Goal: Communication & Community: Share content

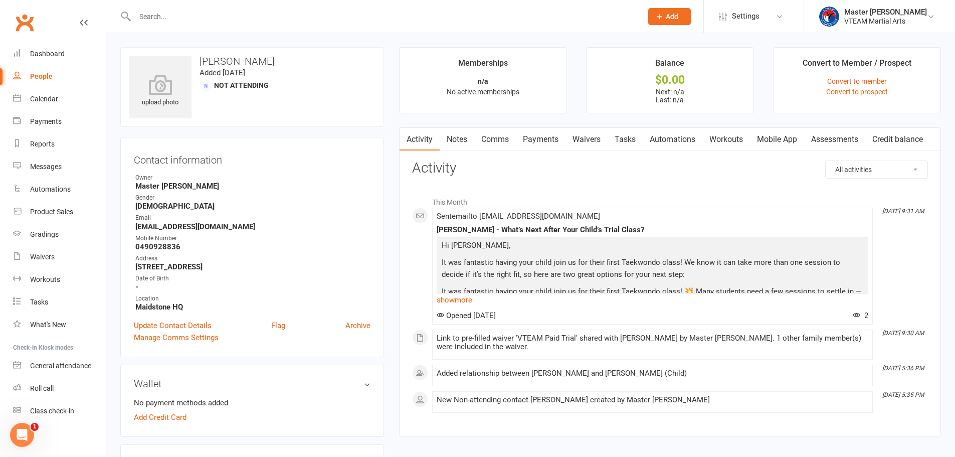
click at [205, 18] on input "text" at bounding box center [383, 17] width 503 height 14
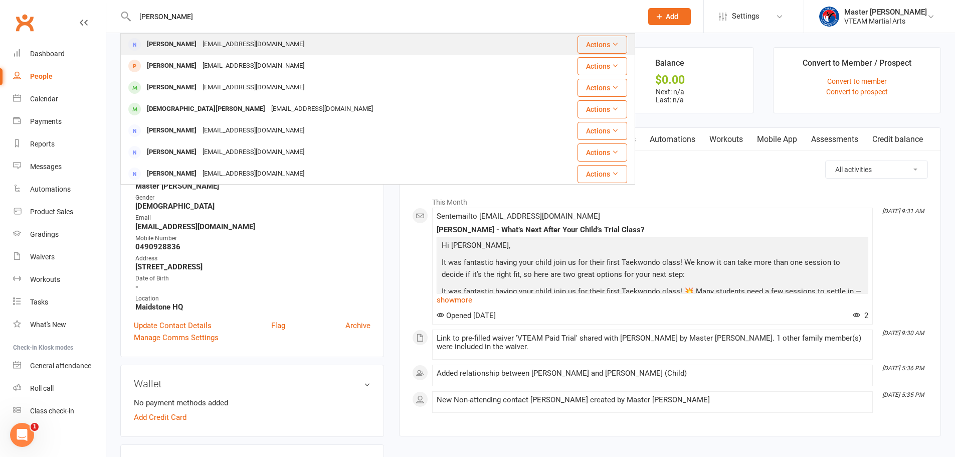
type input "[PERSON_NAME]"
click at [260, 46] on div "[EMAIL_ADDRESS][DOMAIN_NAME]" at bounding box center [253, 44] width 108 height 15
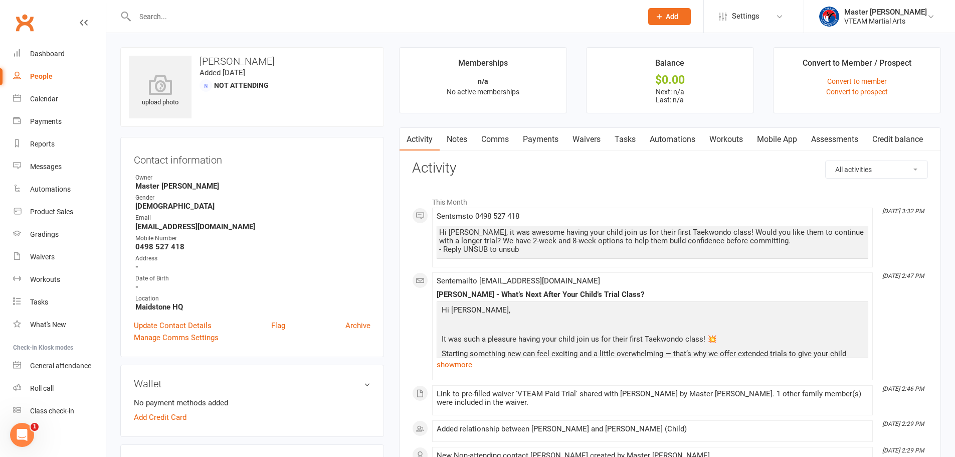
click at [596, 136] on link "Waivers" at bounding box center [586, 139] width 42 height 23
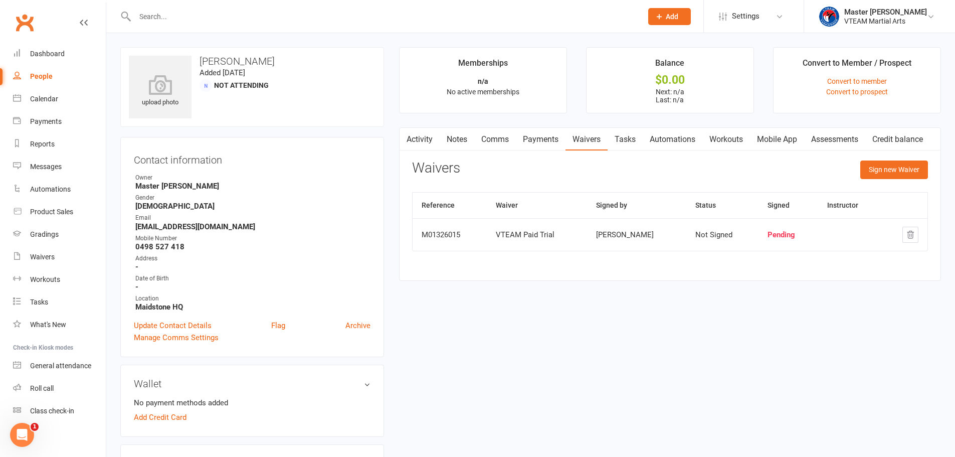
click at [426, 135] on link "Activity" at bounding box center [419, 139] width 40 height 23
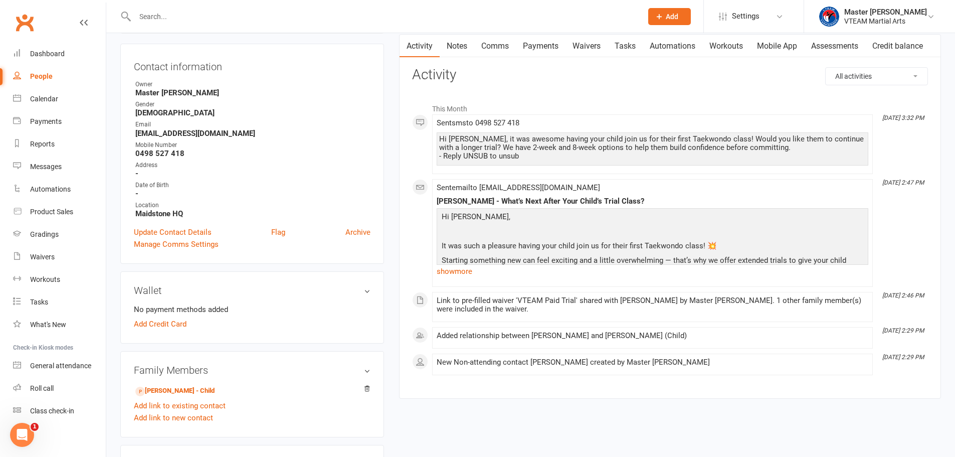
scroll to position [200, 0]
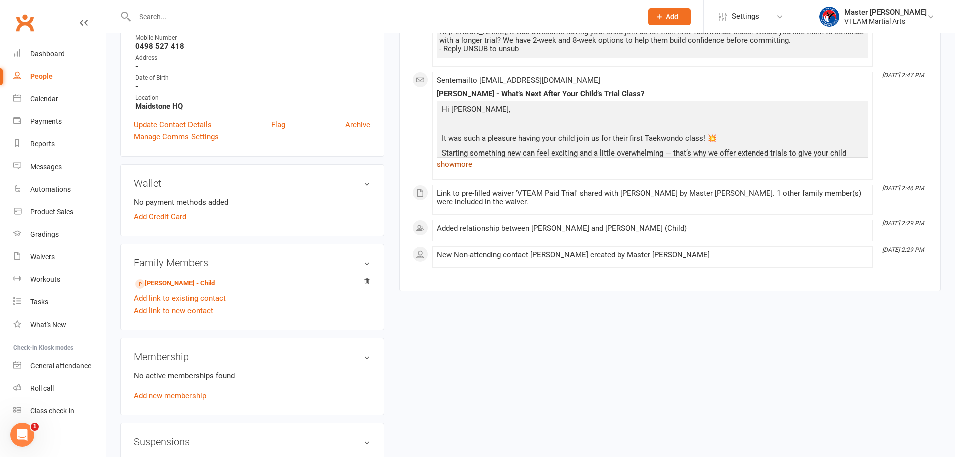
click at [466, 165] on link "show more" at bounding box center [653, 164] width 432 height 14
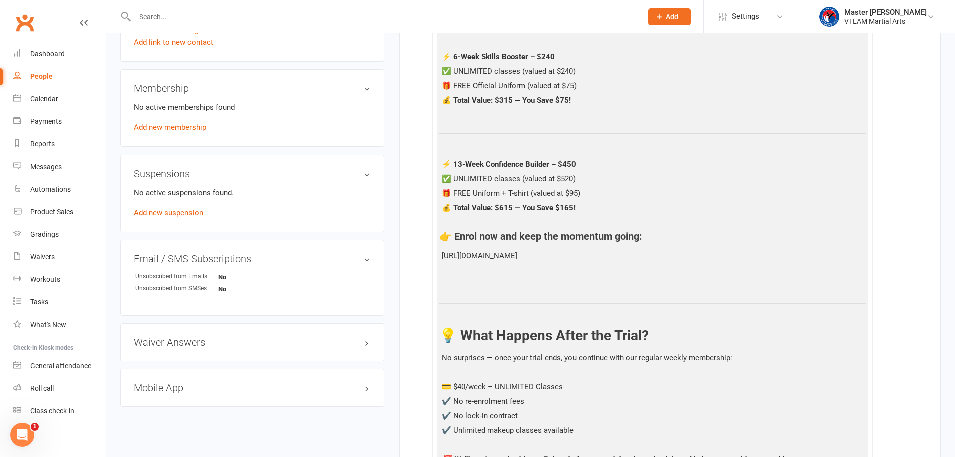
scroll to position [501, 0]
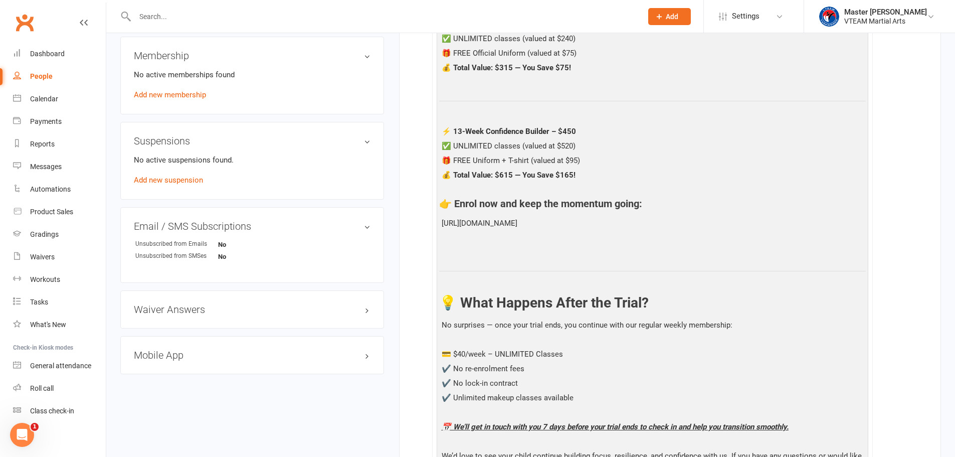
drag, startPoint x: 487, startPoint y: 236, endPoint x: 482, endPoint y: 236, distance: 5.5
click at [482, 232] on p "https://app.clubworx.com/websites/vteamtaekwondo/waivers/vteam-paid-trial/signe…" at bounding box center [652, 224] width 427 height 15
click at [493, 232] on p "https://app.clubworx.com/websites/vteamtaekwondo/waivers/vteam-paid-trial/signe…" at bounding box center [652, 224] width 427 height 15
drag, startPoint x: 493, startPoint y: 235, endPoint x: 444, endPoint y: 225, distance: 49.7
click at [444, 225] on p "https://app.clubworx.com/websites/vteamtaekwondo/waivers/vteam-paid-trial/signe…" at bounding box center [652, 224] width 427 height 15
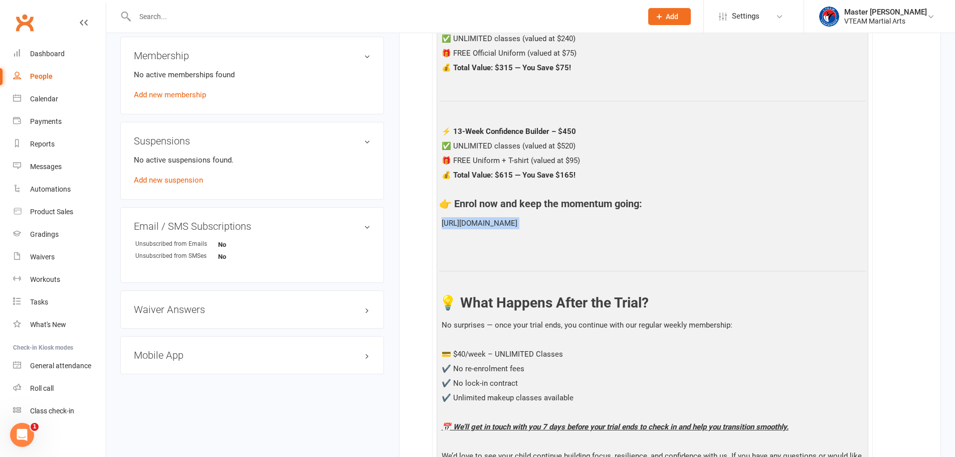
copy p "https://app.clubworx.com/websites/vteamtaekwondo/waivers/vteam-paid-trial/signe…"
click at [188, 17] on input "text" at bounding box center [383, 17] width 503 height 14
paste input "anhnhut92@gmail.com"
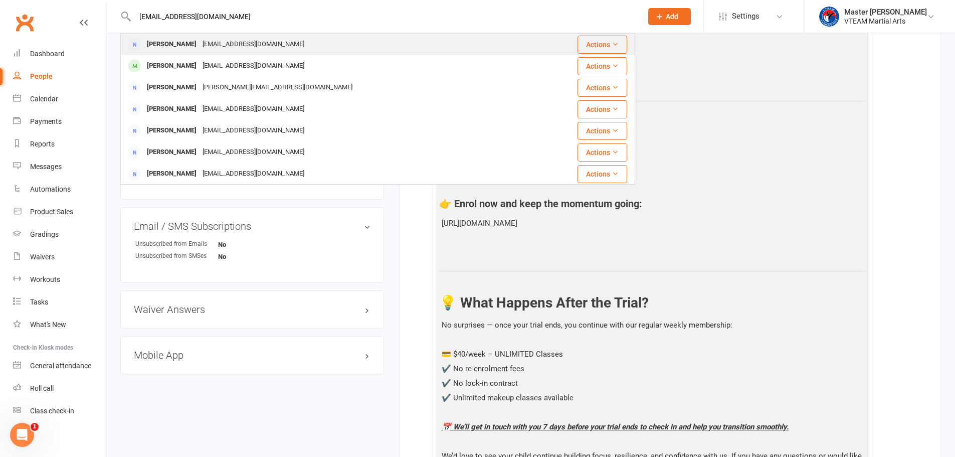
type input "anhnhut92@gmail.com"
click at [217, 42] on div "anhnhut92@gmail.com" at bounding box center [253, 44] width 108 height 15
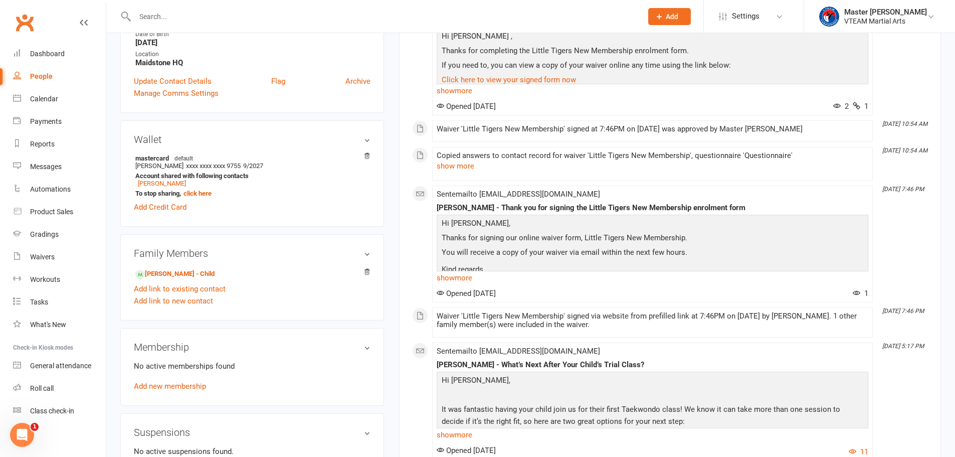
scroll to position [251, 0]
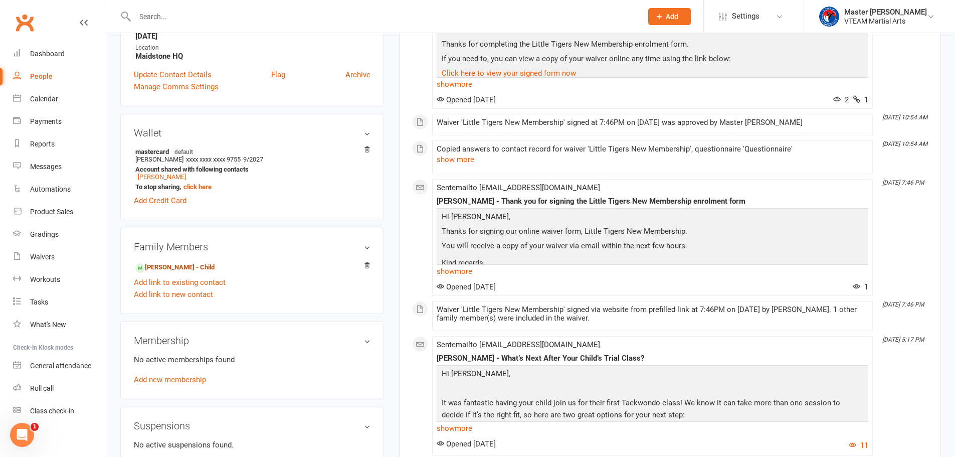
click at [191, 269] on link "Queenie Tran - Child" at bounding box center [174, 267] width 79 height 11
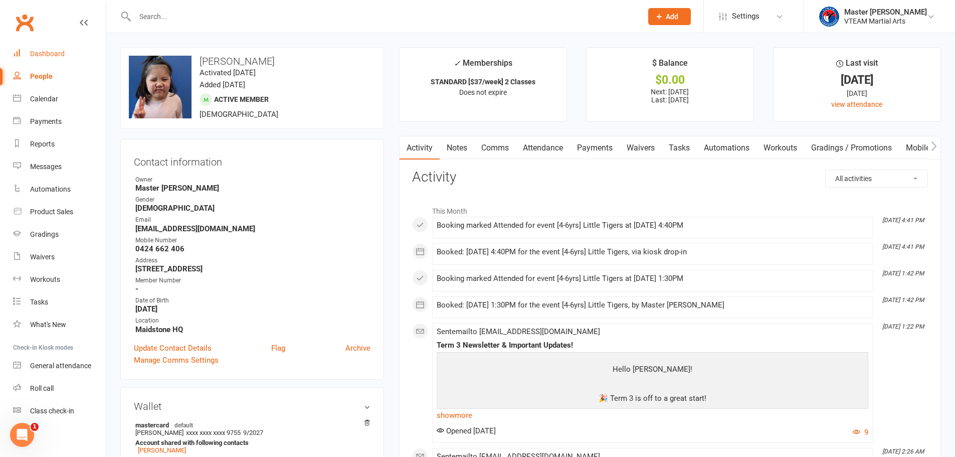
click at [40, 55] on div "Dashboard" at bounding box center [47, 54] width 35 height 8
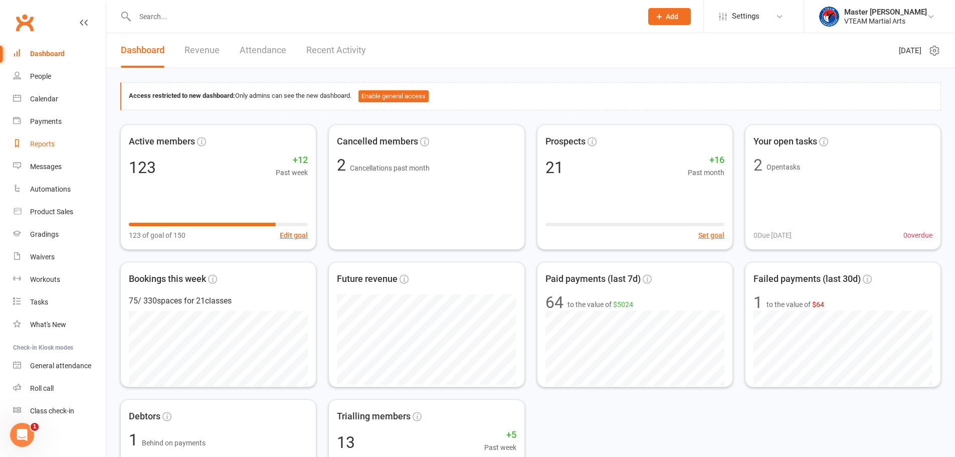
click at [50, 146] on div "Reports" at bounding box center [42, 144] width 25 height 8
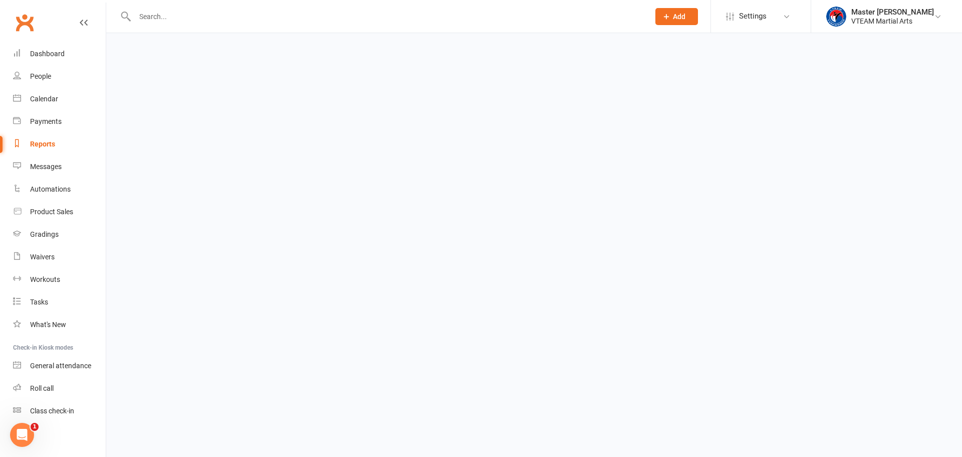
select select "100"
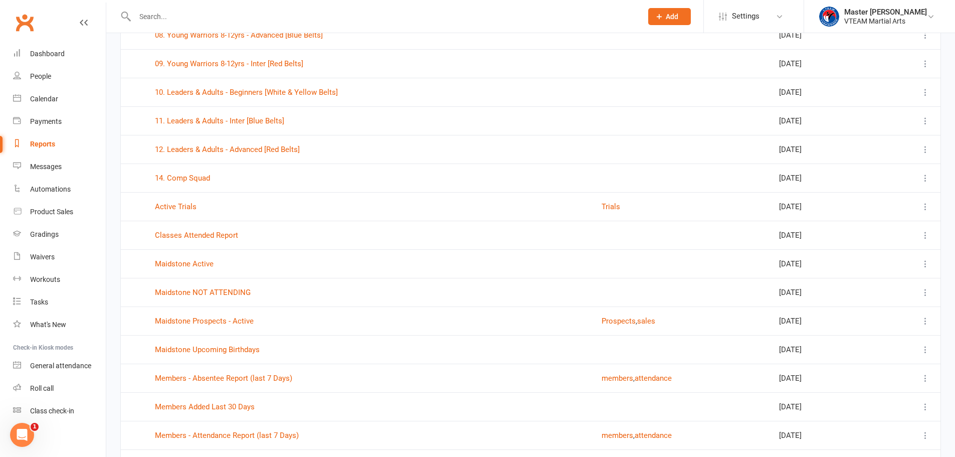
scroll to position [652, 0]
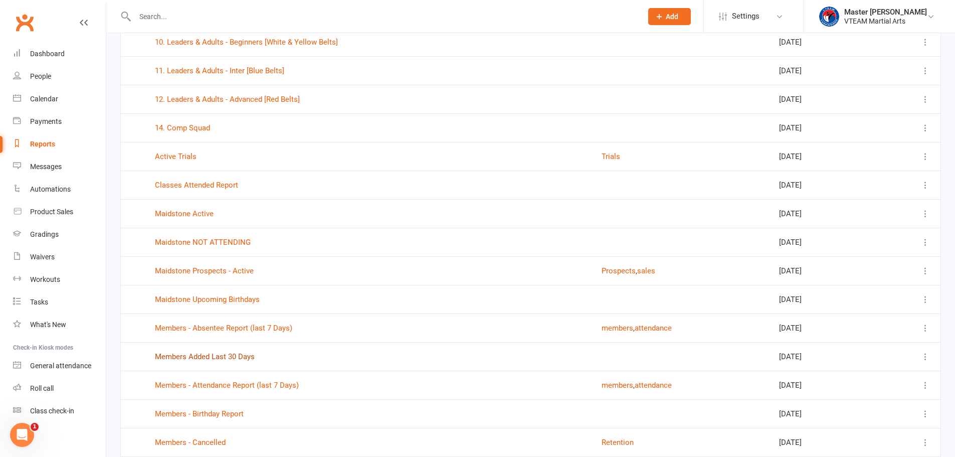
click at [241, 357] on link "Members Added Last 30 Days" at bounding box center [205, 356] width 100 height 9
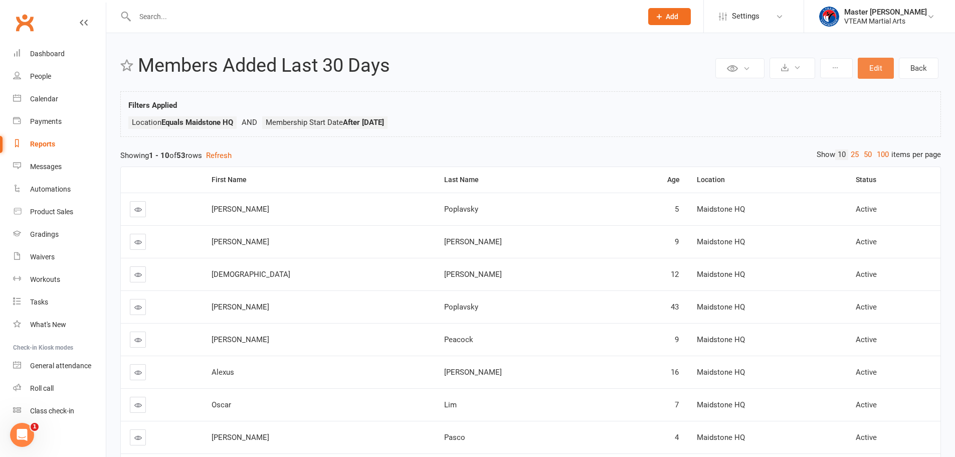
click at [884, 72] on button "Edit" at bounding box center [876, 68] width 36 height 21
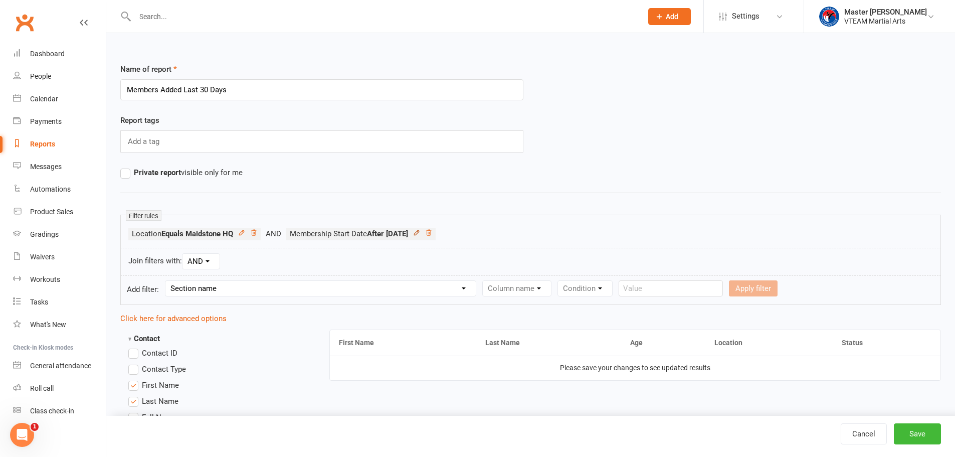
click at [420, 233] on icon at bounding box center [416, 232] width 7 height 7
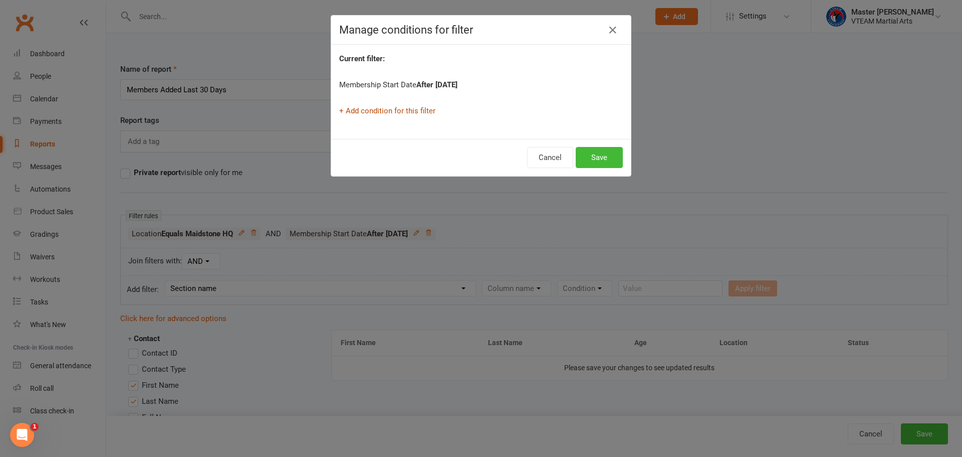
click at [416, 110] on link "+ Add condition for this filter" at bounding box center [387, 110] width 96 height 9
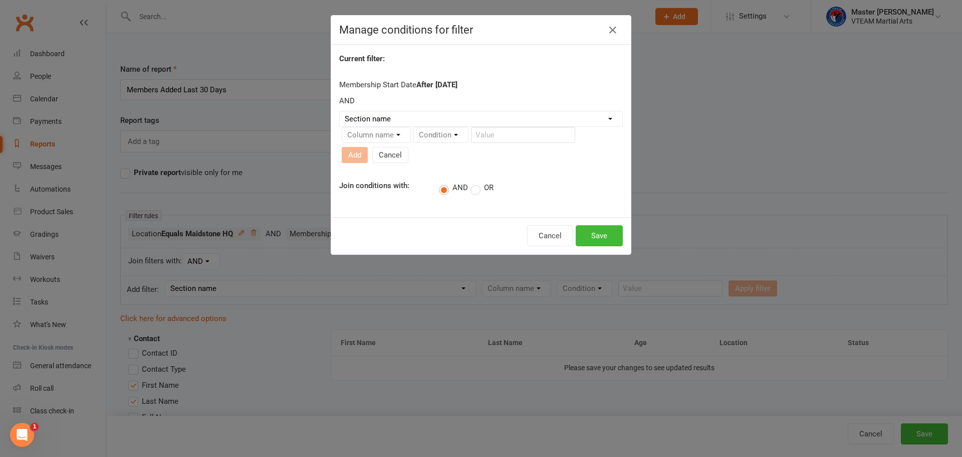
click at [410, 123] on select "Section name Contact Attendance Aggregate Payment Booking Waitlist Attendees Ca…" at bounding box center [481, 118] width 283 height 15
select select "10"
click at [340, 111] on select "Section name Contact Attendance Aggregate Payment Booking Waitlist Attendees Ca…" at bounding box center [481, 118] width 283 height 15
click at [497, 133] on select "Column name Membership ID Membership Name Membership Category Membership Start …" at bounding box center [439, 134] width 195 height 15
click at [579, 174] on div "Current filter: Membership Start Date After 30 day(s) Ago AND Section name Cont…" at bounding box center [481, 131] width 300 height 172
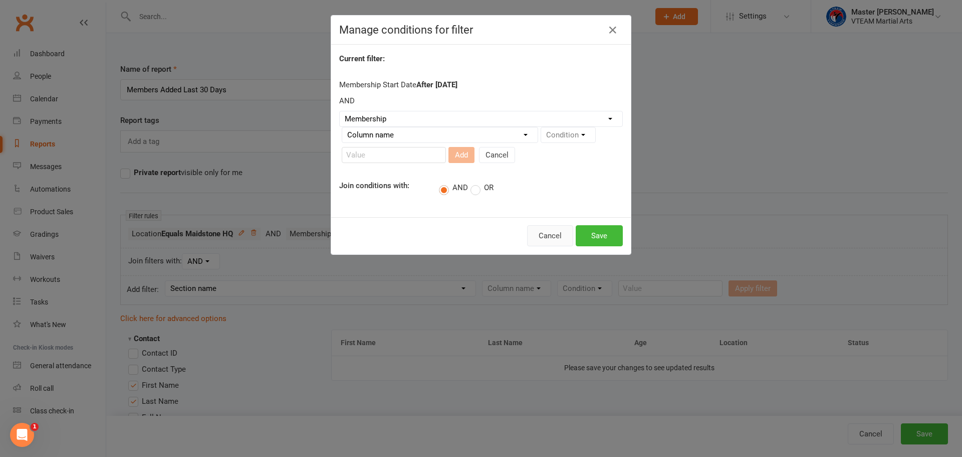
click at [551, 235] on button "Cancel" at bounding box center [550, 235] width 46 height 21
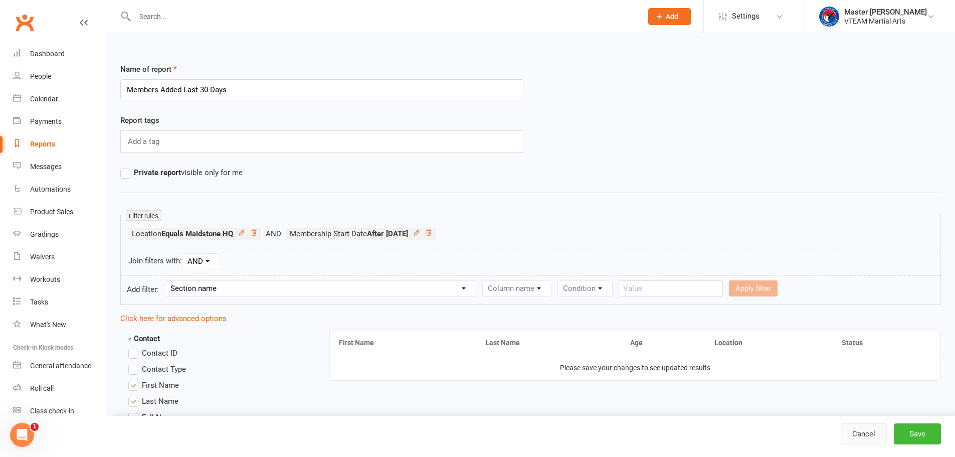
click at [868, 437] on link "Cancel" at bounding box center [863, 433] width 46 height 21
select select "100"
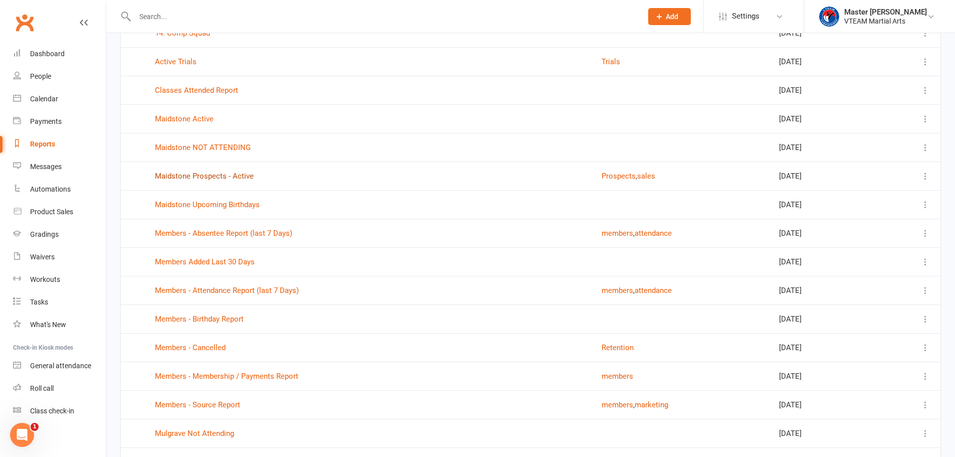
scroll to position [802, 0]
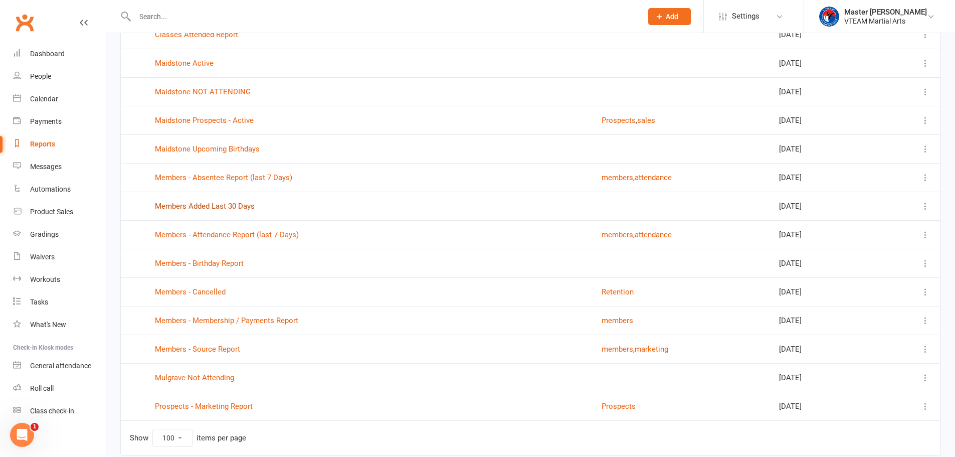
click at [225, 206] on link "Members Added Last 30 Days" at bounding box center [205, 205] width 100 height 9
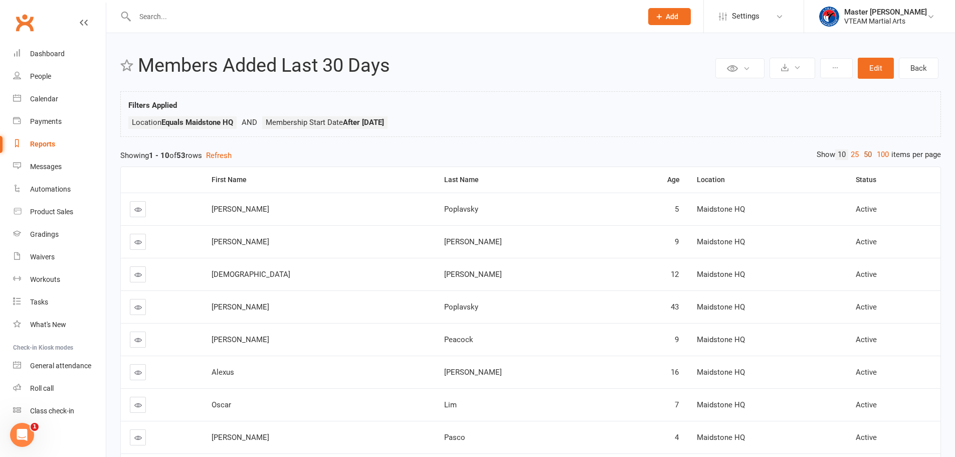
click at [863, 153] on link "50" at bounding box center [867, 154] width 13 height 11
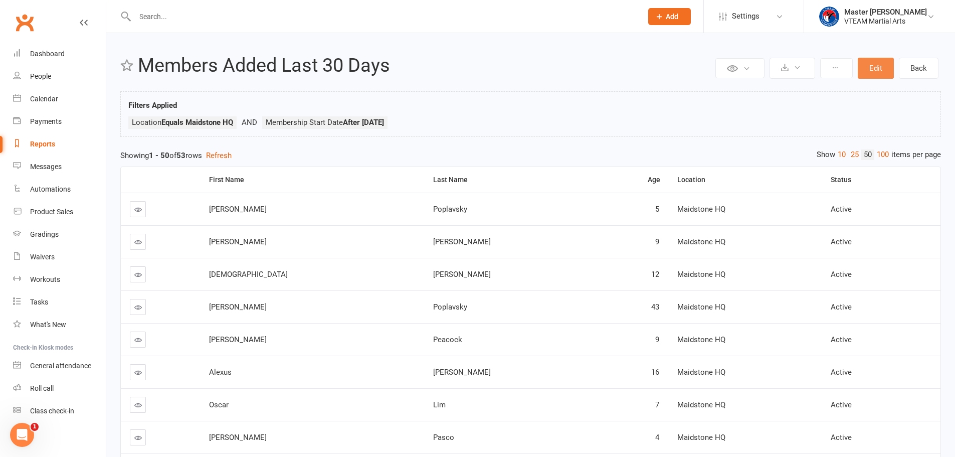
click at [878, 69] on button "Edit" at bounding box center [876, 68] width 36 height 21
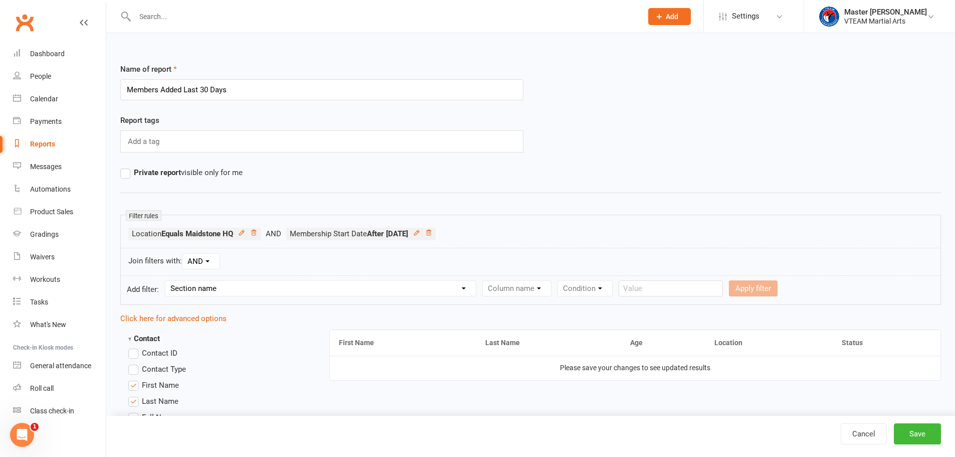
click at [212, 286] on select "Section name Contact Attendance Aggregate Payment Booking Waitlist Attendees Ca…" at bounding box center [320, 288] width 310 height 15
select select "10"
click at [167, 281] on select "Section name Contact Attendance Aggregate Payment Booking Waitlist Attendees Ca…" at bounding box center [320, 288] width 310 height 15
click at [550, 287] on select "Column name Membership ID Membership Name Membership Category Membership Start …" at bounding box center [580, 288] width 195 height 15
select select "7"
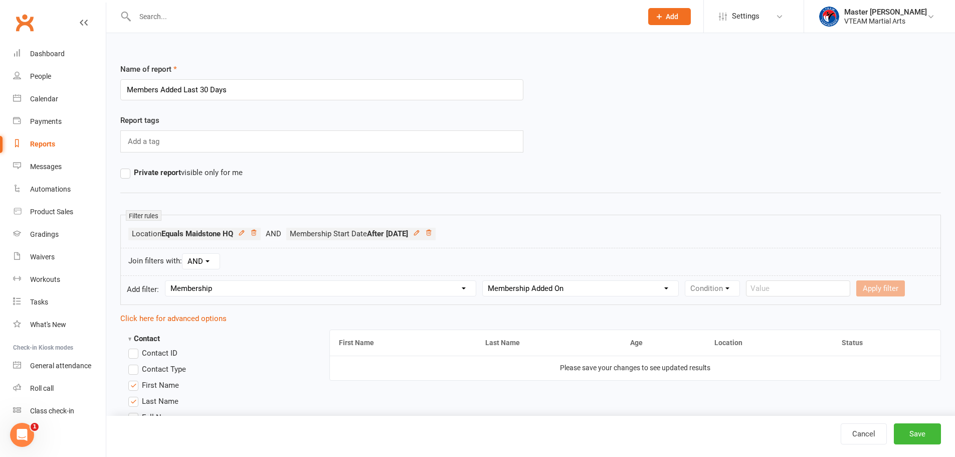
click at [483, 281] on select "Column name Membership ID Membership Name Membership Category Membership Start …" at bounding box center [580, 288] width 195 height 15
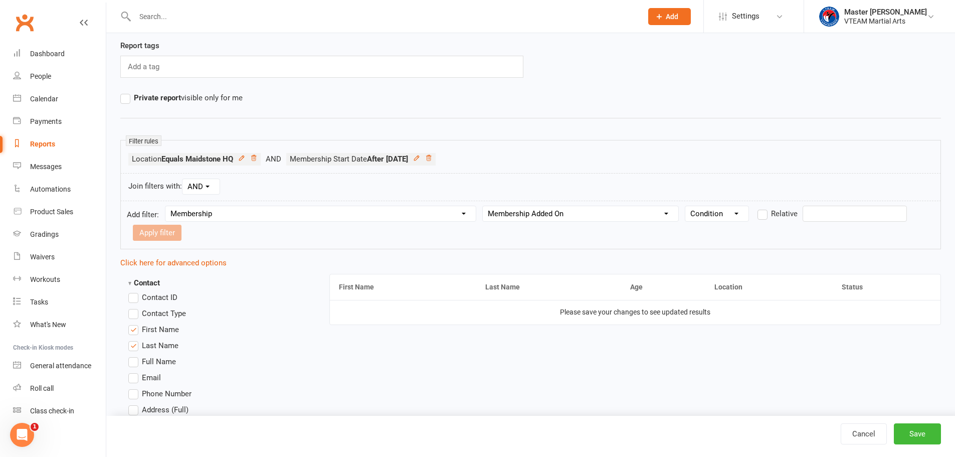
scroll to position [150, 0]
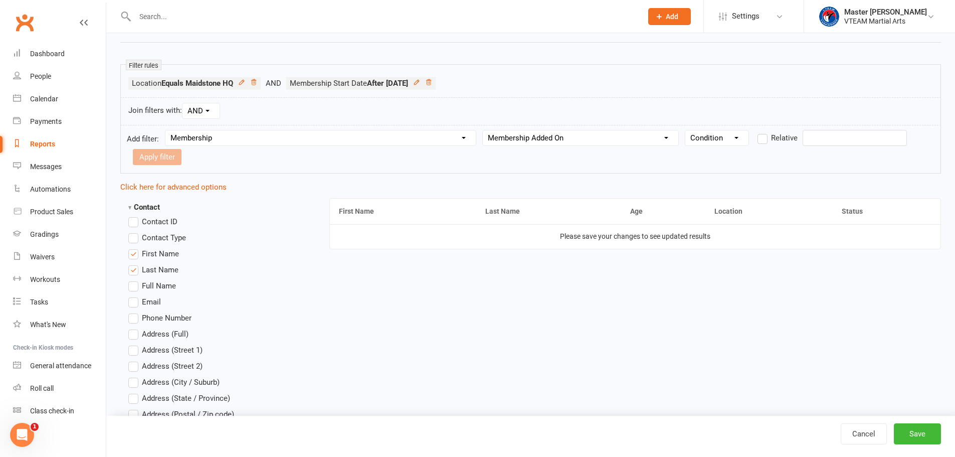
click at [722, 138] on select "Condition Is Is not Before After Before or on After or on Is blank Is not blank" at bounding box center [716, 137] width 63 height 15
click at [685, 130] on select "Condition Is Is not Before After Before or on After or on Is blank Is not blank" at bounding box center [716, 137] width 63 height 15
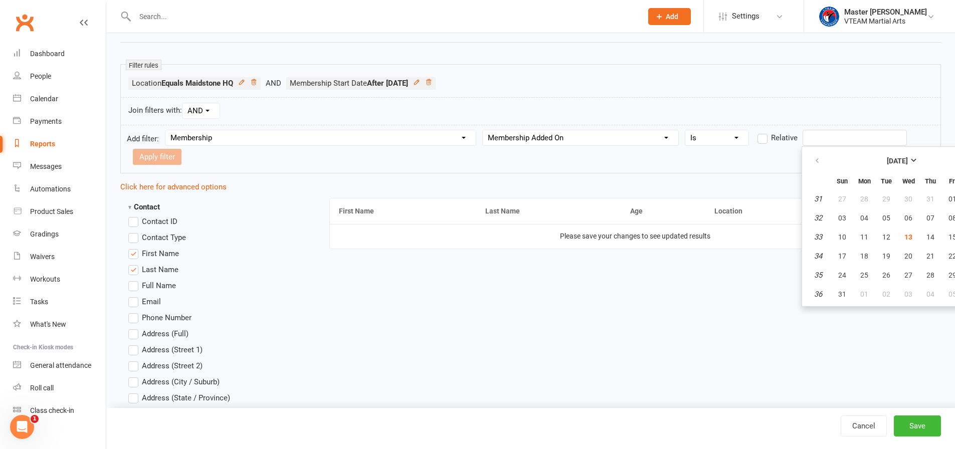
click at [818, 138] on input "text" at bounding box center [854, 138] width 104 height 16
click at [714, 134] on select "Condition Is Is not Before After Before or on After or on Is blank Is not blank" at bounding box center [716, 137] width 63 height 15
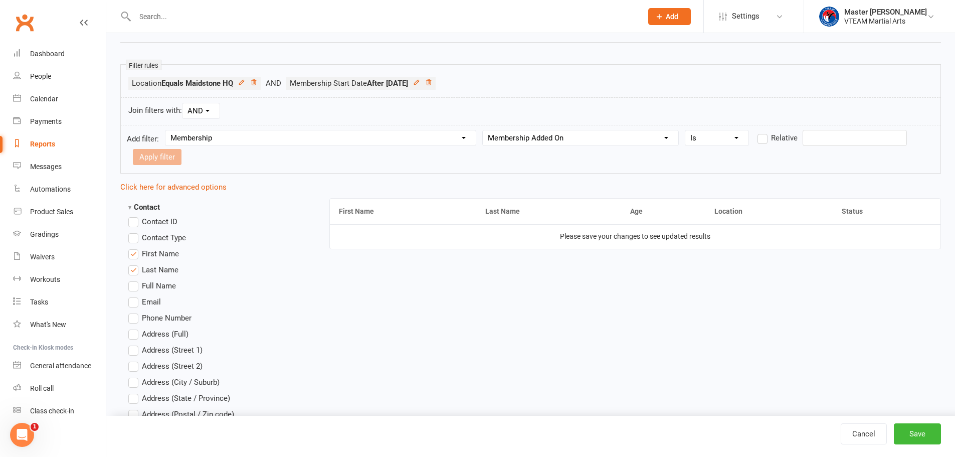
select select "2"
click at [685, 130] on select "Condition Is Is not Before After Before or on After or on Is blank Is not blank" at bounding box center [716, 137] width 63 height 15
click at [830, 138] on input "text" at bounding box center [854, 138] width 104 height 16
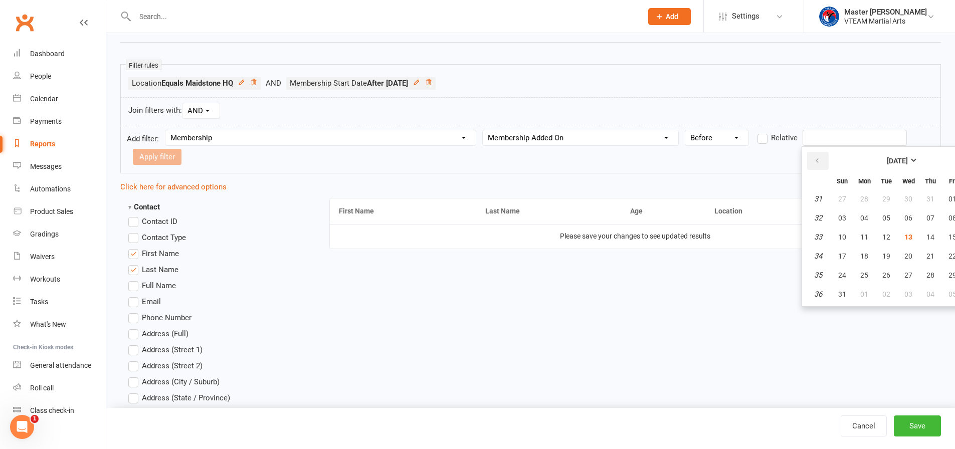
click at [815, 158] on icon "button" at bounding box center [816, 161] width 7 height 8
click at [816, 160] on icon "button" at bounding box center [816, 161] width 7 height 8
click at [840, 195] on span "01" at bounding box center [842, 199] width 8 height 8
type input "01 Jun 2025"
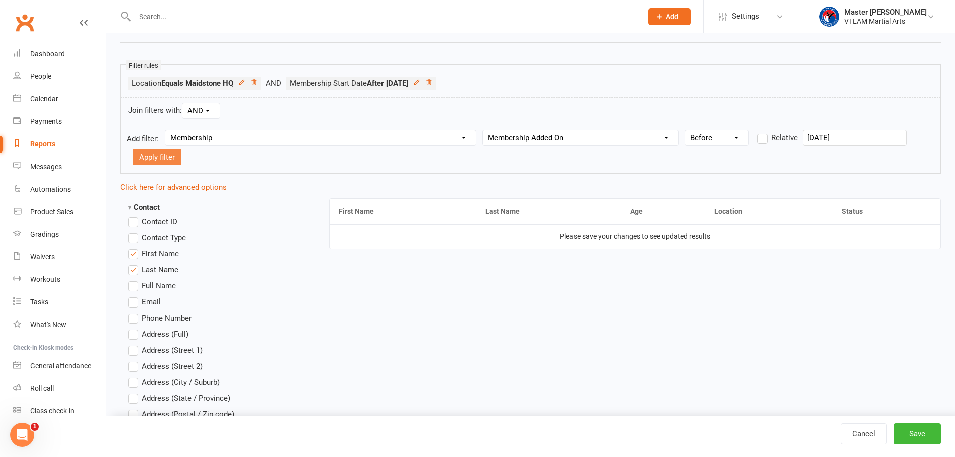
click at [158, 154] on button "Apply filter" at bounding box center [157, 157] width 49 height 16
select select
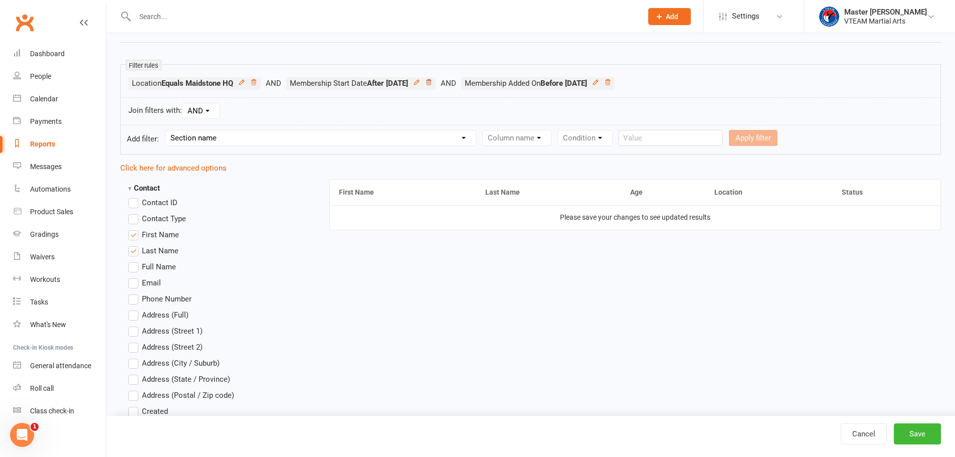
click at [431, 81] on icon at bounding box center [428, 82] width 5 height 6
click at [914, 431] on button "Save" at bounding box center [917, 433] width 47 height 21
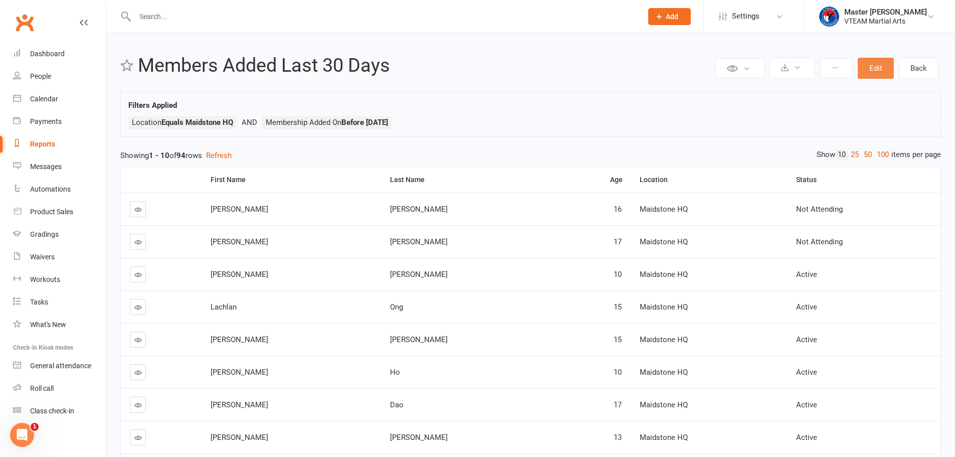
click at [873, 71] on button "Edit" at bounding box center [876, 68] width 36 height 21
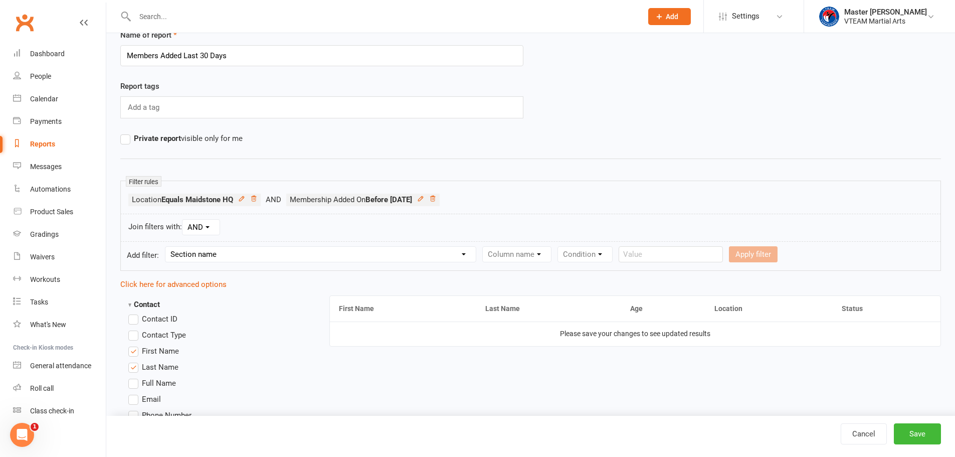
scroll to position [50, 0]
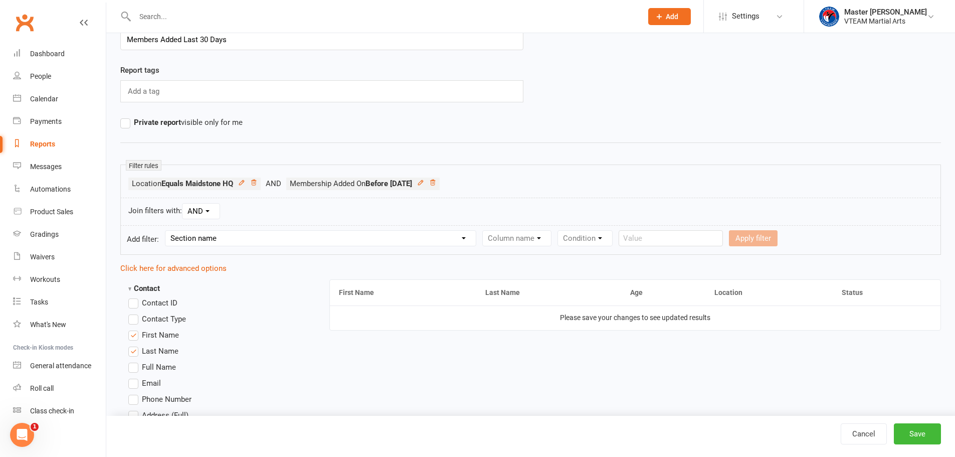
click at [311, 242] on select "Section name Contact Attendance Aggregate Payment Booking Waitlist Attendees Ca…" at bounding box center [320, 238] width 310 height 15
select select "10"
click at [167, 231] on select "Section name Contact Attendance Aggregate Payment Booking Waitlist Attendees Ca…" at bounding box center [320, 238] width 310 height 15
click at [550, 242] on select "Column name Membership ID Membership Name Membership Category Membership Start …" at bounding box center [580, 238] width 195 height 15
click at [627, 238] on select "Column name Membership ID Membership Name Membership Category Membership Start …" at bounding box center [580, 238] width 195 height 15
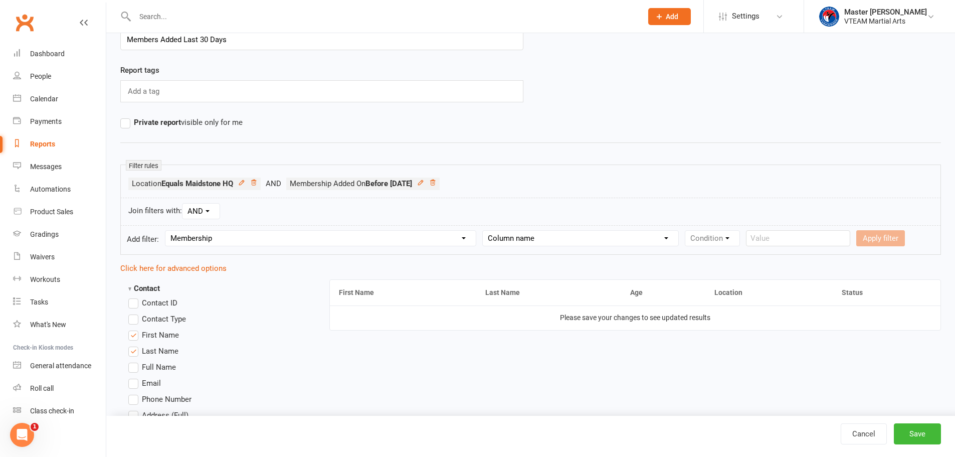
select select "3"
click at [483, 231] on select "Column name Membership ID Membership Name Membership Category Membership Start …" at bounding box center [580, 238] width 195 height 15
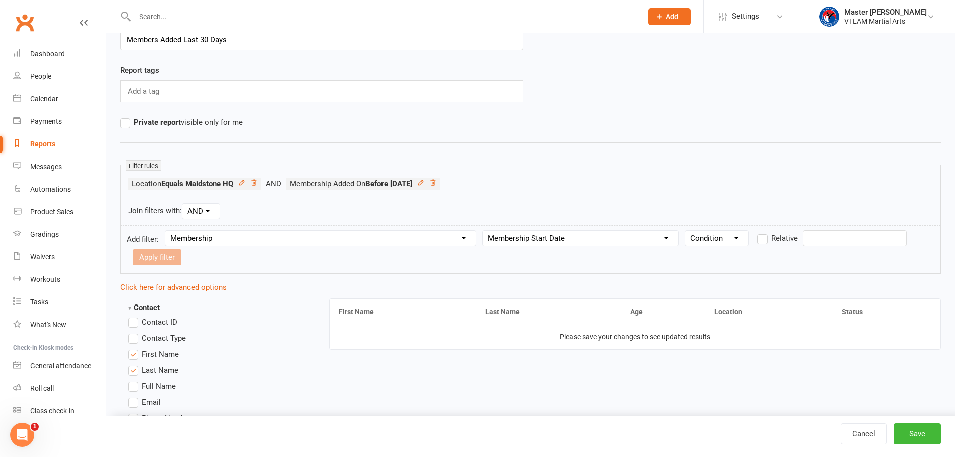
click at [739, 237] on select "Condition Is Is not Before After Before or on After or on Is blank Is not blank" at bounding box center [716, 238] width 63 height 15
select select "3"
click at [685, 231] on select "Condition Is Is not Before After Before or on After or on Is blank Is not blank" at bounding box center [716, 238] width 63 height 15
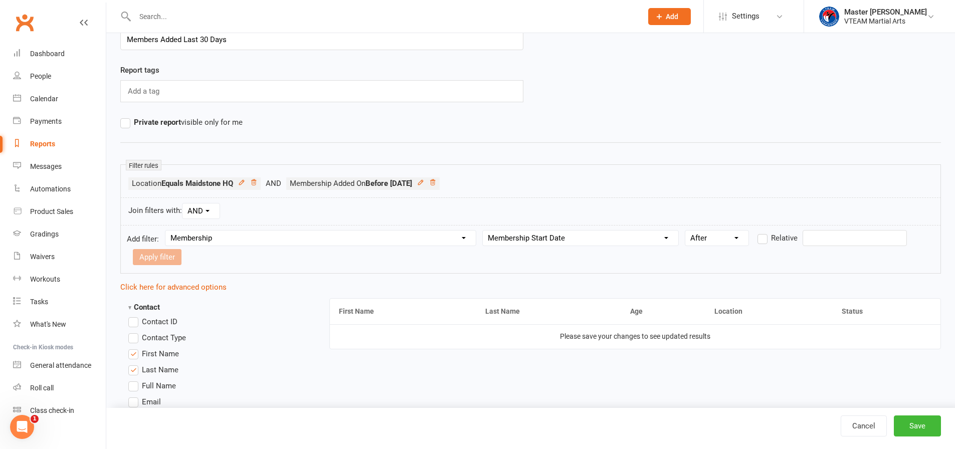
click at [815, 239] on input "text" at bounding box center [854, 238] width 104 height 16
click at [816, 259] on icon "button" at bounding box center [816, 261] width 7 height 8
click at [841, 294] on button "01" at bounding box center [841, 299] width 21 height 18
type input "01 Jun 2025"
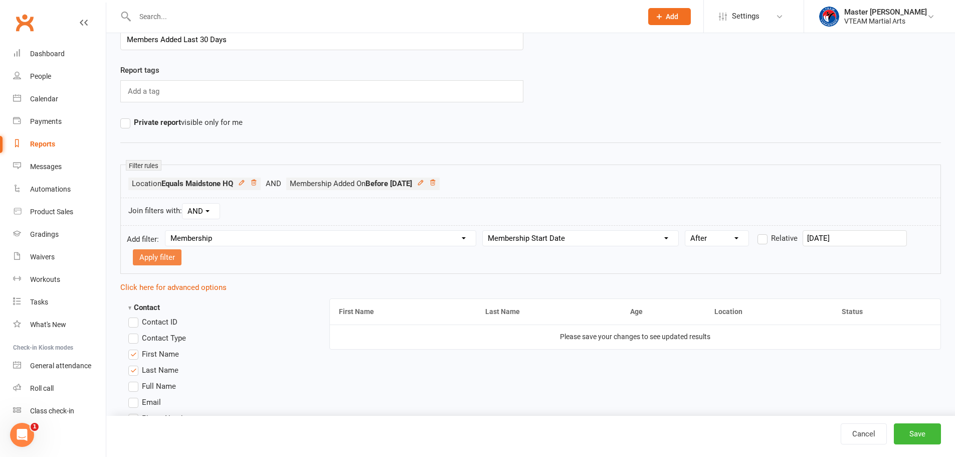
click at [158, 258] on button "Apply filter" at bounding box center [157, 257] width 49 height 16
select select
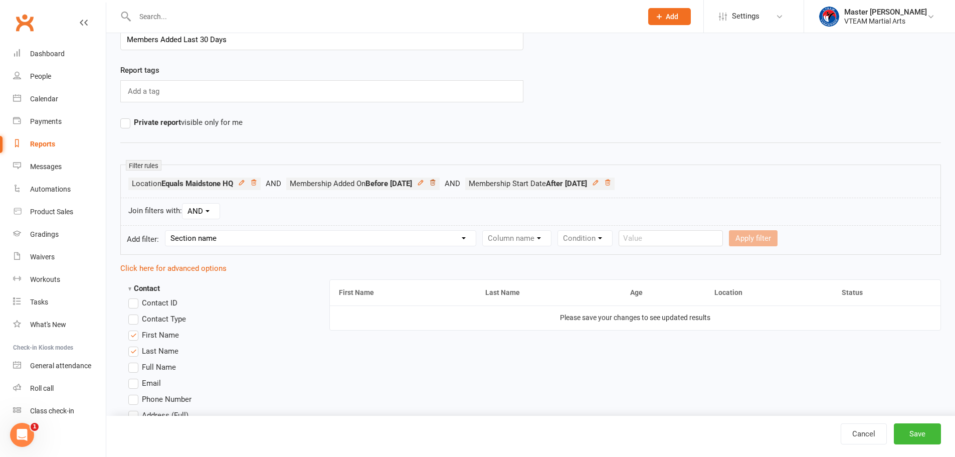
click at [435, 180] on icon at bounding box center [432, 182] width 5 height 6
click at [918, 437] on button "Save" at bounding box center [917, 433] width 47 height 21
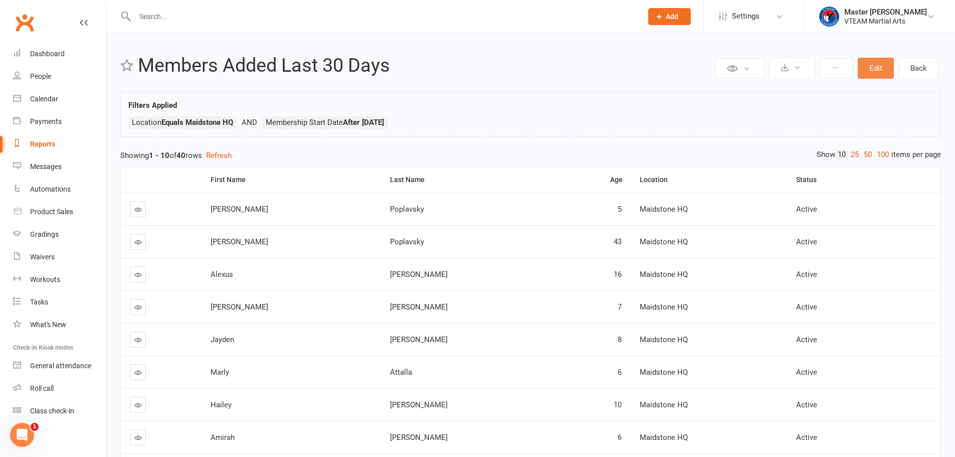
click at [873, 64] on button "Edit" at bounding box center [876, 68] width 36 height 21
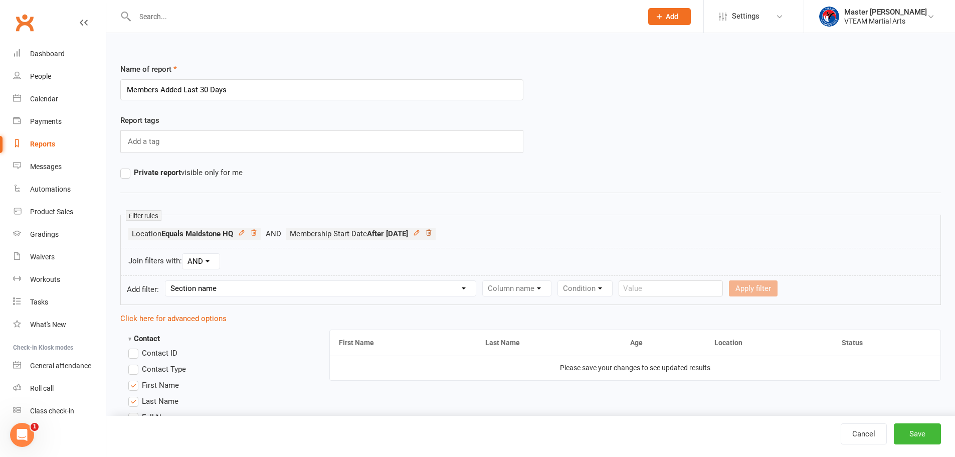
click at [432, 232] on icon at bounding box center [428, 232] width 7 height 7
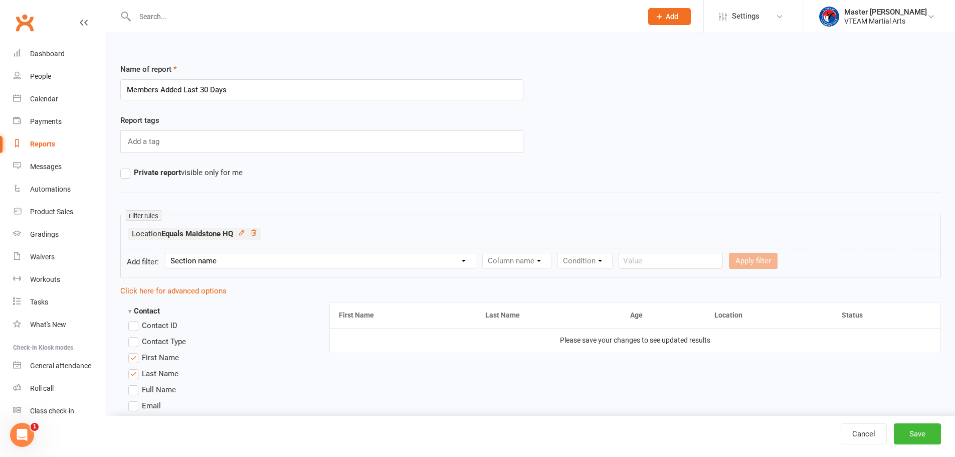
click at [414, 259] on select "Section name Contact Attendance Aggregate Payment Booking Waitlist Attendees Ca…" at bounding box center [320, 260] width 310 height 15
select select "10"
click at [167, 253] on select "Section name Contact Attendance Aggregate Payment Booking Waitlist Attendees Ca…" at bounding box center [320, 260] width 310 height 15
click at [590, 261] on select "Column name Membership ID Membership Name Membership Category Membership Start …" at bounding box center [580, 260] width 195 height 15
select select "7"
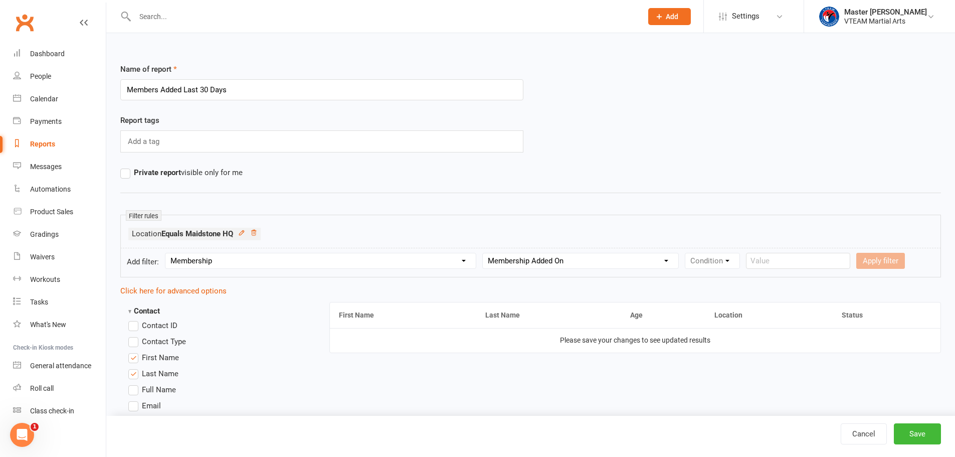
click at [483, 253] on select "Column name Membership ID Membership Name Membership Category Membership Start …" at bounding box center [580, 260] width 195 height 15
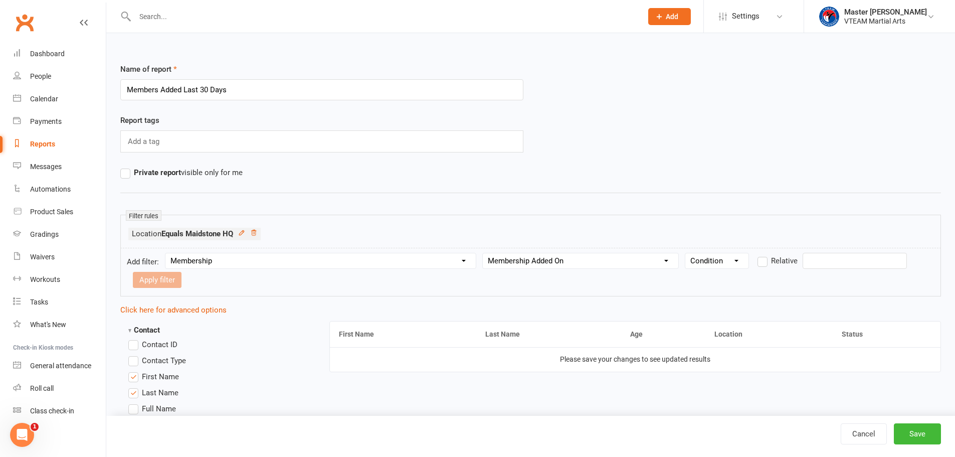
click at [728, 264] on select "Condition Is Is not Before After Before or on After or on Is blank Is not blank" at bounding box center [716, 260] width 63 height 15
click at [685, 253] on select "Condition Is Is not Before After Before or on After or on Is blank Is not blank" at bounding box center [716, 260] width 63 height 15
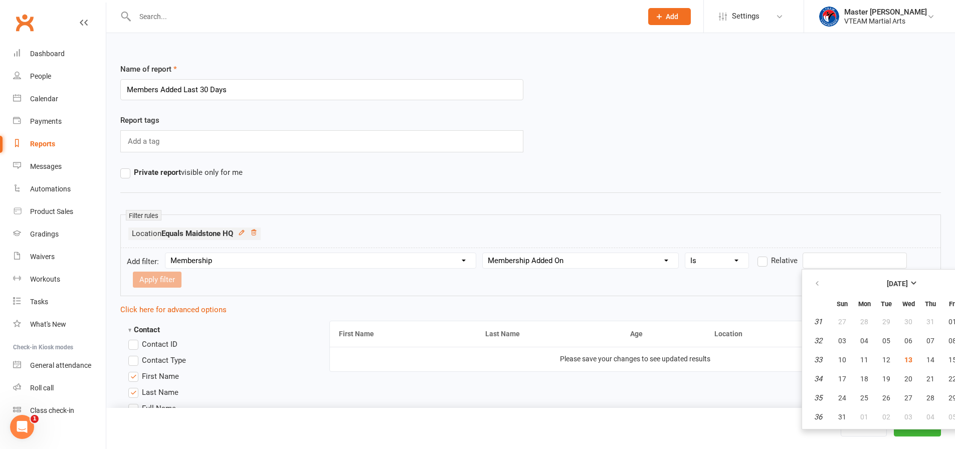
click at [823, 268] on input "text" at bounding box center [854, 261] width 104 height 16
click at [729, 258] on select "Condition Is Is not Before After Before or on After or on Is blank Is not blank" at bounding box center [716, 260] width 63 height 15
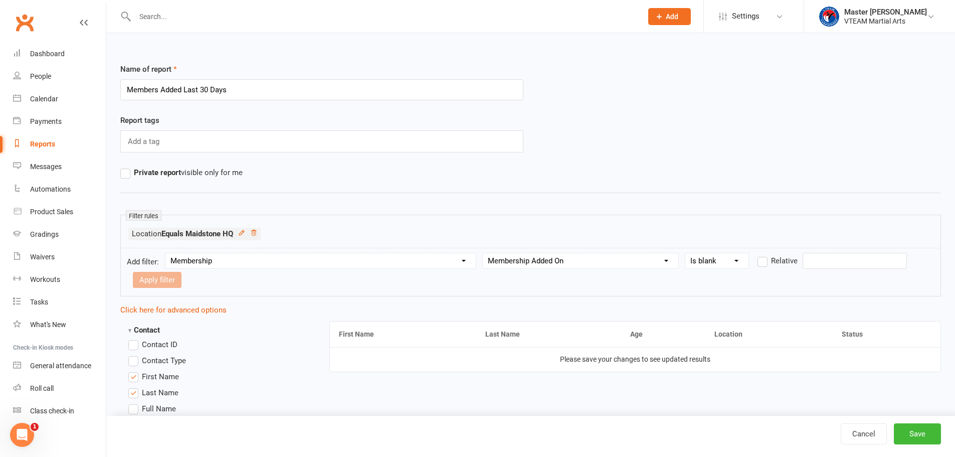
click at [685, 253] on select "Condition Is Is not Before After Before or on After or on Is blank Is not blank" at bounding box center [716, 260] width 63 height 15
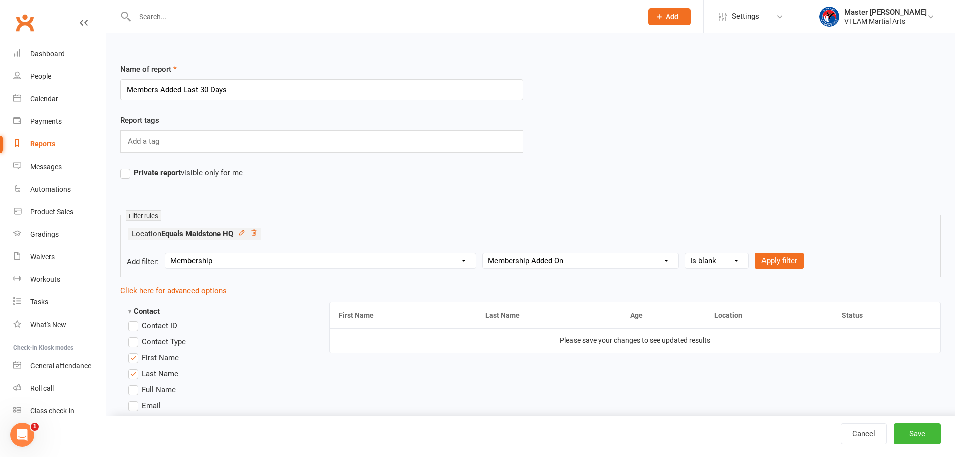
click at [709, 263] on select "Condition Is Is not Before After Before or on After or on Is blank Is not blank" at bounding box center [716, 260] width 63 height 15
select select "0"
click at [685, 253] on select "Condition Is Is not Before After Before or on After or on Is blank Is not blank" at bounding box center [716, 260] width 63 height 15
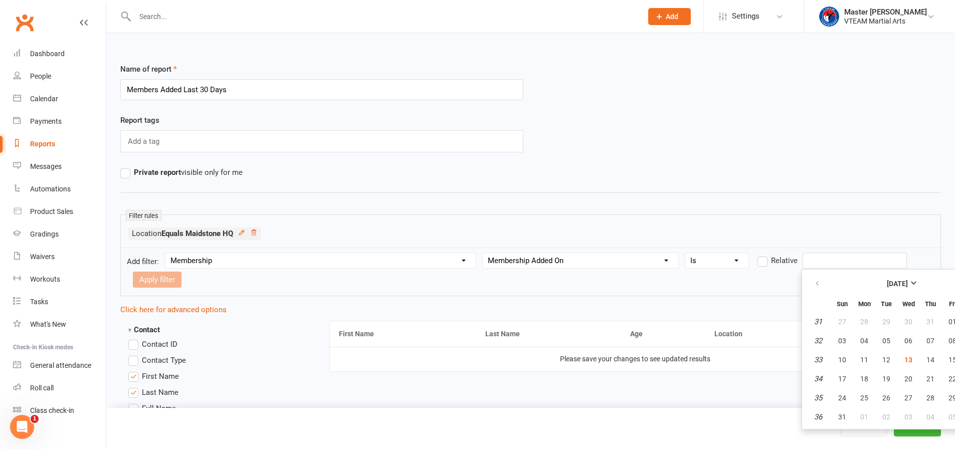
click at [819, 261] on input "text" at bounding box center [854, 261] width 104 height 16
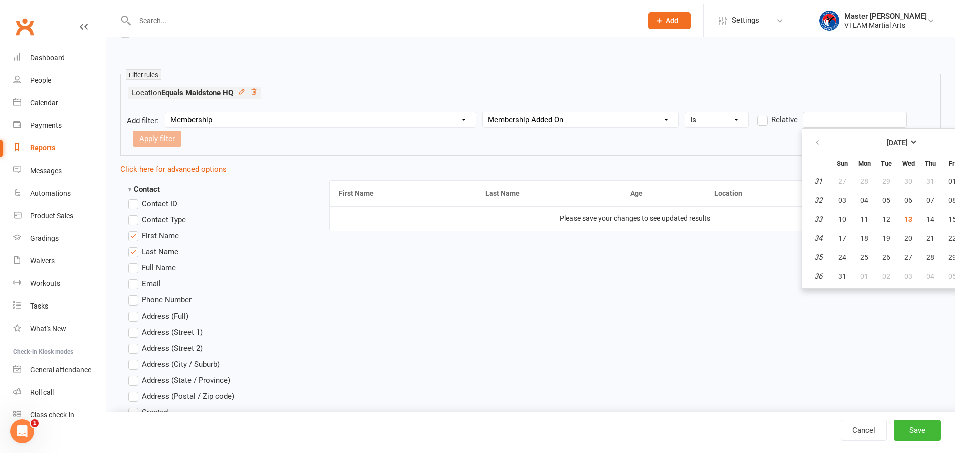
scroll to position [150, 0]
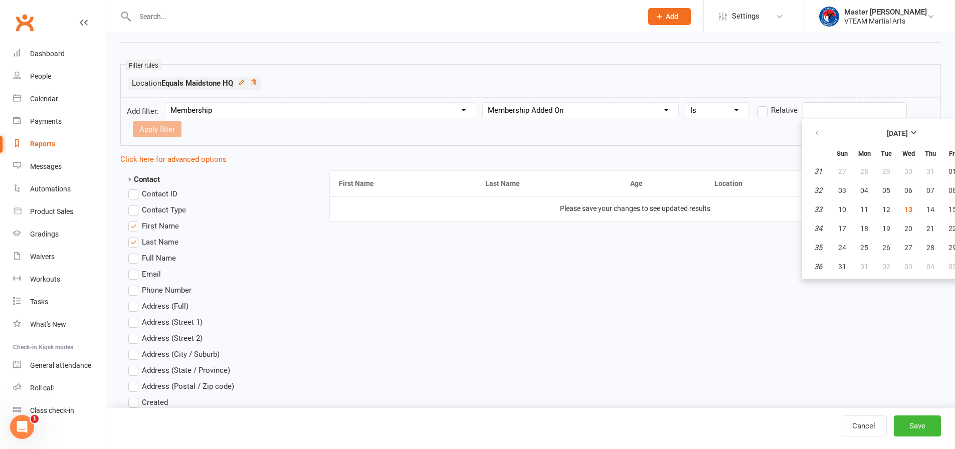
click at [602, 106] on select "Column name Membership ID Membership Name Membership Category Membership Start …" at bounding box center [580, 110] width 195 height 15
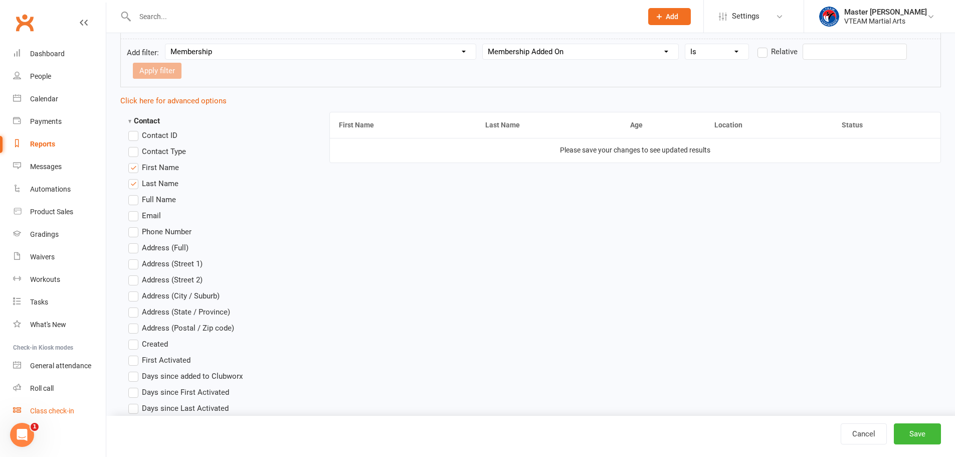
scroll to position [301, 0]
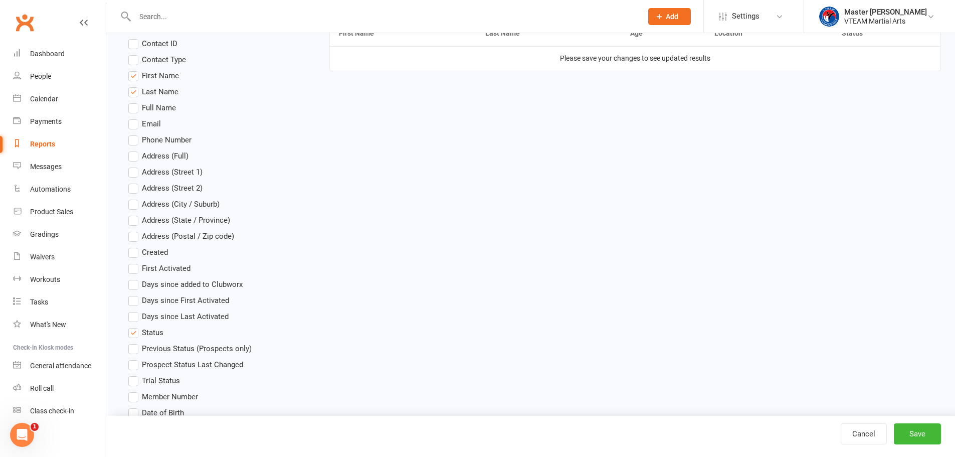
drag, startPoint x: 23, startPoint y: 432, endPoint x: 58, endPoint y: 843, distance: 413.5
click at [23, 432] on icon "Open Intercom Messenger" at bounding box center [22, 435] width 17 height 17
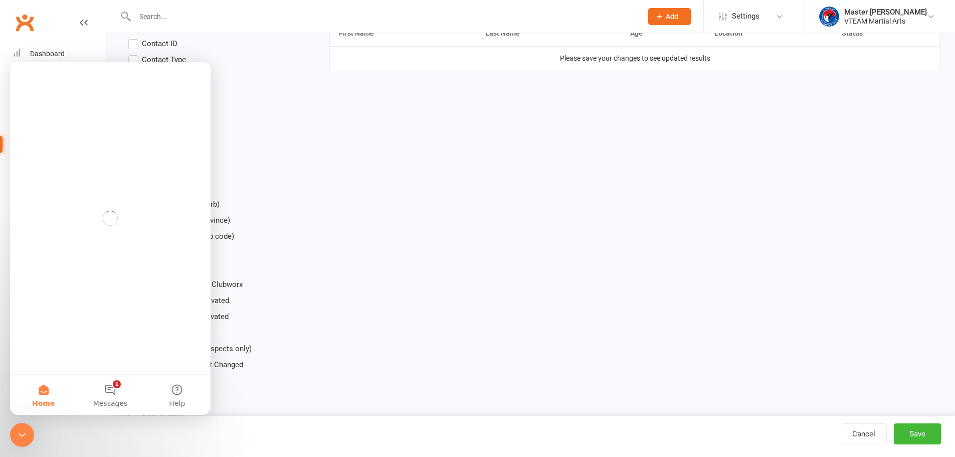
scroll to position [0, 0]
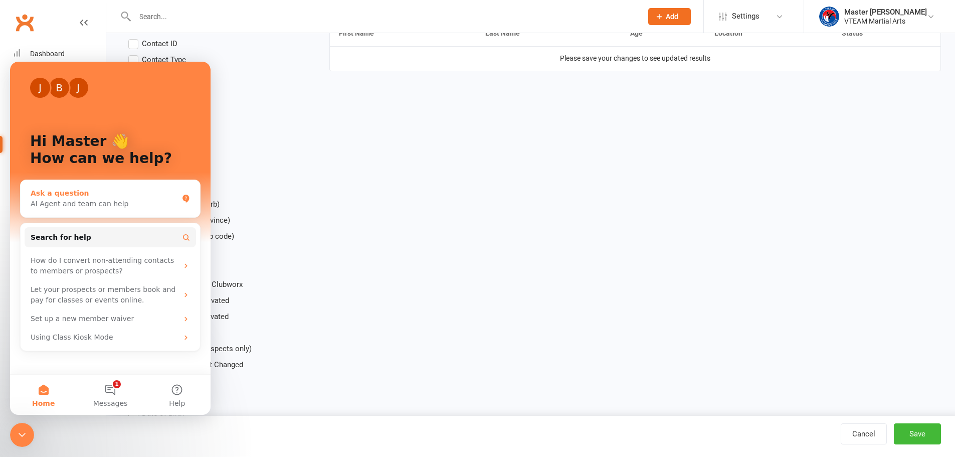
click at [125, 202] on div "AI Agent and team can help" at bounding box center [104, 203] width 147 height 11
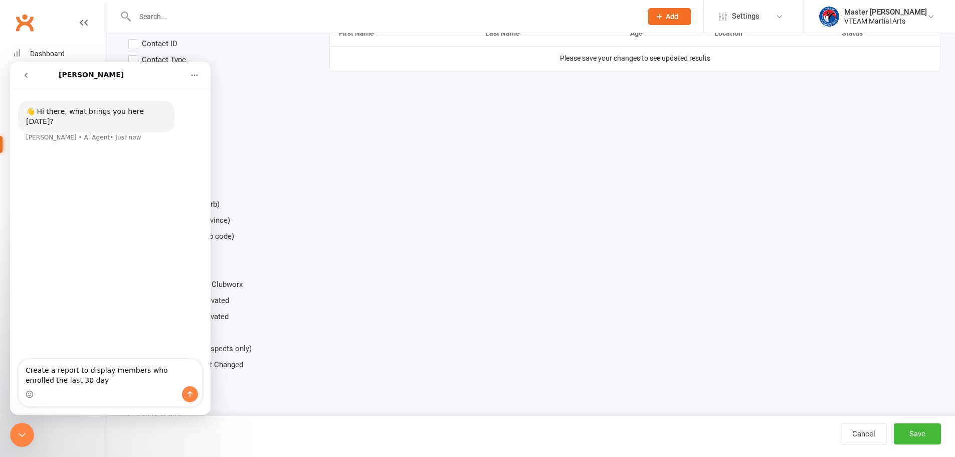
type textarea "Create a report to display members who enrolled the last 30 days"
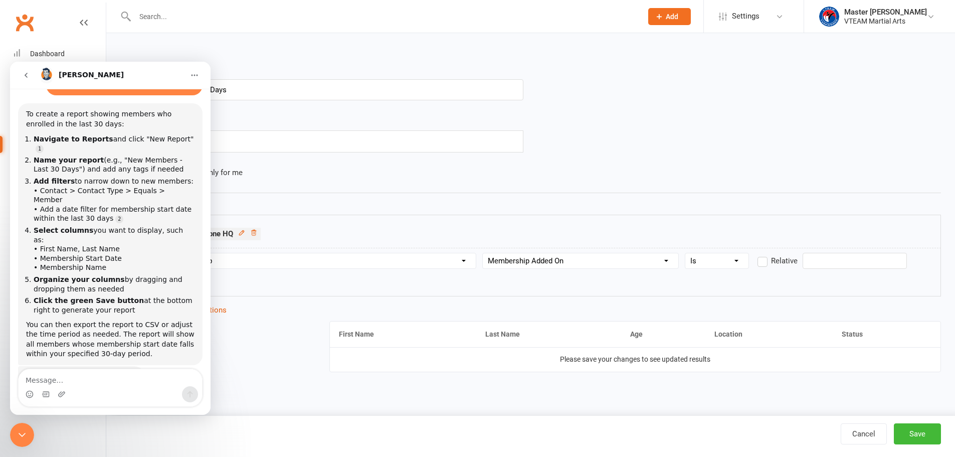
click at [24, 431] on icon "Close Intercom Messenger" at bounding box center [22, 435] width 12 height 12
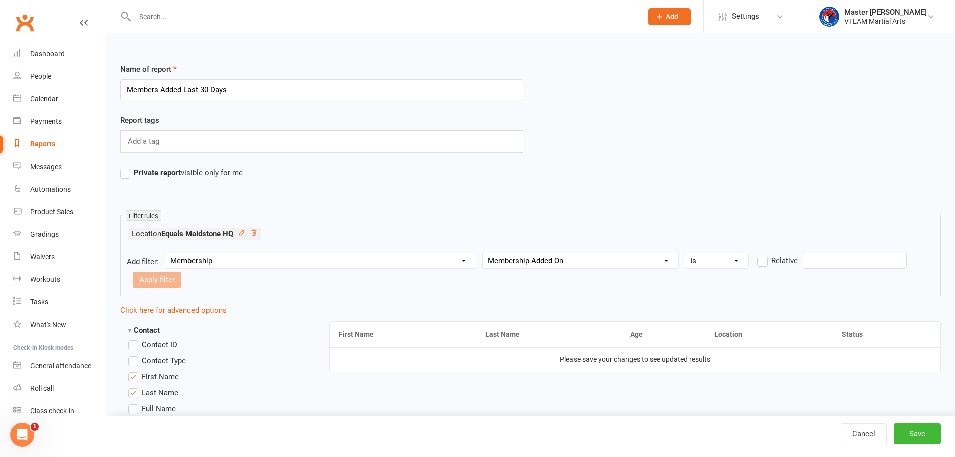
scroll to position [79, 0]
click at [44, 52] on div "Dashboard" at bounding box center [47, 54] width 35 height 8
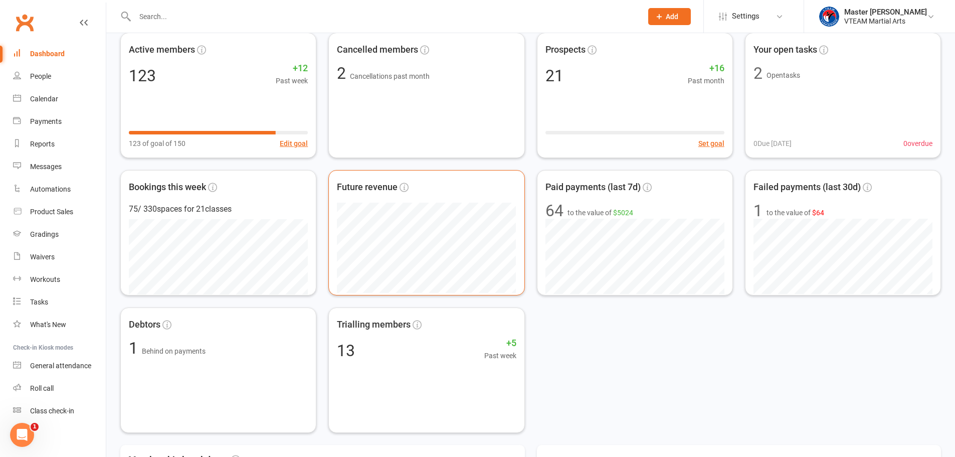
scroll to position [150, 0]
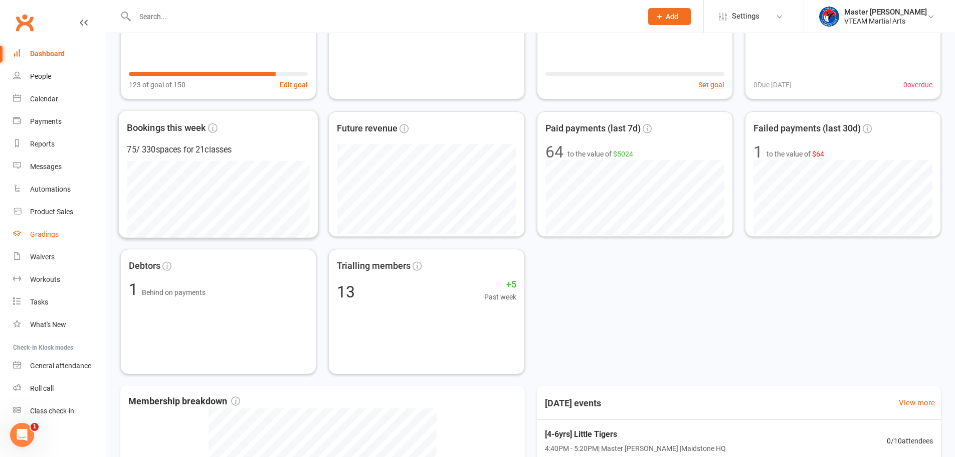
click at [39, 234] on div "Gradings" at bounding box center [44, 234] width 29 height 8
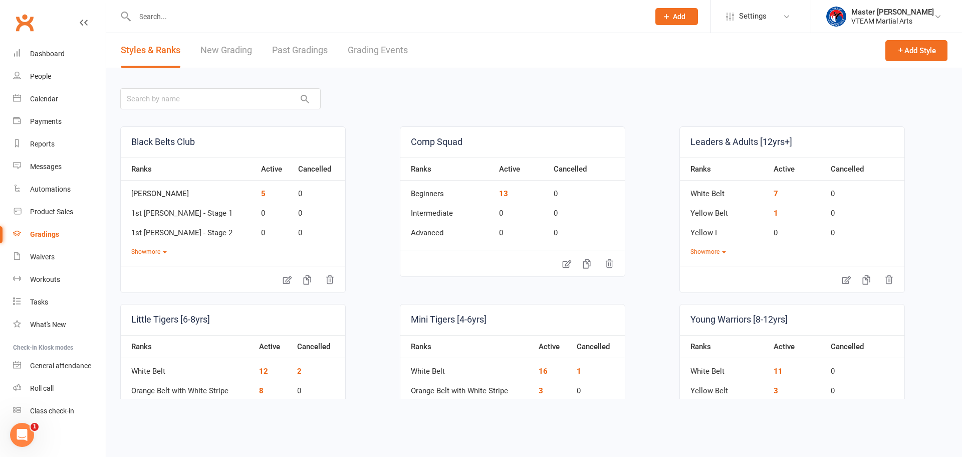
click at [380, 49] on link "Grading Events" at bounding box center [378, 50] width 60 height 35
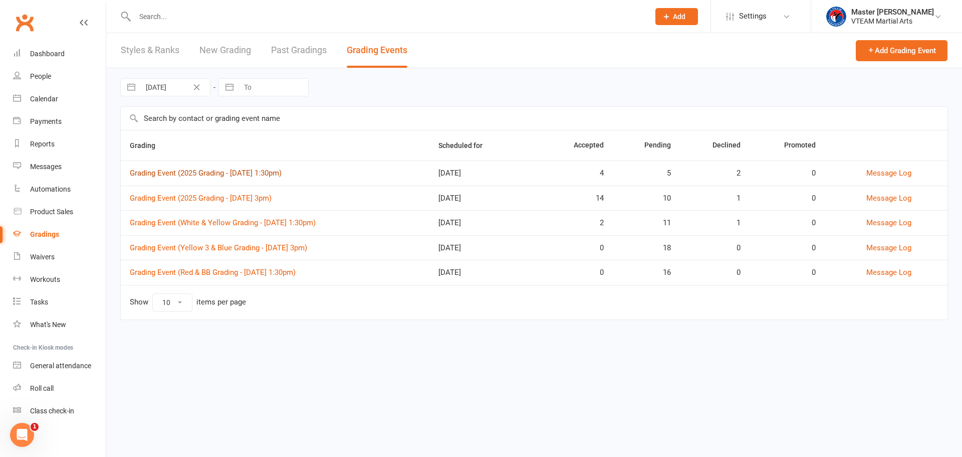
click at [257, 172] on link "Grading Event (2025 Grading - [DATE] 1:30pm)" at bounding box center [206, 172] width 152 height 9
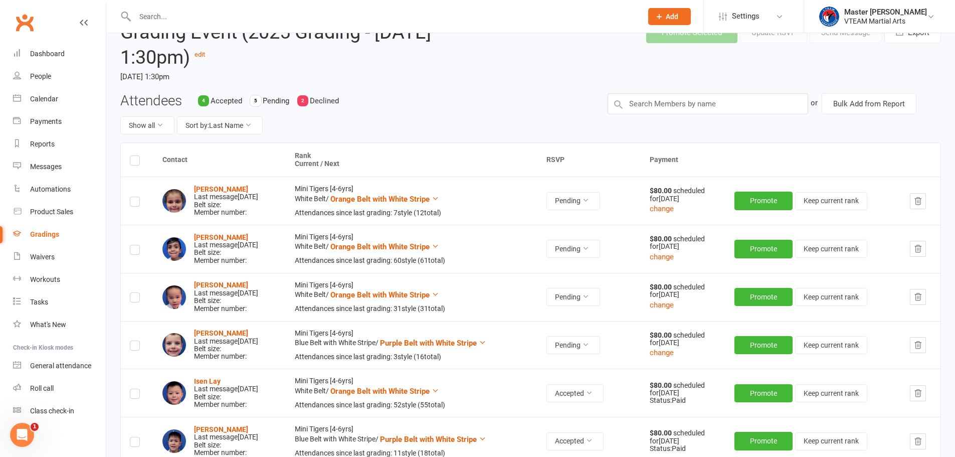
scroll to position [50, 0]
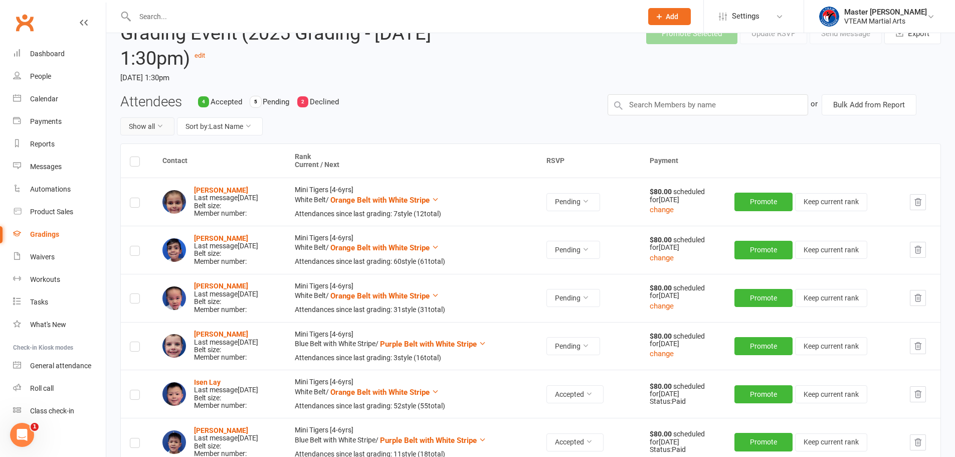
click at [150, 130] on button "Show all" at bounding box center [147, 126] width 54 height 18
click at [159, 207] on link "Pending only" at bounding box center [170, 209] width 99 height 20
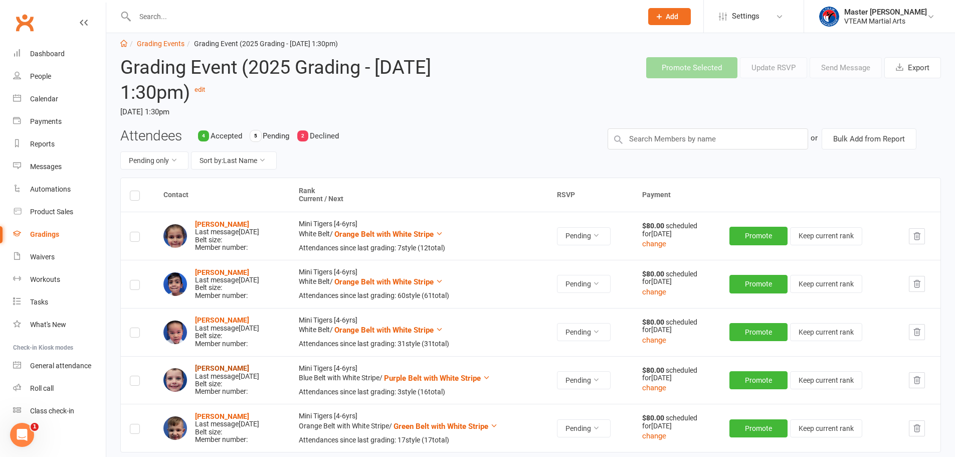
scroll to position [0, 0]
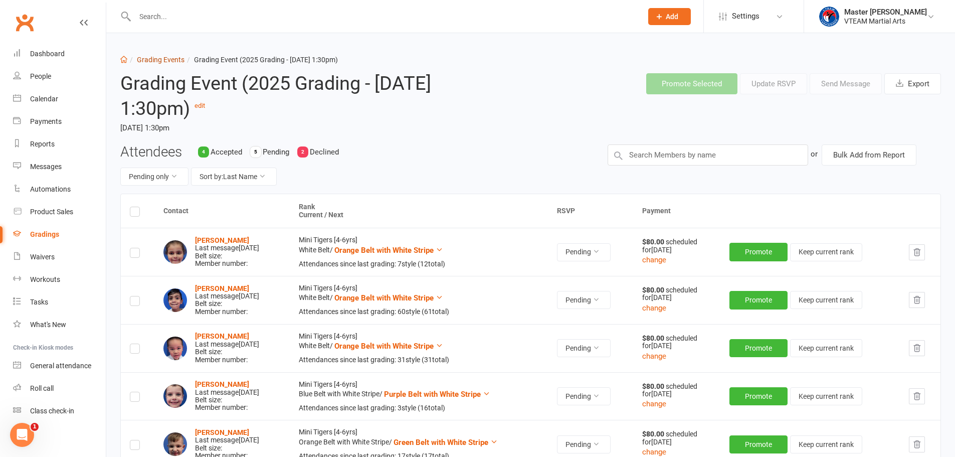
click at [173, 56] on link "Grading Events" at bounding box center [161, 60] width 48 height 8
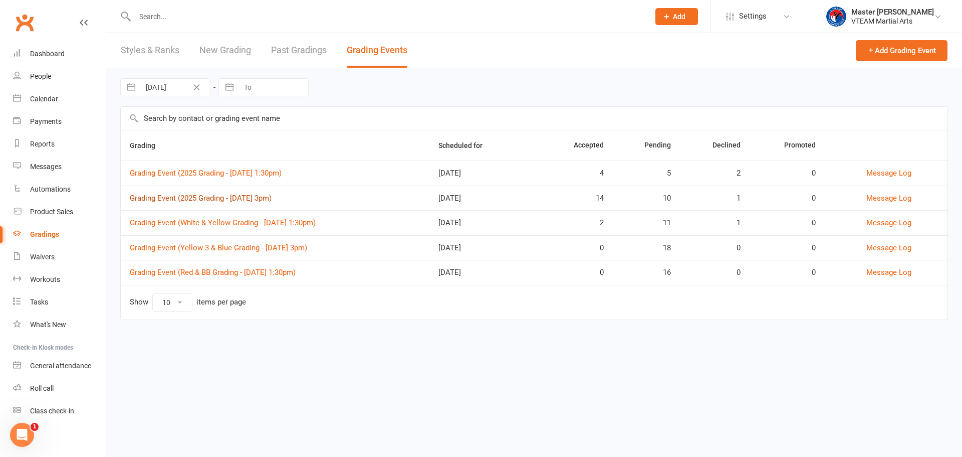
click at [252, 196] on link "Grading Event (2025 Grading - [DATE] 3pm)" at bounding box center [201, 197] width 142 height 9
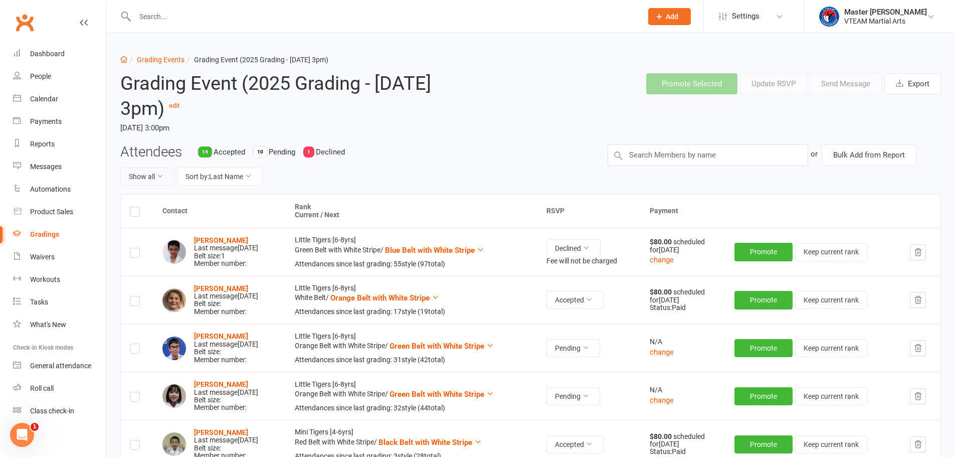
click at [145, 180] on button "Show all" at bounding box center [147, 176] width 54 height 18
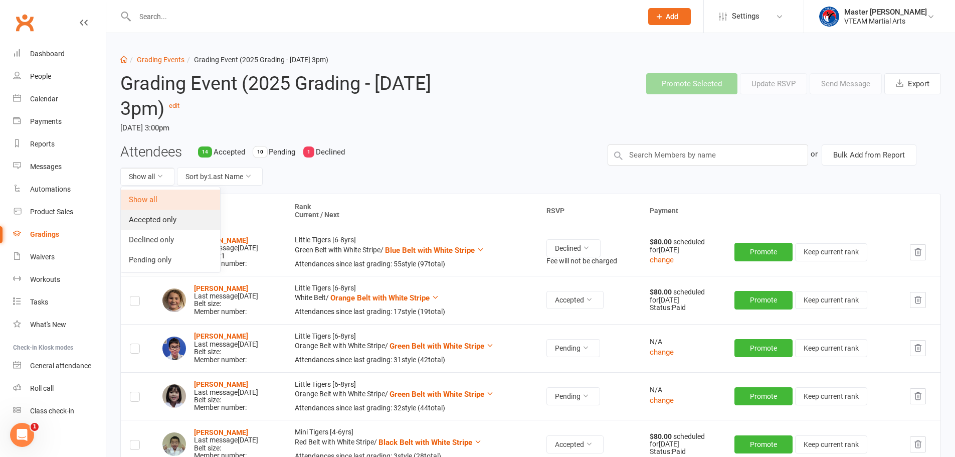
click at [148, 218] on link "Accepted only" at bounding box center [170, 219] width 99 height 20
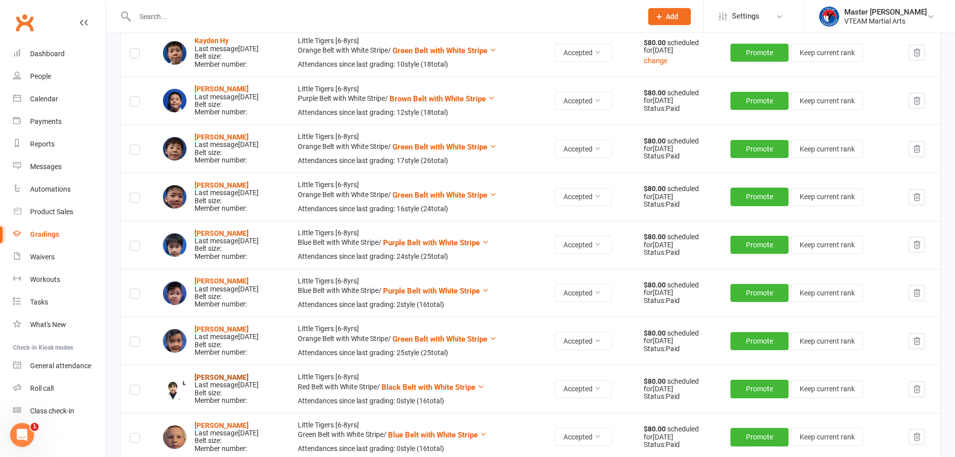
scroll to position [301, 0]
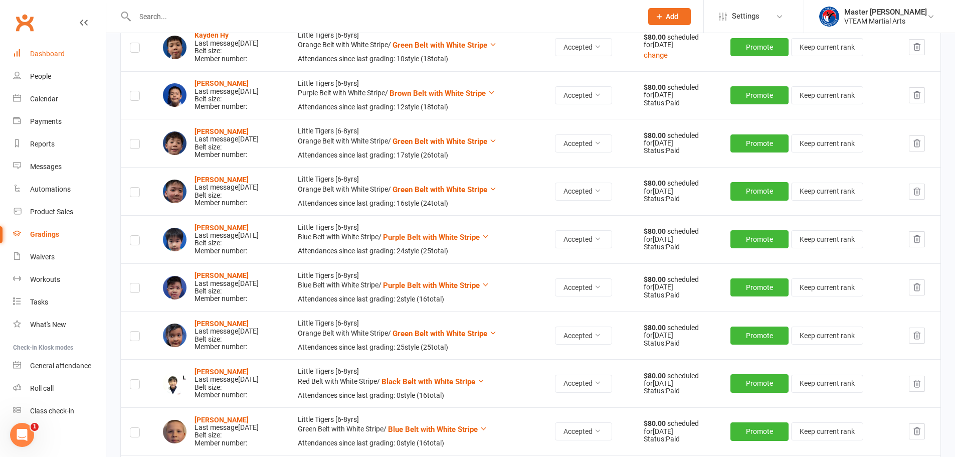
click at [46, 53] on div "Dashboard" at bounding box center [47, 54] width 35 height 8
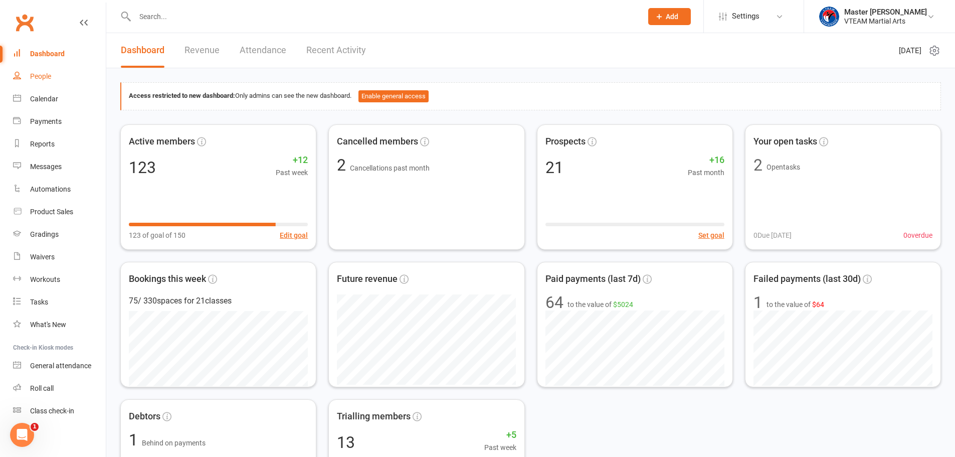
click at [49, 78] on div "People" at bounding box center [40, 76] width 21 height 8
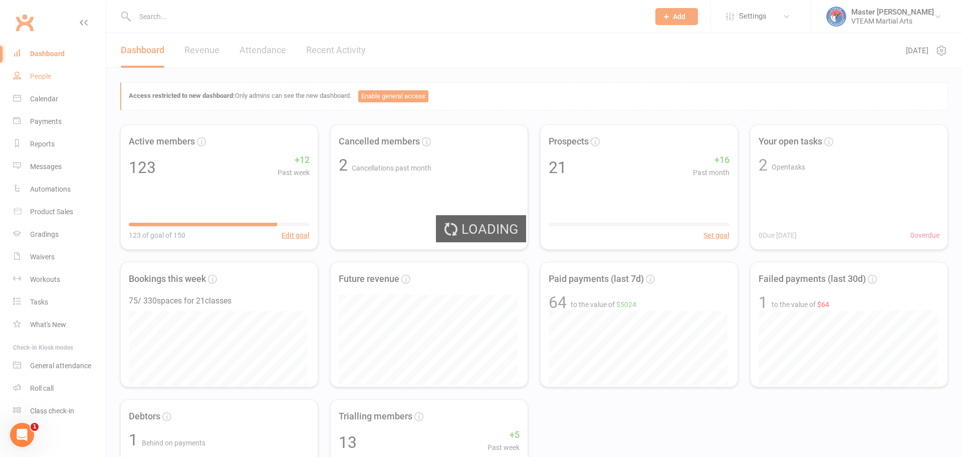
select select "100"
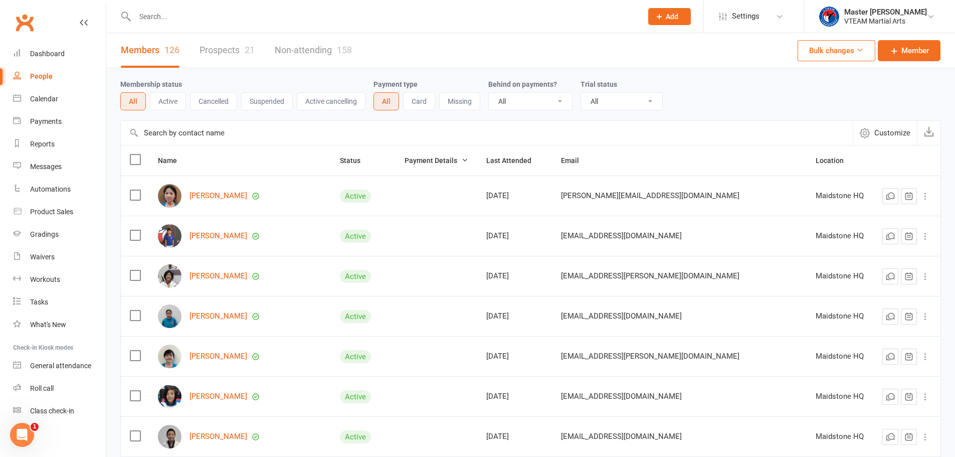
click at [164, 100] on button "Active" at bounding box center [168, 101] width 36 height 18
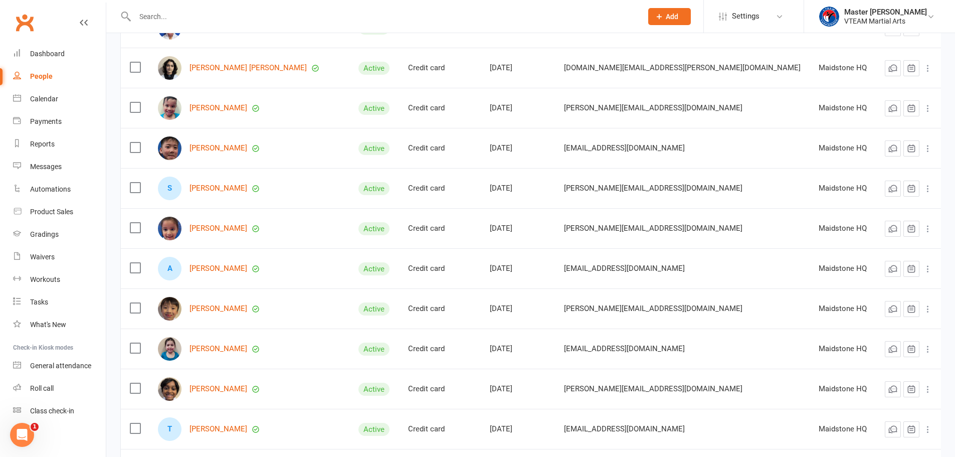
scroll to position [601, 0]
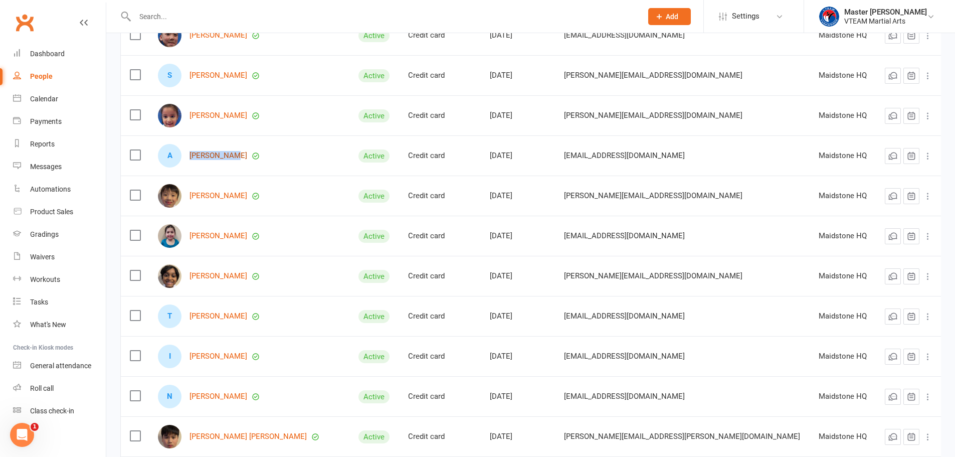
drag, startPoint x: 192, startPoint y: 160, endPoint x: 236, endPoint y: 158, distance: 43.7
click at [236, 158] on div "A Amelia Tran" at bounding box center [249, 156] width 182 height 24
drag, startPoint x: 217, startPoint y: 155, endPoint x: 255, endPoint y: 148, distance: 38.1
click at [218, 155] on link "[PERSON_NAME]" at bounding box center [218, 155] width 58 height 9
click at [312, 173] on td "A Amelia Tran" at bounding box center [249, 155] width 200 height 40
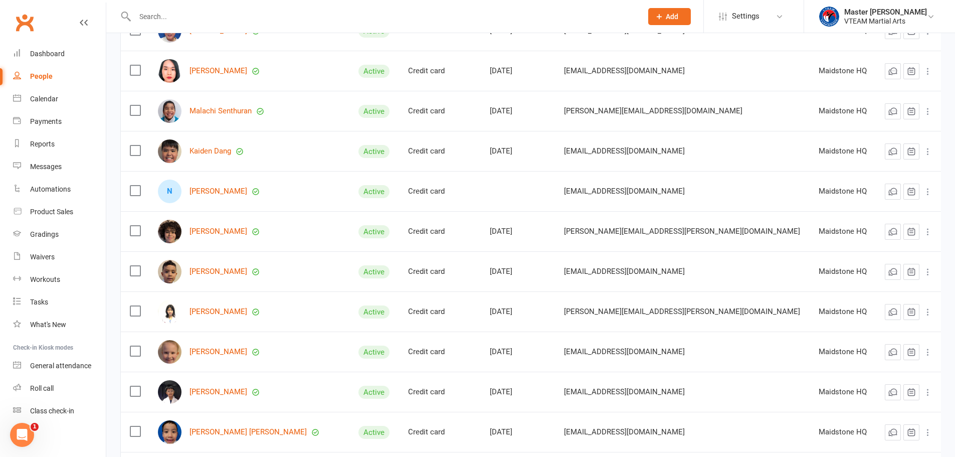
scroll to position [1253, 0]
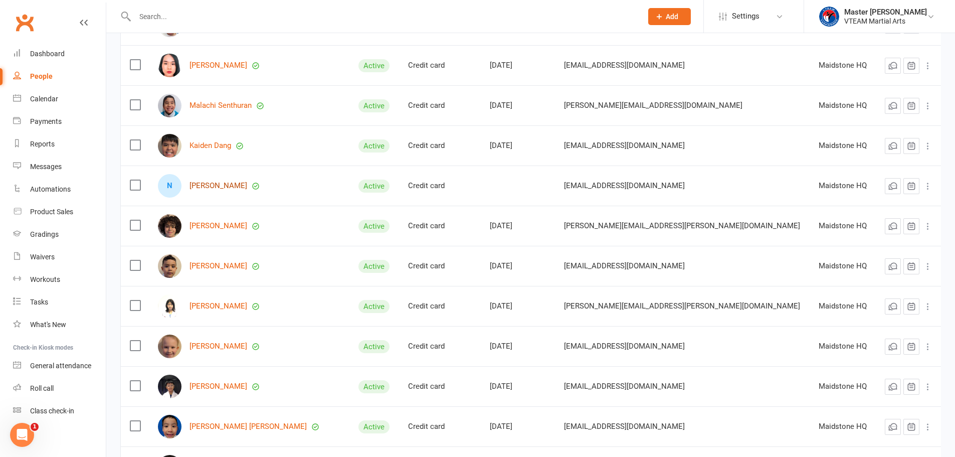
click at [217, 183] on link "Nathaniel Do" at bounding box center [218, 185] width 58 height 9
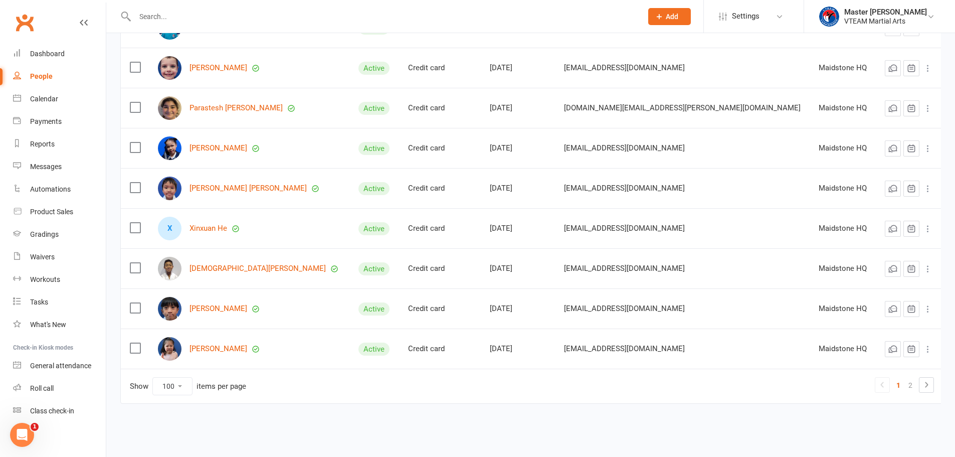
scroll to position [3818, 0]
click at [910, 385] on link "2" at bounding box center [910, 384] width 12 height 14
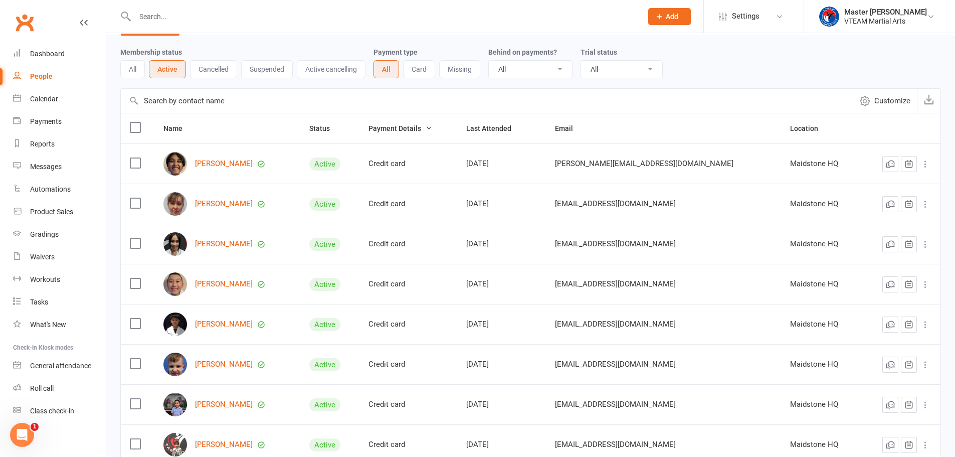
scroll to position [50, 0]
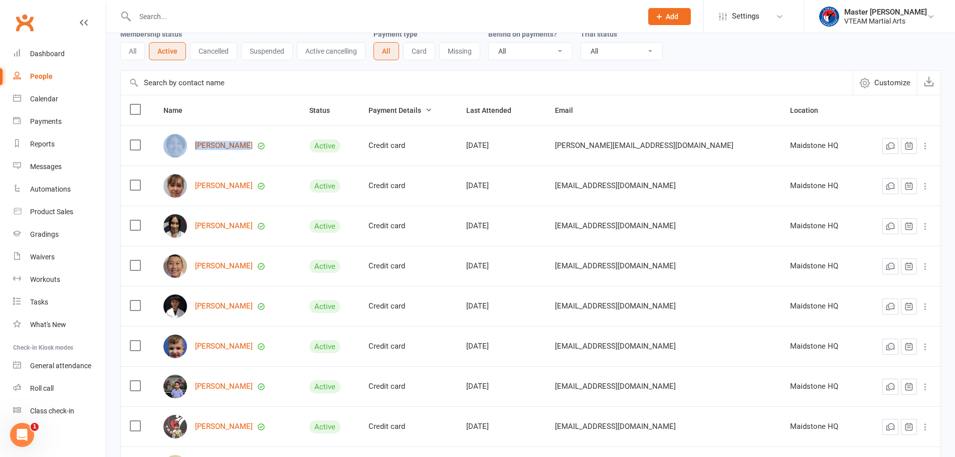
drag, startPoint x: 191, startPoint y: 151, endPoint x: 244, endPoint y: 148, distance: 52.7
click at [244, 148] on div "Jaxon Jesson" at bounding box center [227, 146] width 128 height 24
drag, startPoint x: 295, startPoint y: 166, endPoint x: 242, endPoint y: 158, distance: 54.2
click at [294, 112] on th "Name" at bounding box center [227, 110] width 146 height 30
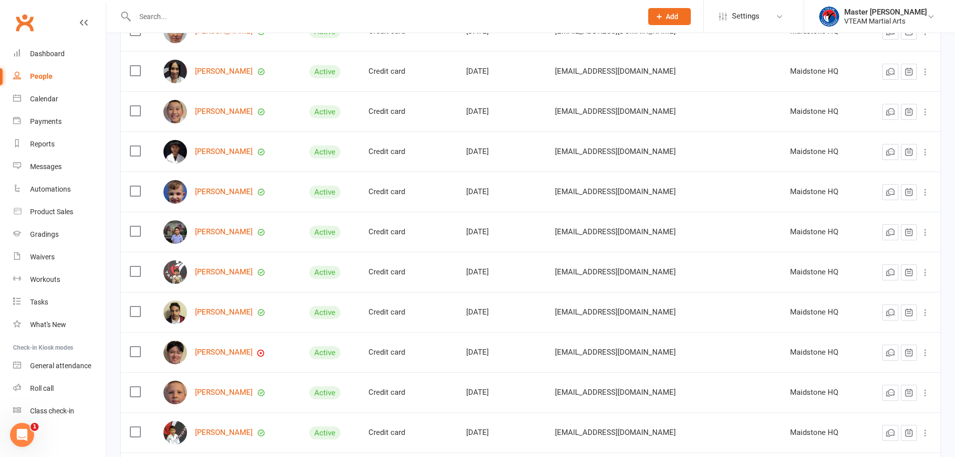
scroll to position [199, 0]
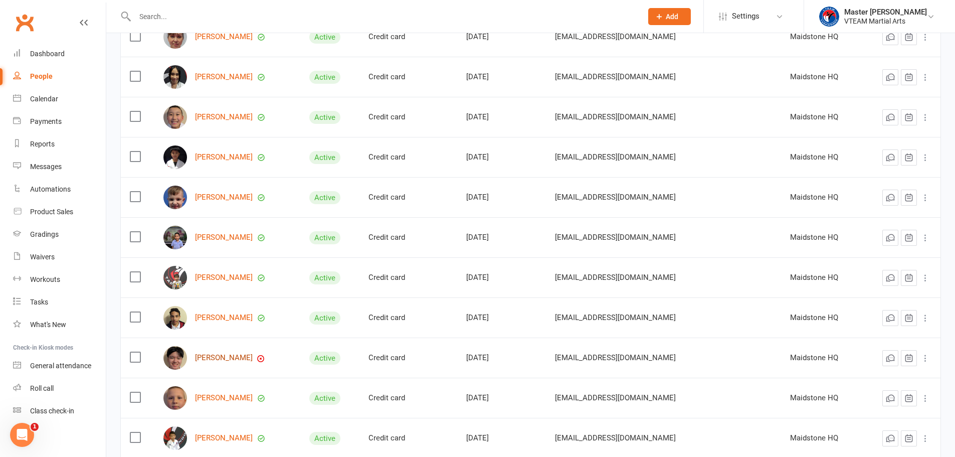
drag, startPoint x: 217, startPoint y: 359, endPoint x: 223, endPoint y: 358, distance: 6.0
click at [217, 359] on link "Richard Tran" at bounding box center [224, 357] width 58 height 9
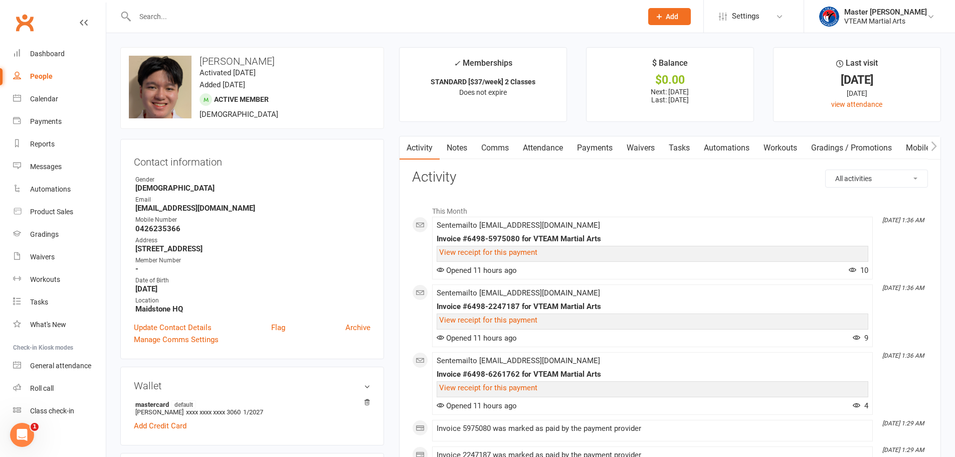
click at [589, 146] on link "Payments" at bounding box center [595, 147] width 50 height 23
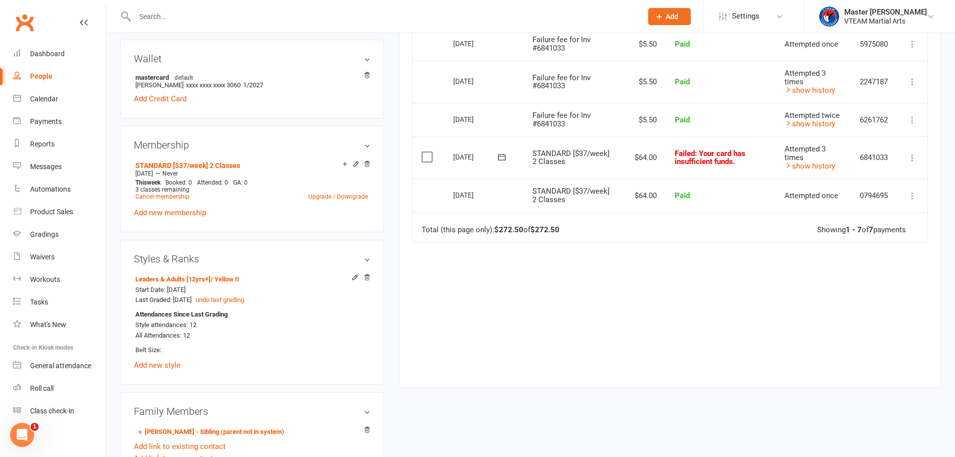
scroll to position [301, 0]
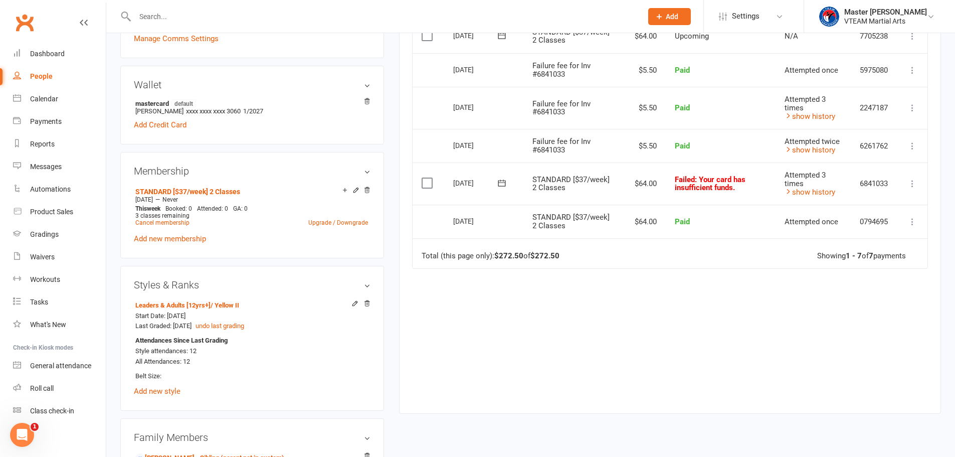
click at [501, 184] on icon at bounding box center [502, 183] width 10 height 10
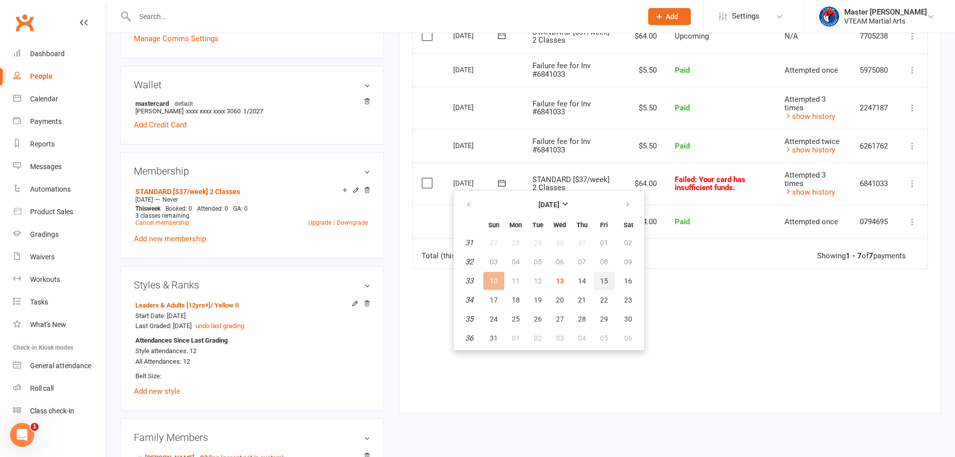
click at [604, 278] on span "15" at bounding box center [604, 281] width 8 height 8
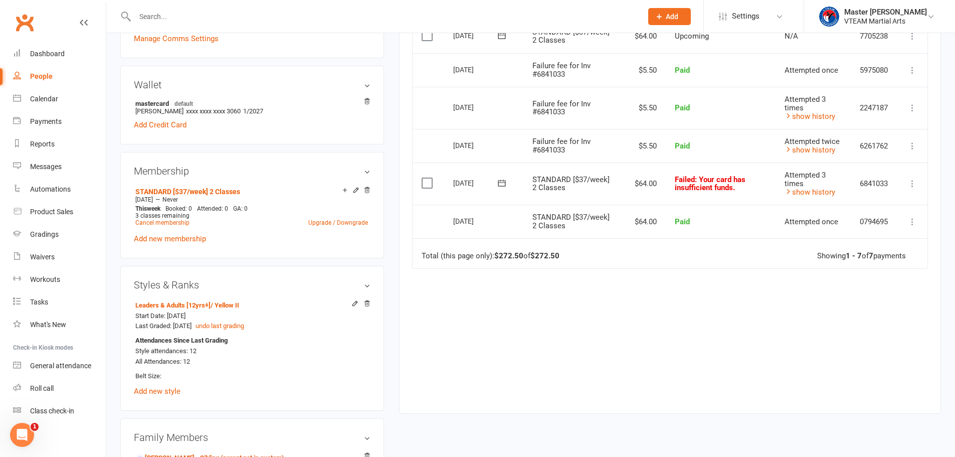
click at [916, 183] on icon at bounding box center [912, 183] width 10 height 10
click at [499, 186] on icon at bounding box center [502, 182] width 8 height 7
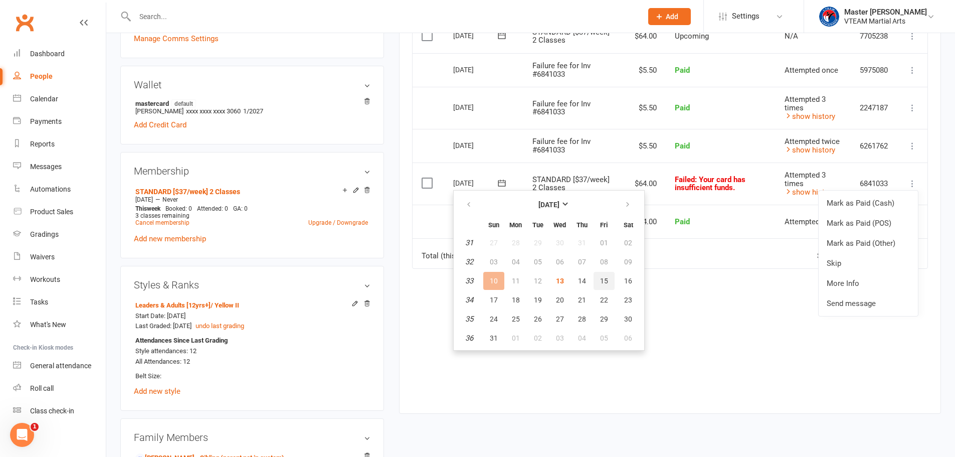
click at [600, 279] on span "15" at bounding box center [604, 281] width 8 height 8
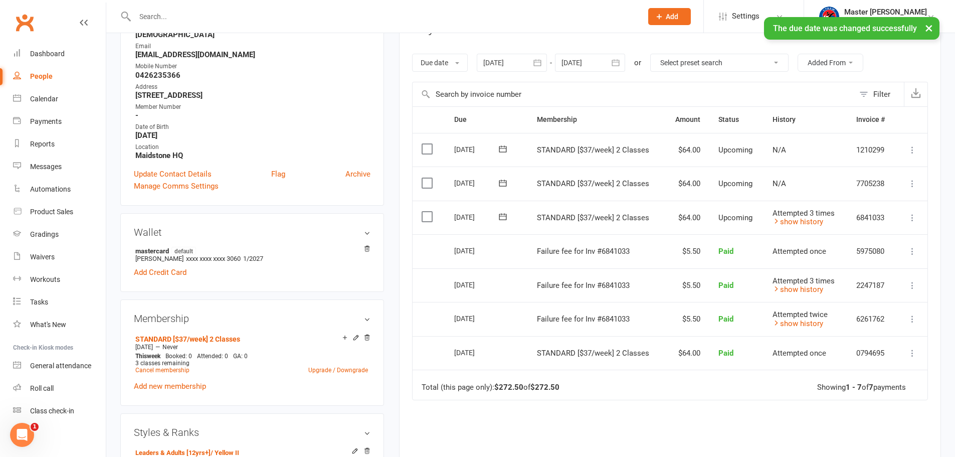
scroll to position [150, 0]
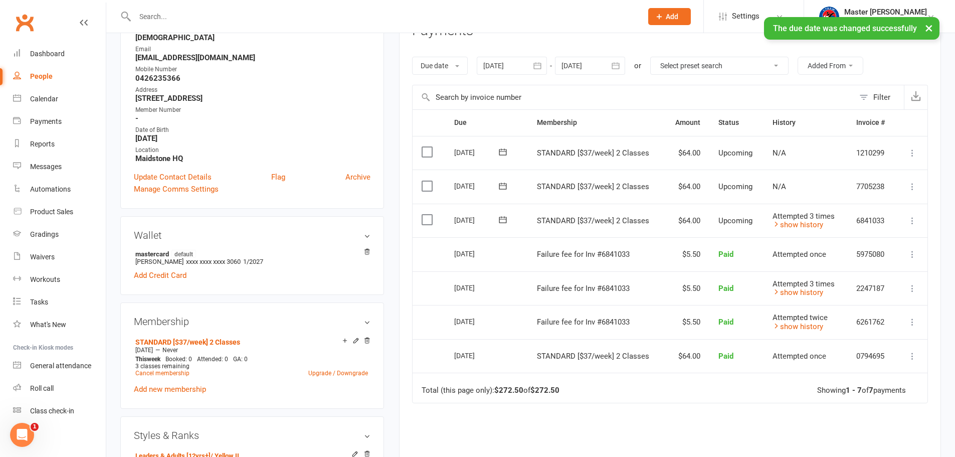
click at [913, 220] on icon at bounding box center [912, 221] width 10 height 10
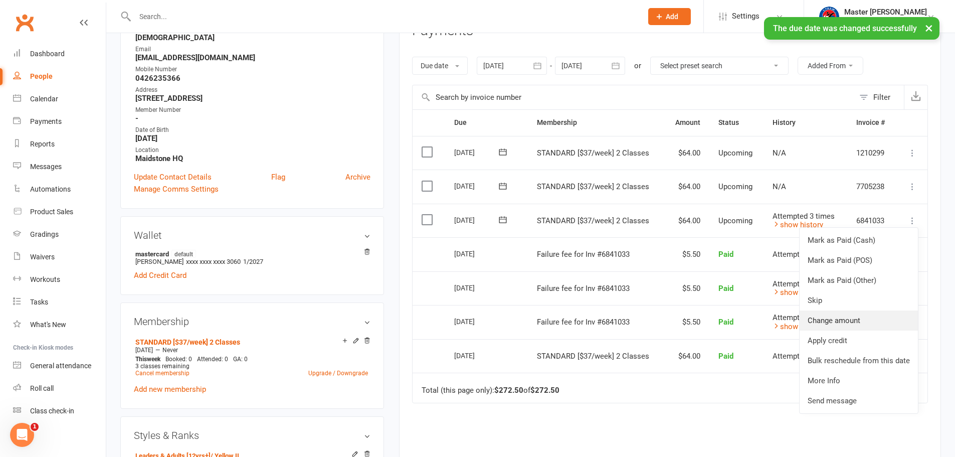
click at [857, 319] on link "Change amount" at bounding box center [858, 320] width 118 height 20
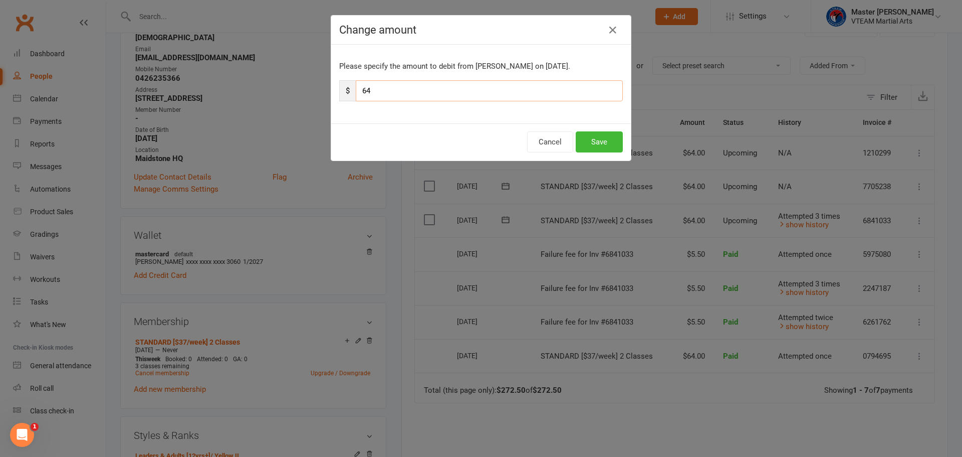
drag, startPoint x: 355, startPoint y: 93, endPoint x: 348, endPoint y: 94, distance: 6.6
click at [348, 93] on div "$ 64" at bounding box center [481, 90] width 284 height 21
drag, startPoint x: 366, startPoint y: 91, endPoint x: 337, endPoint y: 90, distance: 29.1
click at [339, 90] on div "$ 5" at bounding box center [481, 90] width 284 height 21
type input "47.5"
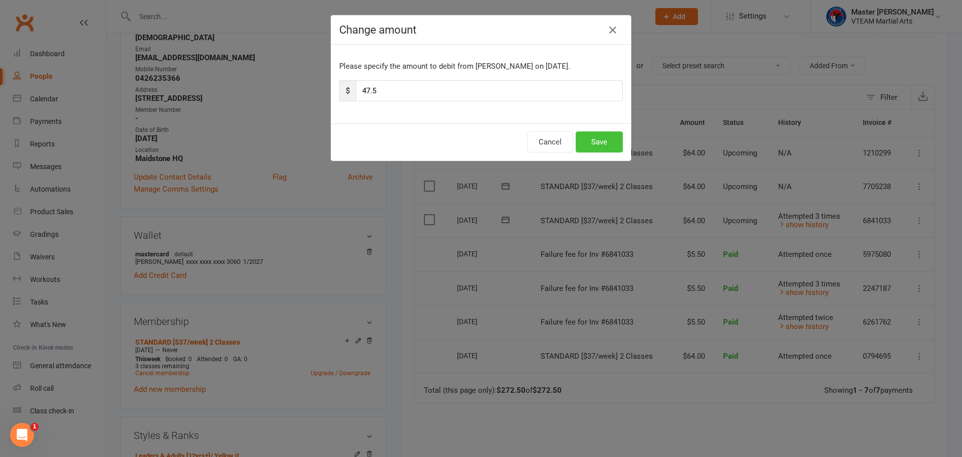
click at [608, 137] on button "Save" at bounding box center [599, 141] width 47 height 21
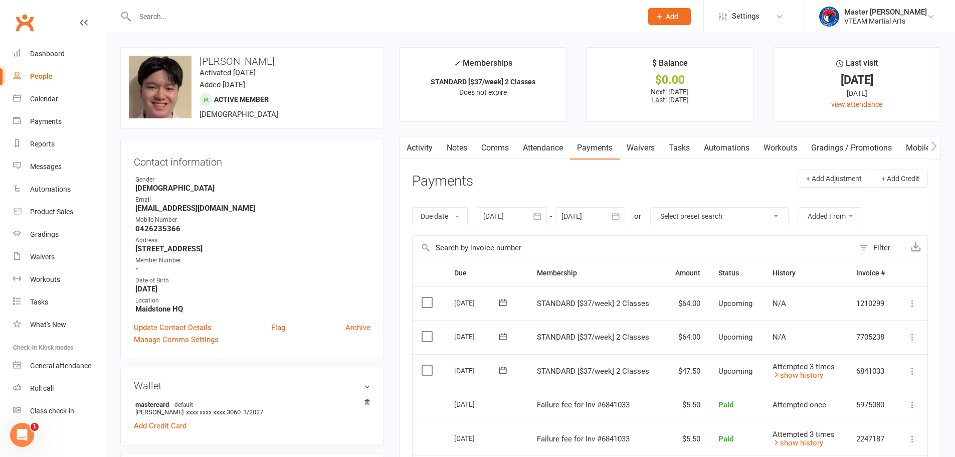
select select "100"
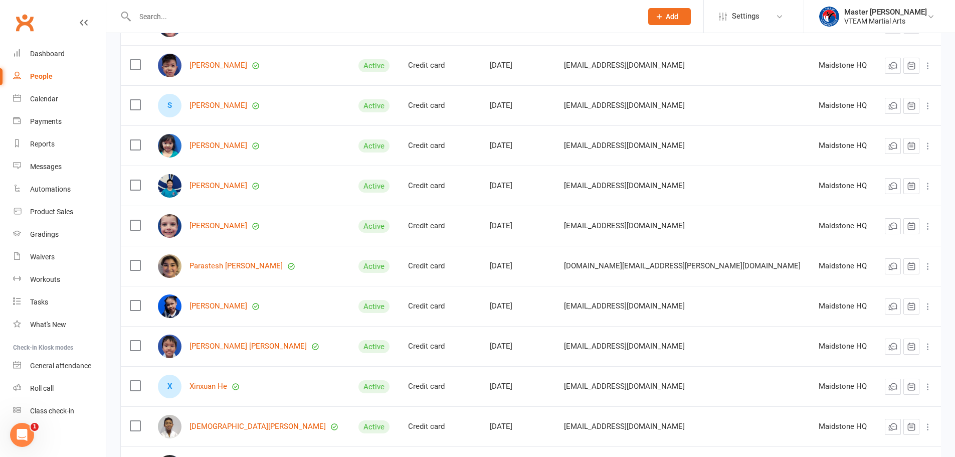
scroll to position [3809, 0]
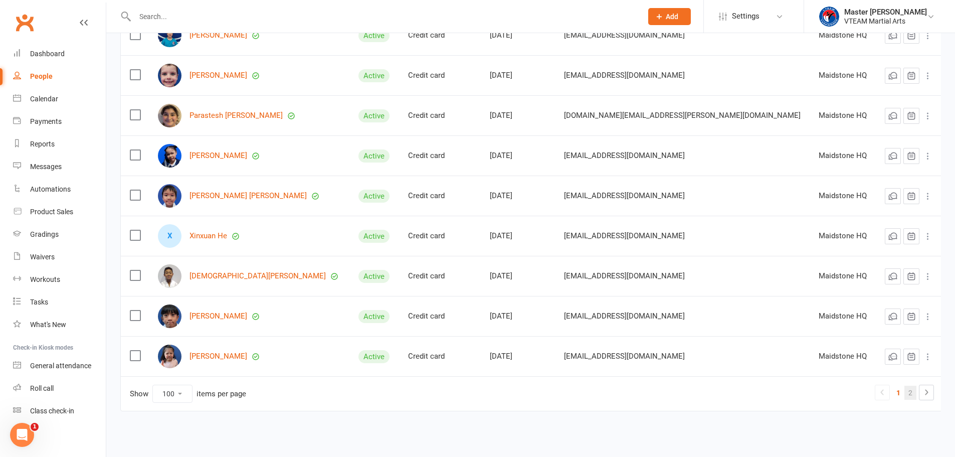
click at [909, 389] on link "2" at bounding box center [910, 392] width 12 height 14
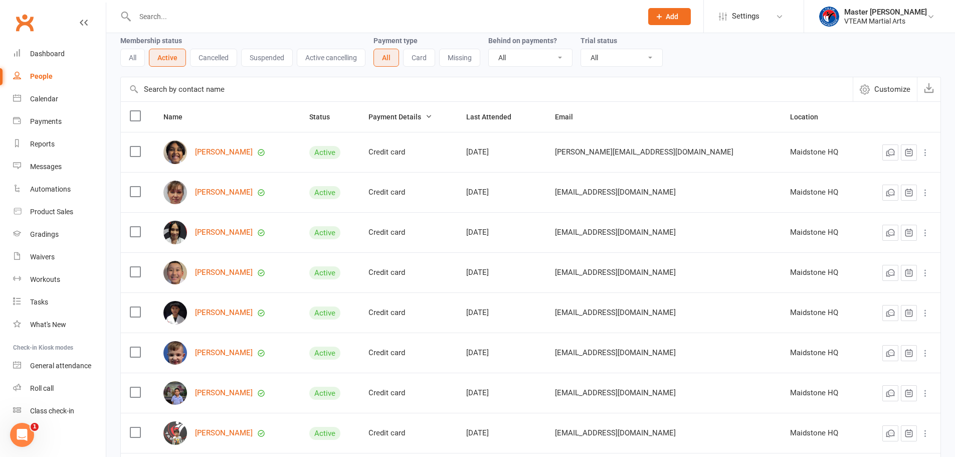
scroll to position [0, 0]
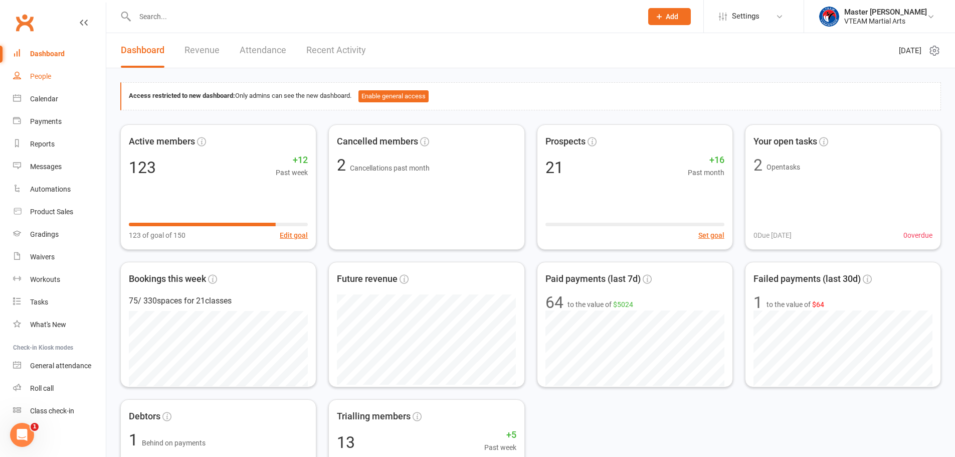
click at [53, 81] on link "People" at bounding box center [59, 76] width 93 height 23
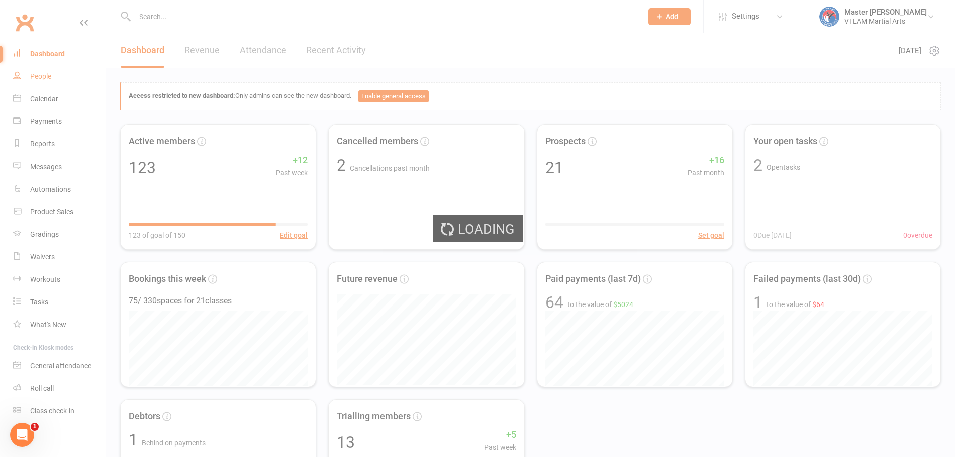
select select "100"
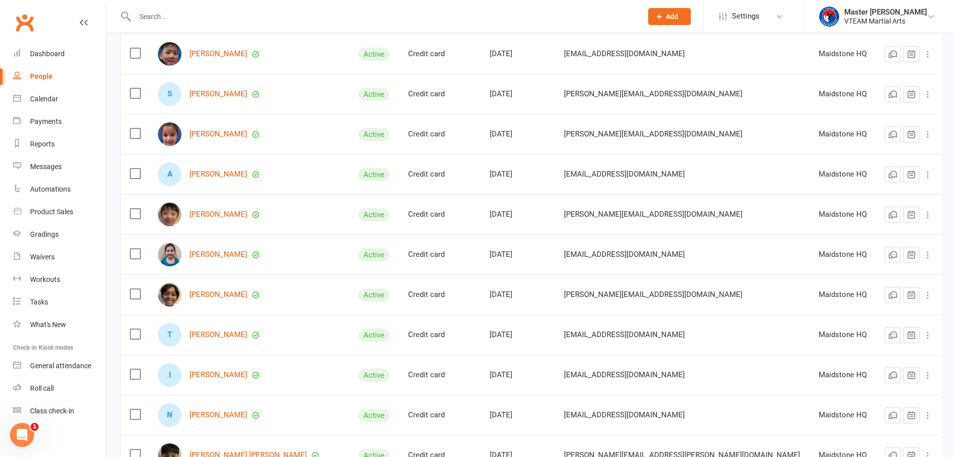
scroll to position [700, 0]
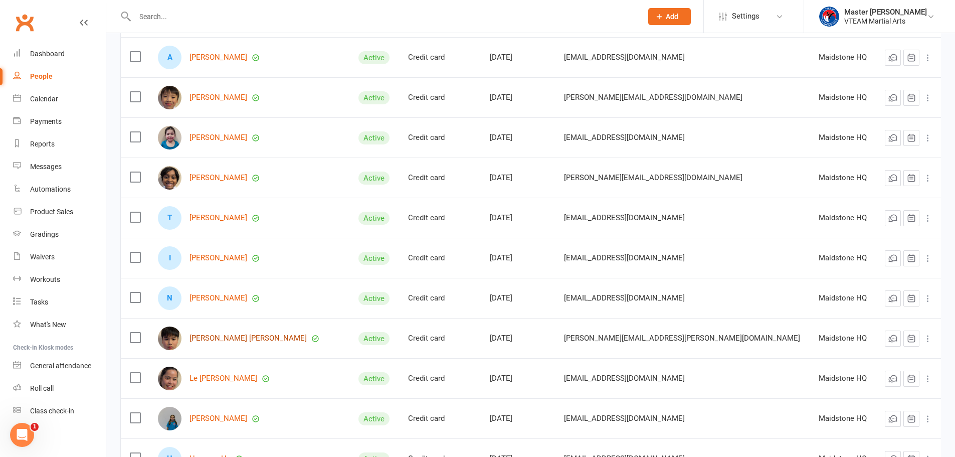
click at [221, 334] on link "Minh Tri Pham" at bounding box center [247, 338] width 117 height 9
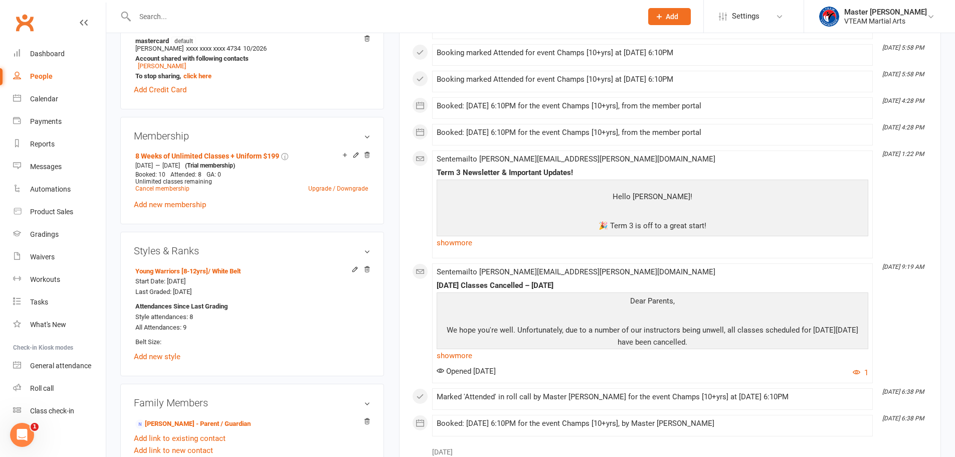
scroll to position [351, 0]
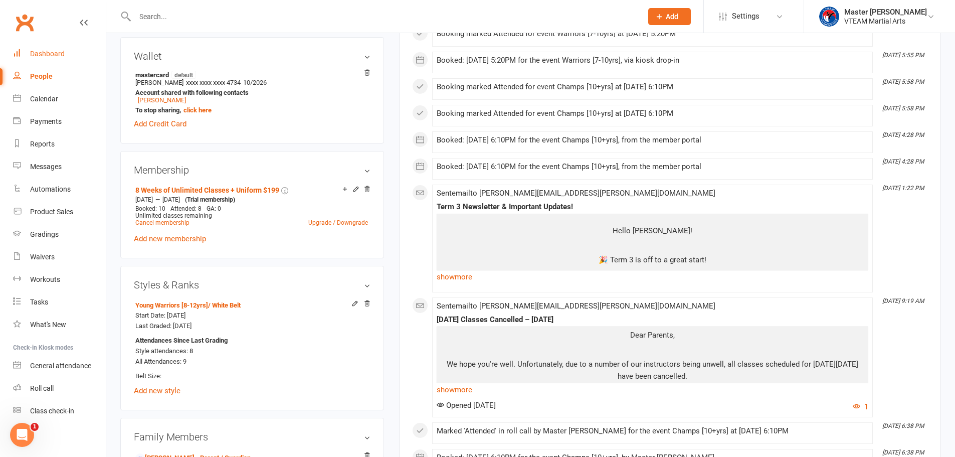
drag, startPoint x: 49, startPoint y: 49, endPoint x: 88, endPoint y: 42, distance: 39.8
click at [50, 49] on link "Dashboard" at bounding box center [59, 54] width 93 height 23
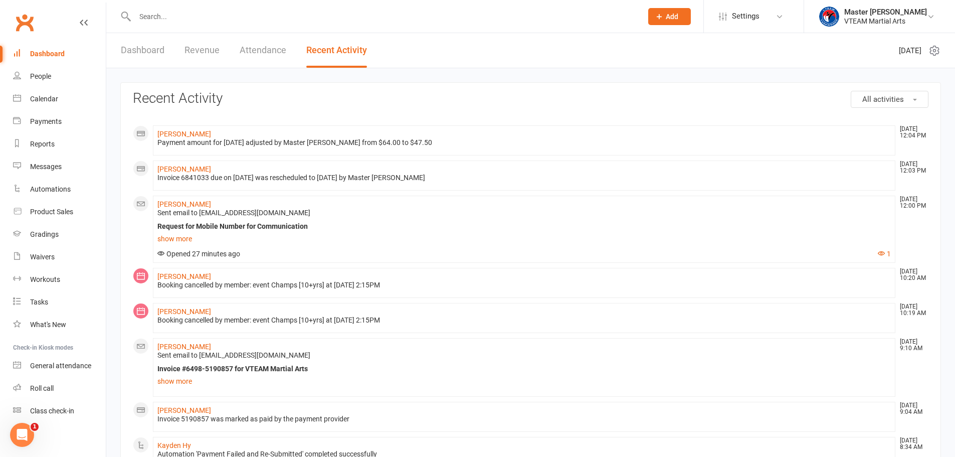
click at [39, 48] on link "Dashboard" at bounding box center [59, 54] width 93 height 23
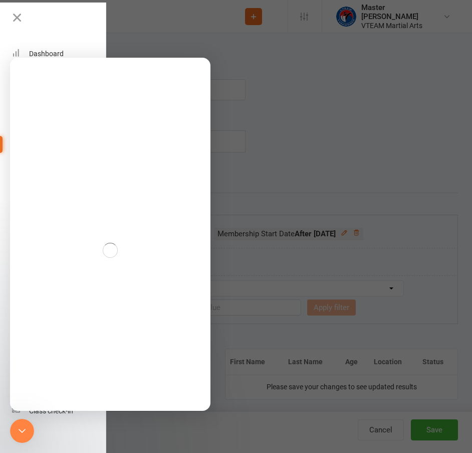
click at [19, 18] on icon at bounding box center [17, 18] width 14 height 14
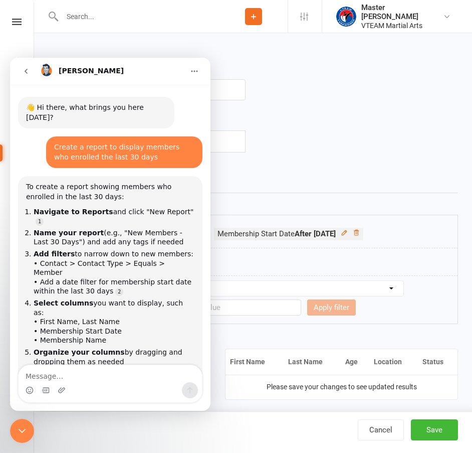
scroll to position [79, 0]
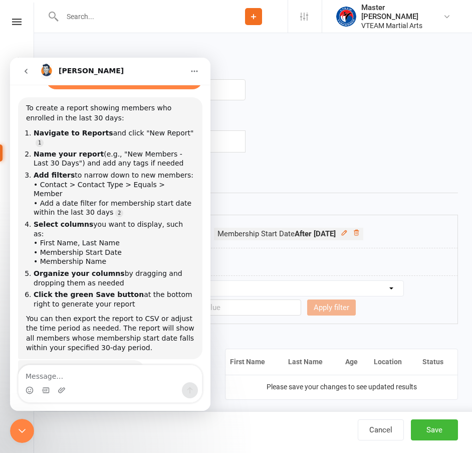
click at [22, 437] on div "Close Intercom Messenger" at bounding box center [22, 430] width 24 height 24
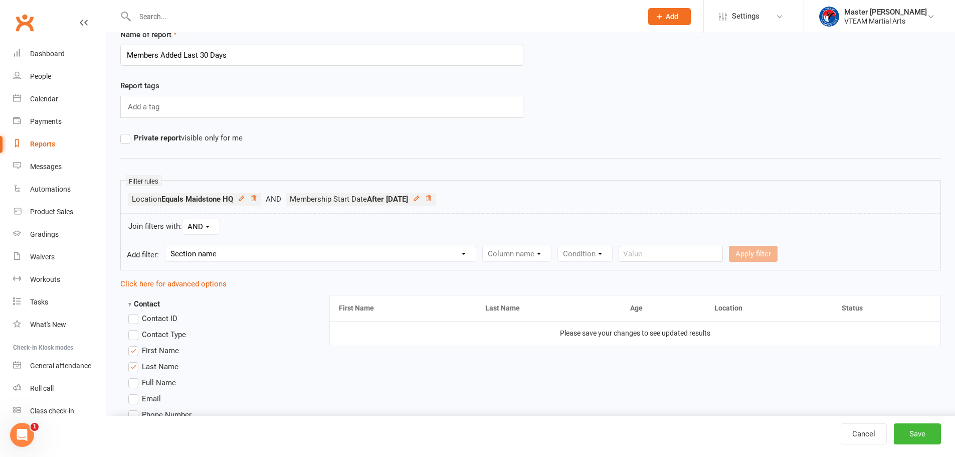
scroll to position [100, 0]
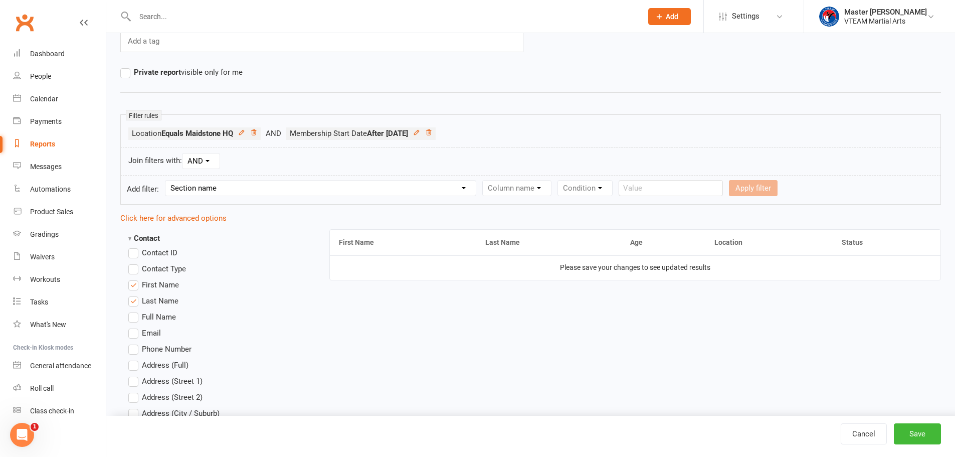
click at [372, 188] on select "Section name Contact Attendance Aggregate Payment Booking Waitlist Attendees Ca…" at bounding box center [320, 187] width 310 height 15
select select "0"
click at [167, 180] on select "Section name Contact Attendance Aggregate Payment Booking Waitlist Attendees Ca…" at bounding box center [320, 187] width 310 height 15
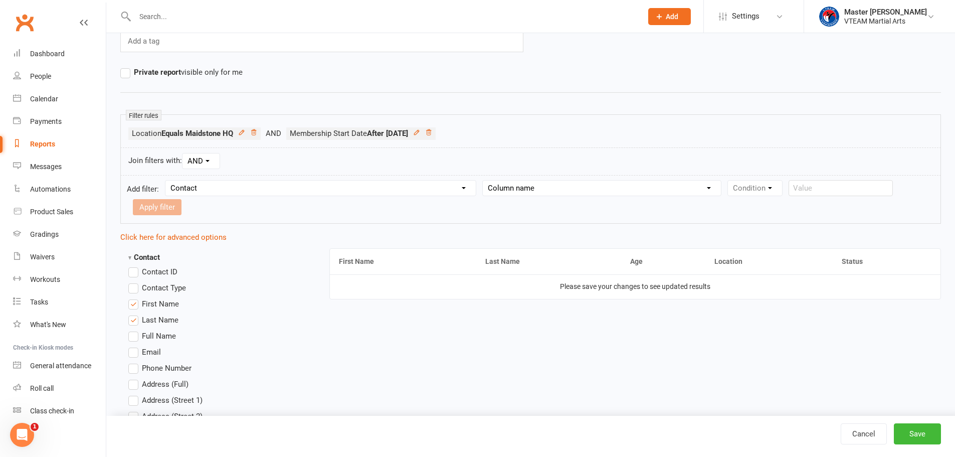
click at [528, 183] on select "Column name Contact Type First Name Last Name Full Name Email Phone Number Addr…" at bounding box center [602, 187] width 238 height 15
select select "0"
click at [483, 180] on select "Column name Contact Type First Name Last Name Full Name Email Phone Number Addr…" at bounding box center [602, 187] width 238 height 15
click at [764, 187] on select "Condition Equals Does not equal Contains Does not contain Is blank or does not …" at bounding box center [785, 187] width 115 height 15
select select "0"
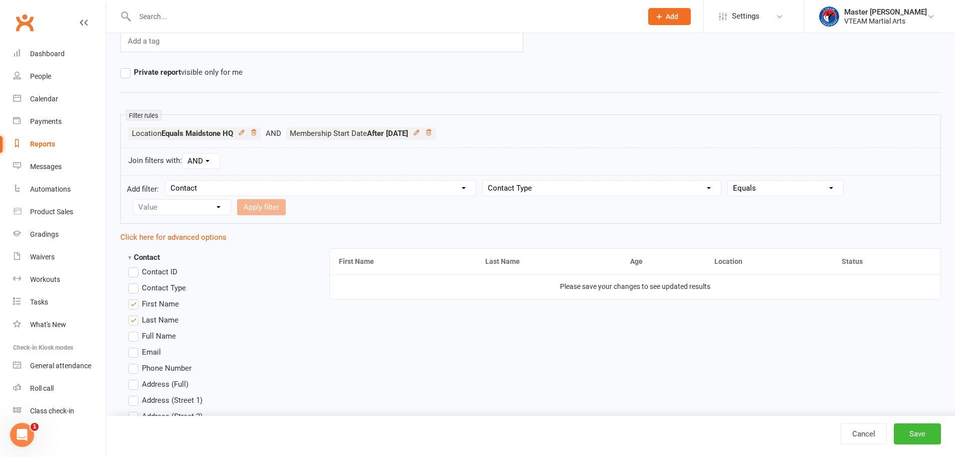
click at [728, 180] on select "Condition Equals Does not equal Contains Does not contain Is blank or does not …" at bounding box center [785, 187] width 115 height 15
click at [178, 209] on select "Value Member Prospect Non-attending Contact" at bounding box center [181, 206] width 97 height 15
select select "0"
click at [133, 199] on select "Value Member Prospect Non-attending Contact" at bounding box center [181, 206] width 97 height 15
click at [267, 206] on button "Apply filter" at bounding box center [261, 207] width 49 height 16
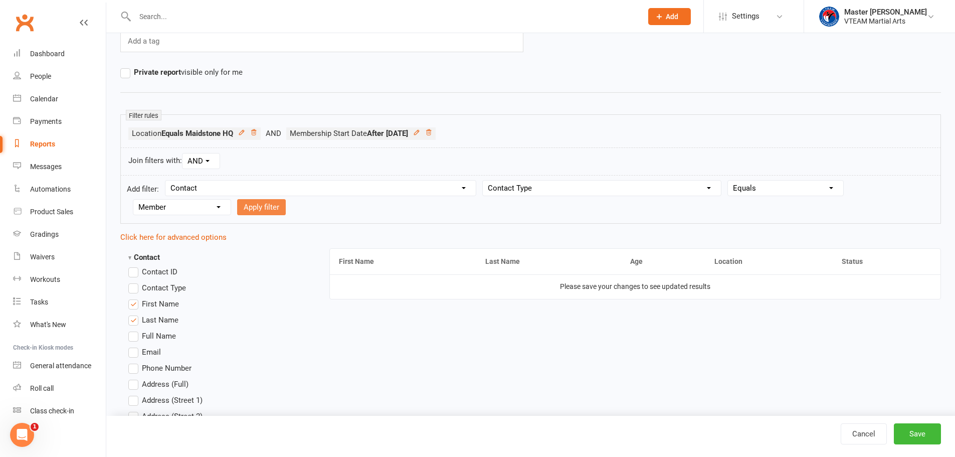
select select
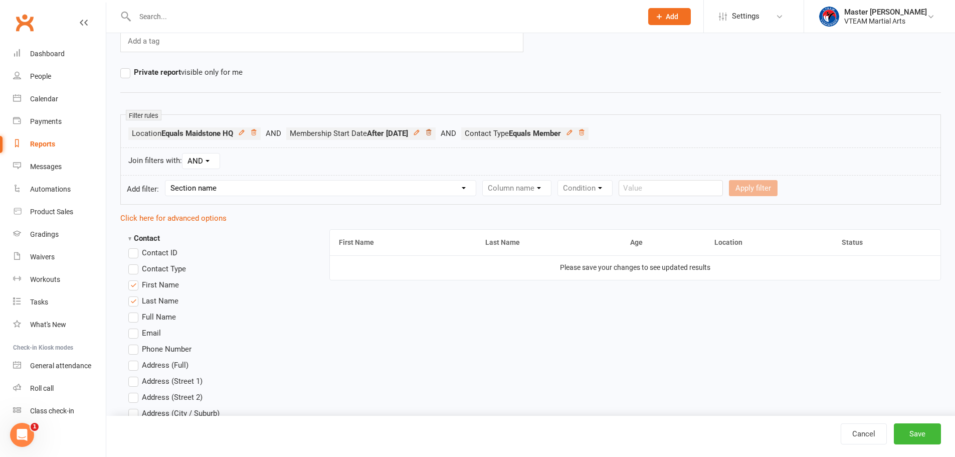
click at [431, 130] on icon at bounding box center [428, 132] width 5 height 6
click at [397, 131] on icon at bounding box center [394, 132] width 7 height 7
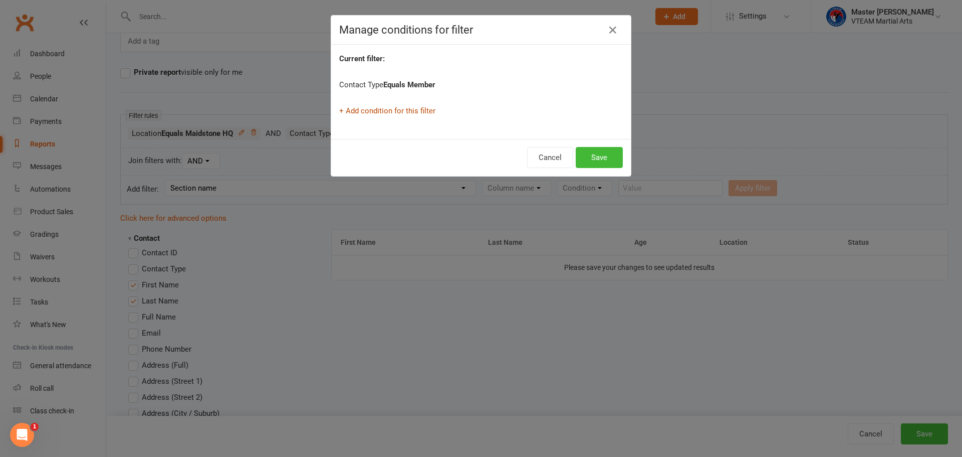
click at [412, 110] on link "+ Add condition for this filter" at bounding box center [387, 110] width 96 height 9
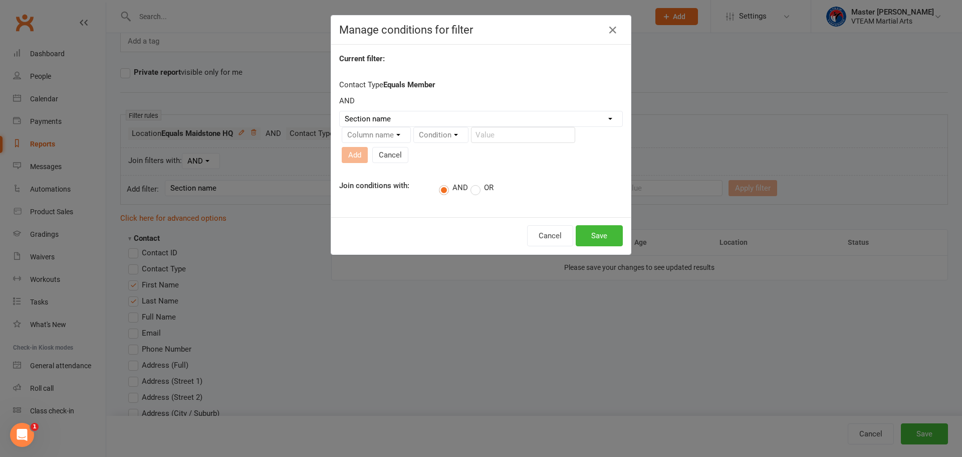
click at [491, 123] on select "Section name Contact Attendance Aggregate Payment Booking Waitlist Attendees Ca…" at bounding box center [481, 118] width 283 height 15
select select "0"
click at [340, 111] on select "Section name Contact Attendance Aggregate Payment Booking Waitlist Attendees Ca…" at bounding box center [481, 118] width 283 height 15
click at [421, 140] on select "Column name Contact Type First Name Last Name Full Name Email Phone Number Addr…" at bounding box center [461, 134] width 238 height 15
click at [503, 86] on div "Contact Type Equals Member AND Section name Contact Attendance Aggregate Paymen…" at bounding box center [481, 123] width 284 height 88
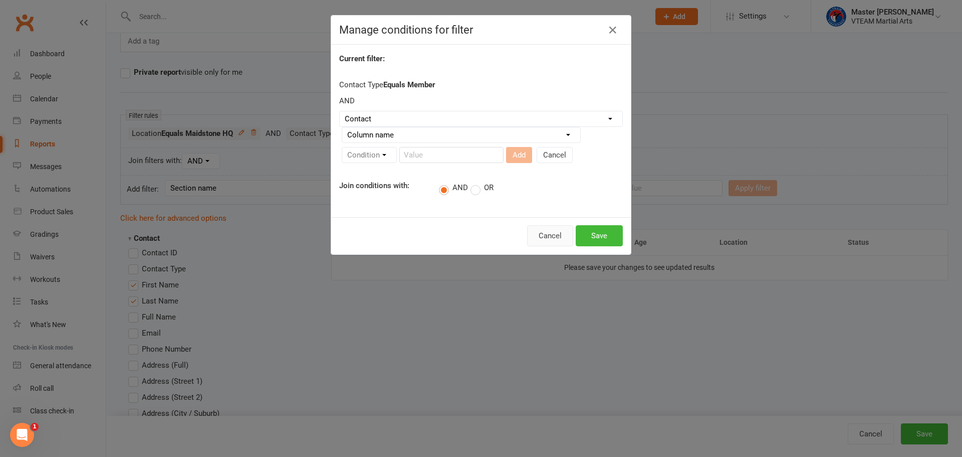
click at [547, 234] on button "Cancel" at bounding box center [550, 235] width 46 height 21
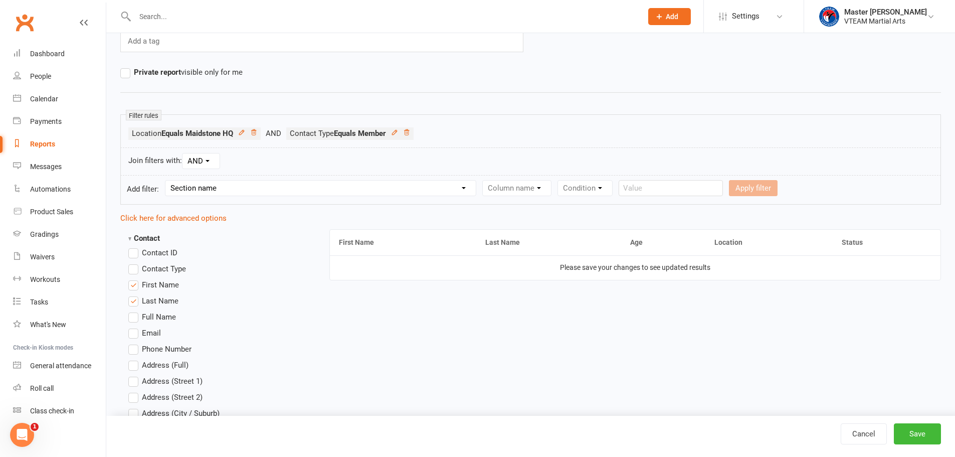
click at [290, 187] on select "Section name Contact Attendance Aggregate Payment Booking Waitlist Attendees Ca…" at bounding box center [320, 187] width 310 height 15
select select "10"
click at [167, 180] on select "Section name Contact Attendance Aggregate Payment Booking Waitlist Attendees Ca…" at bounding box center [320, 187] width 310 height 15
click at [524, 187] on select "Column name Membership ID Membership Name Membership Category Membership Start …" at bounding box center [580, 187] width 195 height 15
select select "3"
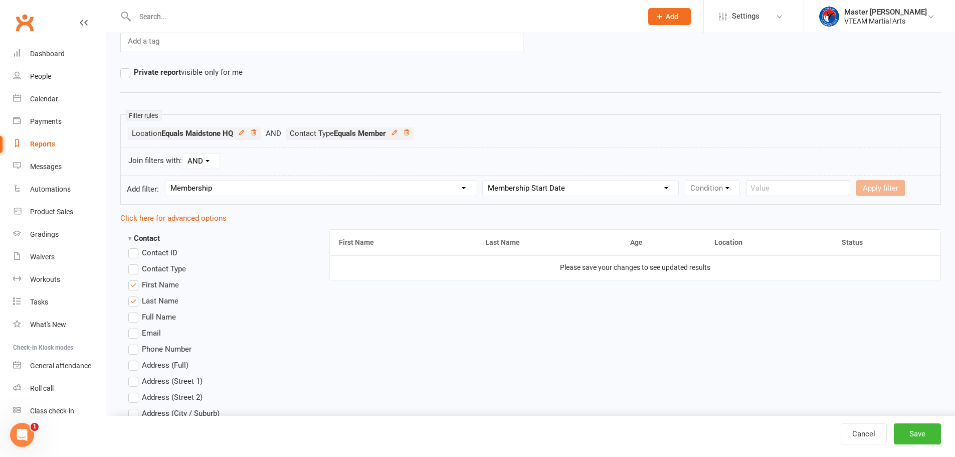
click at [483, 180] on select "Column name Membership ID Membership Name Membership Category Membership Start …" at bounding box center [580, 187] width 195 height 15
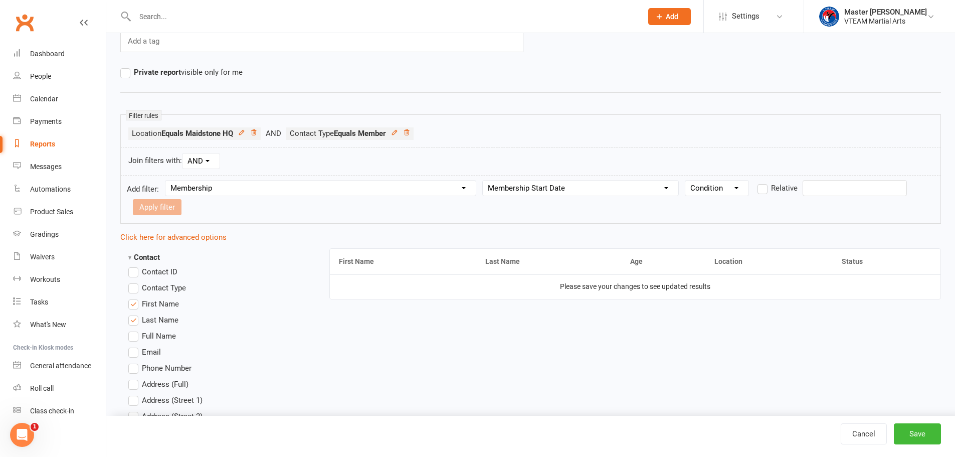
click at [709, 191] on select "Condition Is Is not Before After Before or on After or on Is blank Is not blank" at bounding box center [716, 187] width 63 height 15
select select "5"
click at [685, 180] on select "Condition Is Is not Before After Before or on After or on Is blank Is not blank" at bounding box center [716, 187] width 63 height 15
click at [820, 190] on input "text" at bounding box center [854, 188] width 104 height 16
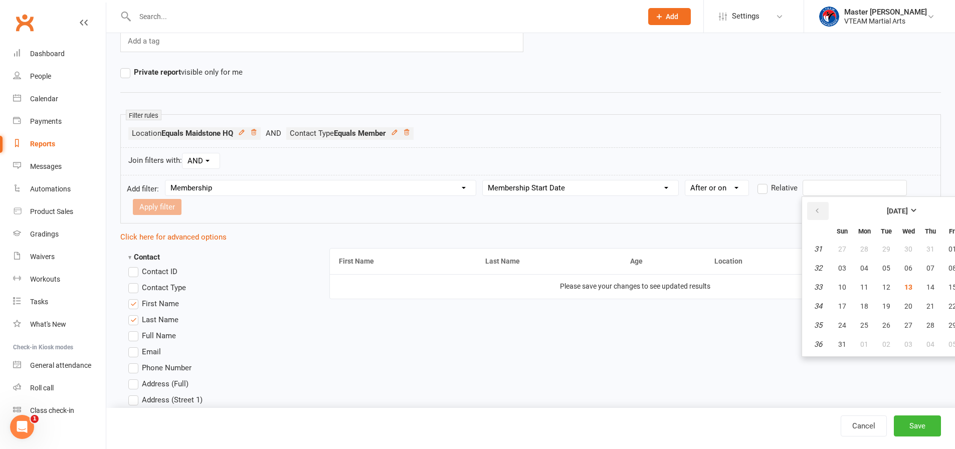
click at [820, 210] on icon "button" at bounding box center [816, 211] width 7 height 8
click at [838, 286] on span "13" at bounding box center [842, 287] width 8 height 8
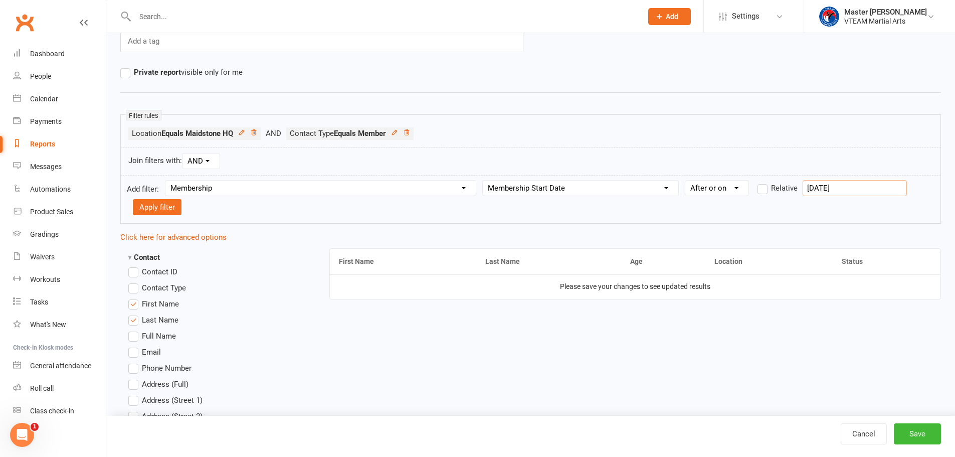
drag, startPoint x: 804, startPoint y: 185, endPoint x: 782, endPoint y: 185, distance: 21.6
click at [782, 185] on report-date-filter-input "Relative 13 Jul 2025" at bounding box center [831, 187] width 152 height 9
type input "30 days"
click at [765, 187] on label "Relative" at bounding box center [777, 188] width 40 height 12
click at [764, 182] on input "Relative" at bounding box center [760, 182] width 7 height 0
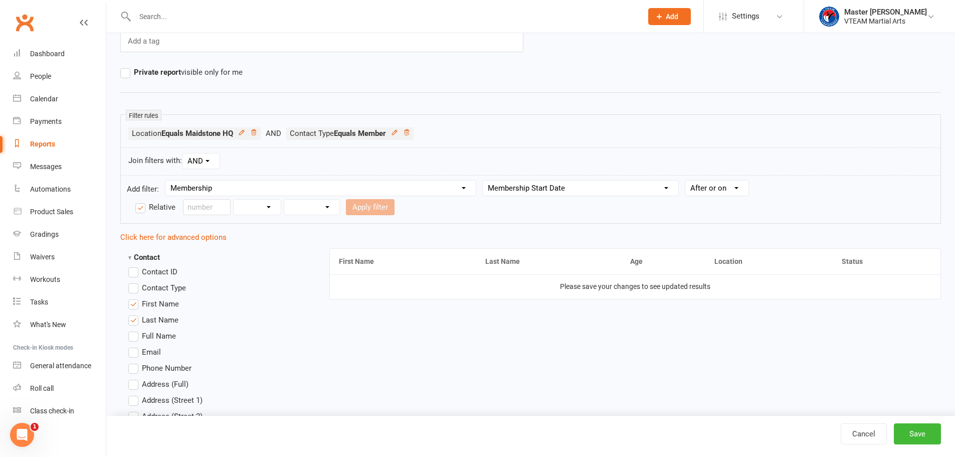
click at [262, 206] on select "Days Weeks Months Years" at bounding box center [257, 206] width 47 height 15
click at [218, 210] on input "number" at bounding box center [207, 207] width 48 height 16
type input "30"
click at [277, 207] on select "Days Weeks Months Years" at bounding box center [257, 206] width 47 height 15
select select "0"
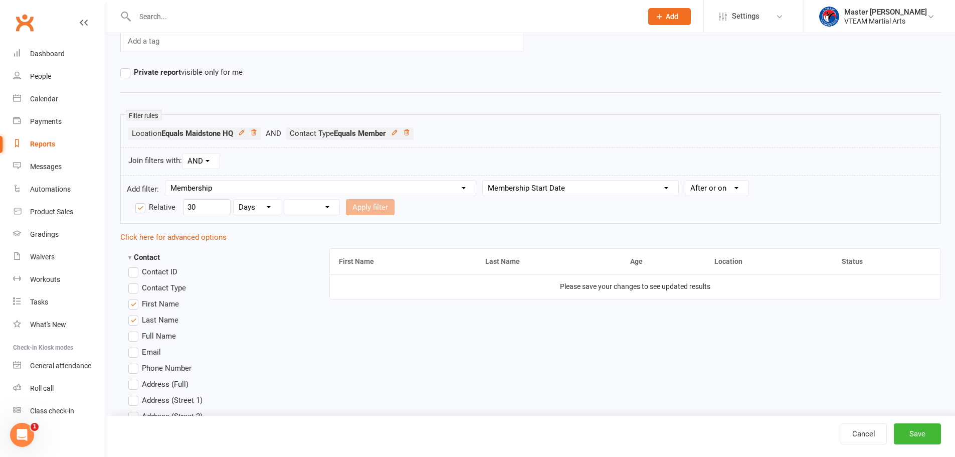
click at [234, 199] on select "Days Weeks Months Years" at bounding box center [257, 206] width 47 height 15
click at [326, 208] on select "From now Ago" at bounding box center [311, 206] width 55 height 15
select select "0"
click at [284, 199] on select "From now Ago" at bounding box center [311, 206] width 55 height 15
click at [363, 206] on button "Apply filter" at bounding box center [370, 207] width 49 height 16
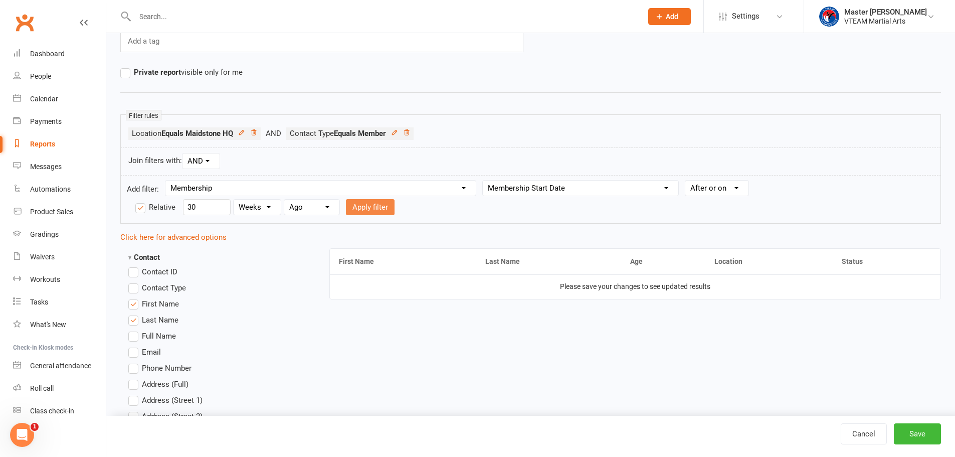
select select
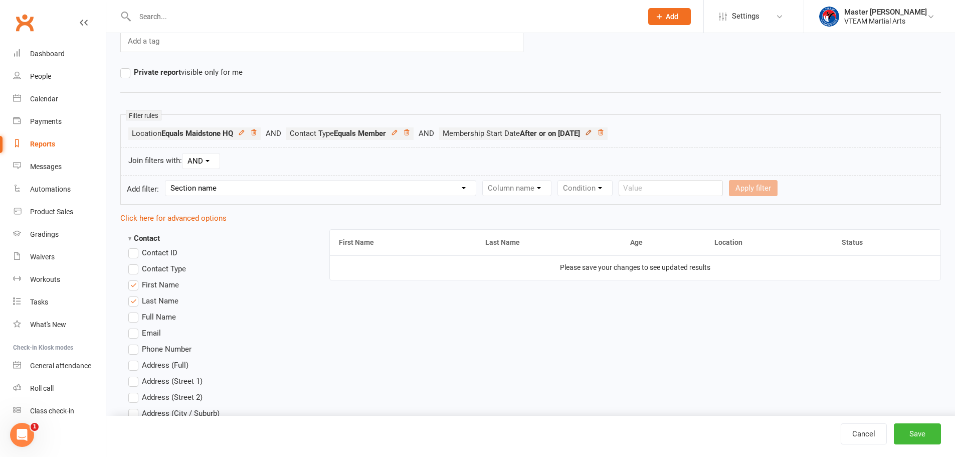
click at [592, 132] on icon at bounding box center [588, 132] width 7 height 7
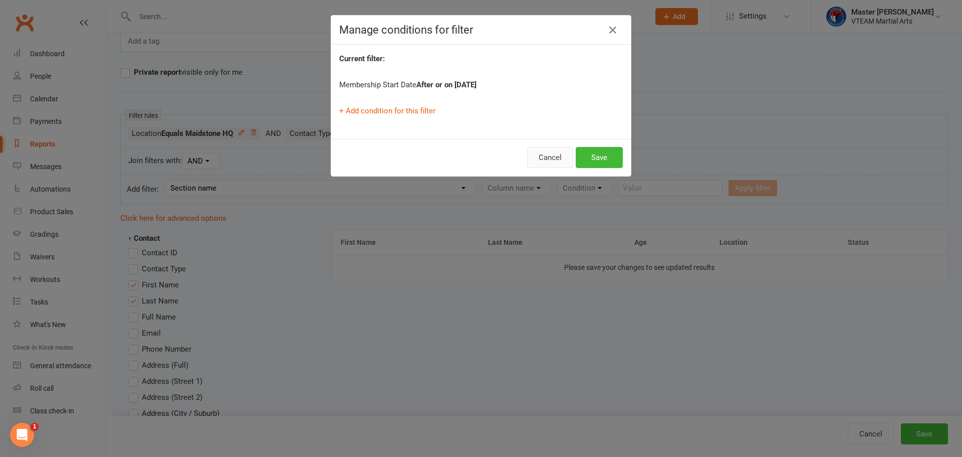
click at [543, 152] on button "Cancel" at bounding box center [550, 157] width 46 height 21
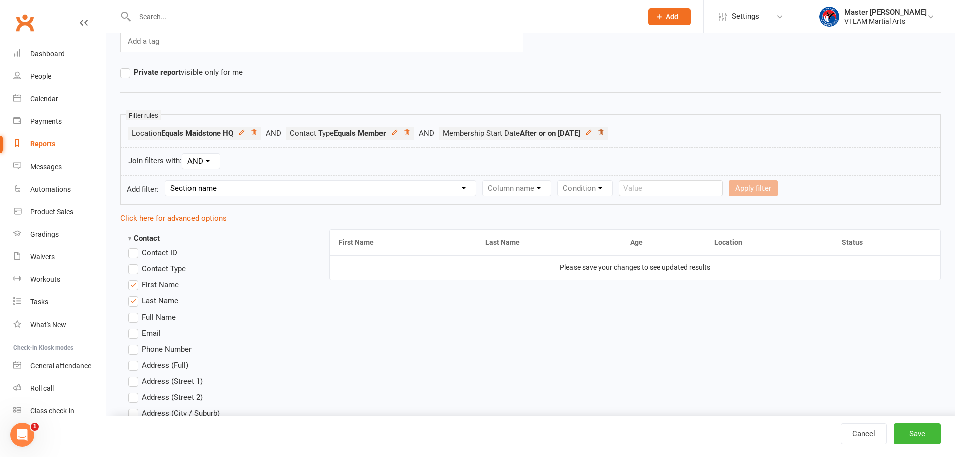
click at [604, 133] on icon at bounding box center [600, 132] width 7 height 7
click at [433, 182] on select "Section name Contact Attendance Aggregate Payment Booking Waitlist Attendees Ca…" at bounding box center [320, 187] width 310 height 15
select select "10"
click at [167, 180] on select "Section name Contact Attendance Aggregate Payment Booking Waitlist Attendees Ca…" at bounding box center [320, 187] width 310 height 15
click at [536, 188] on select "Column name Membership ID Membership Name Membership Category Membership Start …" at bounding box center [580, 187] width 195 height 15
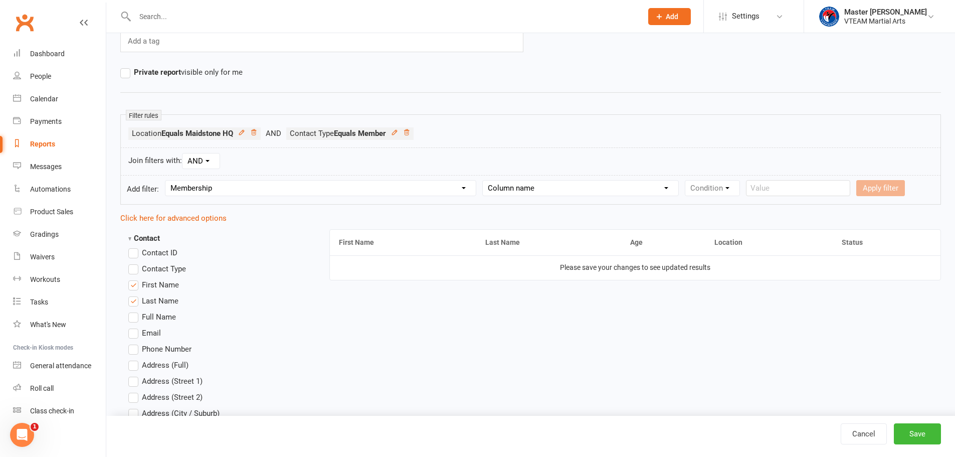
select select "3"
click at [483, 180] on select "Column name Membership ID Membership Name Membership Category Membership Start …" at bounding box center [580, 187] width 195 height 15
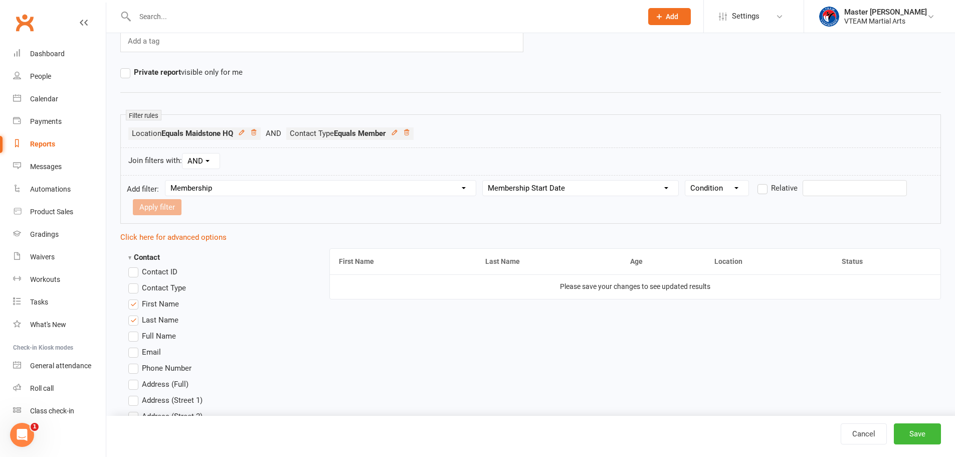
click at [717, 191] on select "Condition Is Is not Before After Before or on After or on Is blank Is not blank" at bounding box center [716, 187] width 63 height 15
click at [763, 188] on label "Relative" at bounding box center [777, 188] width 40 height 12
click at [763, 182] on input "Relative" at bounding box center [760, 182] width 7 height 0
click at [306, 210] on select "From now Ago" at bounding box center [311, 206] width 55 height 15
select select "1"
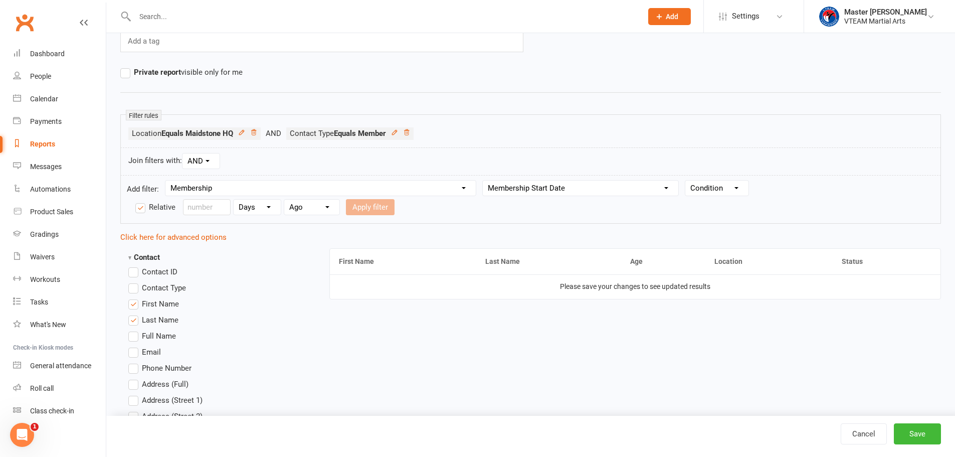
click at [284, 199] on select "From now Ago" at bounding box center [311, 206] width 55 height 15
click at [209, 202] on input "number" at bounding box center [207, 207] width 48 height 16
type input "30"
click at [438, 215] on form "Add filter: Section name Contact Attendance Aggregate Payment Booking Waitlist …" at bounding box center [530, 199] width 820 height 49
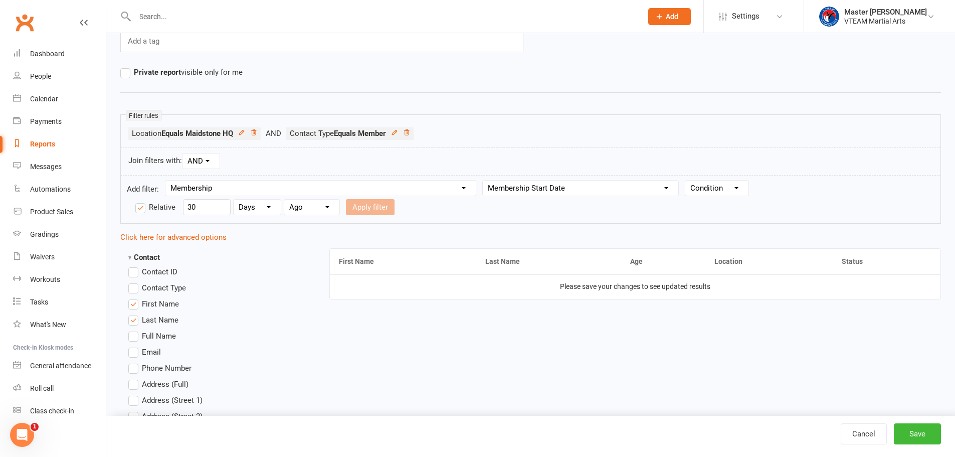
click at [700, 186] on select "Condition Is Is not Before After Before or on After or on Is blank Is not blank" at bounding box center [716, 187] width 63 height 15
select select "0"
click at [685, 180] on select "Condition Is Is not Before After Before or on After or on Is blank Is not blank" at bounding box center [716, 187] width 63 height 15
click at [764, 189] on label "Relative" at bounding box center [777, 188] width 40 height 12
click at [764, 182] on input "Relative" at bounding box center [760, 182] width 7 height 0
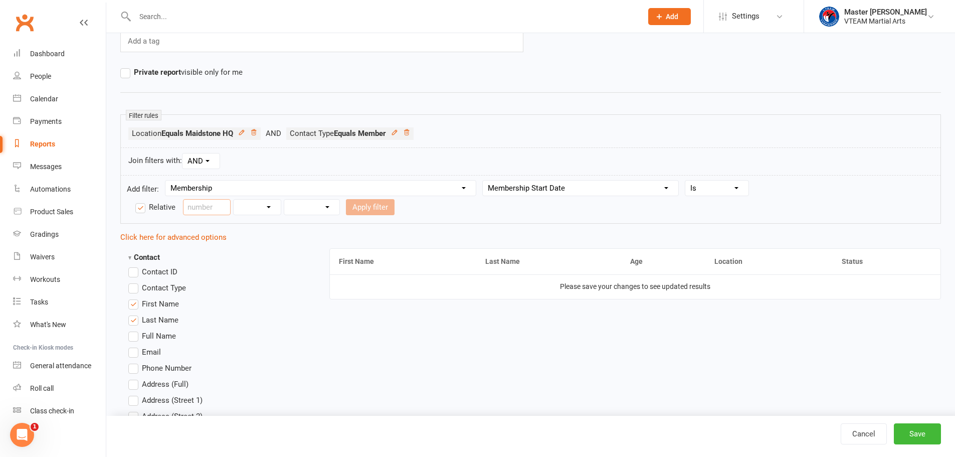
click at [209, 209] on input "number" at bounding box center [207, 207] width 48 height 16
type input "30"
click at [273, 203] on select "Days Weeks Months Years" at bounding box center [257, 206] width 47 height 15
select select "0"
click at [234, 199] on select "Days Weeks Months Years" at bounding box center [257, 206] width 47 height 15
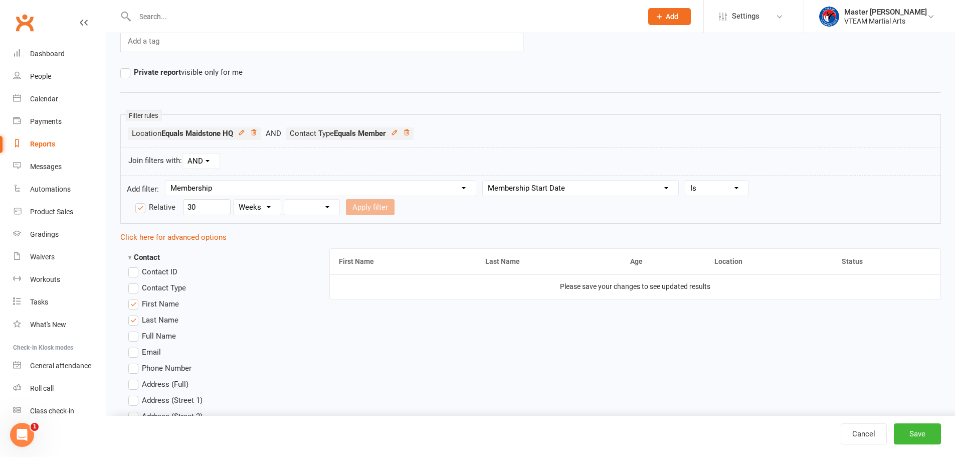
click at [320, 212] on select "From now Ago" at bounding box center [311, 206] width 55 height 15
select select "1"
click at [284, 199] on select "From now Ago" at bounding box center [311, 206] width 55 height 15
click at [368, 204] on button "Apply filter" at bounding box center [370, 207] width 49 height 16
select select
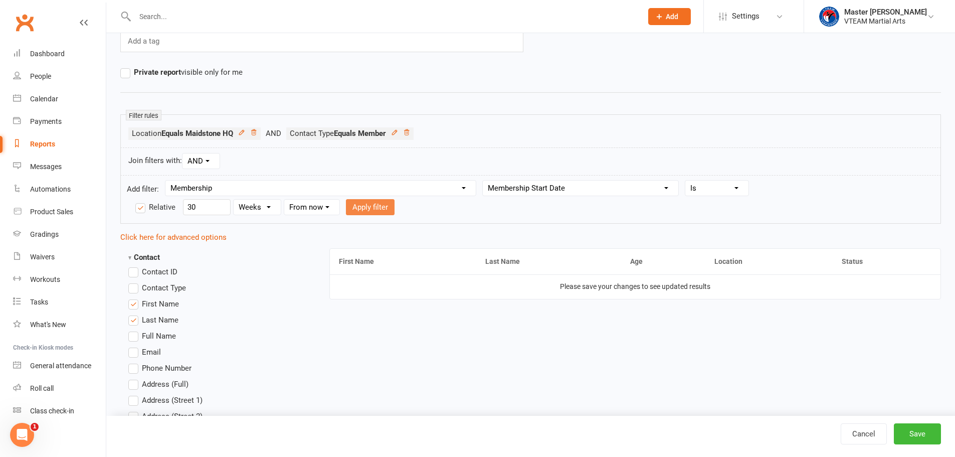
select select
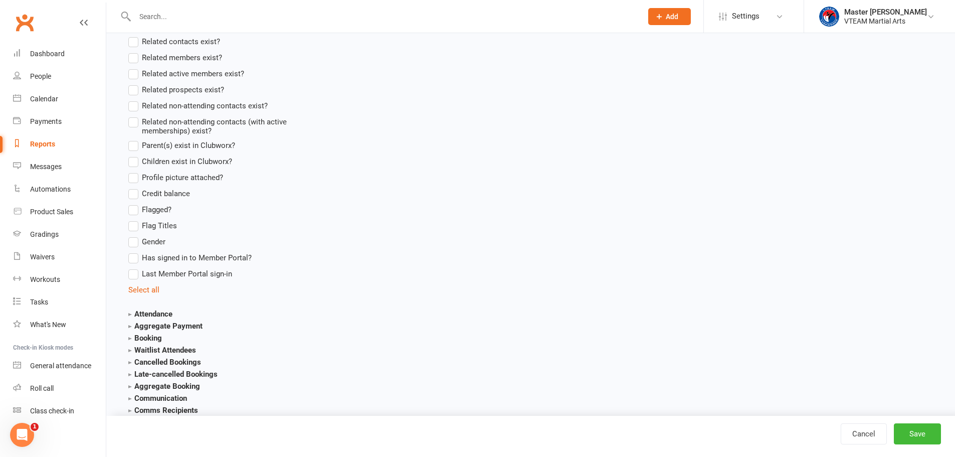
scroll to position [1002, 0]
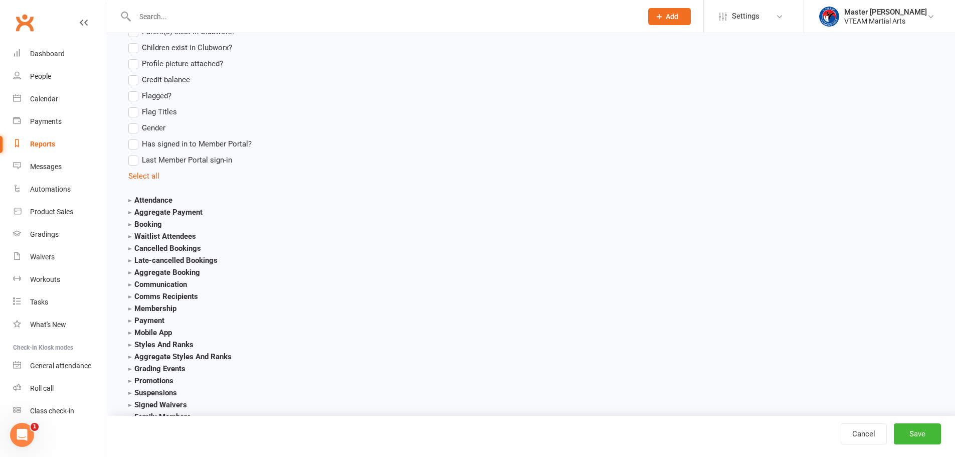
click at [132, 309] on strong "Membership" at bounding box center [152, 308] width 48 height 9
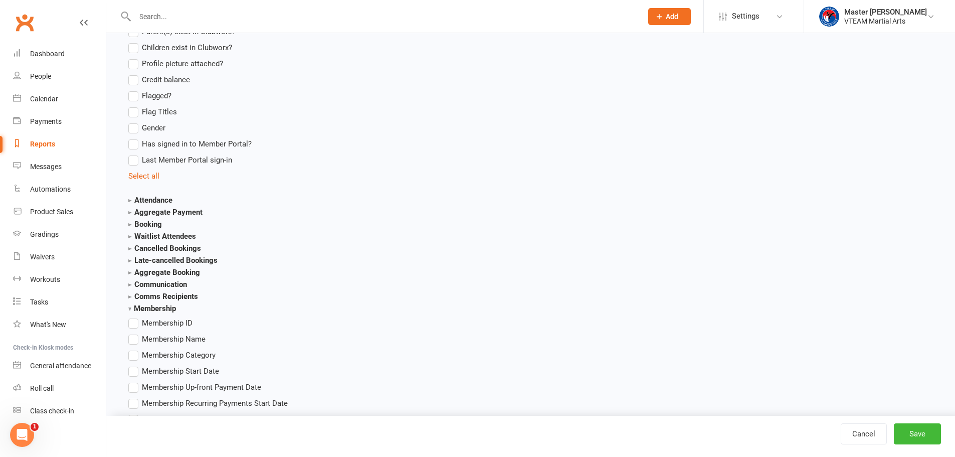
scroll to position [1052, 0]
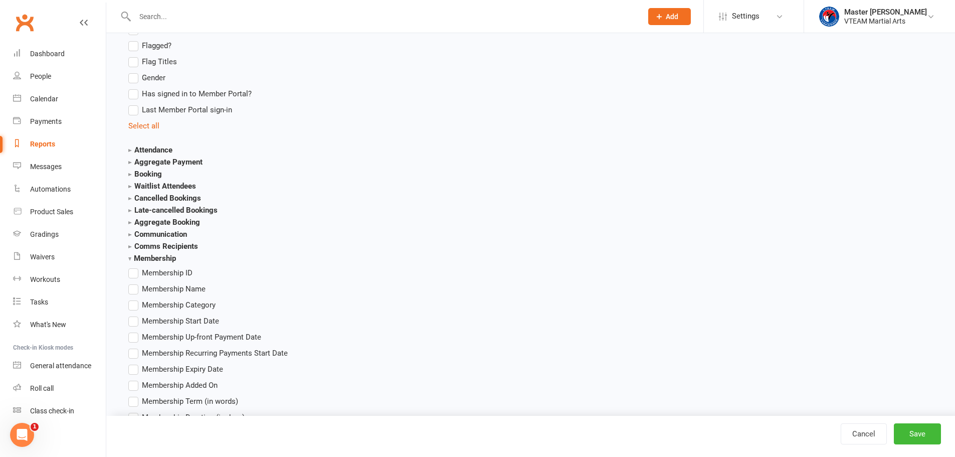
click at [130, 321] on label "Membership Start Date" at bounding box center [173, 321] width 91 height 12
click at [130, 315] on input "Membership Start Date" at bounding box center [131, 315] width 7 height 0
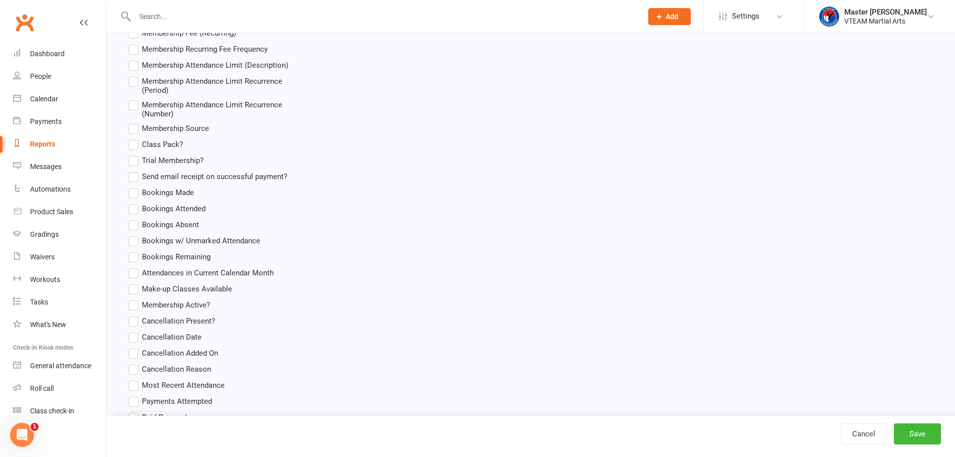
scroll to position [1504, 0]
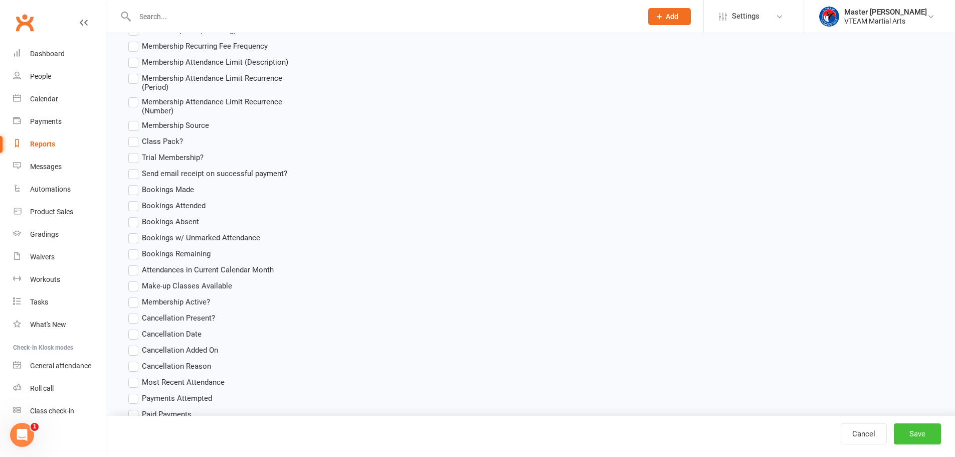
click at [922, 430] on button "Save" at bounding box center [917, 433] width 47 height 21
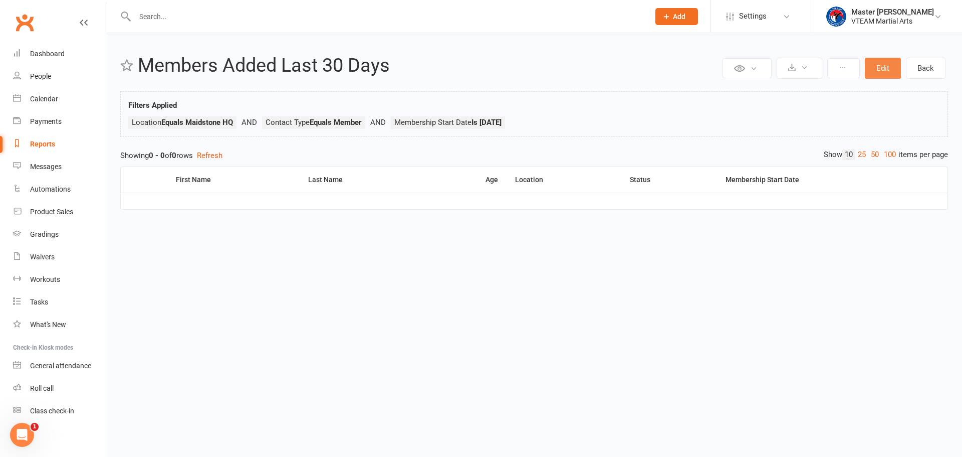
click at [886, 71] on button "Edit" at bounding box center [883, 68] width 36 height 21
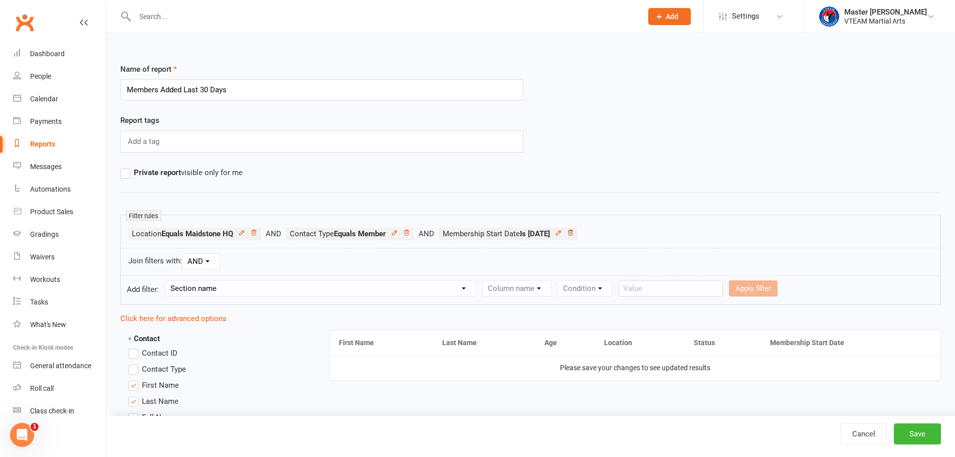
click at [573, 230] on icon at bounding box center [570, 233] width 5 height 6
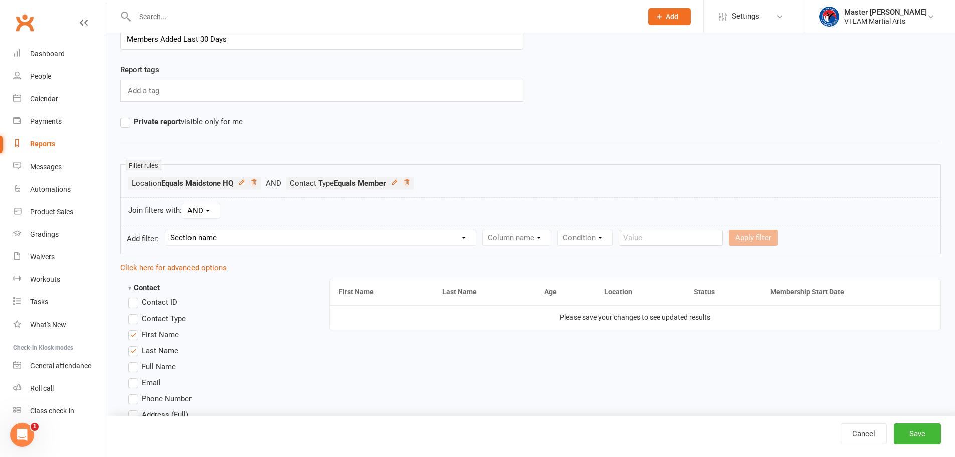
scroll to position [150, 0]
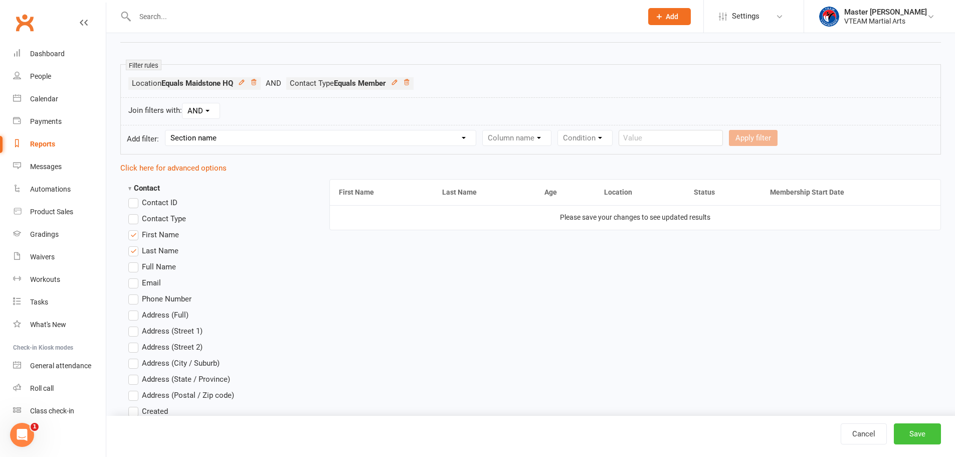
click at [919, 430] on button "Save" at bounding box center [917, 433] width 47 height 21
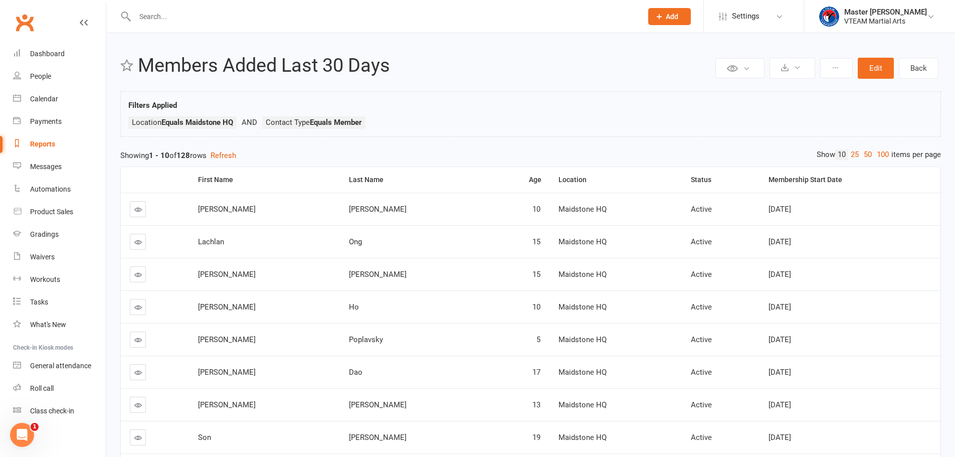
click at [61, 145] on link "Reports" at bounding box center [59, 144] width 93 height 23
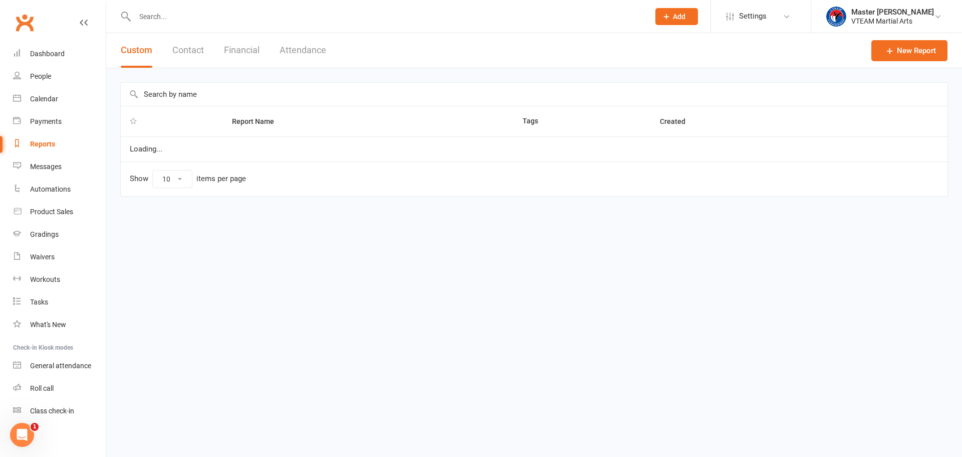
select select "100"
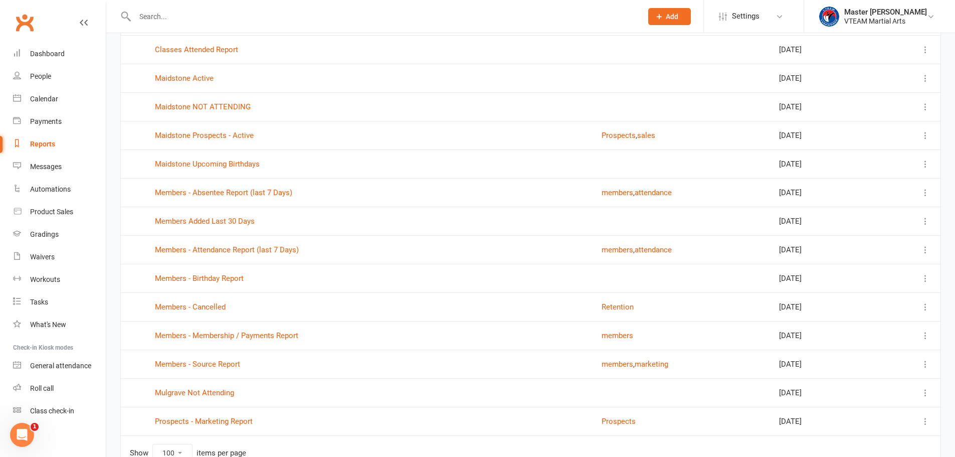
scroll to position [843, 0]
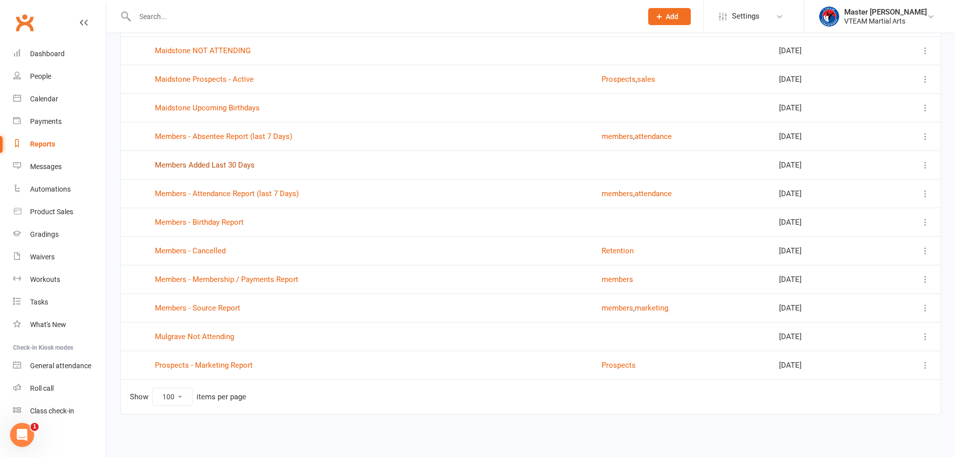
click at [238, 163] on link "Members Added Last 30 Days" at bounding box center [205, 164] width 100 height 9
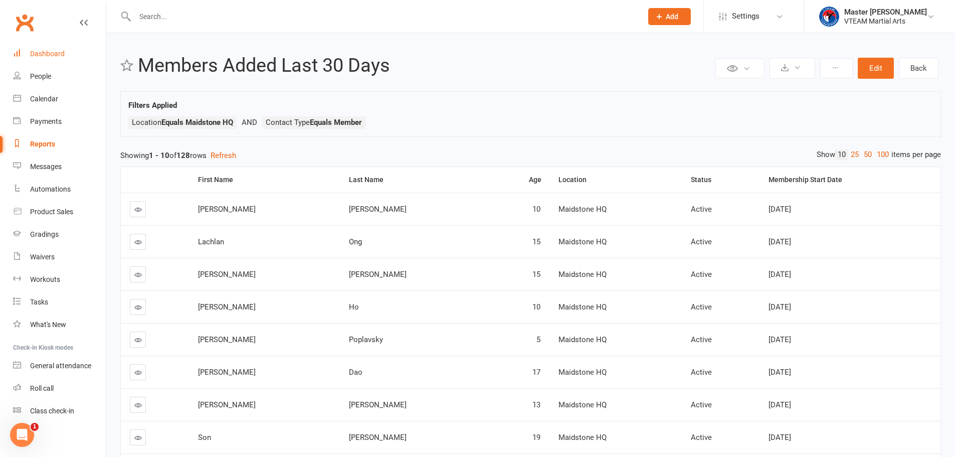
click at [43, 53] on div "Dashboard" at bounding box center [47, 54] width 35 height 8
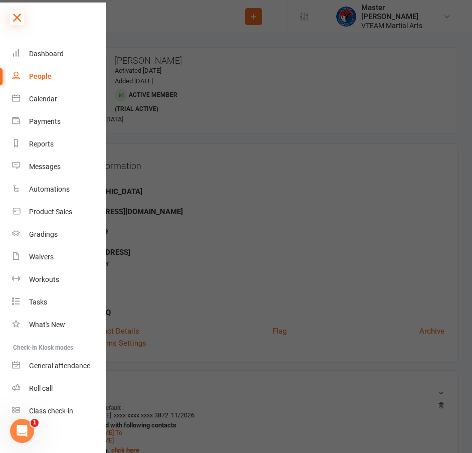
click at [21, 20] on icon at bounding box center [17, 18] width 14 height 14
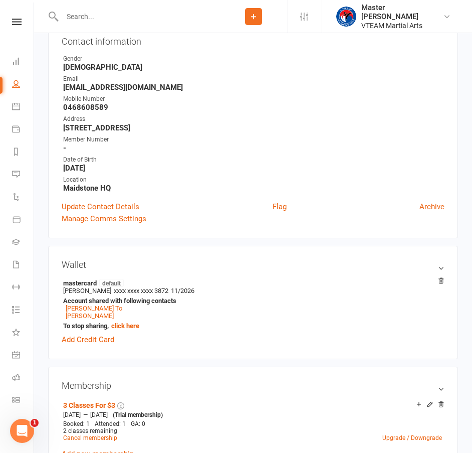
scroll to position [150, 0]
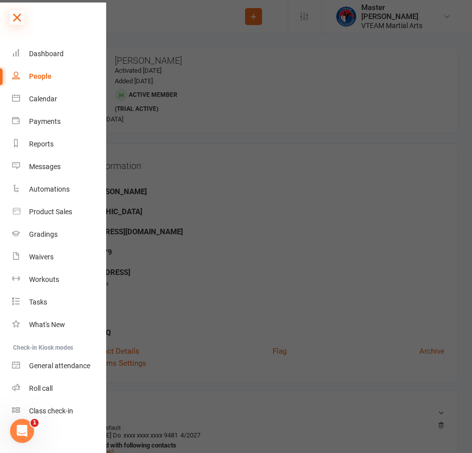
click at [16, 21] on icon at bounding box center [17, 18] width 14 height 14
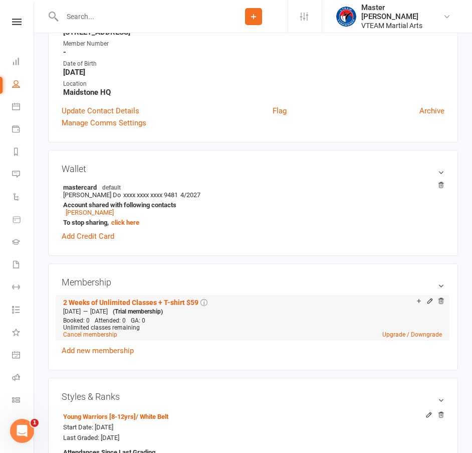
scroll to position [251, 0]
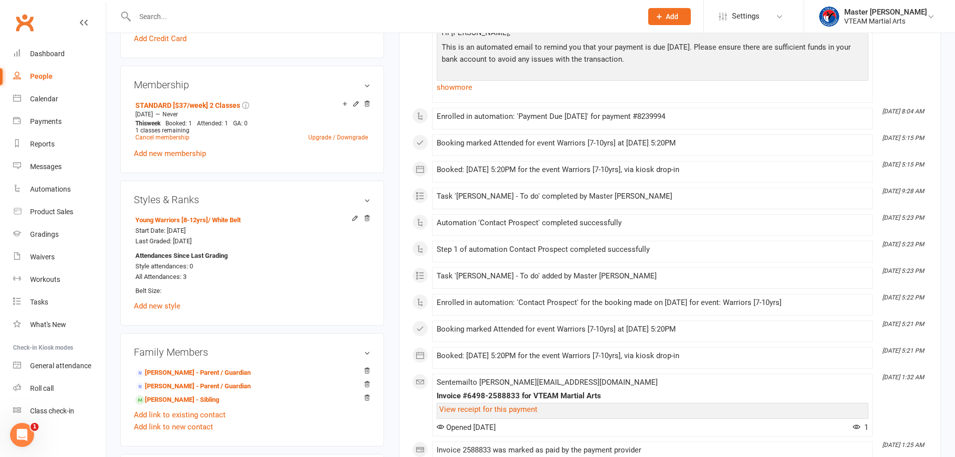
scroll to position [451, 0]
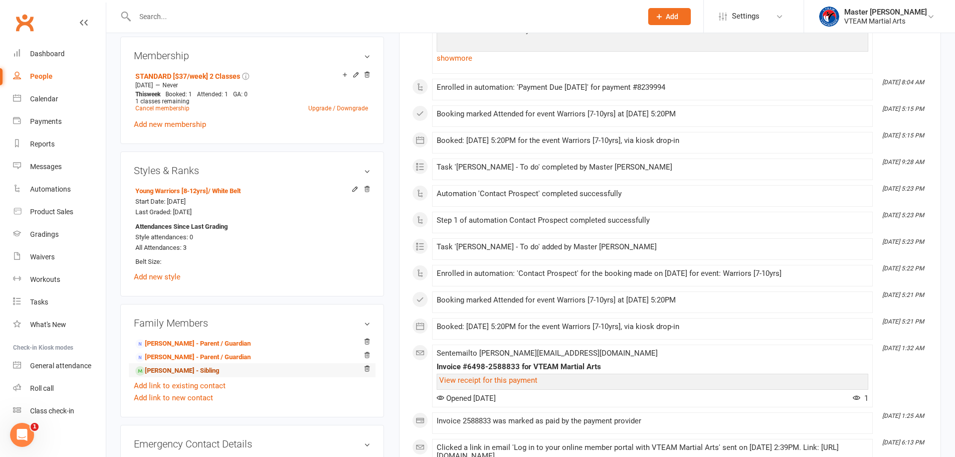
click at [197, 371] on link "[PERSON_NAME] - Sibling" at bounding box center [177, 370] width 84 height 11
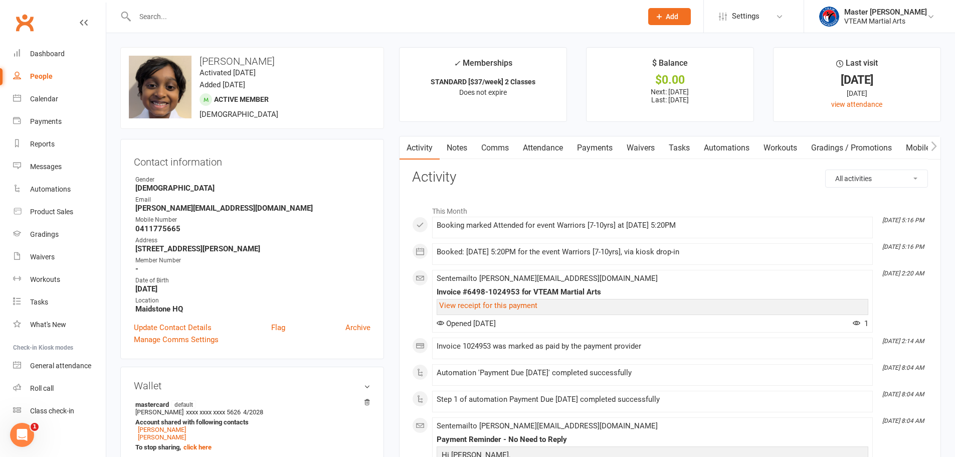
click at [48, 73] on div "People" at bounding box center [41, 76] width 23 height 8
select select "100"
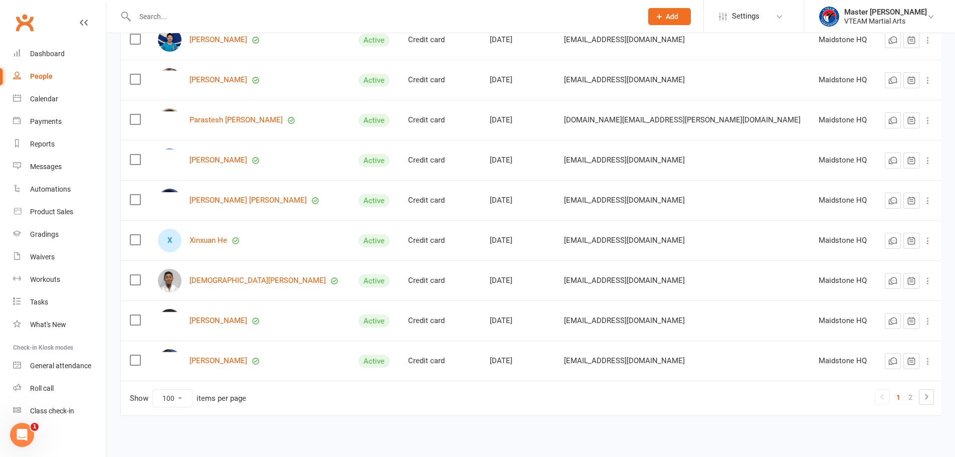
scroll to position [3818, 0]
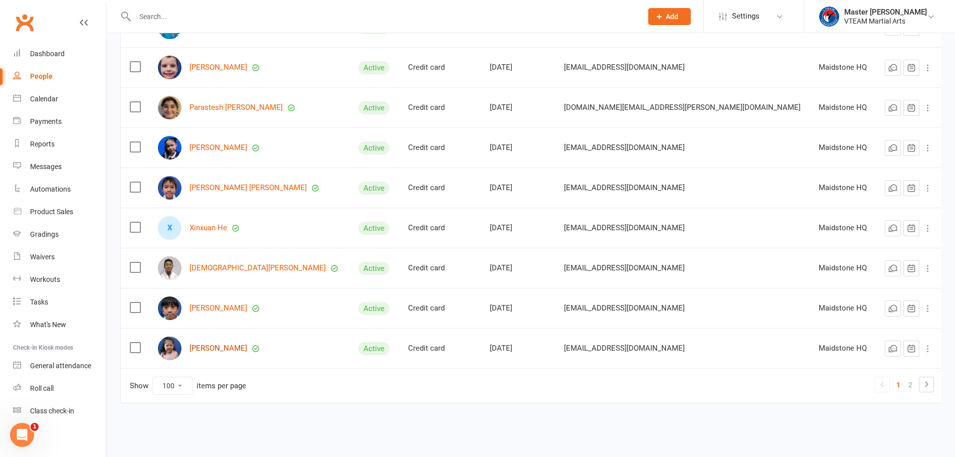
click at [212, 350] on link "[PERSON_NAME]" at bounding box center [218, 348] width 58 height 9
click at [908, 383] on link "2" at bounding box center [910, 384] width 12 height 14
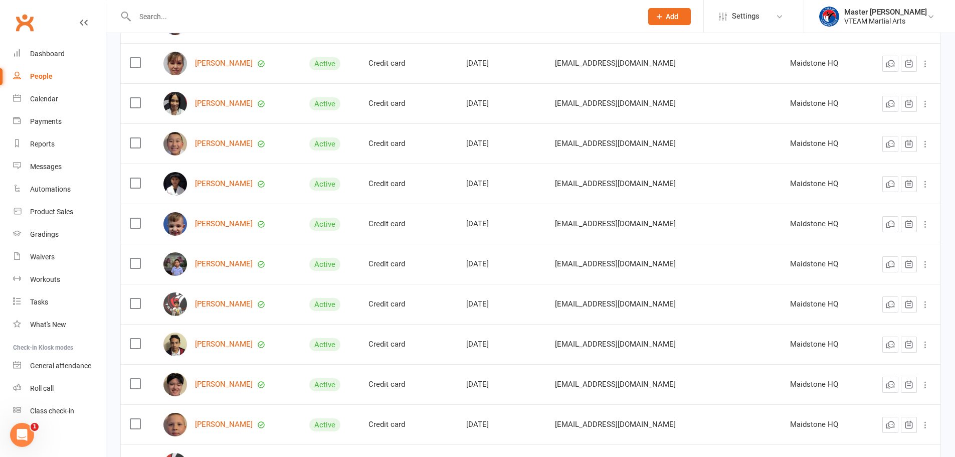
scroll to position [149, 0]
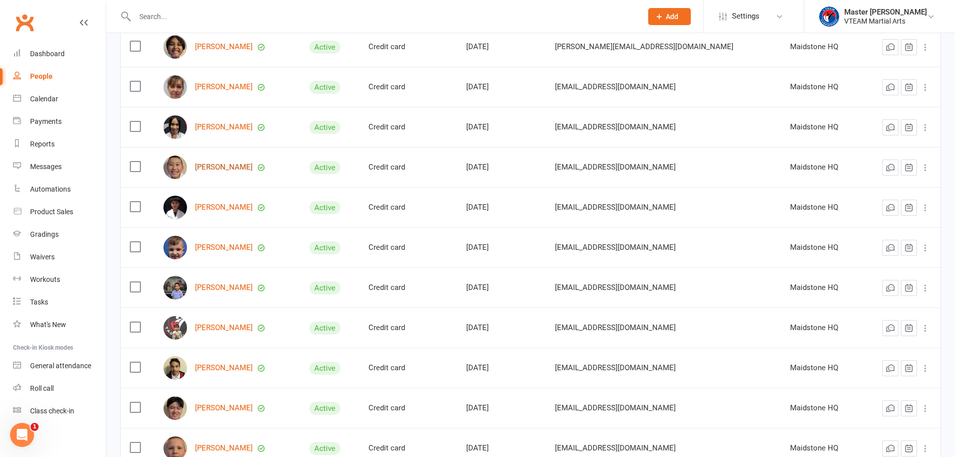
click at [251, 170] on link "[PERSON_NAME]" at bounding box center [224, 167] width 58 height 9
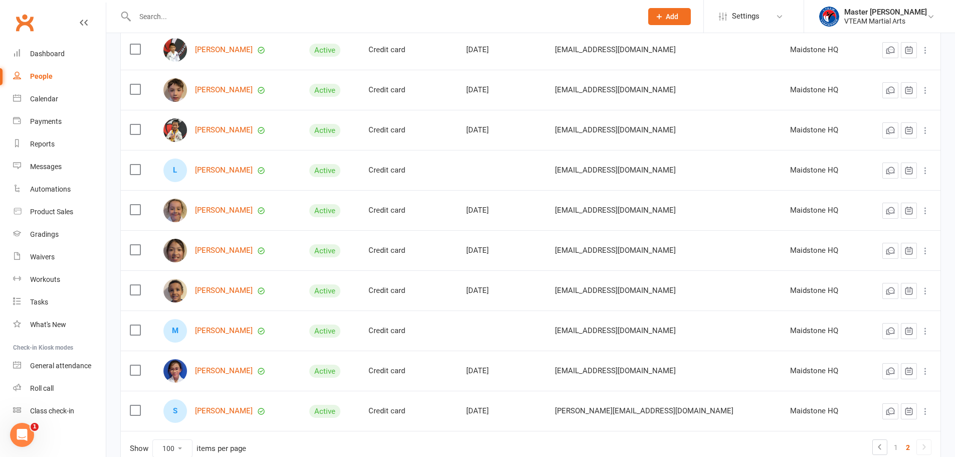
scroll to position [550, 0]
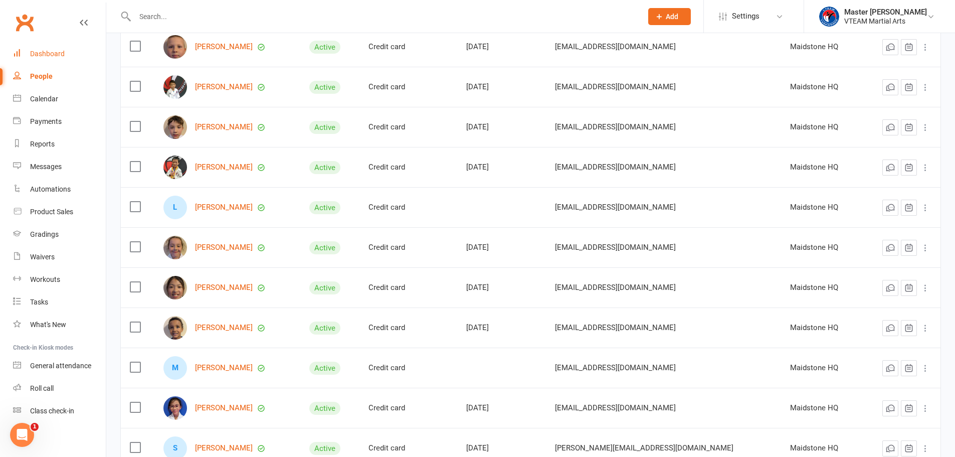
click at [50, 54] on div "Dashboard" at bounding box center [47, 54] width 35 height 8
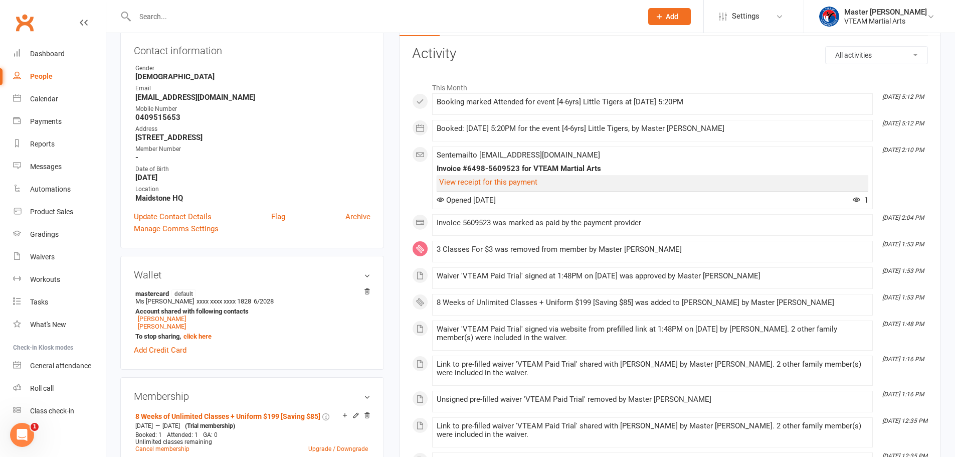
scroll to position [50, 0]
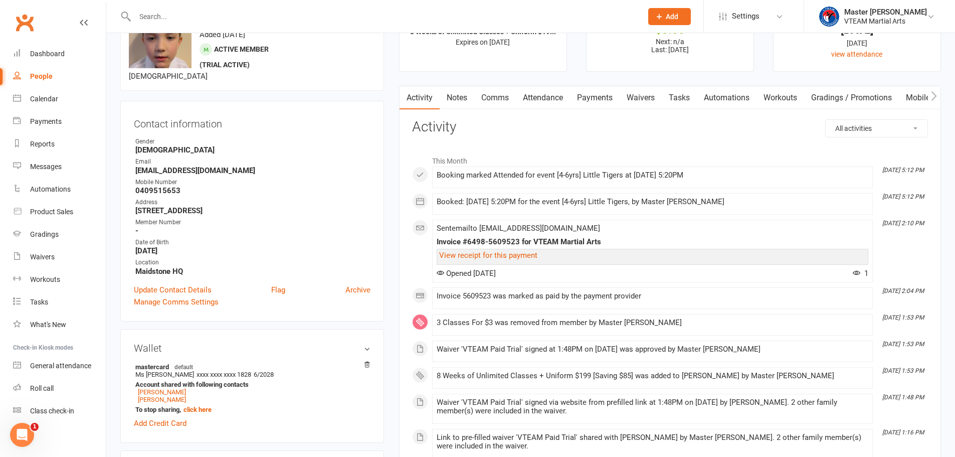
click at [546, 102] on link "Attendance" at bounding box center [543, 97] width 54 height 23
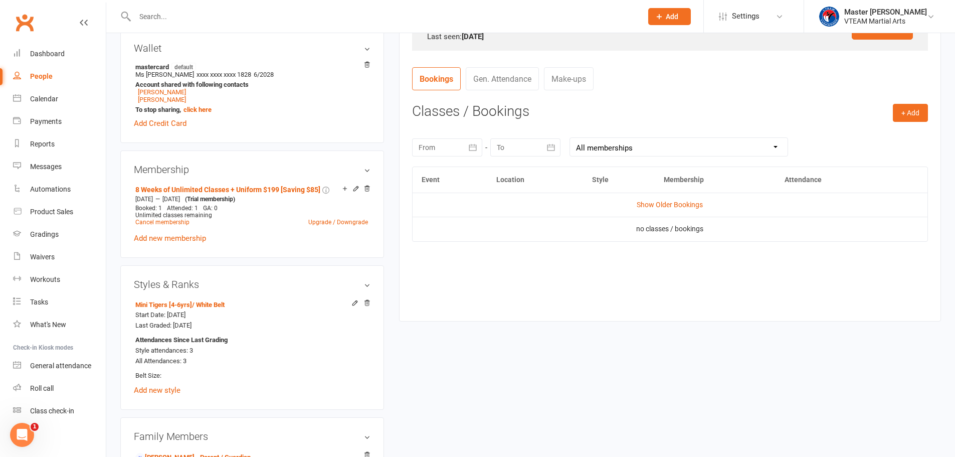
scroll to position [351, 0]
click at [680, 203] on link "Show Older Bookings" at bounding box center [670, 203] width 66 height 8
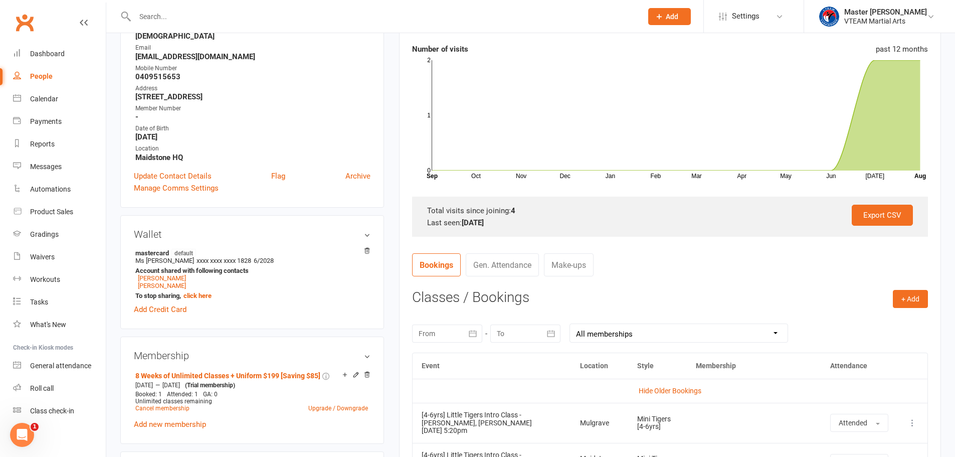
scroll to position [301, 0]
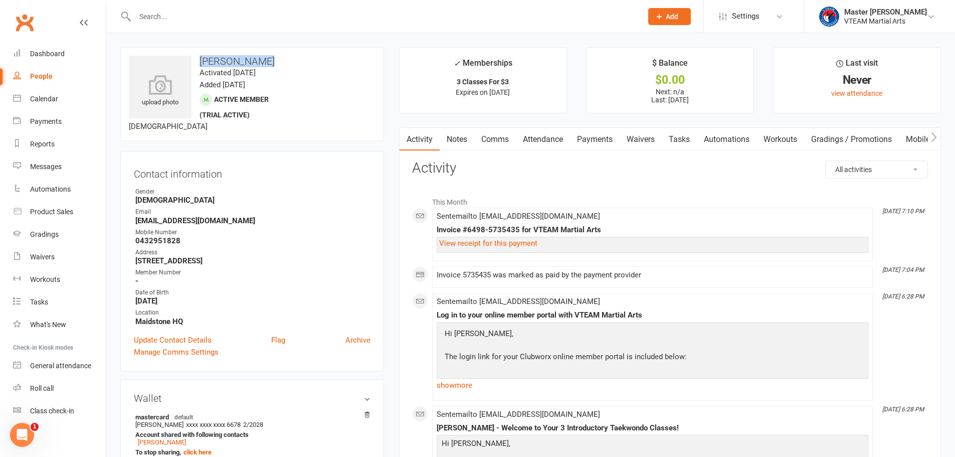
drag, startPoint x: 265, startPoint y: 63, endPoint x: 200, endPoint y: 59, distance: 65.3
click at [200, 59] on h3 "Luka Johnston" at bounding box center [252, 61] width 247 height 11
copy h3 "Luka Johnston"
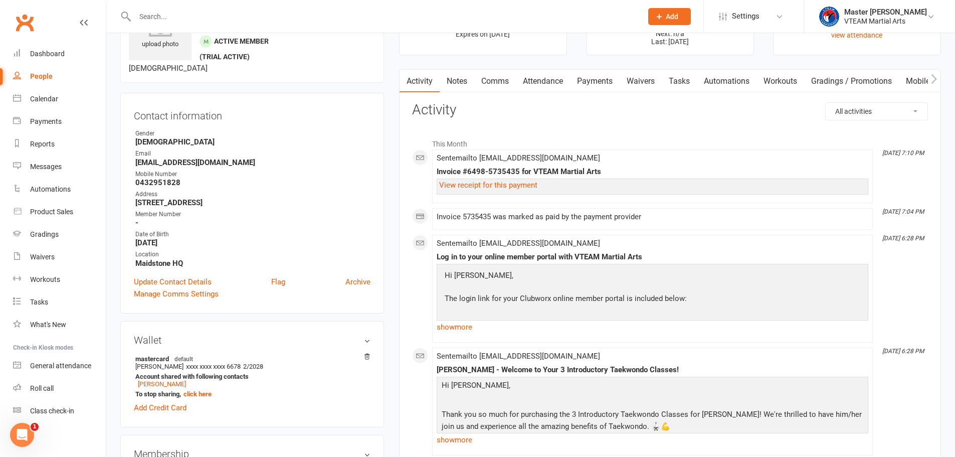
scroll to position [150, 0]
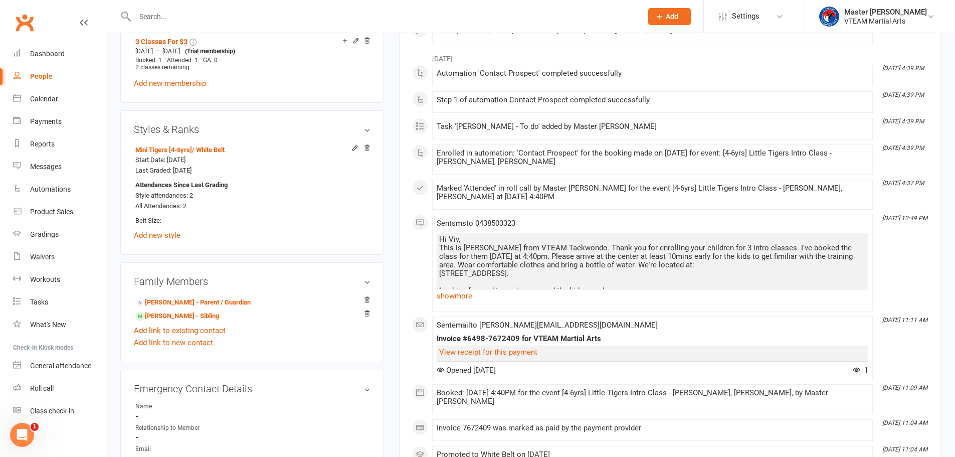
scroll to position [501, 0]
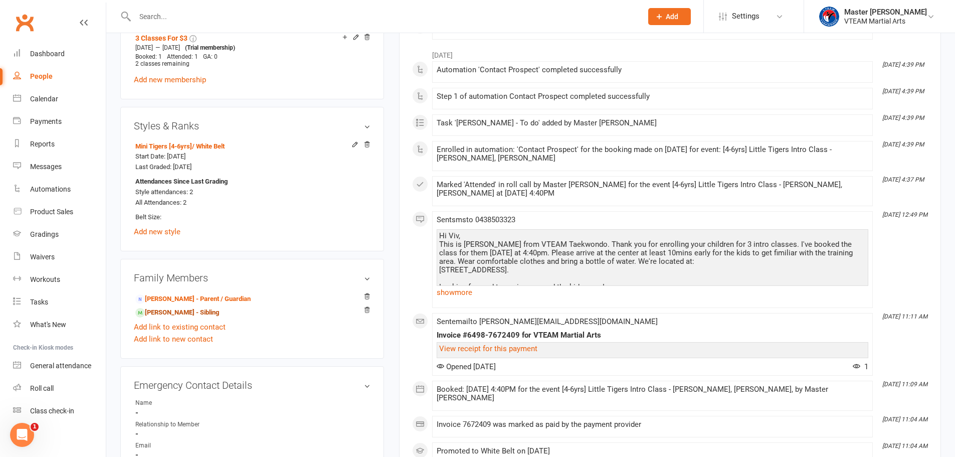
click at [182, 313] on link "Stevie Lang - Sibling" at bounding box center [177, 312] width 84 height 11
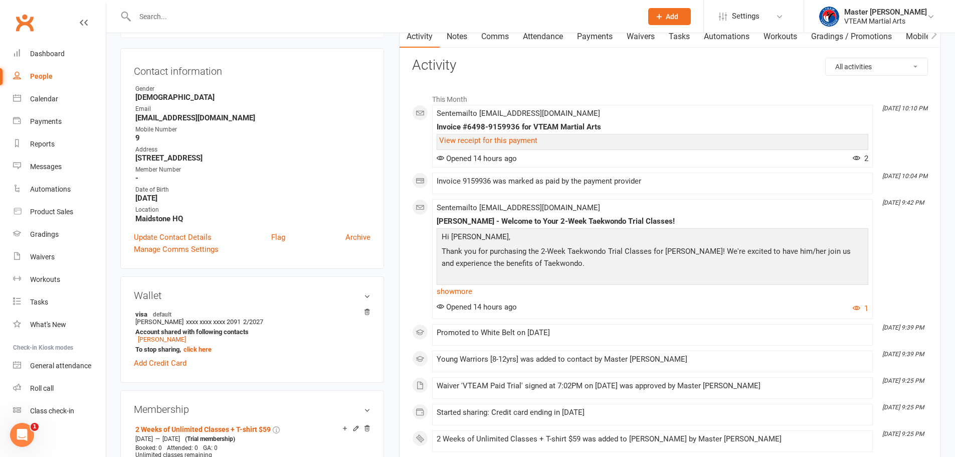
scroll to position [50, 0]
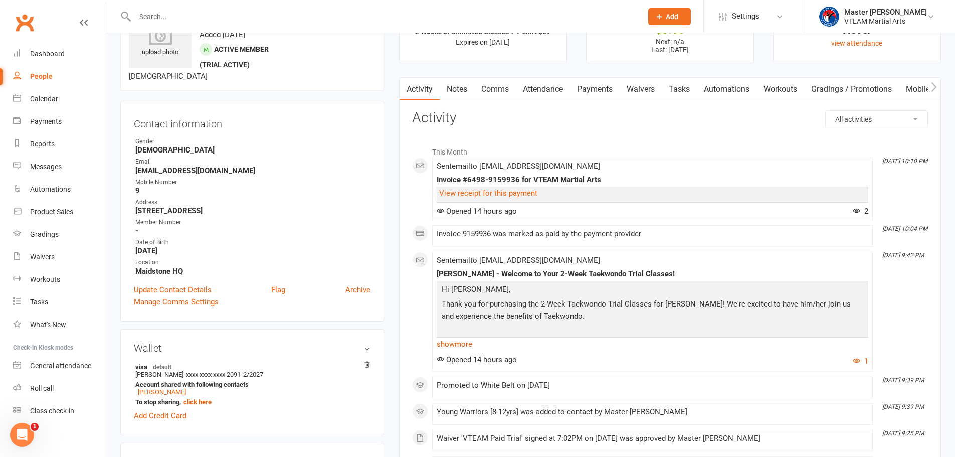
click at [503, 91] on link "Comms" at bounding box center [495, 89] width 42 height 23
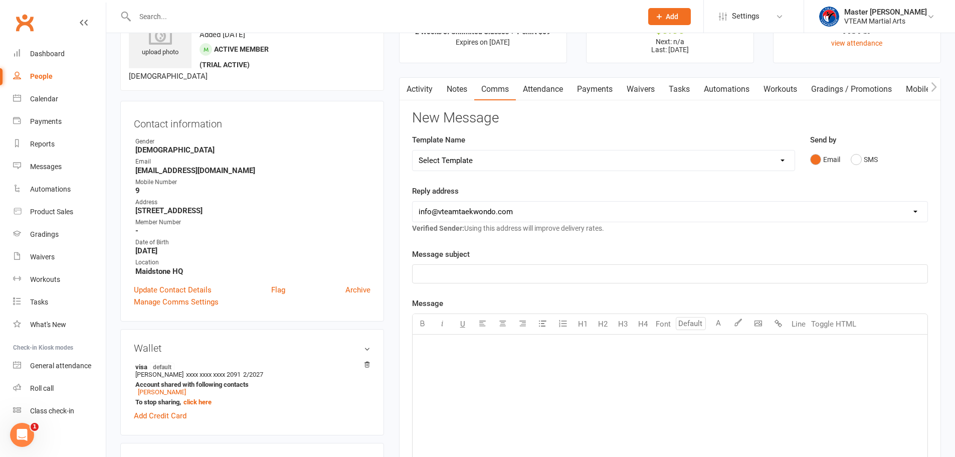
click at [596, 281] on div "﻿" at bounding box center [669, 274] width 515 height 18
click at [489, 268] on p "﻿" at bounding box center [669, 274] width 503 height 12
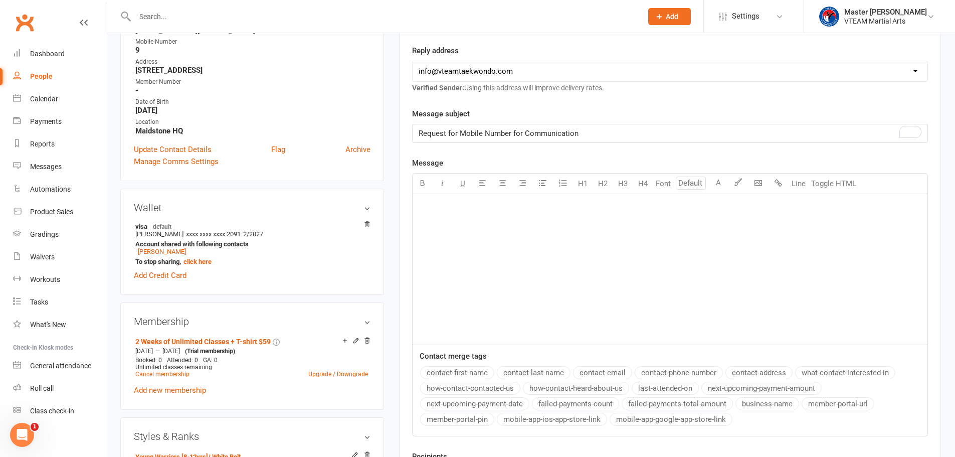
scroll to position [200, 0]
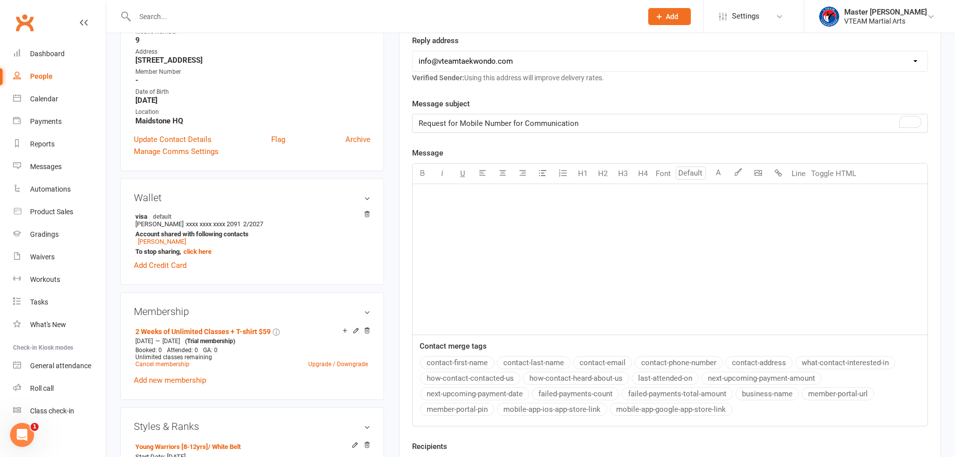
click at [553, 246] on div "﻿" at bounding box center [669, 259] width 515 height 150
paste div "To enrich screen reader interactions, please activate Accessibility in Grammarl…"
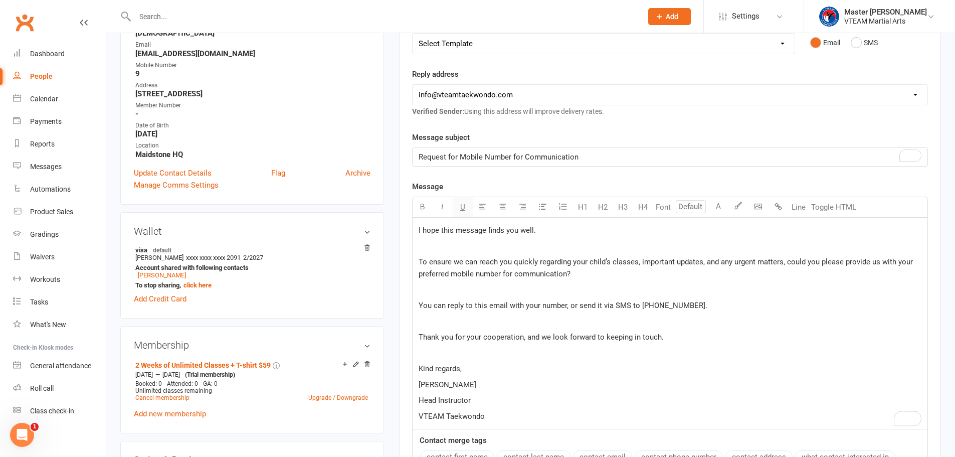
scroll to position [150, 0]
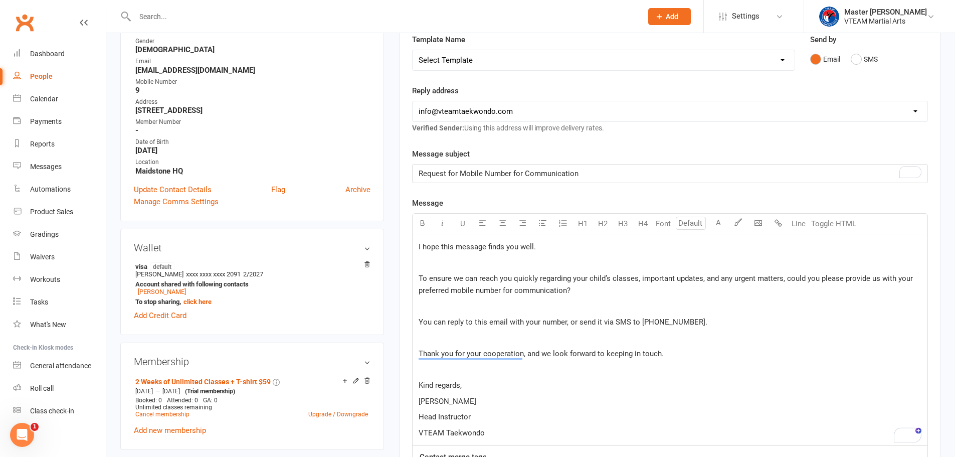
click at [418, 246] on span "I hope this message finds you well." at bounding box center [476, 246] width 117 height 9
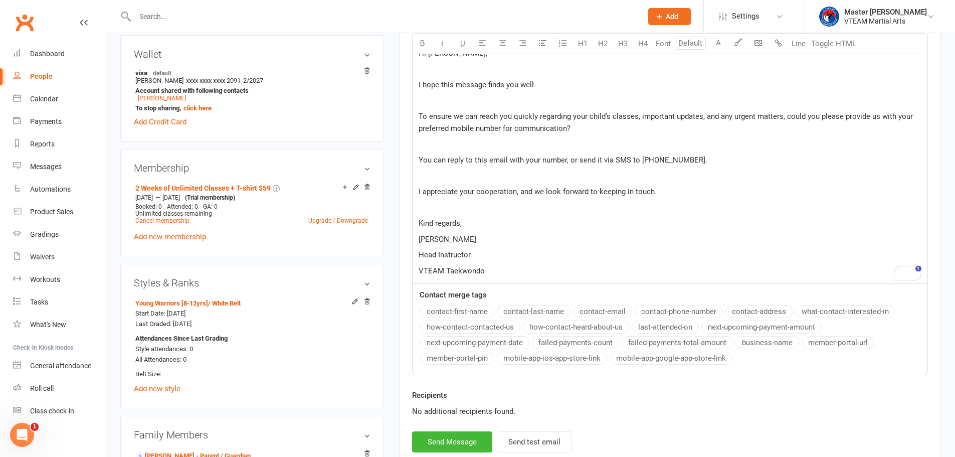
scroll to position [351, 0]
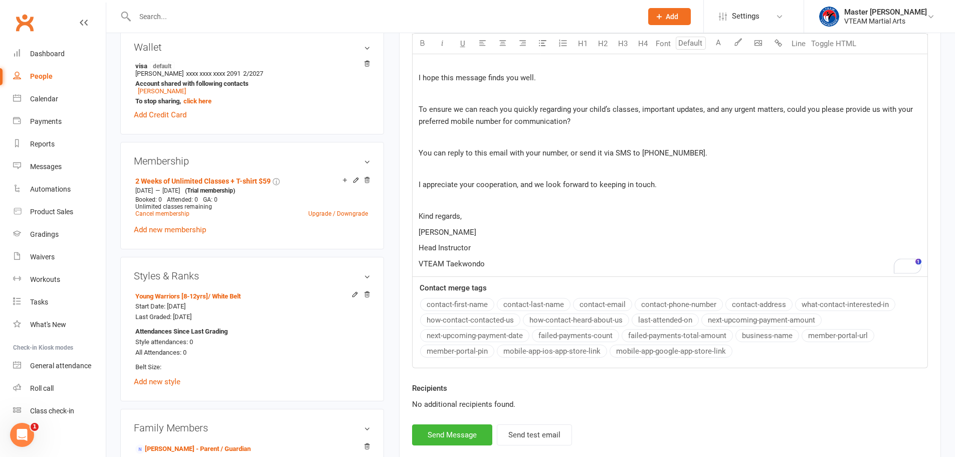
drag, startPoint x: 462, startPoint y: 231, endPoint x: 457, endPoint y: 231, distance: 5.0
click at [457, 231] on p "[PERSON_NAME]" at bounding box center [669, 232] width 503 height 12
drag, startPoint x: 477, startPoint y: 247, endPoint x: 416, endPoint y: 233, distance: 61.6
click at [416, 233] on div "Hi Mayzie, ﻿ I hope this message finds you well. ﻿ To ensure we can reach you q…" at bounding box center [669, 155] width 515 height 243
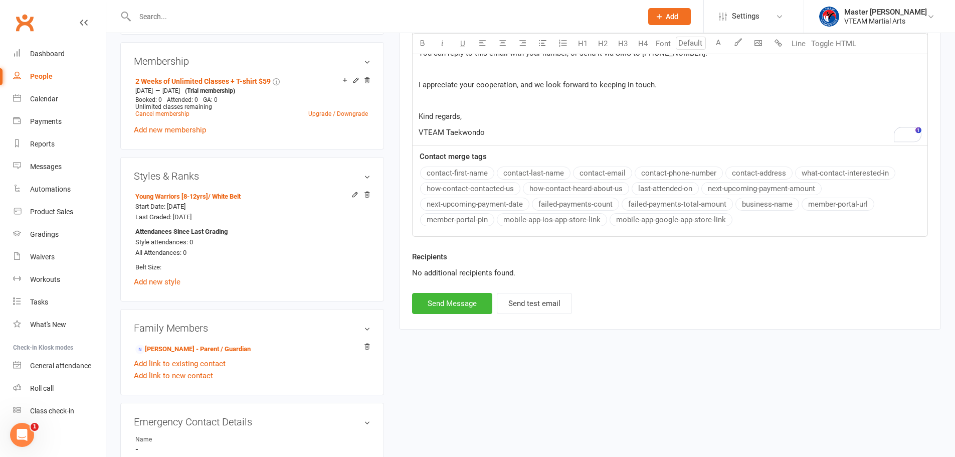
scroll to position [451, 0]
click at [453, 303] on button "Send Message" at bounding box center [452, 302] width 80 height 21
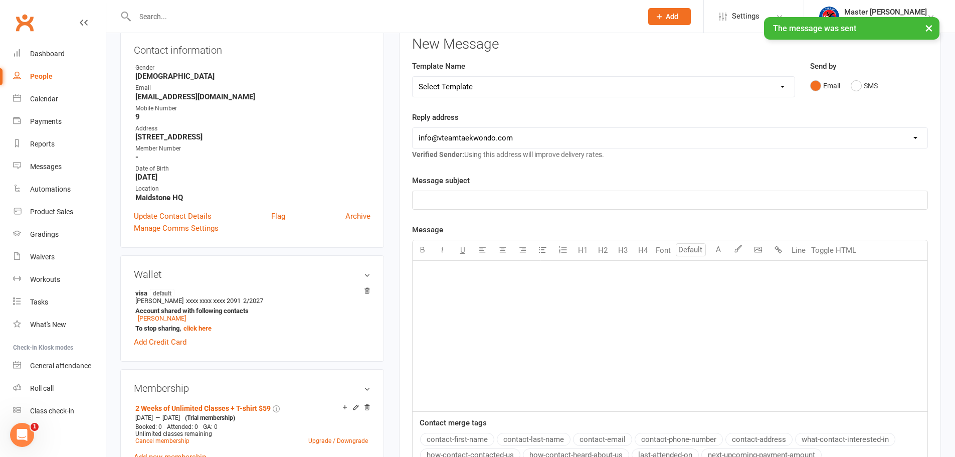
scroll to position [0, 0]
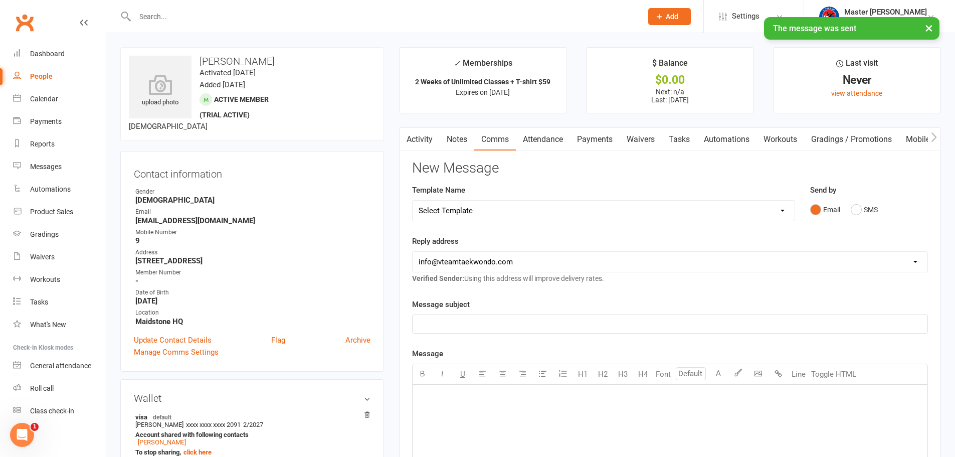
click at [421, 136] on link "Activity" at bounding box center [419, 139] width 40 height 23
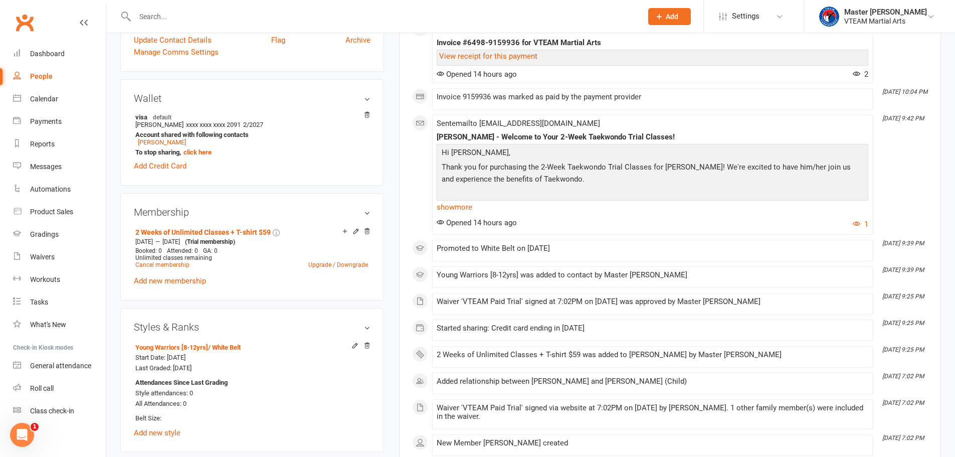
scroll to position [301, 0]
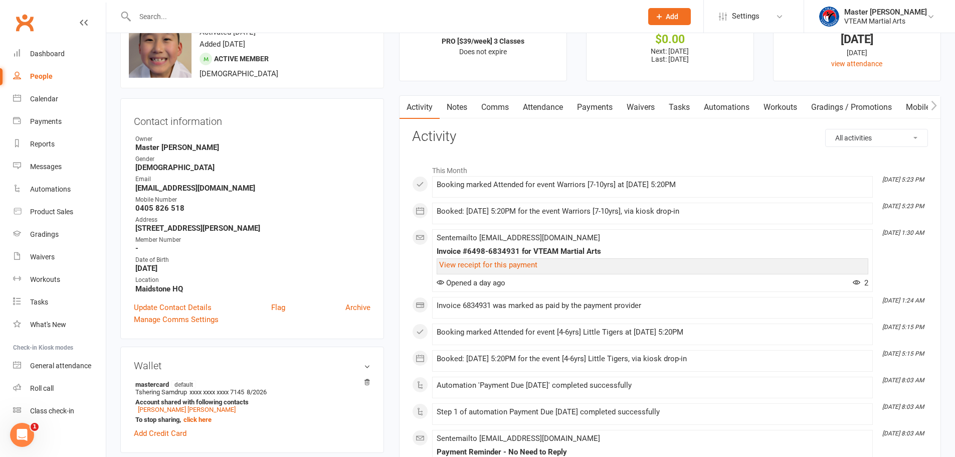
scroll to position [200, 0]
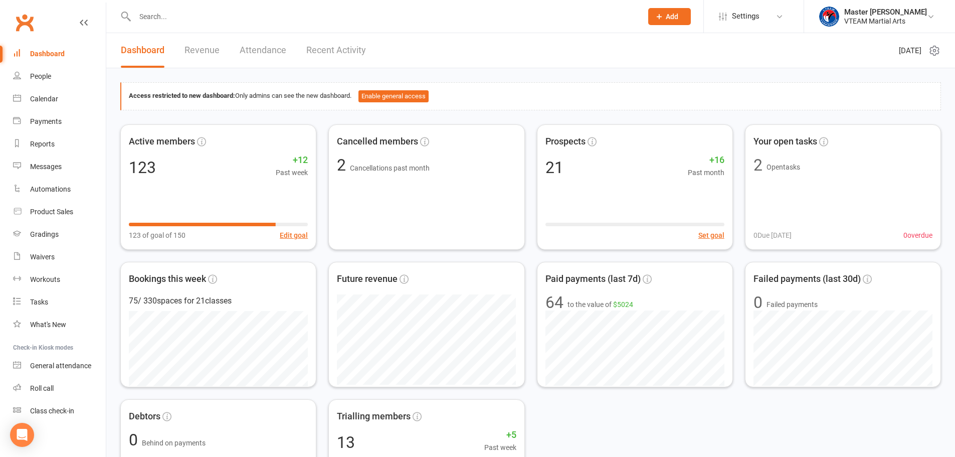
click at [323, 51] on link "Recent Activity" at bounding box center [336, 50] width 60 height 35
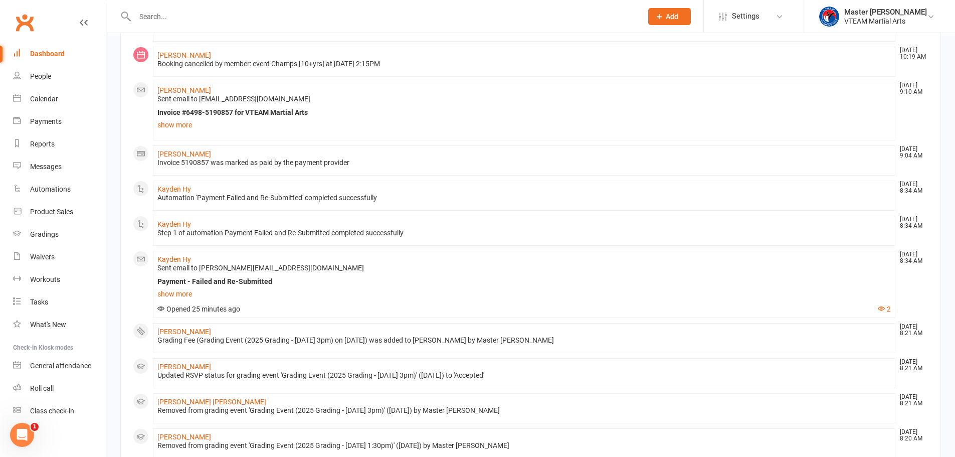
scroll to position [351, 0]
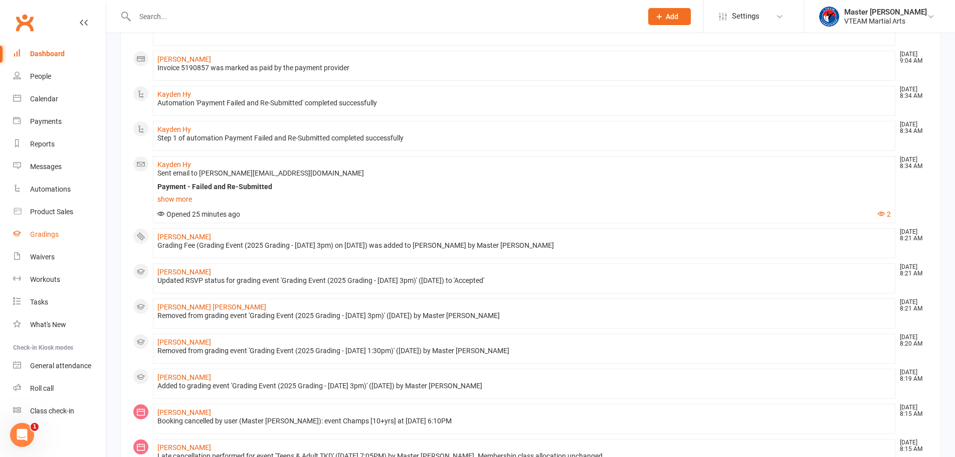
click at [40, 238] on div "Gradings" at bounding box center [44, 234] width 29 height 8
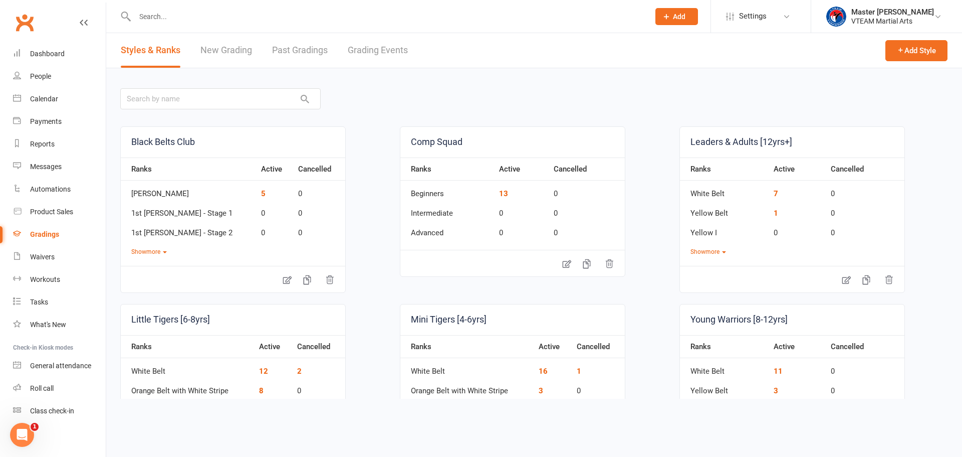
click at [370, 51] on link "Grading Events" at bounding box center [378, 50] width 60 height 35
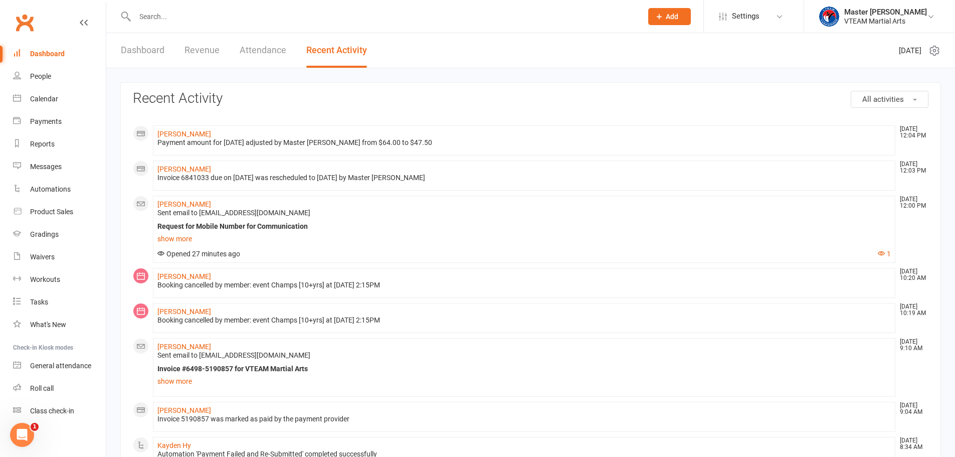
drag, startPoint x: 42, startPoint y: 48, endPoint x: 94, endPoint y: 40, distance: 52.8
click at [42, 48] on link "Dashboard" at bounding box center [59, 54] width 93 height 23
click at [150, 44] on link "Dashboard" at bounding box center [143, 50] width 44 height 35
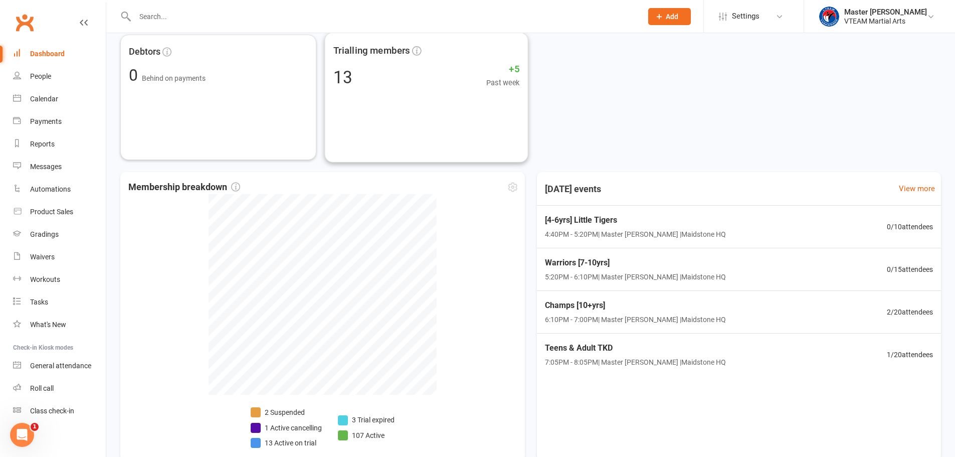
scroll to position [420, 0]
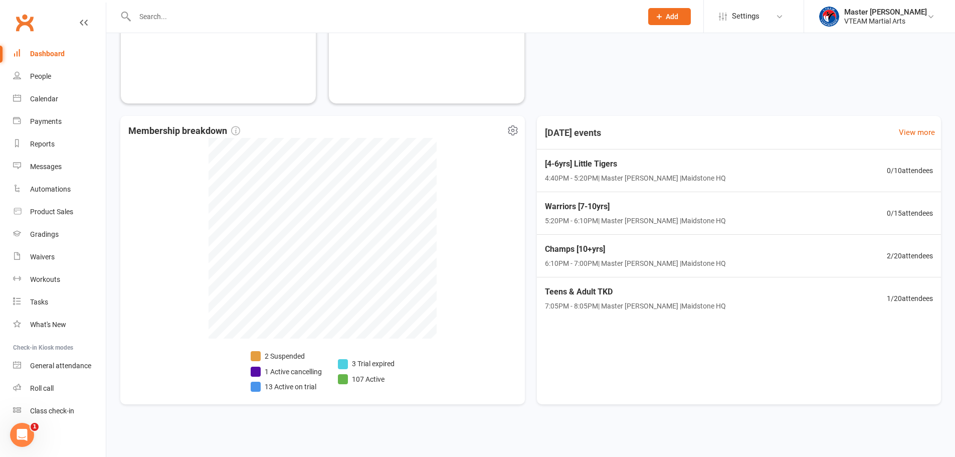
click at [368, 379] on li "107 Active" at bounding box center [366, 378] width 57 height 11
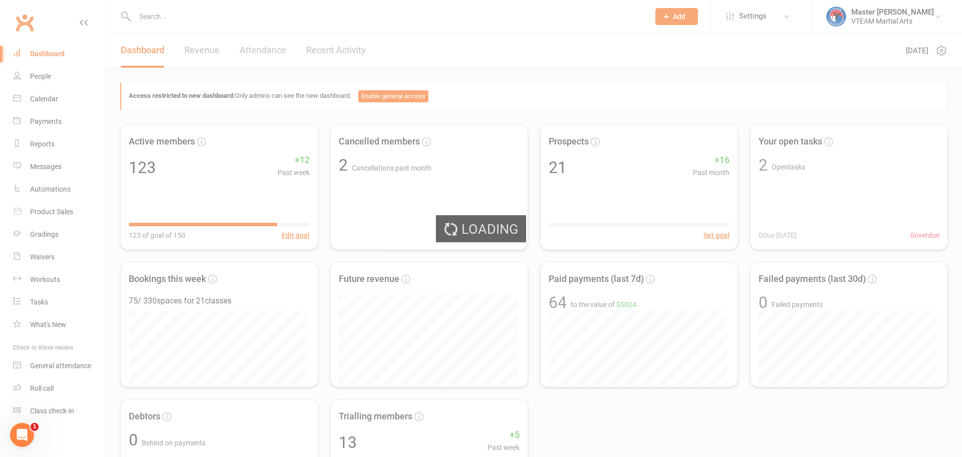
select select "no_trial"
select select "100"
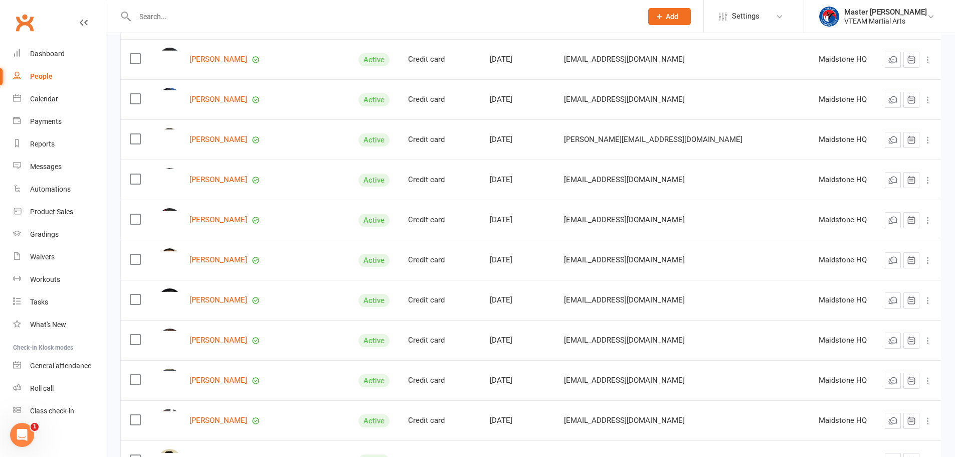
scroll to position [3818, 0]
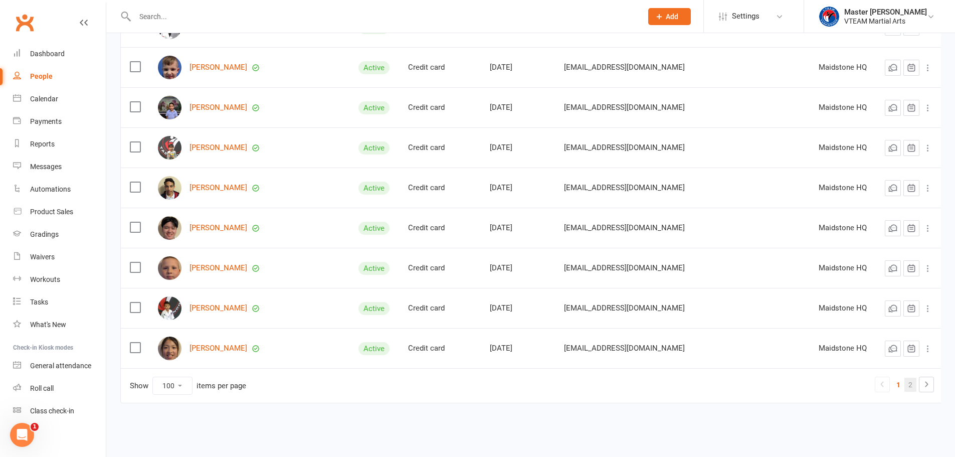
click at [910, 387] on link "2" at bounding box center [910, 384] width 12 height 14
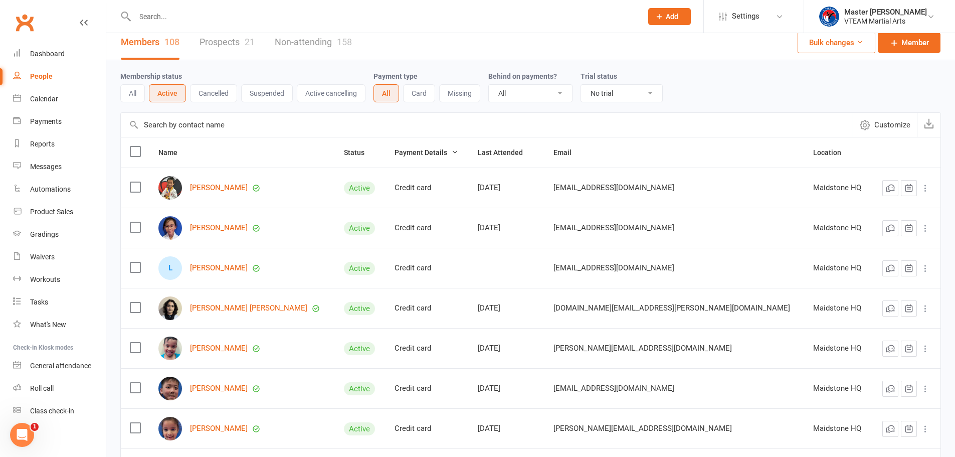
scroll to position [0, 0]
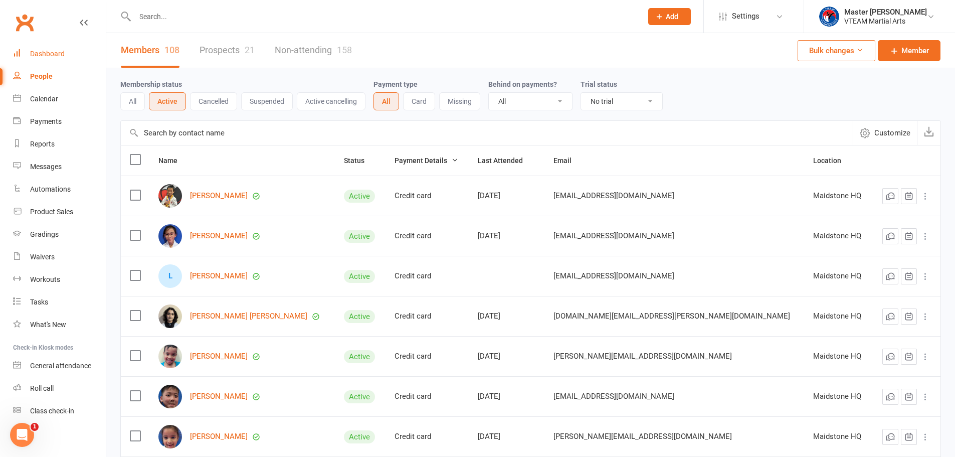
click at [64, 51] on link "Dashboard" at bounding box center [59, 54] width 93 height 23
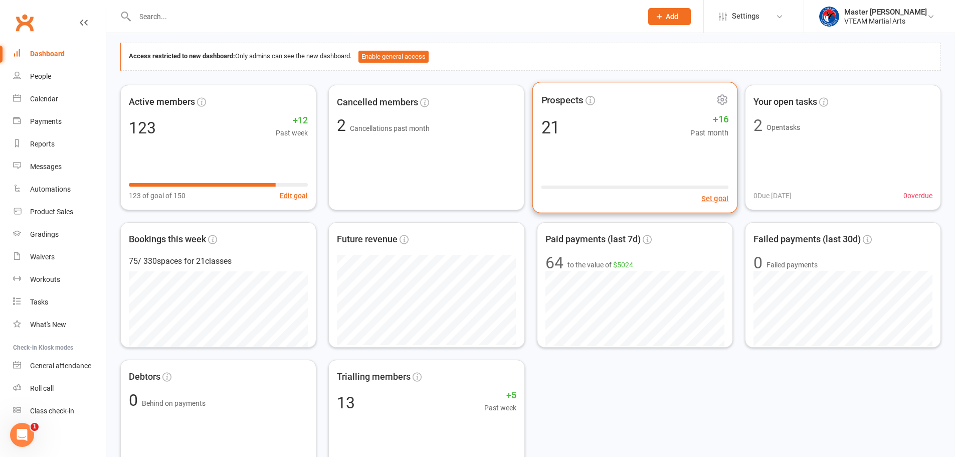
scroll to position [100, 0]
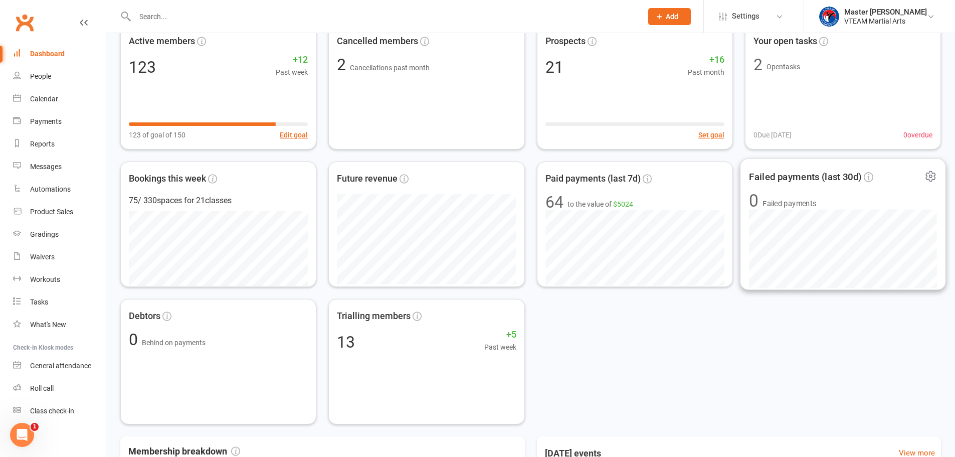
click at [808, 201] on span "Failed payments" at bounding box center [789, 203] width 54 height 12
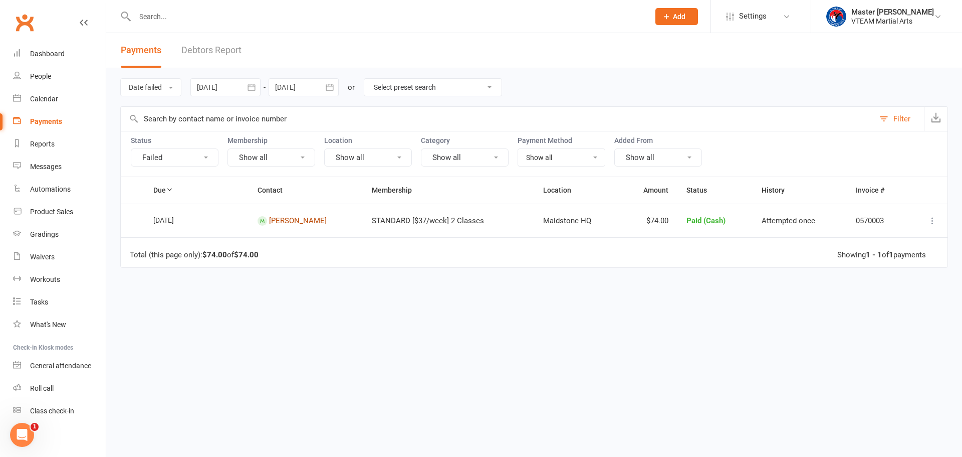
click at [291, 220] on link "[PERSON_NAME]" at bounding box center [298, 220] width 58 height 9
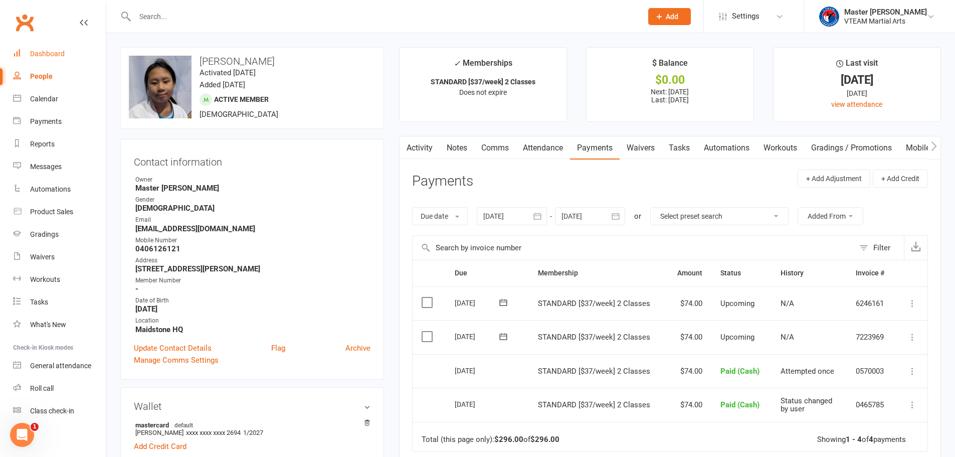
click at [48, 52] on div "Dashboard" at bounding box center [47, 54] width 35 height 8
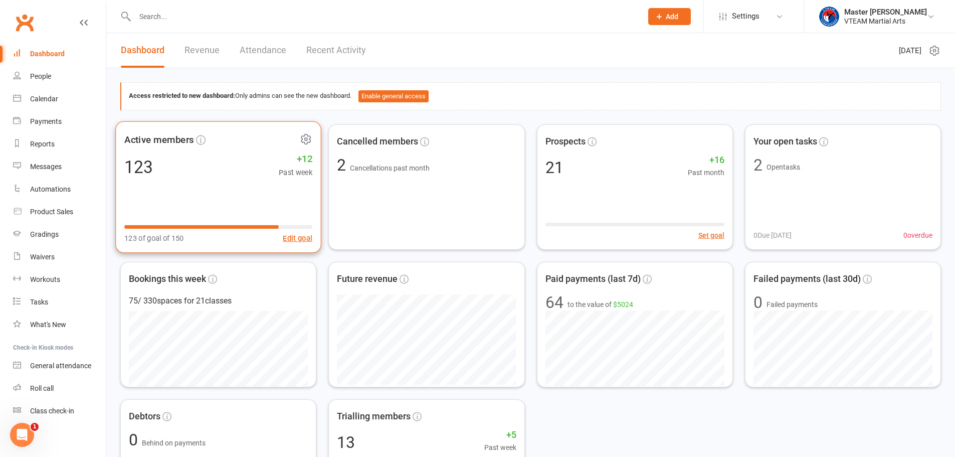
click at [168, 142] on span "Active members" at bounding box center [159, 139] width 70 height 15
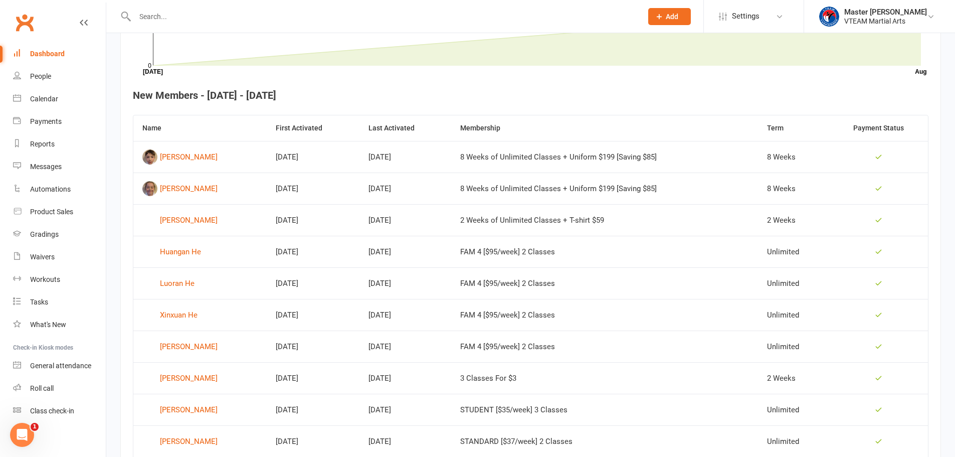
scroll to position [328, 0]
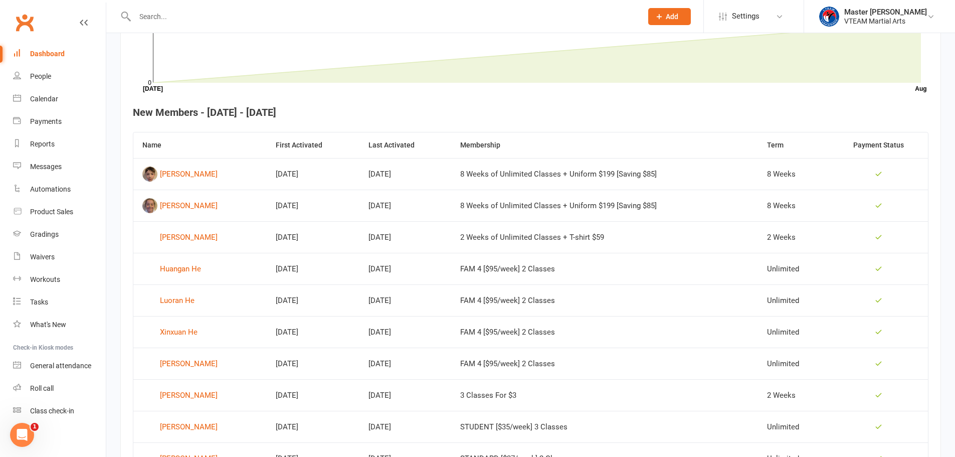
click at [68, 52] on link "Dashboard" at bounding box center [59, 54] width 93 height 23
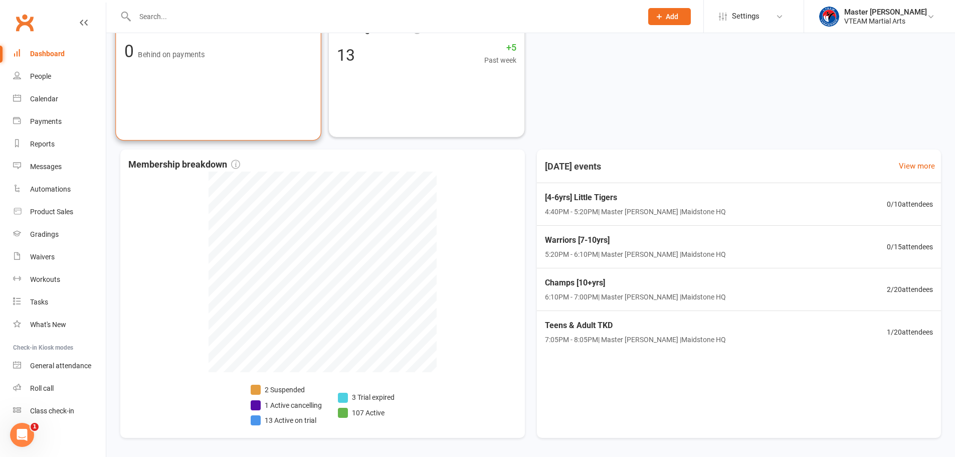
scroll to position [370, 0]
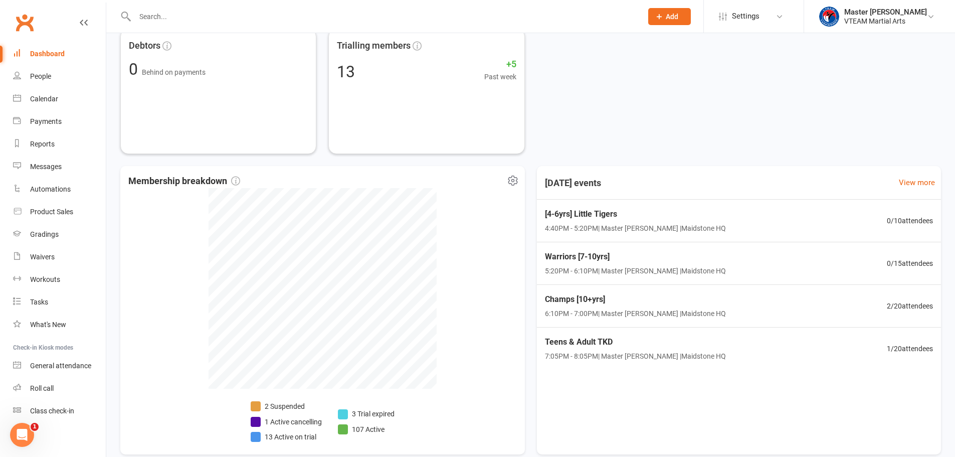
click at [371, 413] on li "3 Trial expired" at bounding box center [366, 413] width 57 height 11
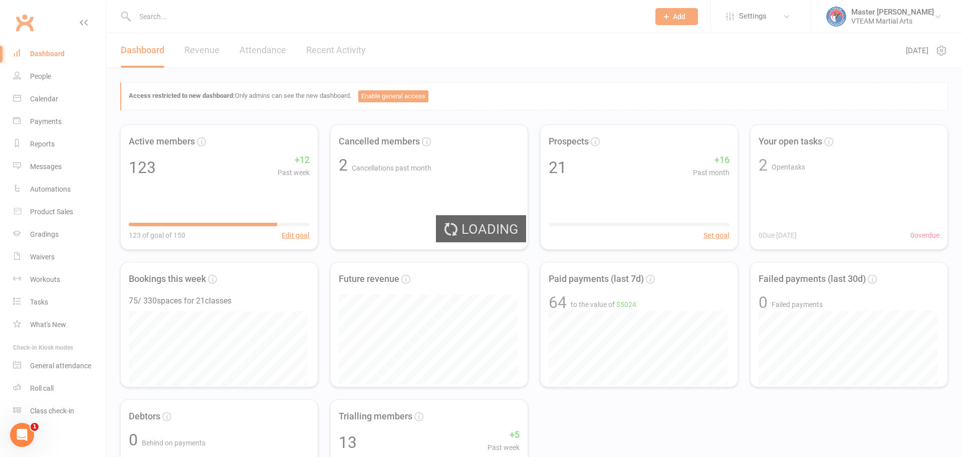
select select "trial_expired"
select select "100"
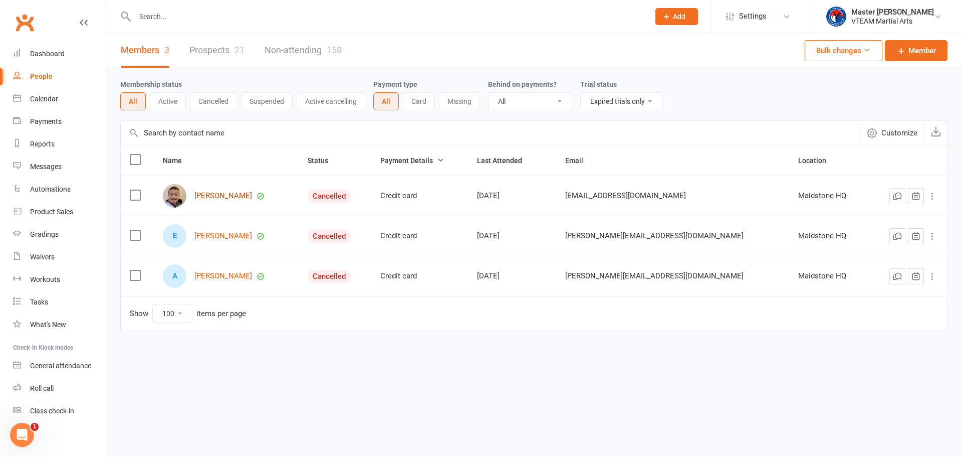
click at [214, 196] on link "[PERSON_NAME]" at bounding box center [223, 195] width 58 height 9
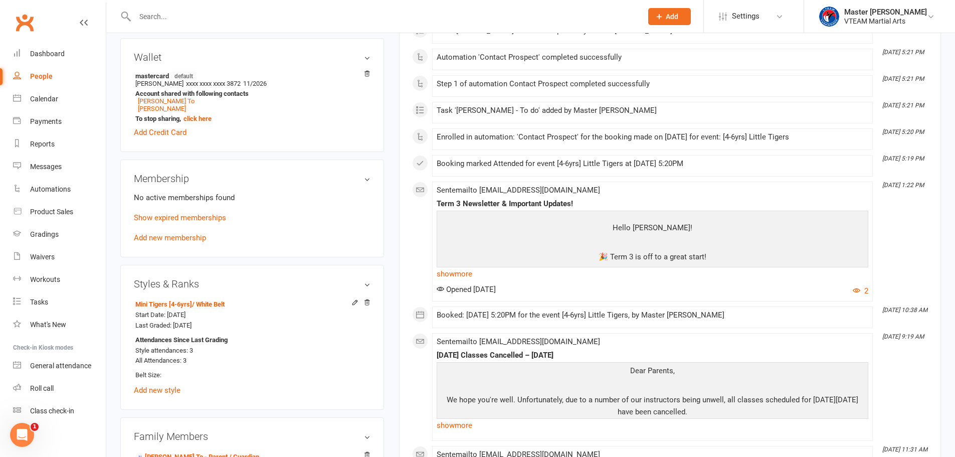
scroll to position [351, 0]
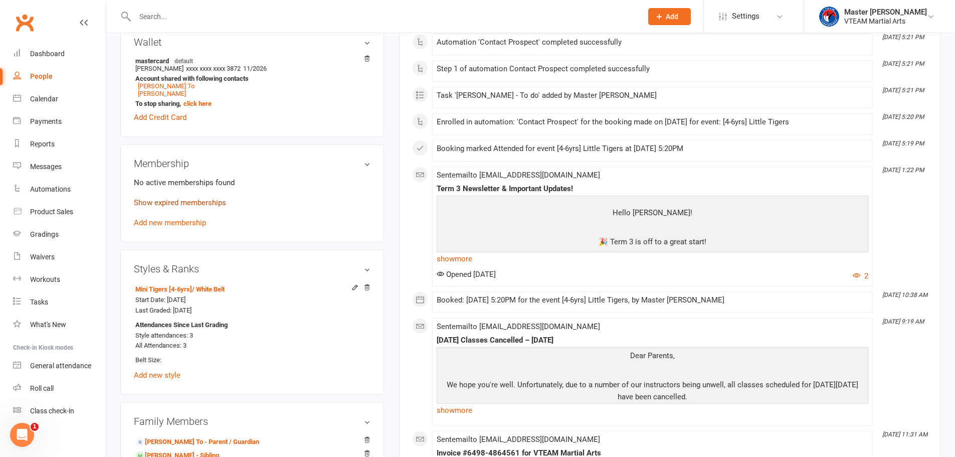
click at [217, 203] on link "Show expired memberships" at bounding box center [180, 202] width 92 height 9
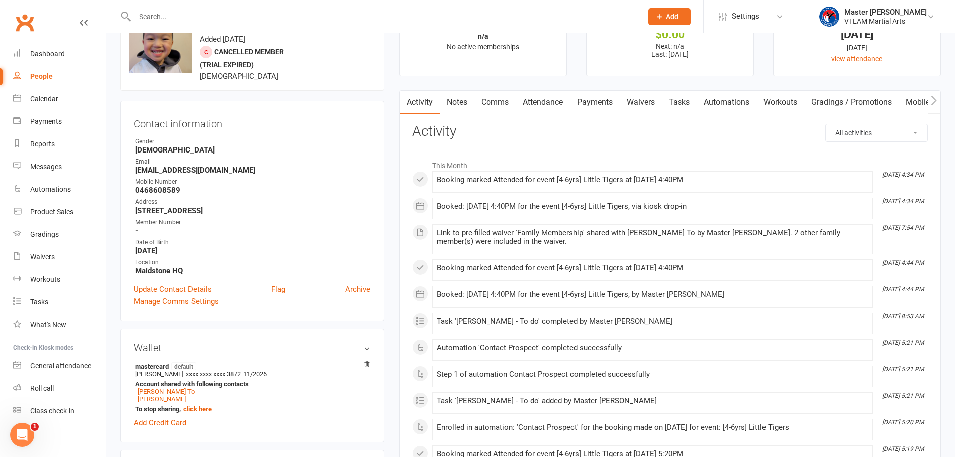
scroll to position [0, 0]
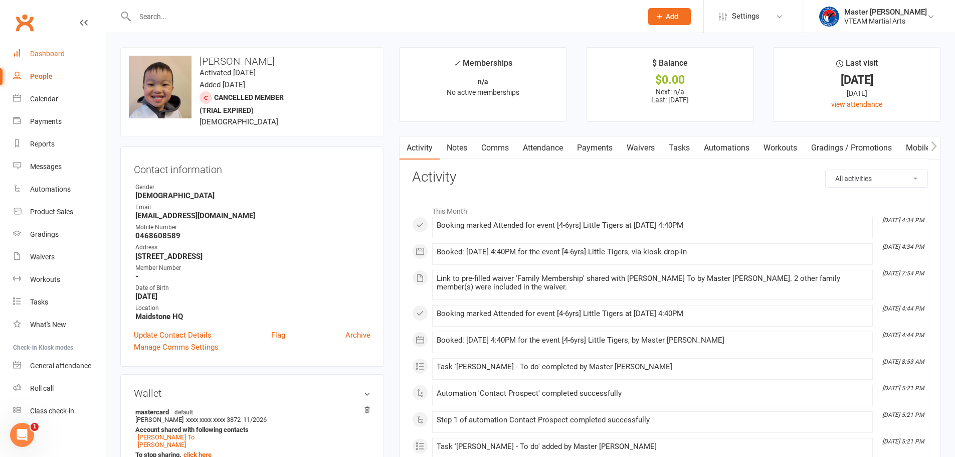
click at [42, 50] on div "Dashboard" at bounding box center [47, 54] width 35 height 8
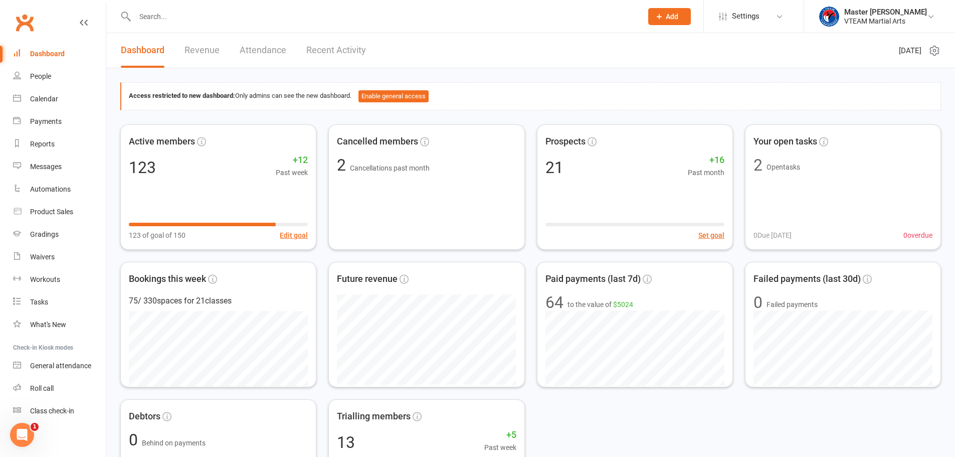
click at [333, 48] on link "Recent Activity" at bounding box center [336, 50] width 60 height 35
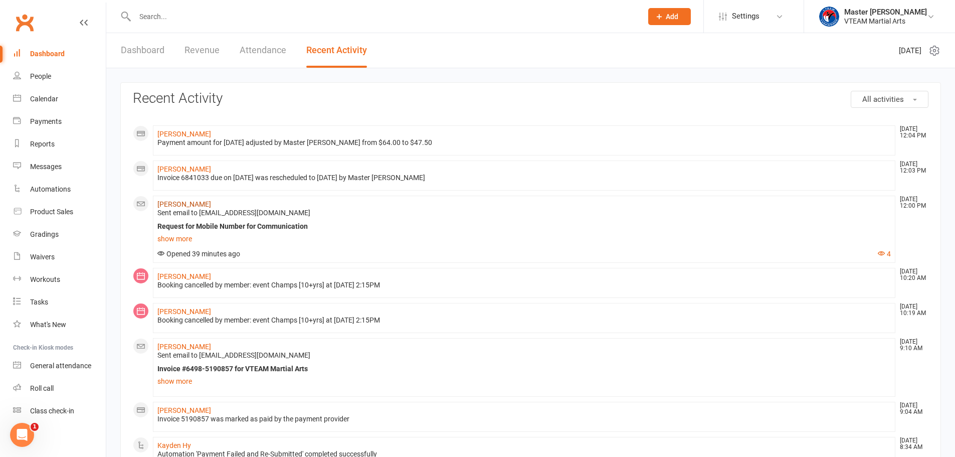
click at [194, 202] on link "[PERSON_NAME]" at bounding box center [184, 204] width 54 height 8
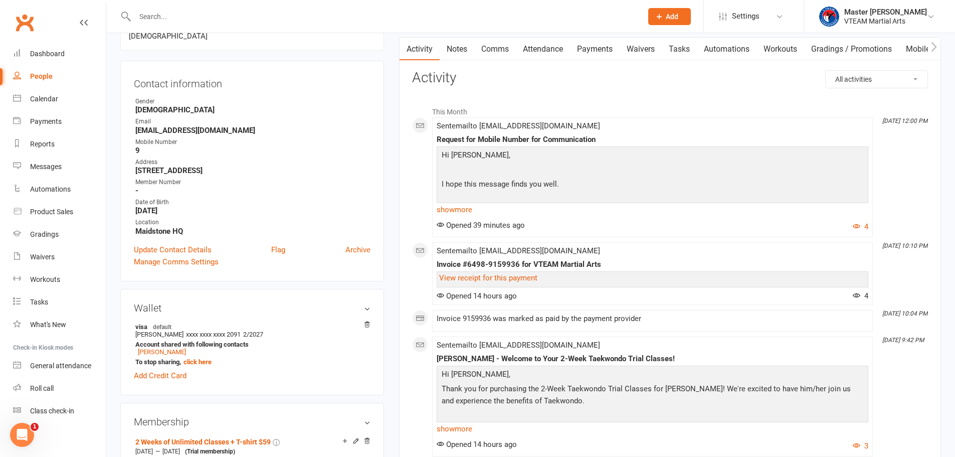
scroll to position [100, 0]
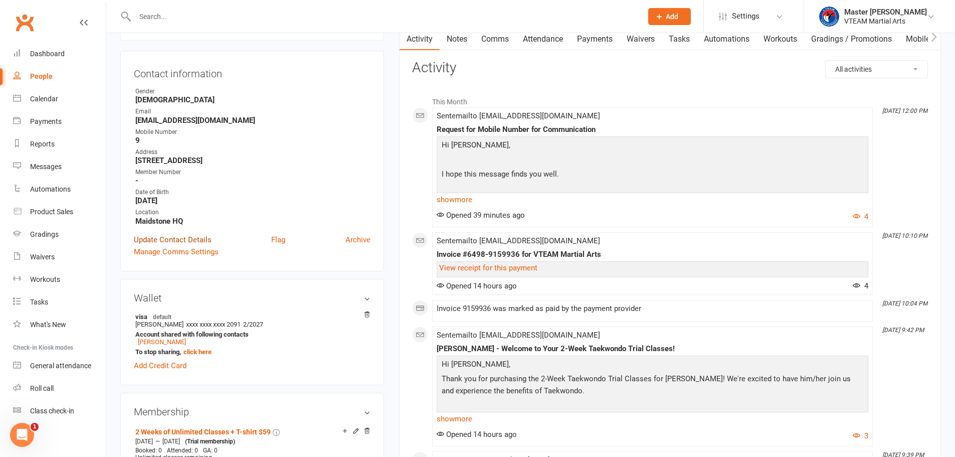
click at [167, 238] on link "Update Contact Details" at bounding box center [173, 240] width 78 height 12
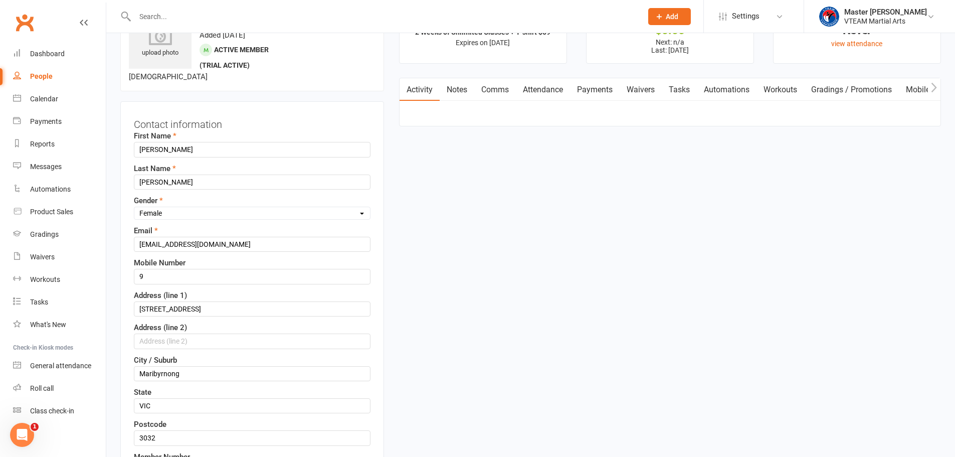
scroll to position [47, 0]
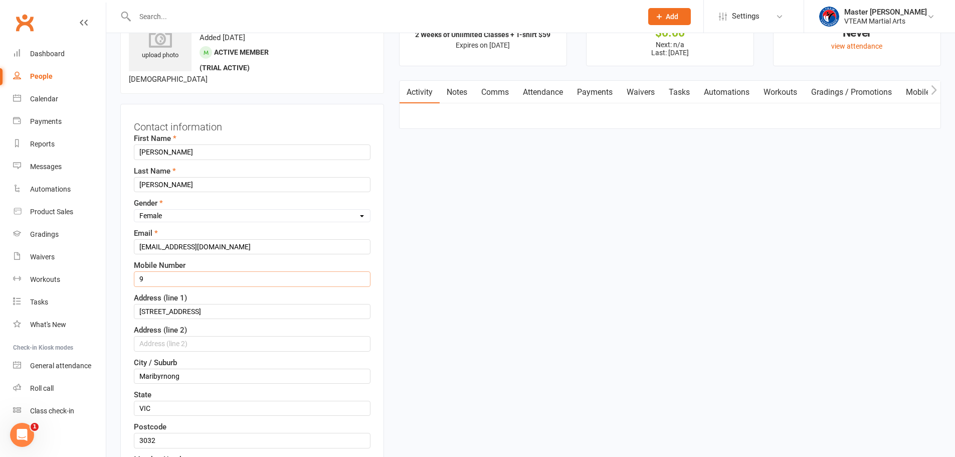
drag, startPoint x: 149, startPoint y: 277, endPoint x: 118, endPoint y: 276, distance: 31.1
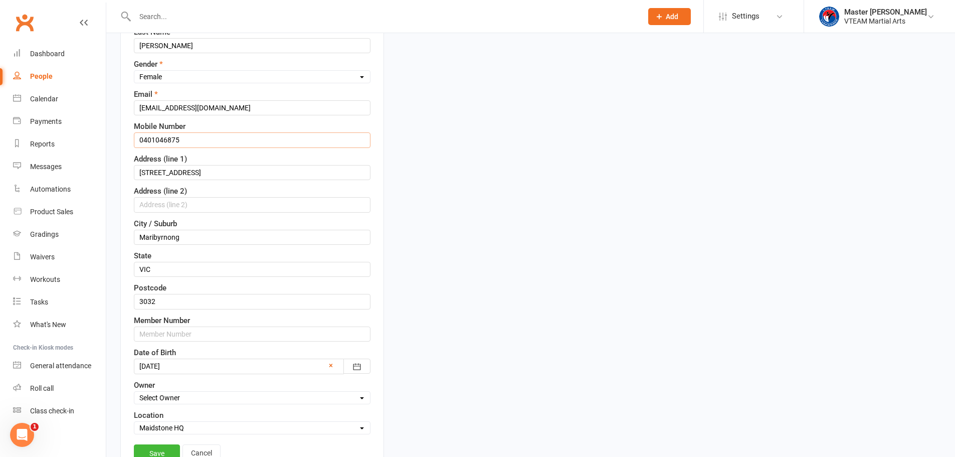
scroll to position [197, 0]
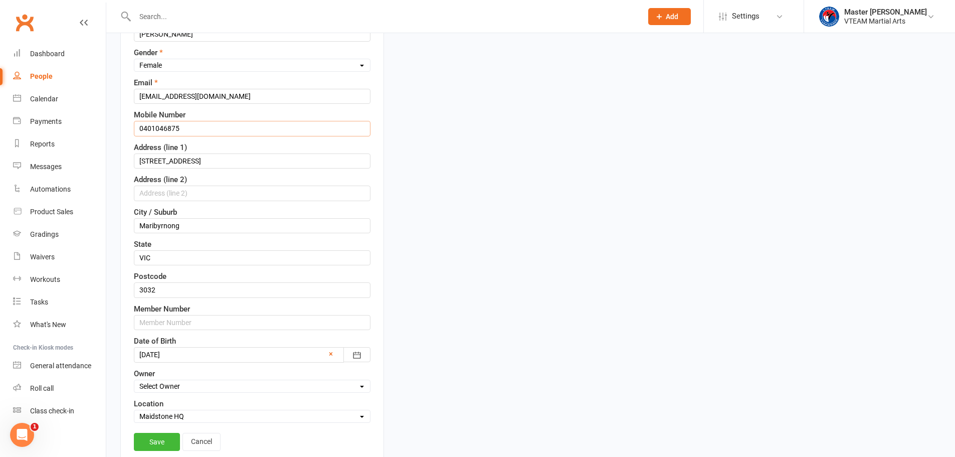
drag, startPoint x: 185, startPoint y: 126, endPoint x: 115, endPoint y: 124, distance: 70.7
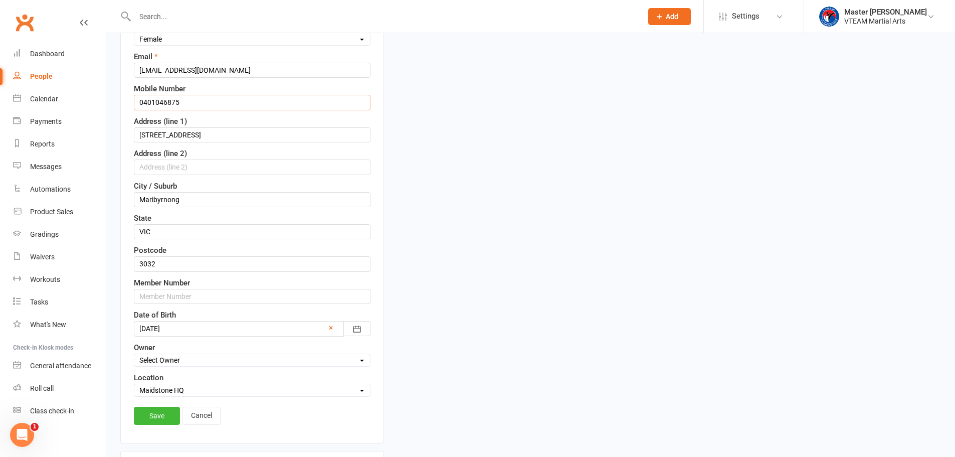
scroll to position [248, 0]
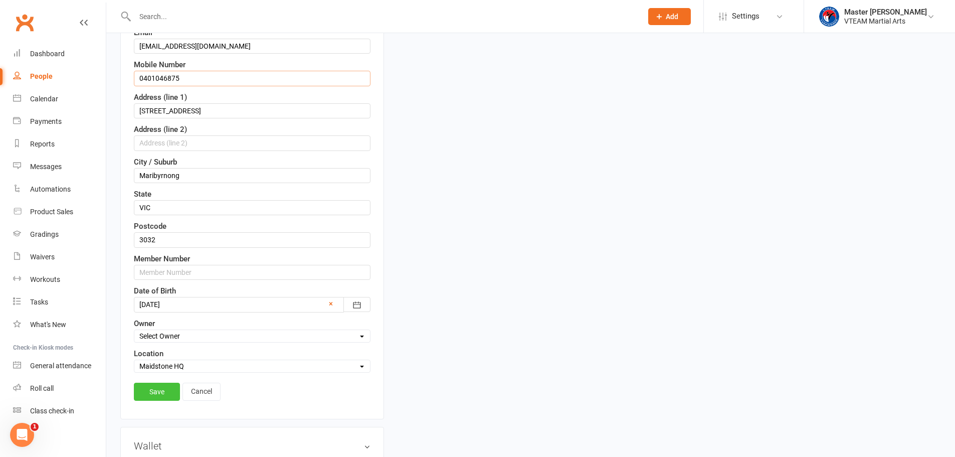
type input "0401046875"
click at [165, 390] on link "Save" at bounding box center [157, 391] width 46 height 18
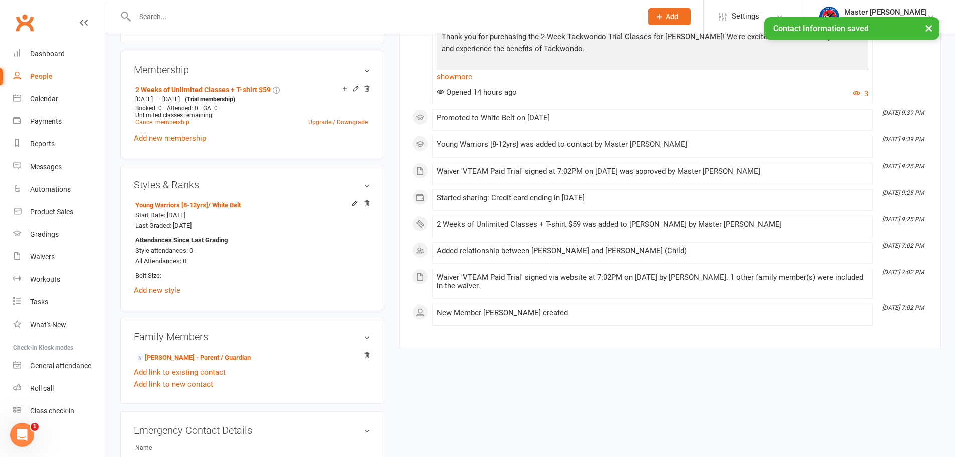
scroll to position [448, 0]
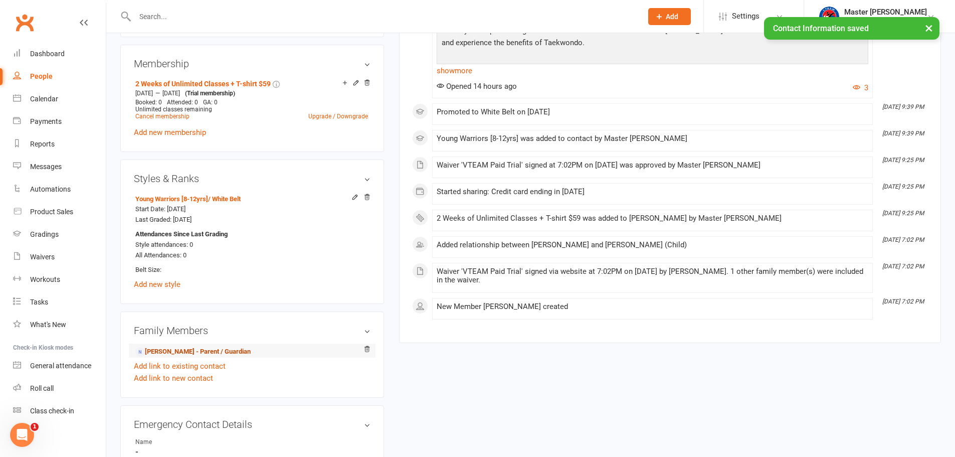
click at [209, 350] on link "[PERSON_NAME] - Parent / Guardian" at bounding box center [192, 351] width 115 height 11
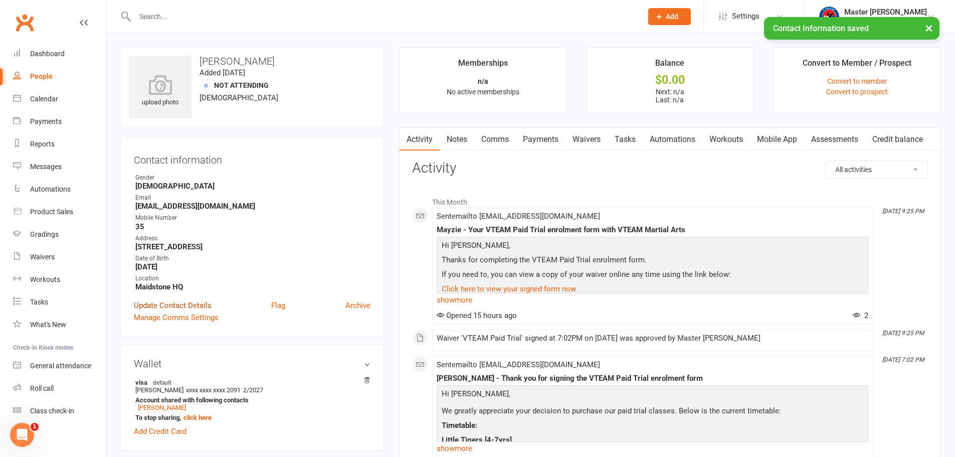
click at [177, 307] on link "Update Contact Details" at bounding box center [173, 305] width 78 height 12
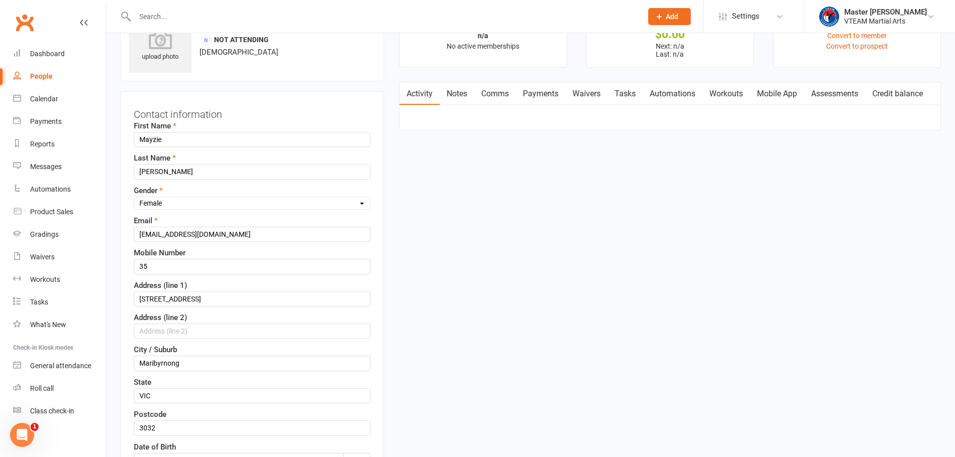
scroll to position [47, 0]
drag, startPoint x: 147, startPoint y: 266, endPoint x: 118, endPoint y: 265, distance: 28.6
paste input "040104687"
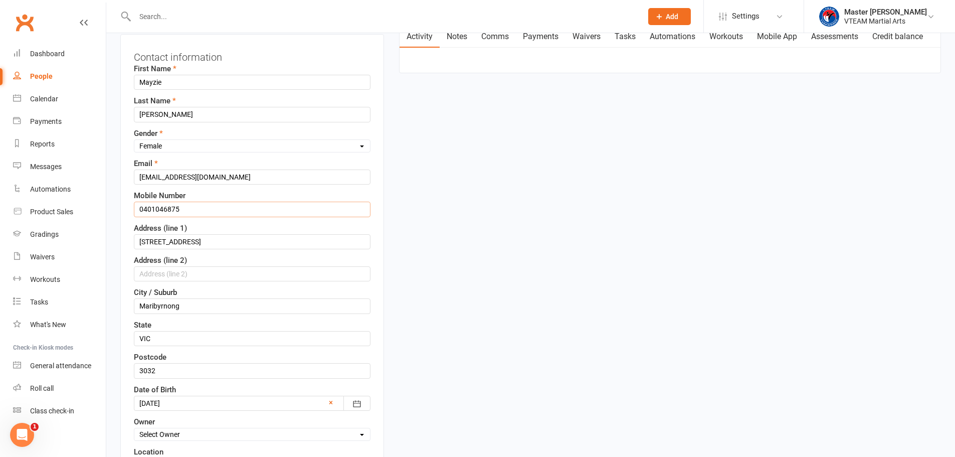
scroll to position [197, 0]
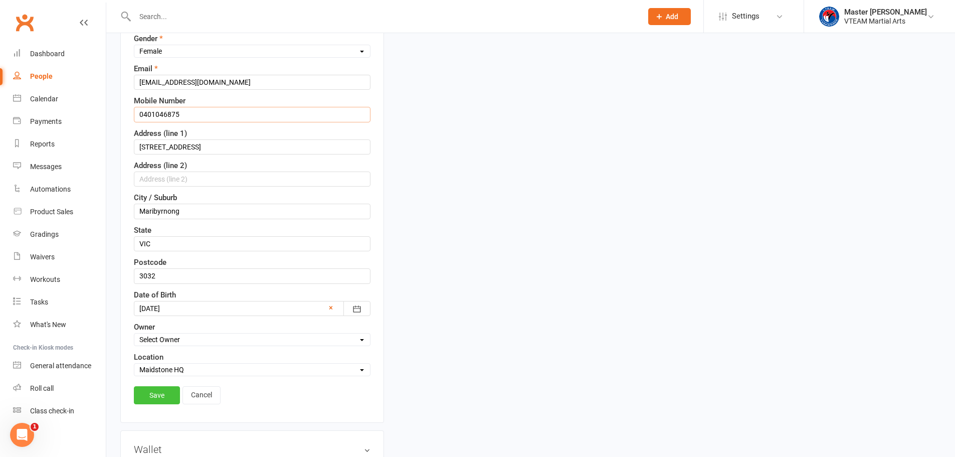
type input "0401046875"
click at [155, 395] on link "Save" at bounding box center [157, 395] width 46 height 18
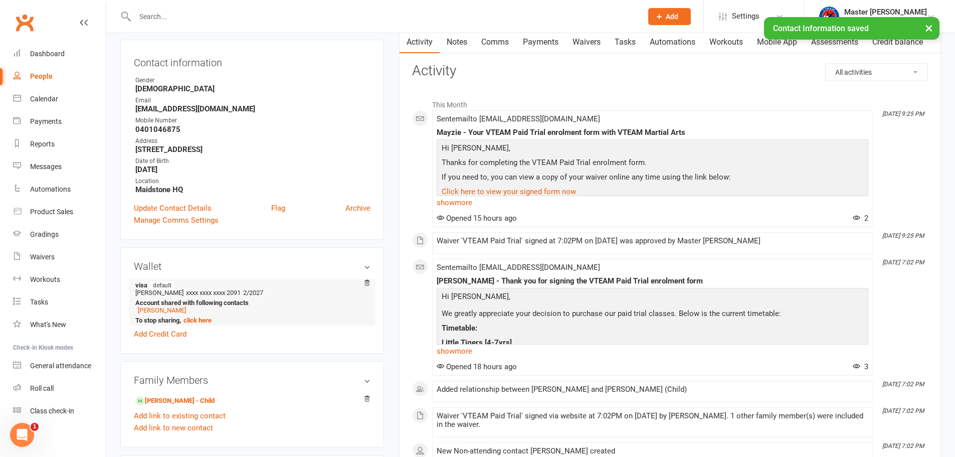
scroll to position [298, 0]
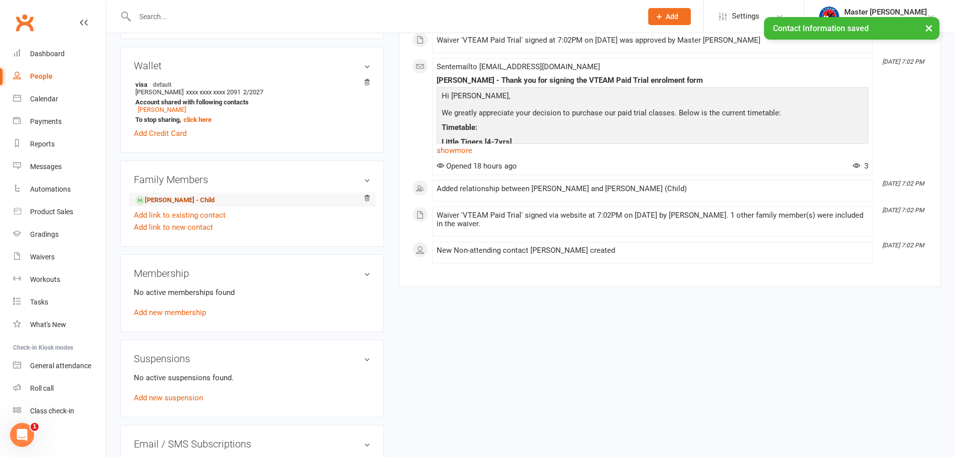
click at [192, 198] on link "[PERSON_NAME] - Child" at bounding box center [174, 200] width 79 height 11
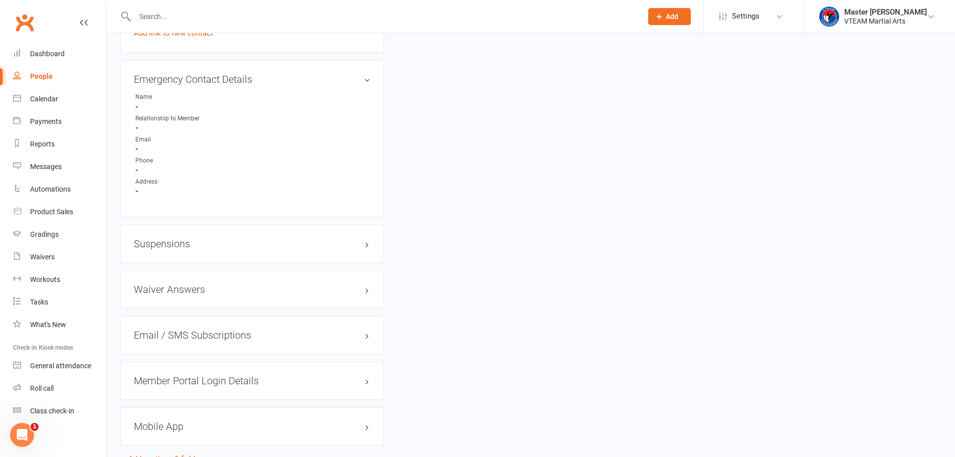
scroll to position [802, 0]
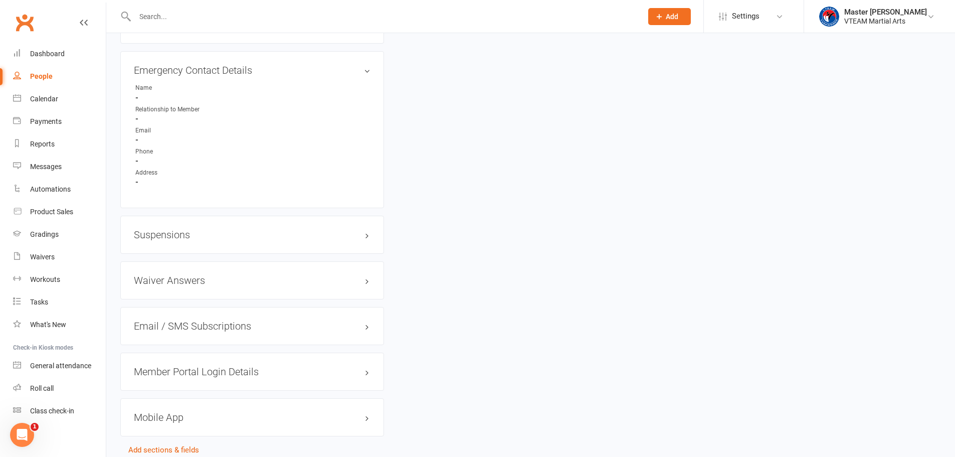
click at [251, 371] on h3 "Member Portal Login Details" at bounding box center [252, 371] width 237 height 11
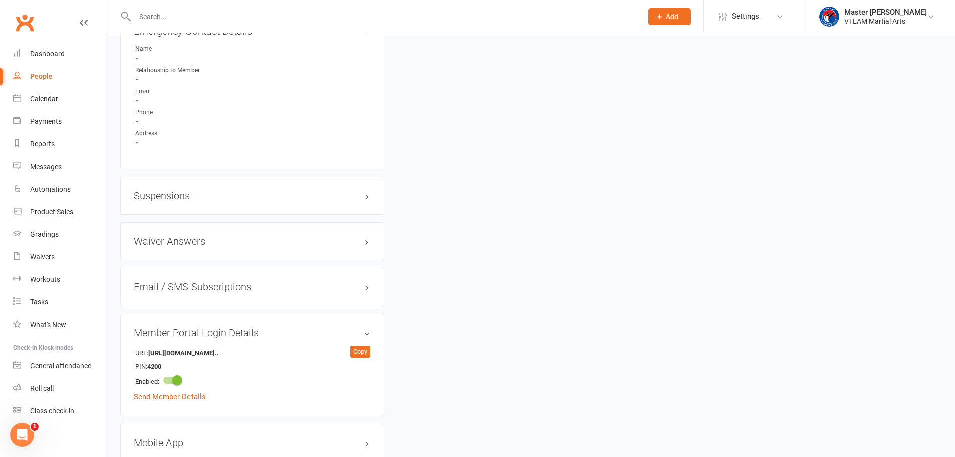
scroll to position [902, 0]
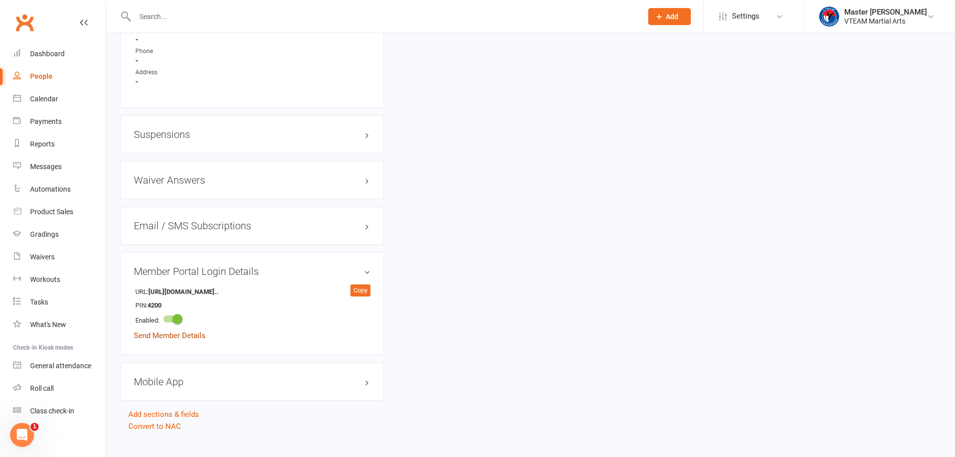
click at [193, 338] on link "Send Member Details" at bounding box center [170, 335] width 72 height 9
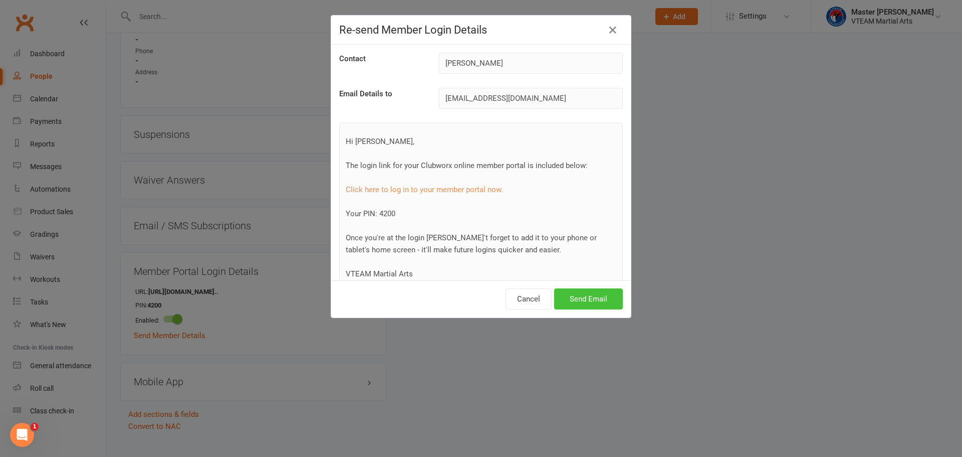
drag, startPoint x: 592, startPoint y: 301, endPoint x: 592, endPoint y: 293, distance: 7.5
click at [592, 301] on button "Send Email" at bounding box center [588, 298] width 69 height 21
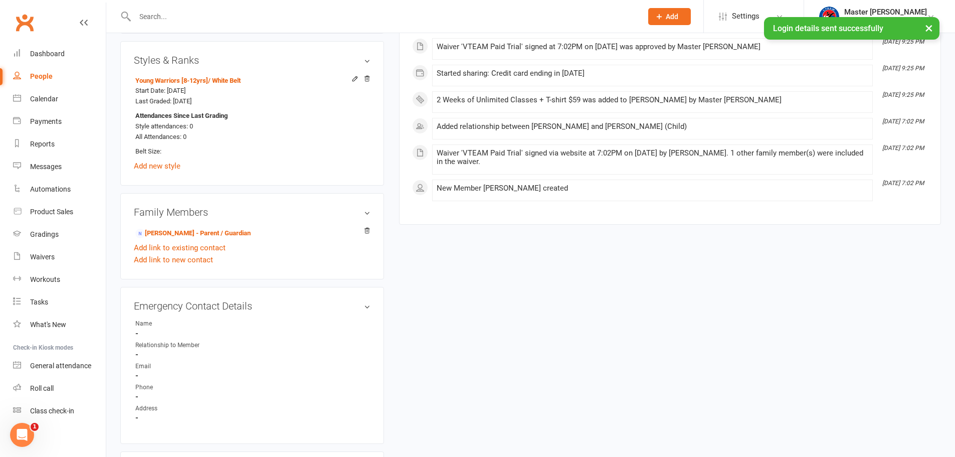
scroll to position [551, 0]
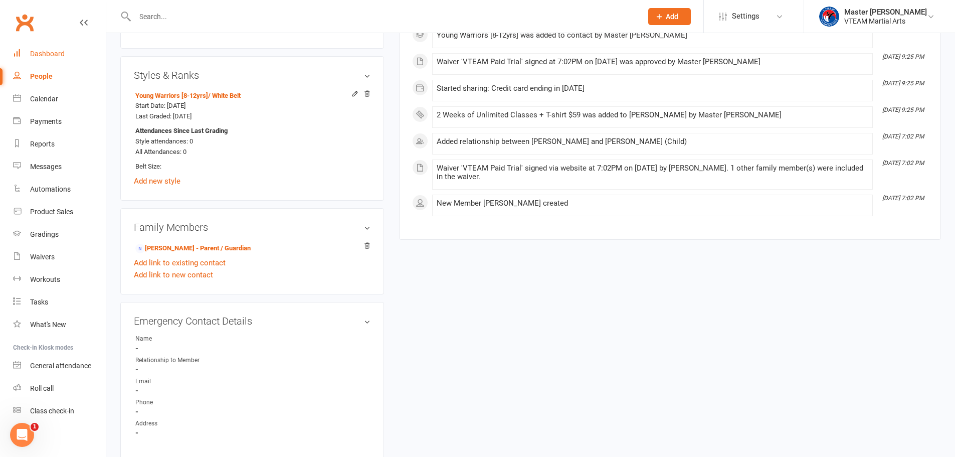
click at [41, 49] on link "Dashboard" at bounding box center [59, 54] width 93 height 23
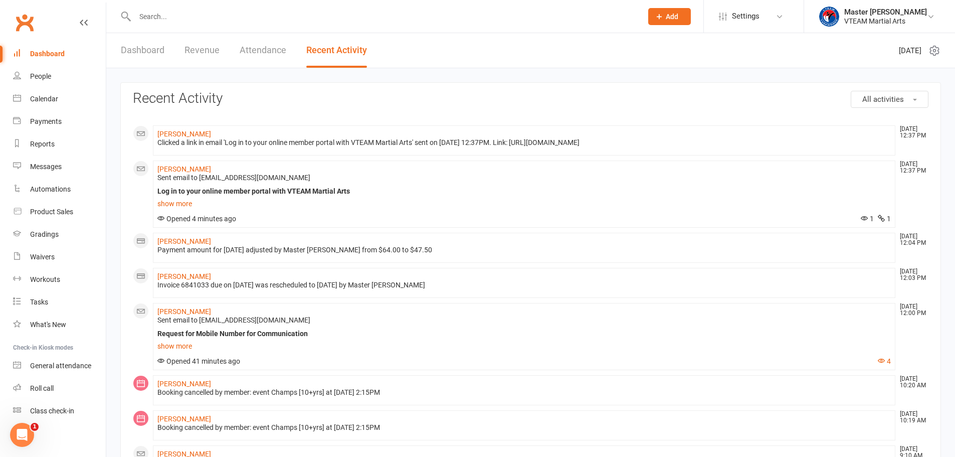
click at [136, 50] on link "Dashboard" at bounding box center [143, 50] width 44 height 35
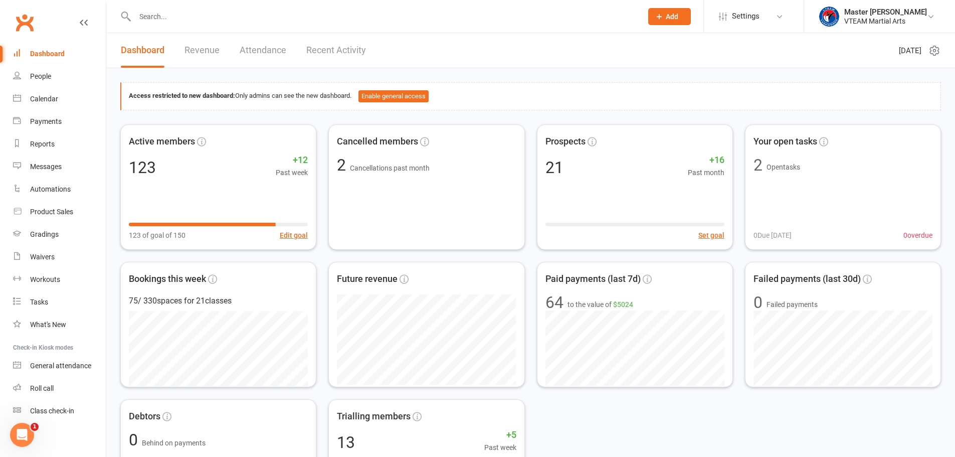
click at [313, 47] on link "Recent Activity" at bounding box center [336, 50] width 60 height 35
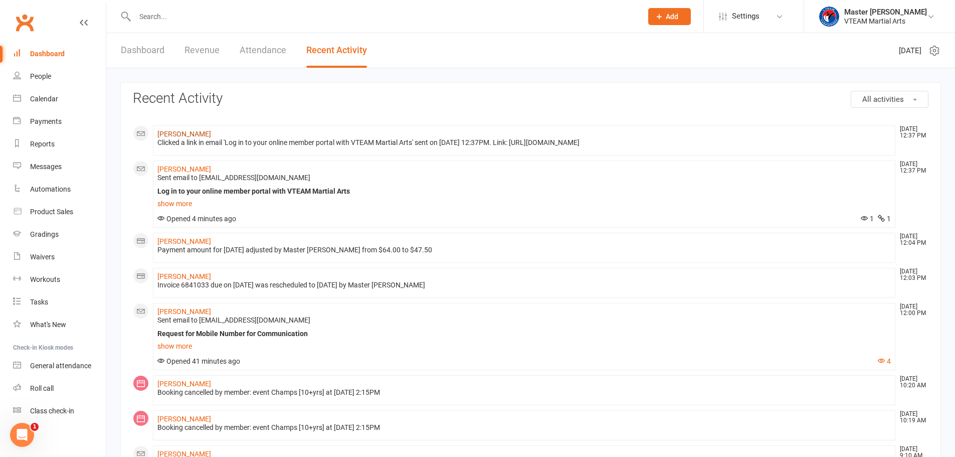
click at [188, 134] on link "[PERSON_NAME]" at bounding box center [184, 134] width 54 height 8
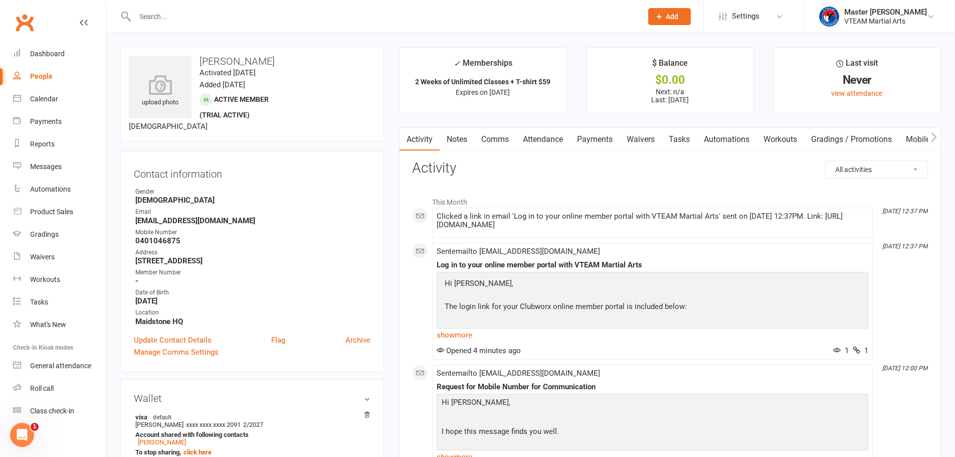
click at [550, 142] on link "Attendance" at bounding box center [543, 139] width 54 height 23
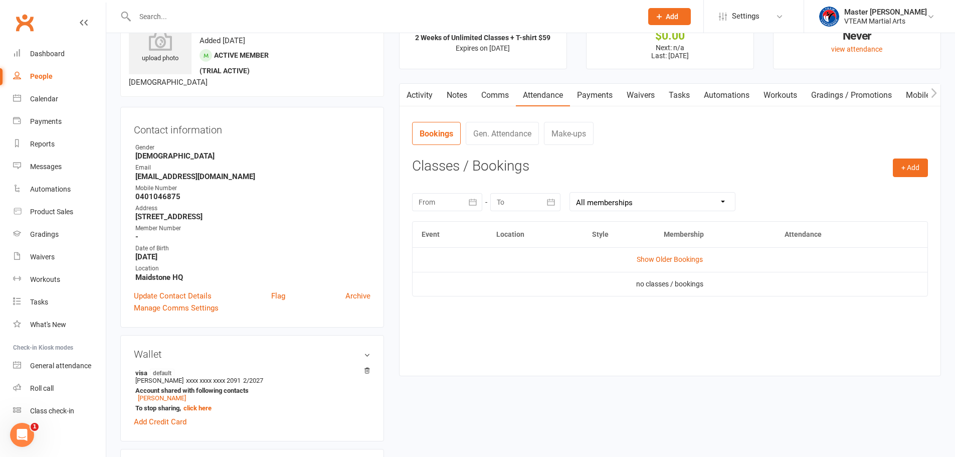
scroll to position [100, 0]
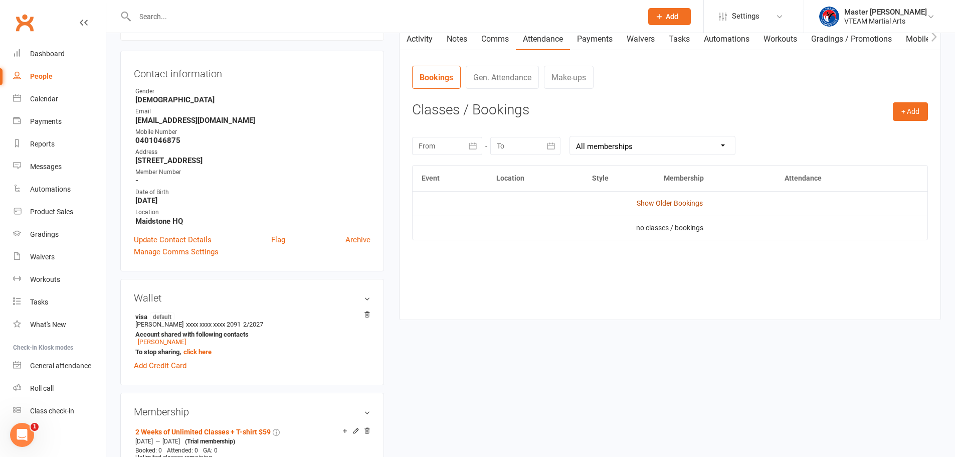
click at [692, 204] on link "Show Older Bookings" at bounding box center [670, 203] width 66 height 8
click at [907, 110] on button "+ Add" at bounding box center [910, 111] width 35 height 18
click at [869, 135] on link "Book Event" at bounding box center [877, 134] width 99 height 20
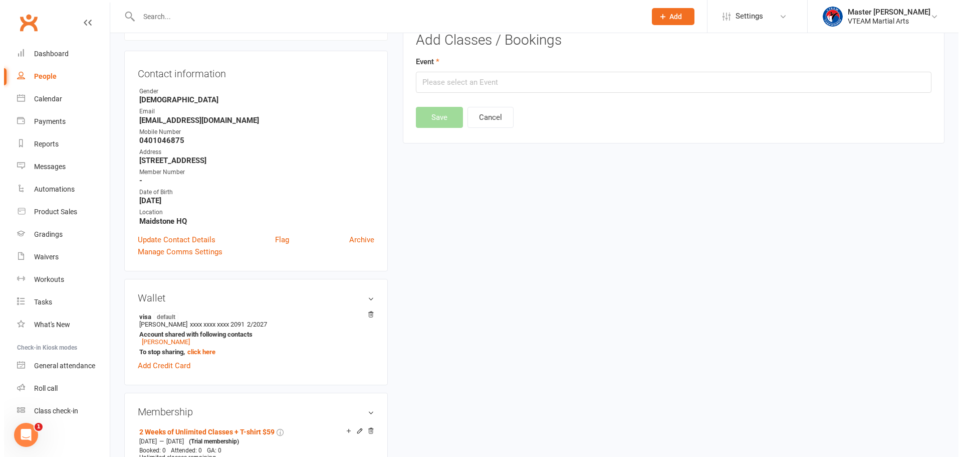
scroll to position [77, 0]
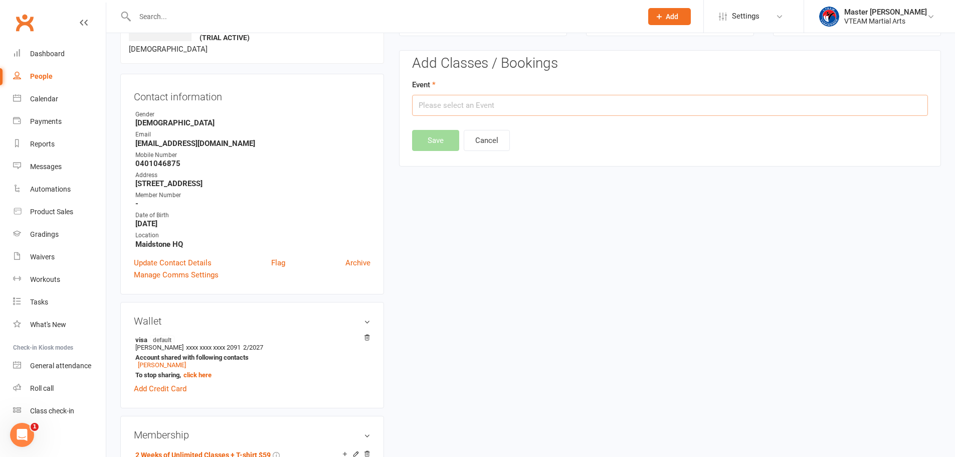
click at [536, 105] on input "text" at bounding box center [670, 105] width 516 height 21
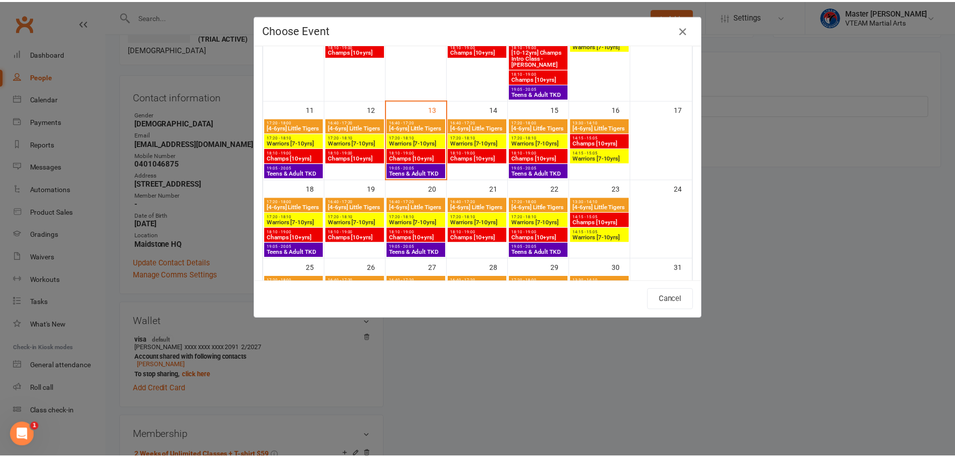
scroll to position [301, 0]
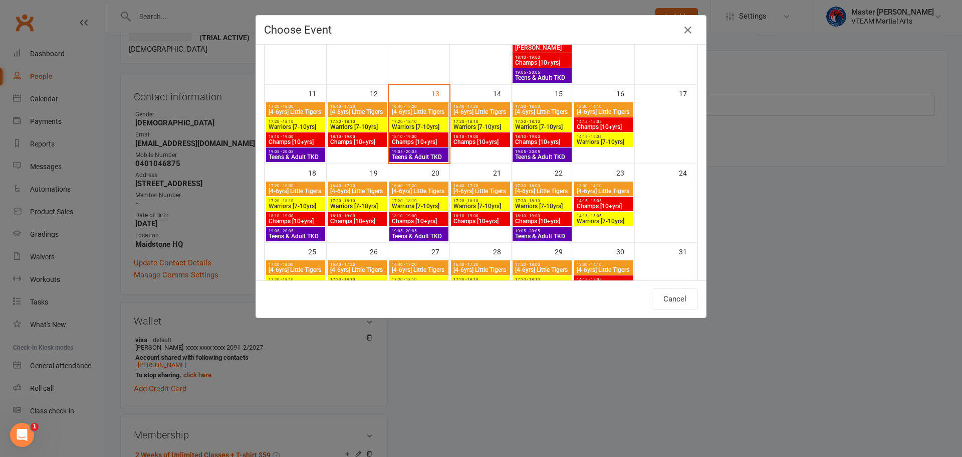
click at [297, 202] on span "17:20 - 18:10" at bounding box center [295, 200] width 55 height 5
type input "Warriors [7-10yrs] - [DATE] 5:20:00 PM"
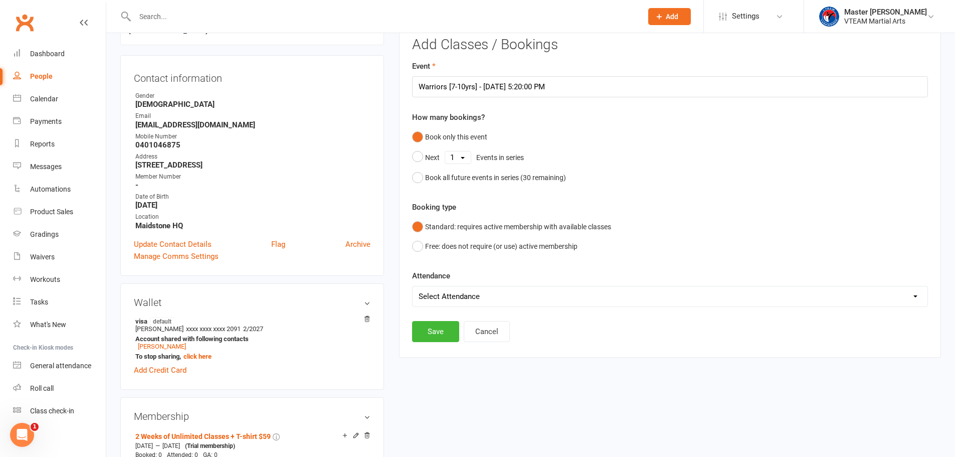
scroll to position [100, 0]
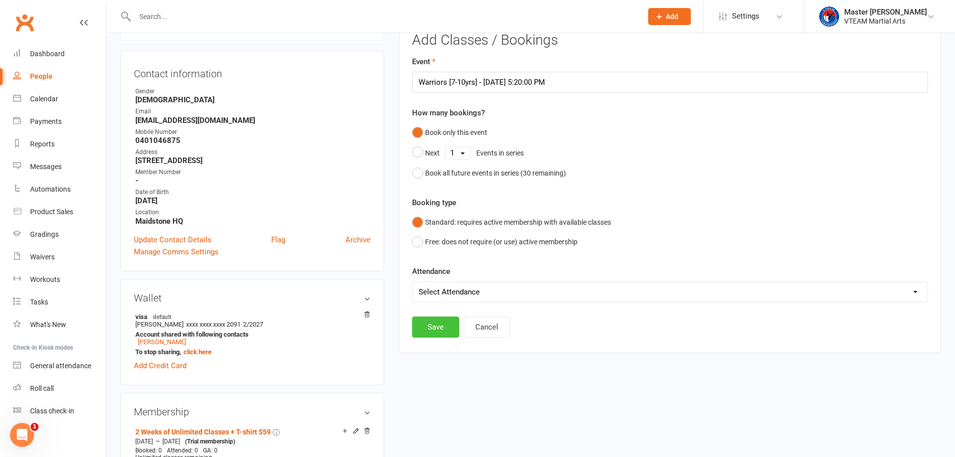
click at [445, 324] on button "Save" at bounding box center [435, 326] width 47 height 21
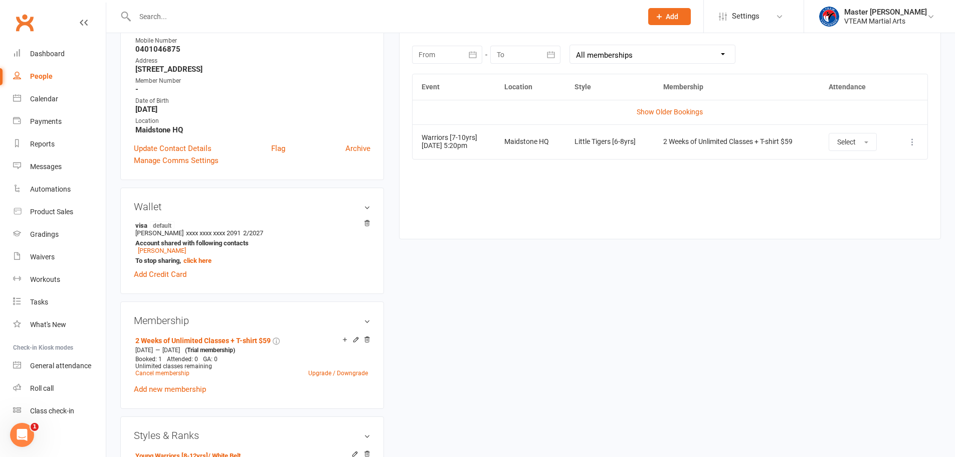
scroll to position [150, 0]
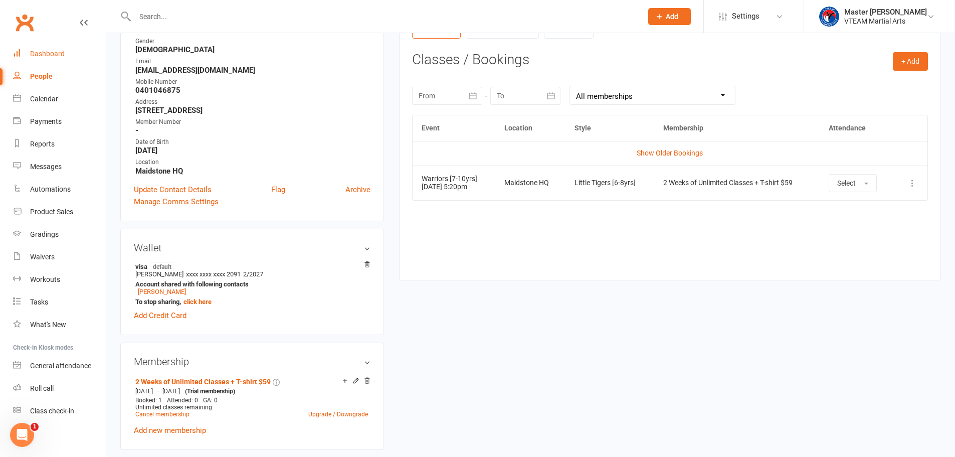
click at [49, 50] on div "Dashboard" at bounding box center [47, 54] width 35 height 8
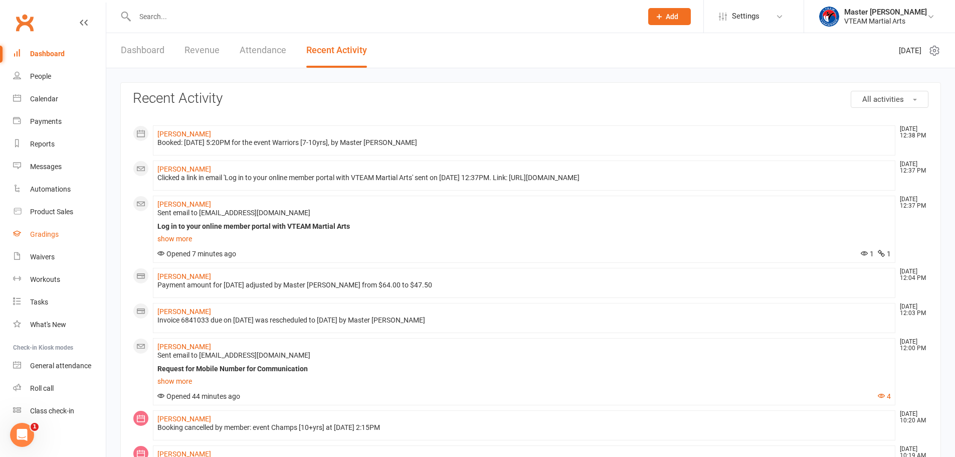
click at [63, 237] on link "Gradings" at bounding box center [59, 234] width 93 height 23
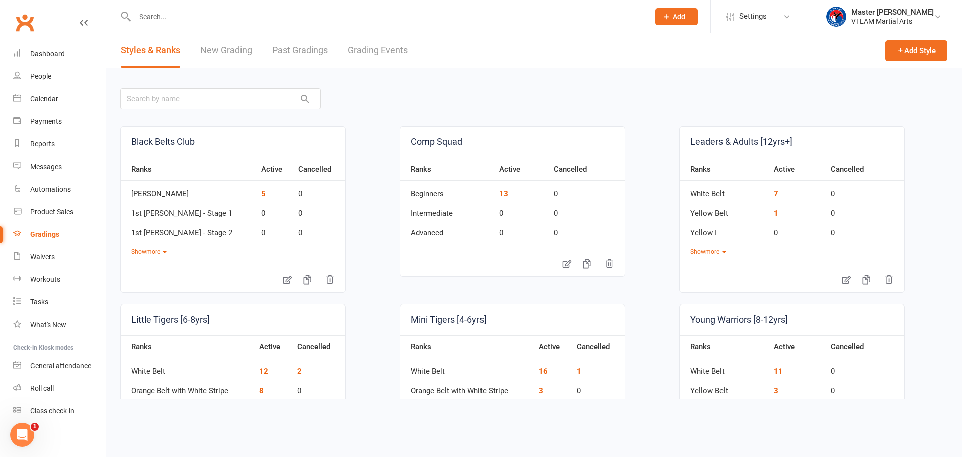
click at [377, 51] on link "Grading Events" at bounding box center [378, 50] width 60 height 35
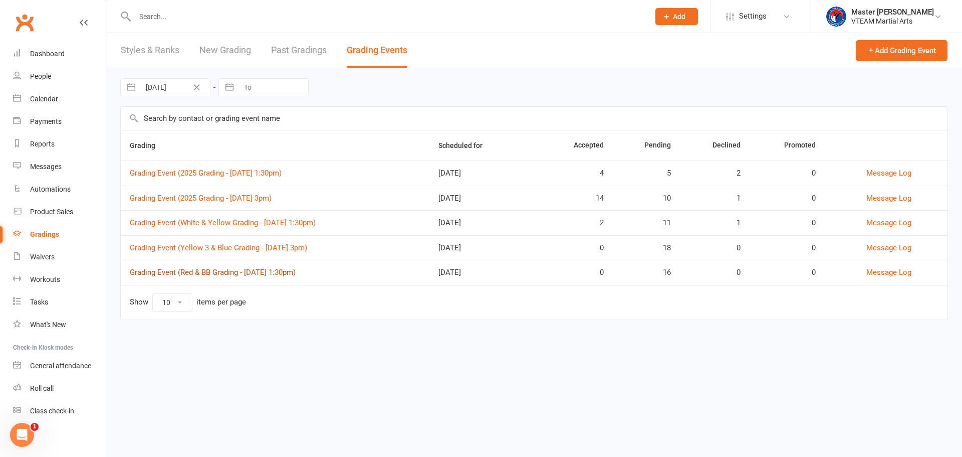
click at [296, 274] on link "Grading Event (Red & BB Grading - Sat, 06/9 @ 1:30pm)" at bounding box center [213, 272] width 166 height 9
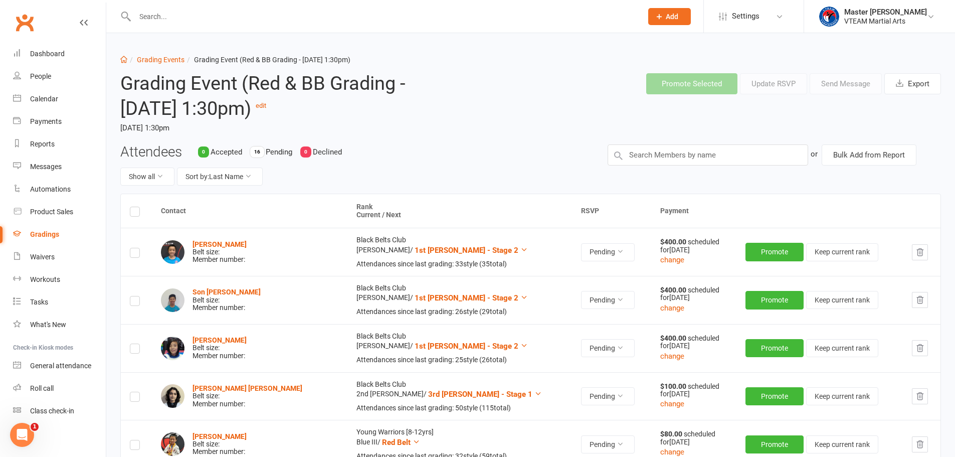
click at [136, 213] on label at bounding box center [135, 213] width 10 height 0
click at [136, 207] on input "checkbox" at bounding box center [135, 207] width 10 height 0
click at [859, 81] on button "Send Message" at bounding box center [845, 83] width 72 height 21
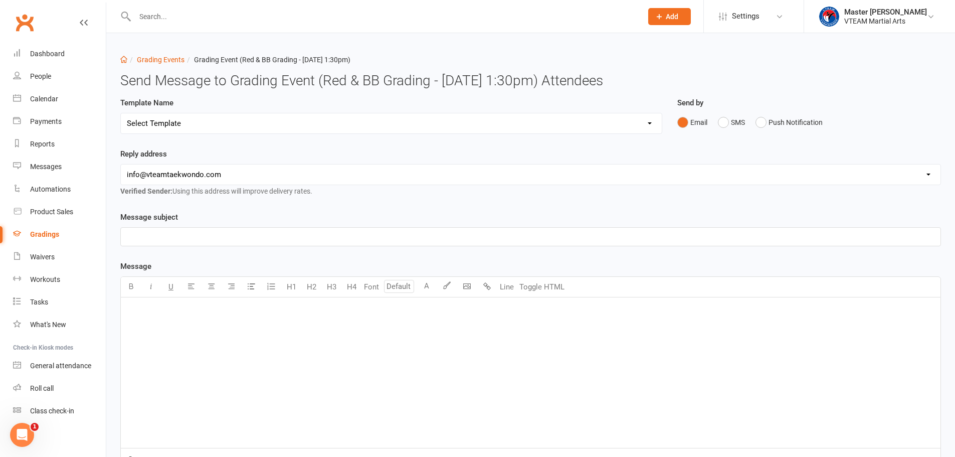
click at [507, 120] on select "Select Template [Email] Gradings Announcement [Email] Confirmation of Successfu…" at bounding box center [391, 123] width 541 height 20
select select "8"
click at [121, 113] on select "Select Template [Email] Gradings Announcement [Email] Confirmation of Successfu…" at bounding box center [391, 123] width 541 height 20
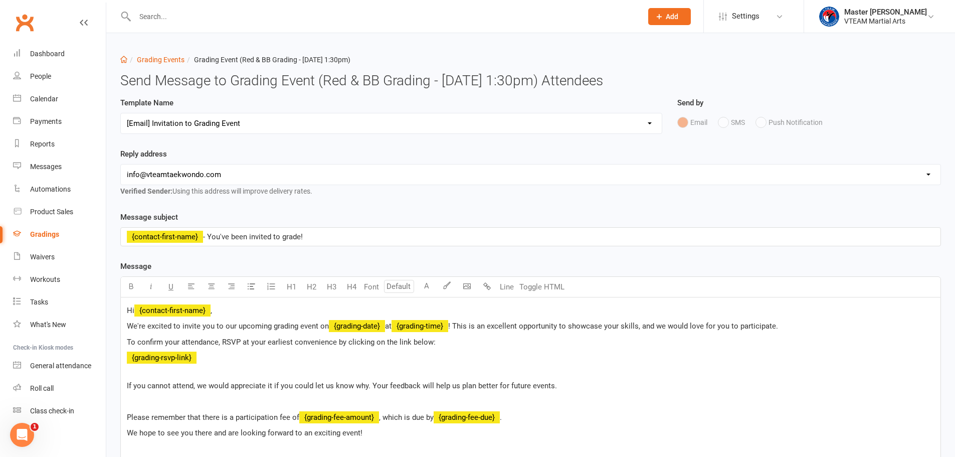
click at [426, 203] on div "Reply address hello@clubworx.com info@vteamtaekwondo.com Verified Sender: Using…" at bounding box center [530, 179] width 835 height 63
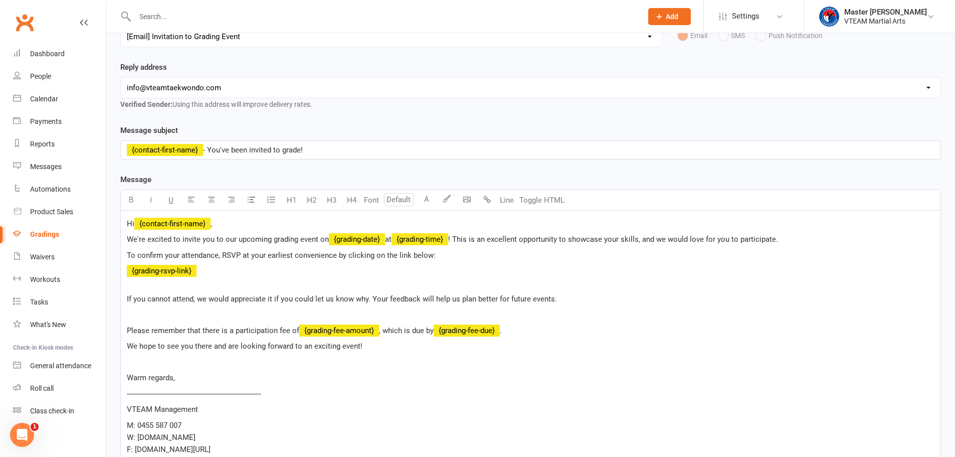
scroll to position [150, 0]
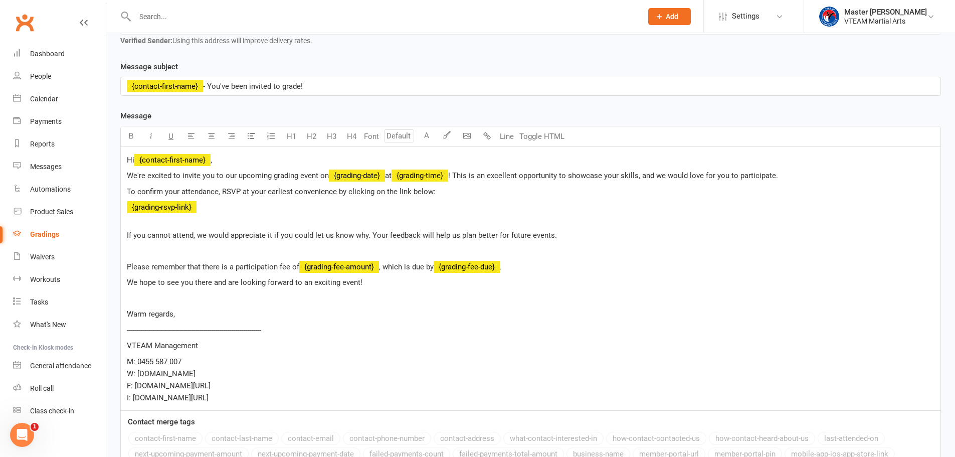
click at [212, 161] on span "," at bounding box center [211, 159] width 2 height 9
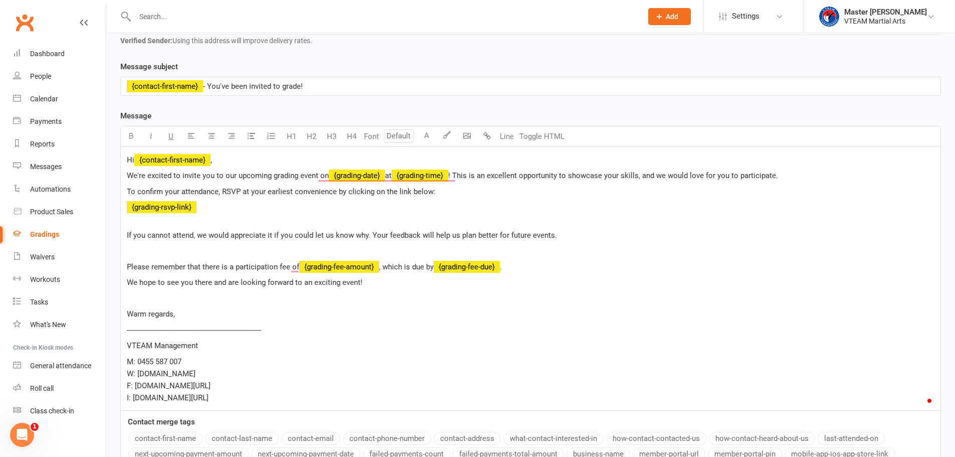
click at [128, 175] on span "We're excited to invite you to our upcoming grading event on" at bounding box center [228, 175] width 202 height 9
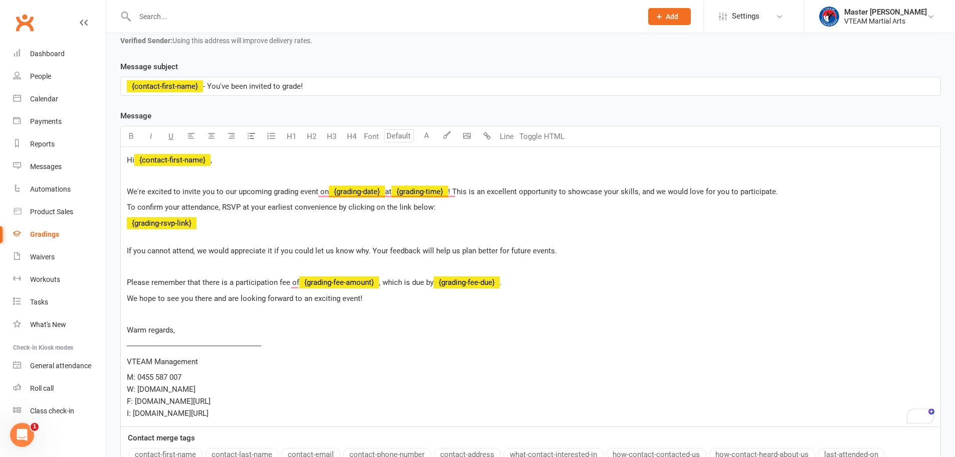
click at [130, 159] on span "Hi" at bounding box center [131, 159] width 8 height 9
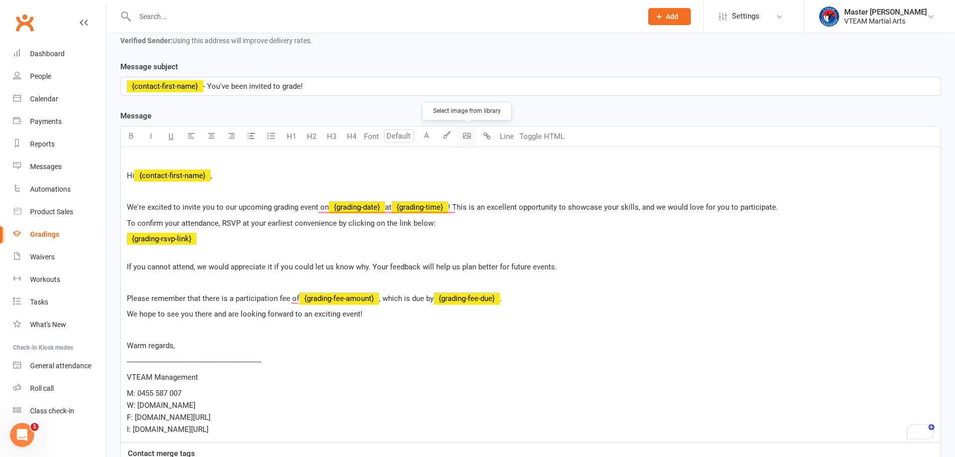
click at [465, 139] on body "Prospect Member Non-attending contact Class / event Appointment Grading event T…" at bounding box center [477, 233] width 955 height 763
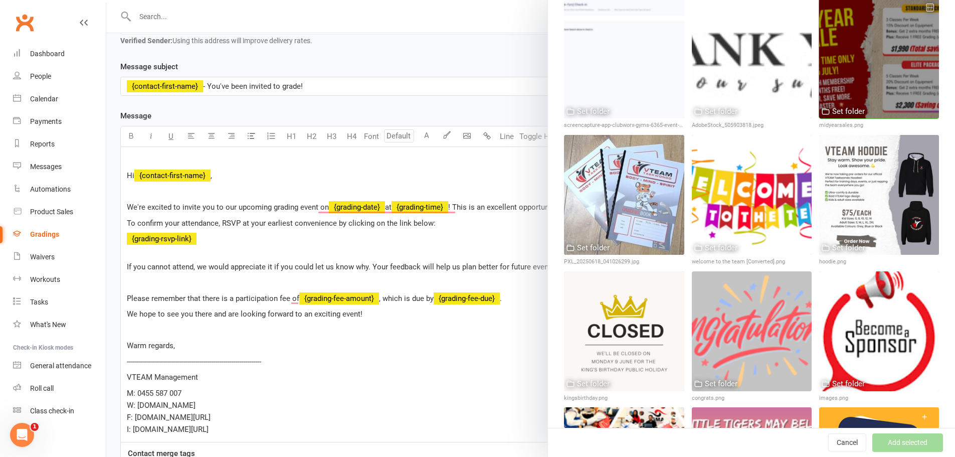
scroll to position [301, 0]
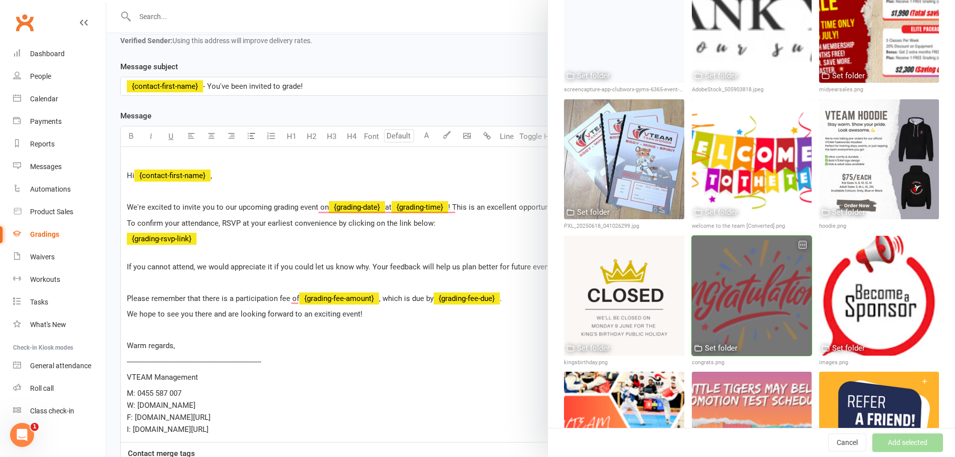
click at [763, 262] on div at bounding box center [752, 296] width 120 height 120
click at [737, 256] on div at bounding box center [752, 296] width 120 height 120
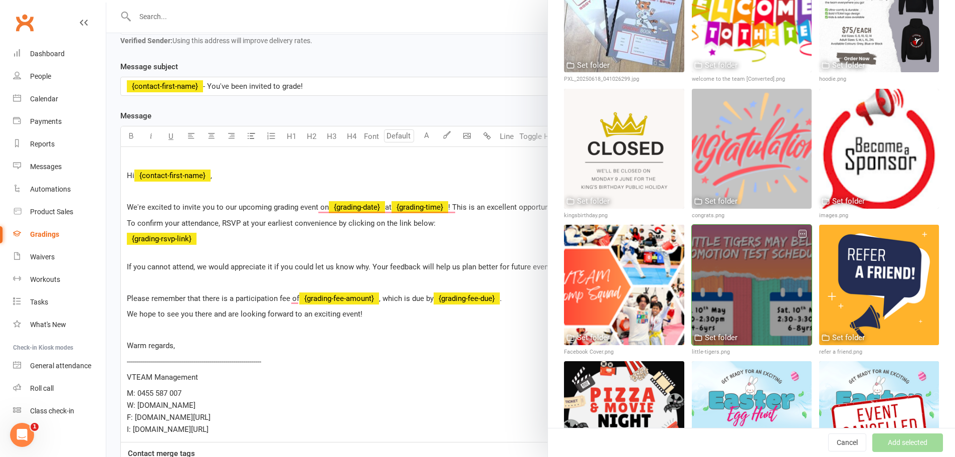
scroll to position [451, 0]
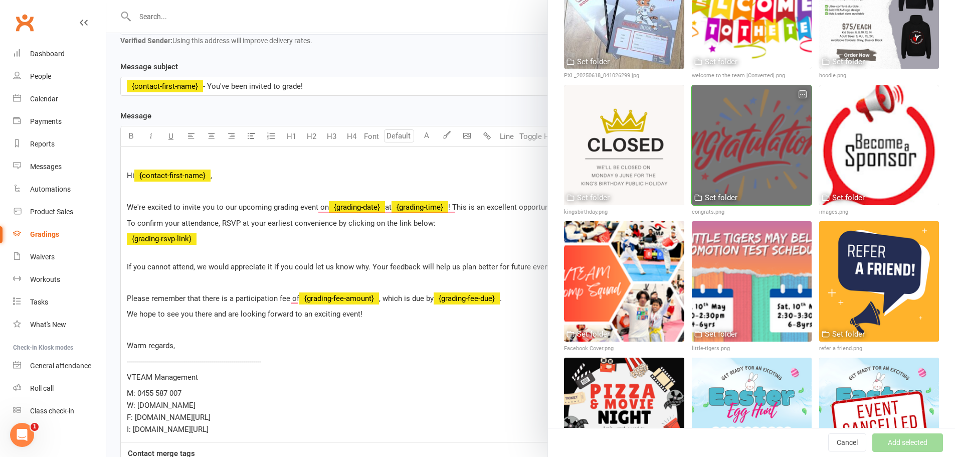
click at [746, 149] on div at bounding box center [752, 145] width 120 height 120
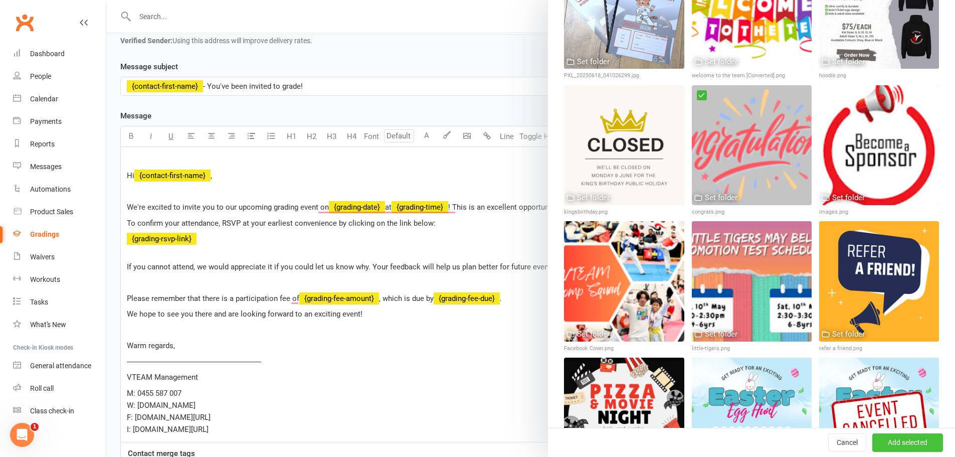
click at [887, 438] on button "Add selected" at bounding box center [907, 443] width 71 height 18
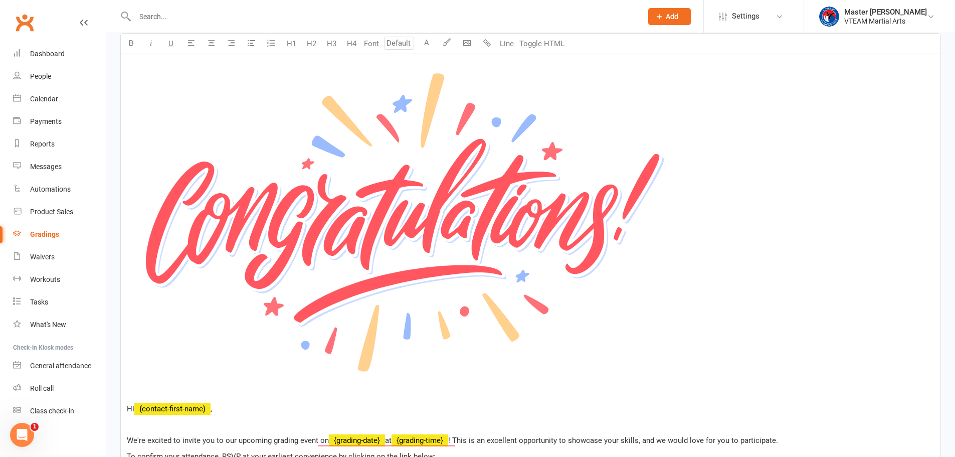
scroll to position [251, 0]
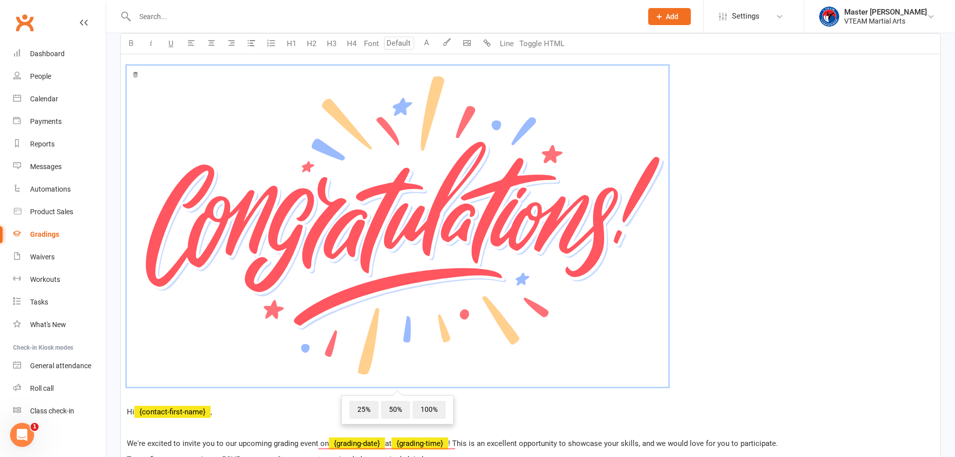
click at [551, 235] on img "To enrich screen reader interactions, please activate Accessibility in Grammarl…" at bounding box center [397, 226] width 541 height 321
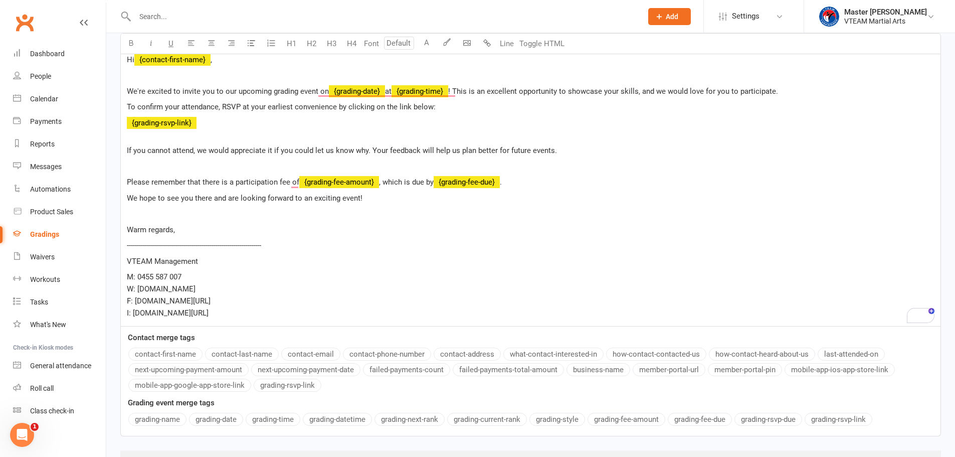
click at [124, 305] on div "Template Name Select Template [Email] Gradings Announcement [Email] Confirmatio…" at bounding box center [530, 172] width 835 height 653
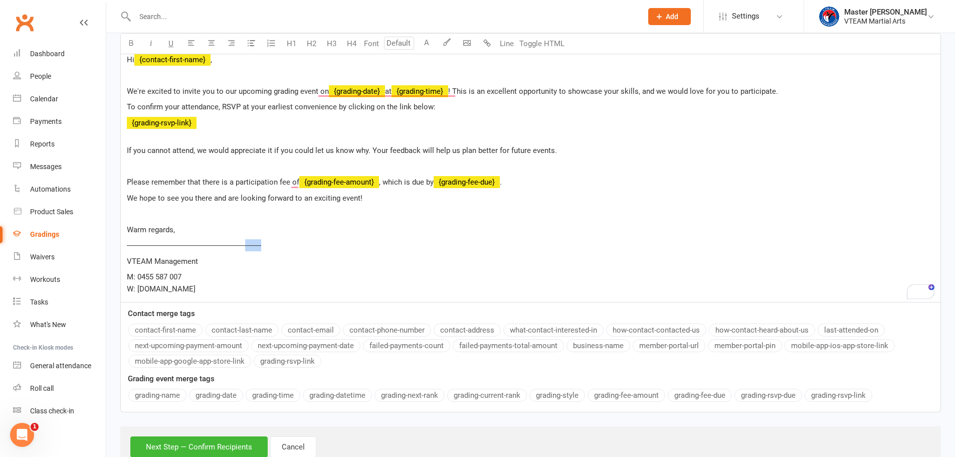
drag, startPoint x: 287, startPoint y: 242, endPoint x: 249, endPoint y: 245, distance: 37.7
click at [249, 245] on p "-------------------------------------------------------------------" at bounding box center [530, 245] width 807 height 12
click at [341, 256] on p "VTEAM Management" at bounding box center [530, 261] width 807 height 12
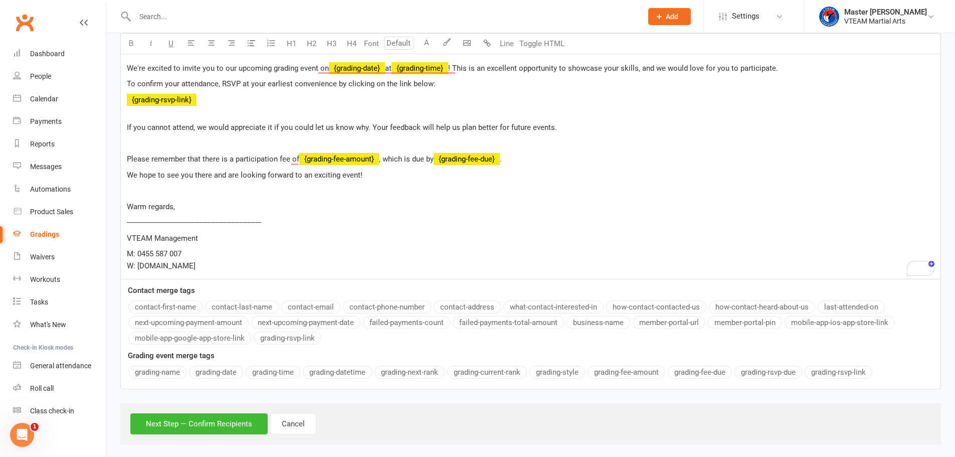
scroll to position [284, 0]
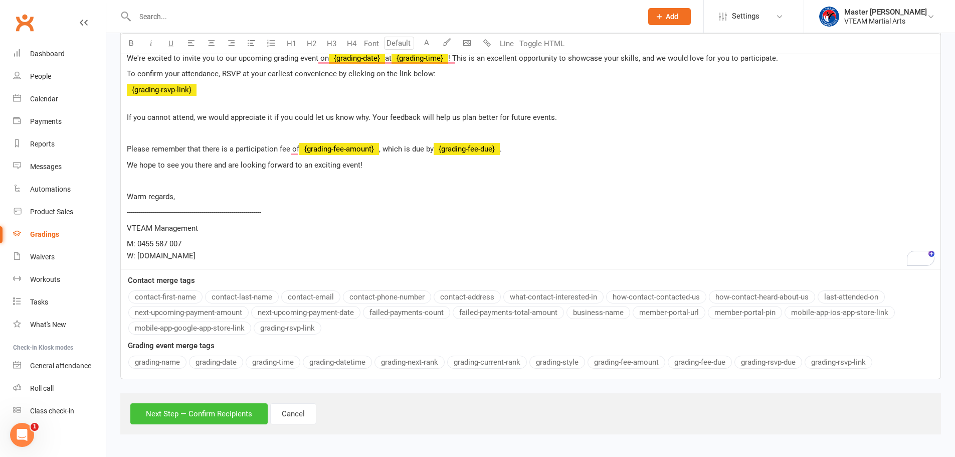
click at [243, 417] on button "Next Step — Confirm Recipients" at bounding box center [198, 413] width 137 height 21
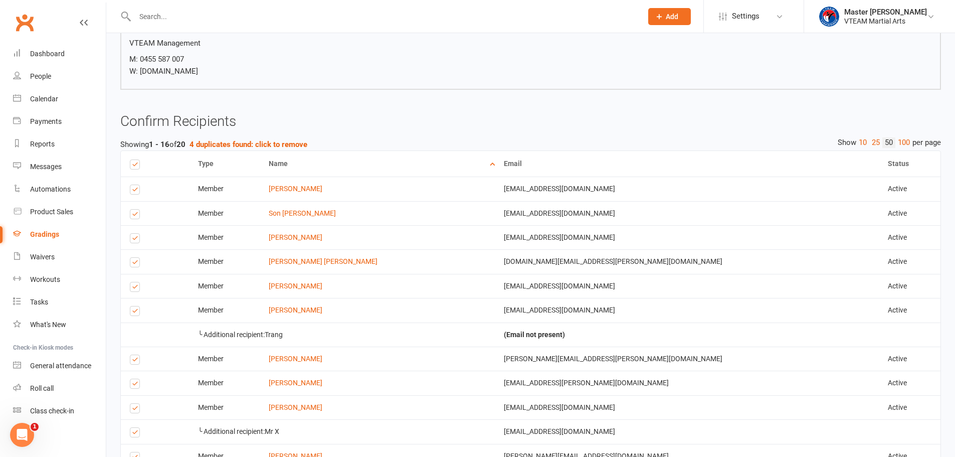
scroll to position [684, 0]
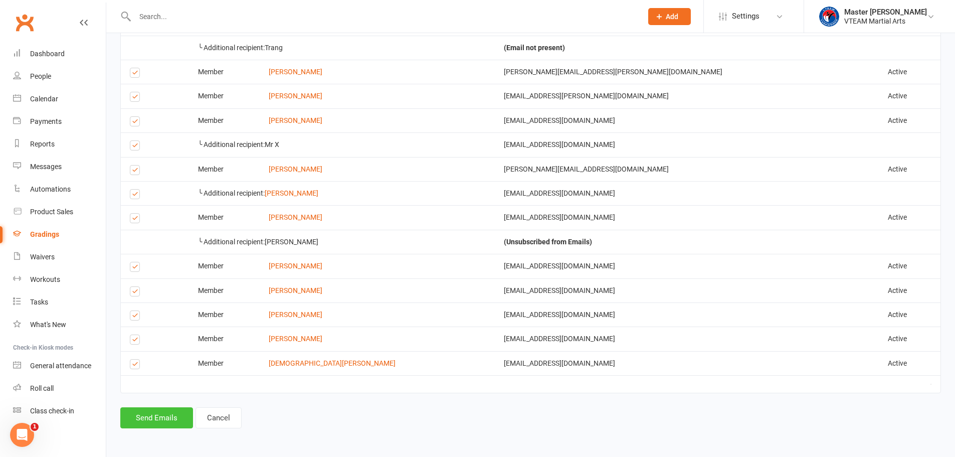
click at [179, 418] on button "Send Emails" at bounding box center [156, 417] width 73 height 21
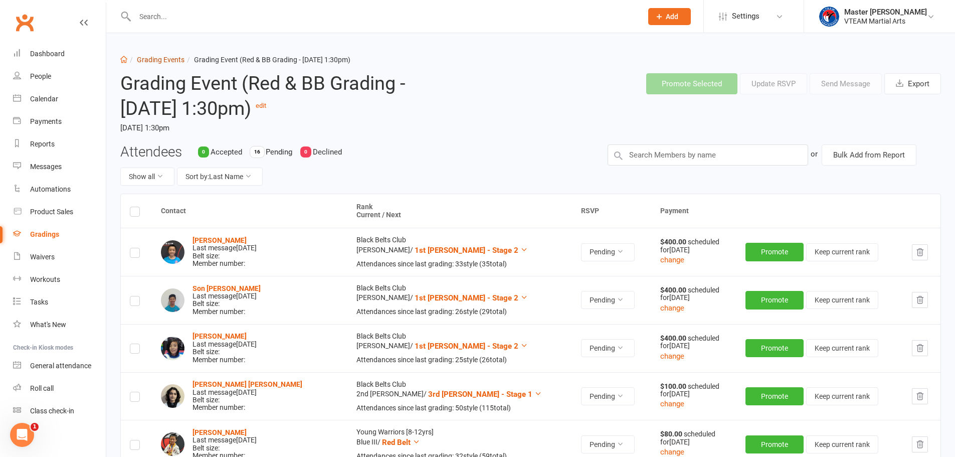
click at [158, 60] on link "Grading Events" at bounding box center [161, 60] width 48 height 8
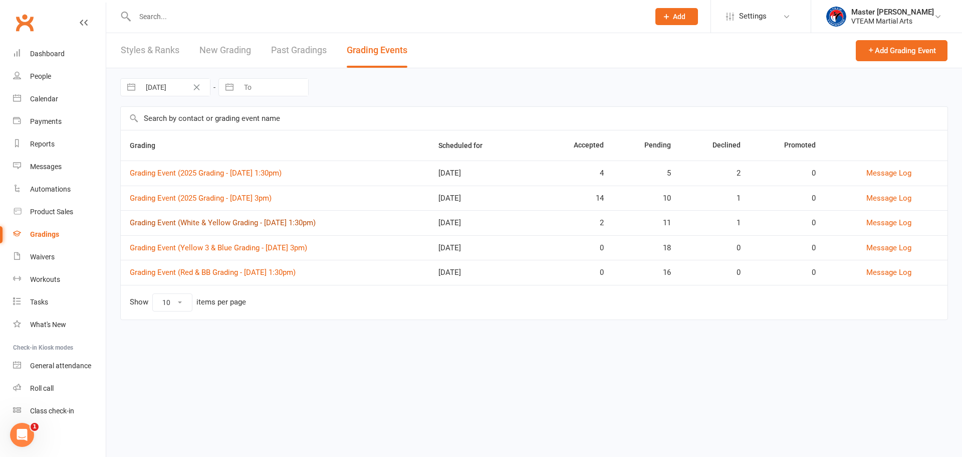
click at [292, 224] on link "Grading Event (White & Yellow Grading - Sat, 30/8 @ 1:30pm)" at bounding box center [223, 222] width 186 height 9
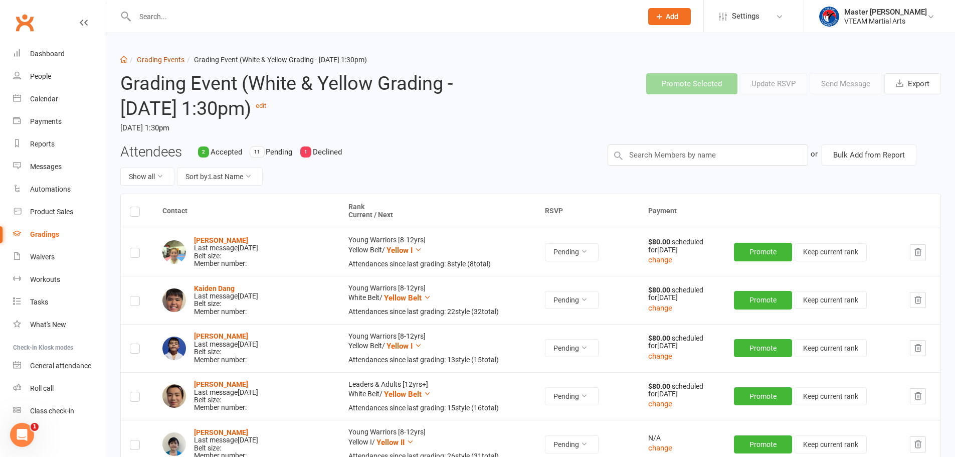
click at [161, 58] on link "Grading Events" at bounding box center [161, 60] width 48 height 8
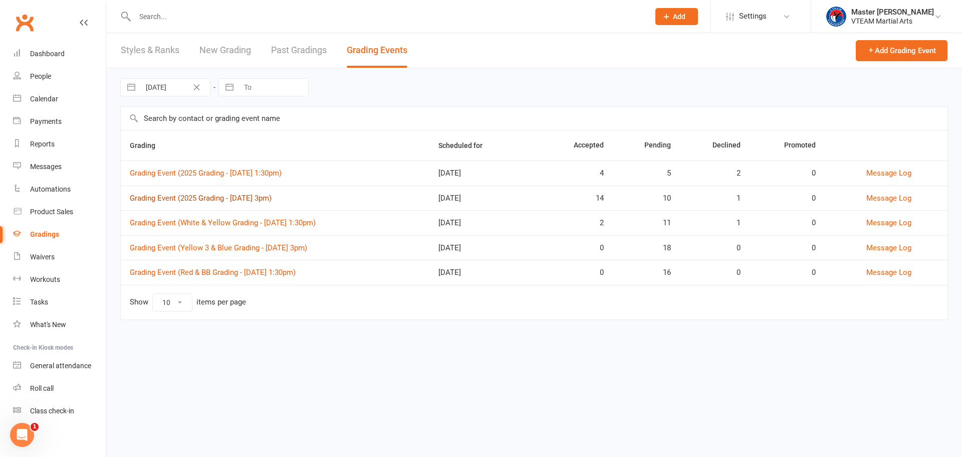
click at [200, 193] on link "Grading Event (2025 Grading - Sat, 16/8 @ 3pm)" at bounding box center [201, 197] width 142 height 9
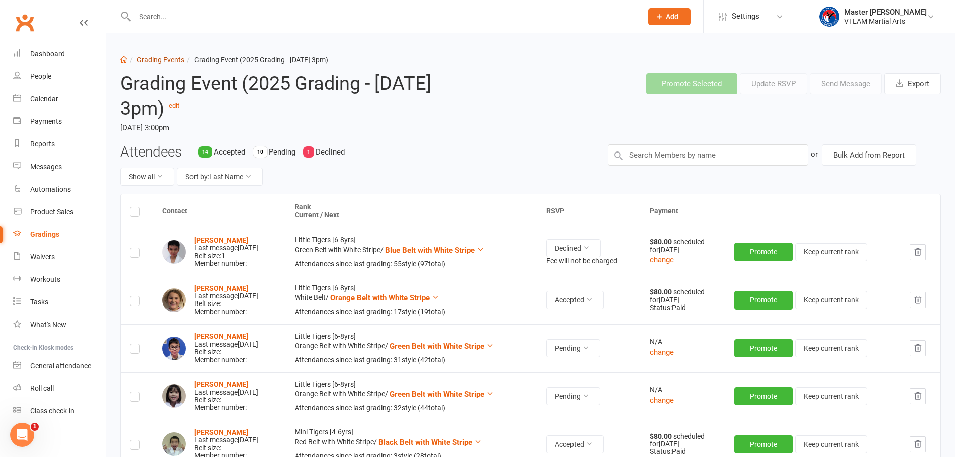
click at [159, 56] on link "Grading Events" at bounding box center [161, 60] width 48 height 8
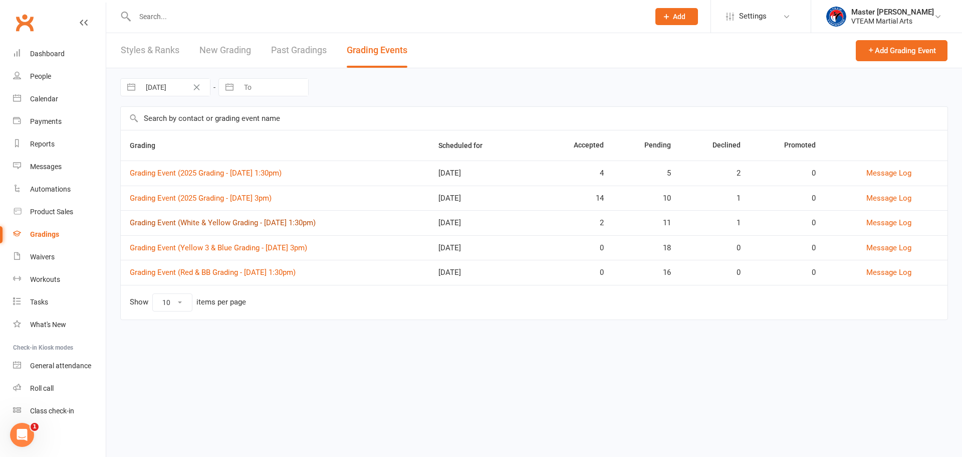
click at [256, 220] on link "Grading Event (White & Yellow Grading - Sat, 30/8 @ 1:30pm)" at bounding box center [223, 222] width 186 height 9
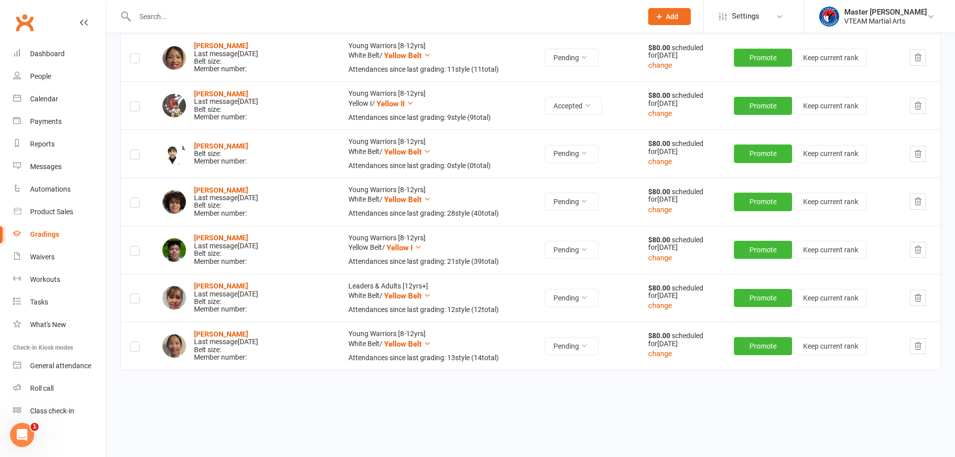
scroll to position [537, 0]
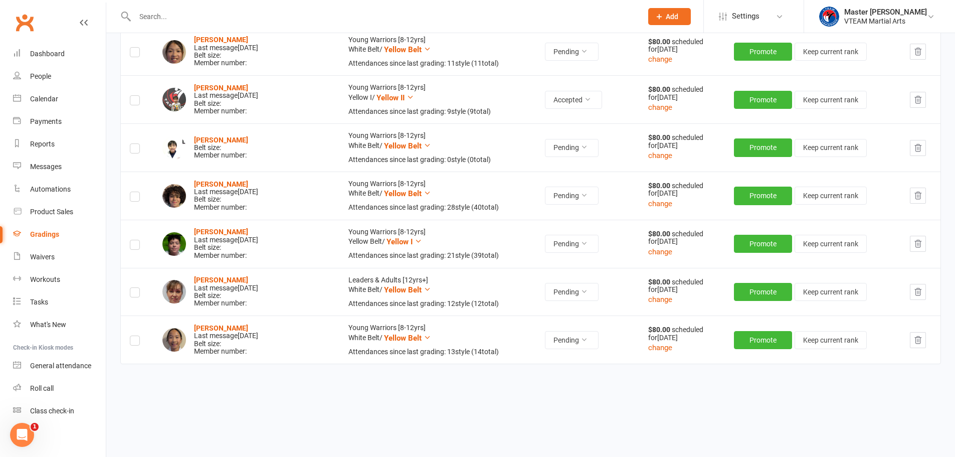
click at [917, 149] on icon "button" at bounding box center [917, 147] width 9 height 9
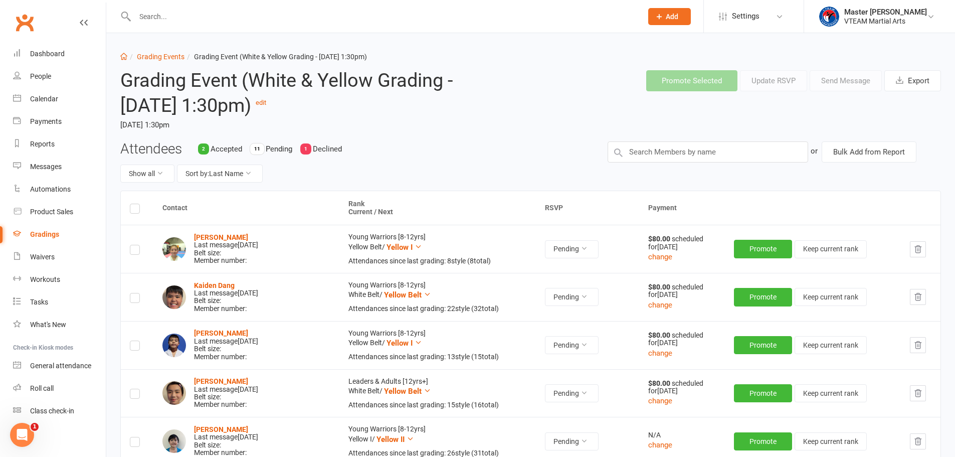
scroll to position [0, 0]
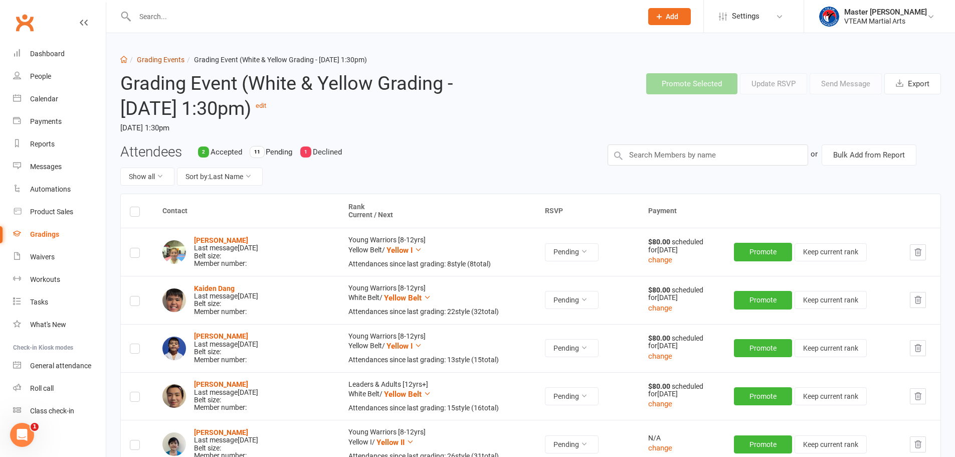
click at [166, 58] on link "Grading Events" at bounding box center [161, 60] width 48 height 8
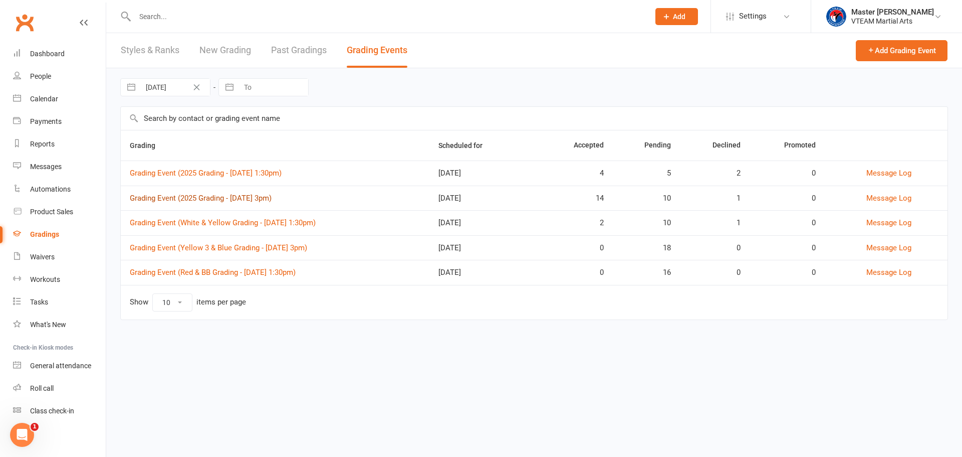
click at [258, 197] on link "Grading Event (2025 Grading - Sat, 16/8 @ 3pm)" at bounding box center [201, 197] width 142 height 9
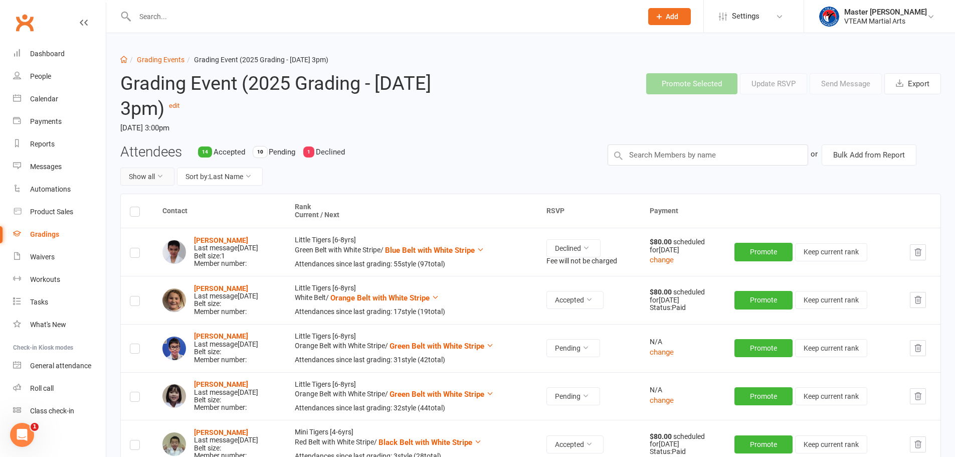
click at [148, 178] on button "Show all" at bounding box center [147, 176] width 54 height 18
click at [160, 257] on link "Pending only" at bounding box center [170, 260] width 99 height 20
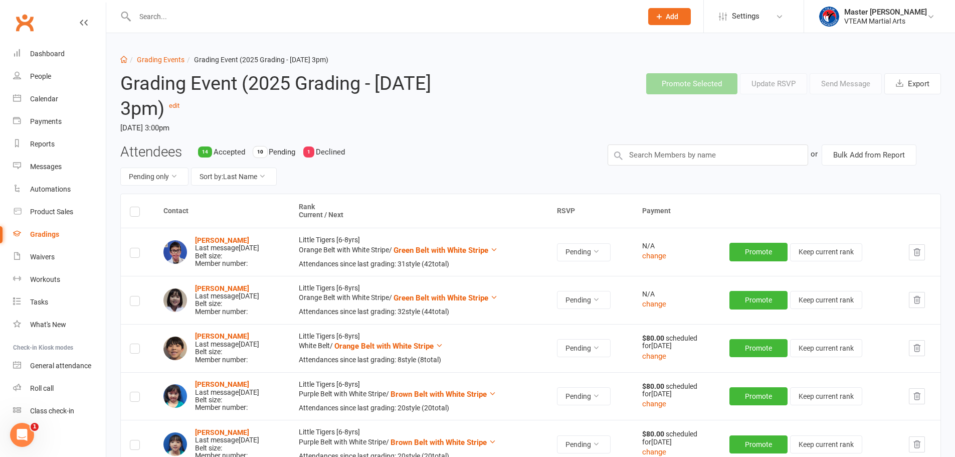
click at [133, 213] on label at bounding box center [135, 213] width 10 height 0
click at [133, 207] on input "checkbox" at bounding box center [135, 207] width 10 height 0
click at [831, 85] on button "Send Message" at bounding box center [845, 83] width 72 height 21
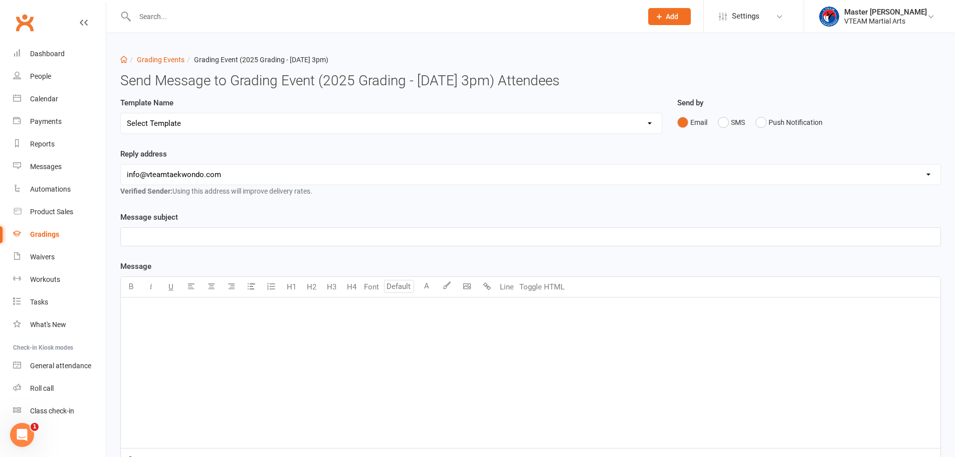
click at [372, 124] on select "Select Template [Email] Gradings Announcement [Email] Confirmation of Successfu…" at bounding box center [391, 123] width 541 height 20
click at [121, 113] on select "Select Template [Email] Gradings Announcement [Email] Confirmation of Successfu…" at bounding box center [391, 123] width 541 height 20
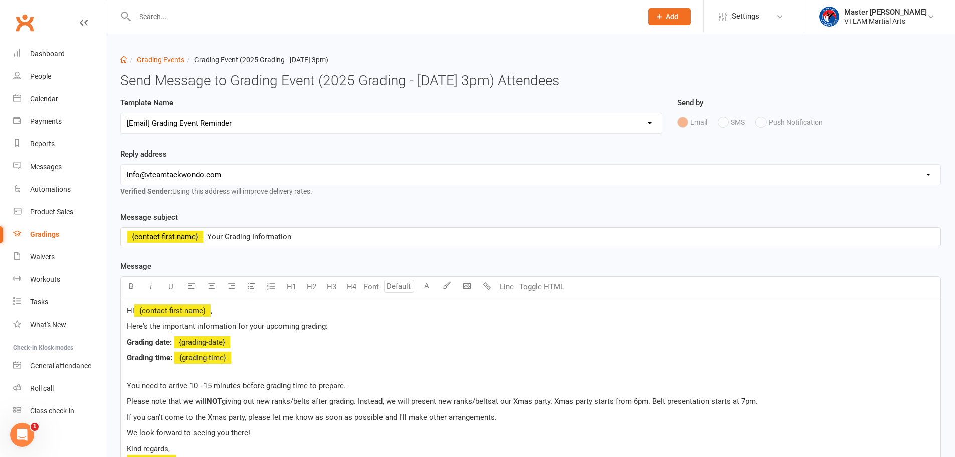
click at [284, 122] on select "Select Template [Email] Gradings Announcement [Email] Confirmation of Successfu…" at bounding box center [391, 123] width 541 height 20
select select "4"
click at [121, 113] on select "Select Template [Email] Gradings Announcement [Email] Confirmation of Successfu…" at bounding box center [391, 123] width 541 height 20
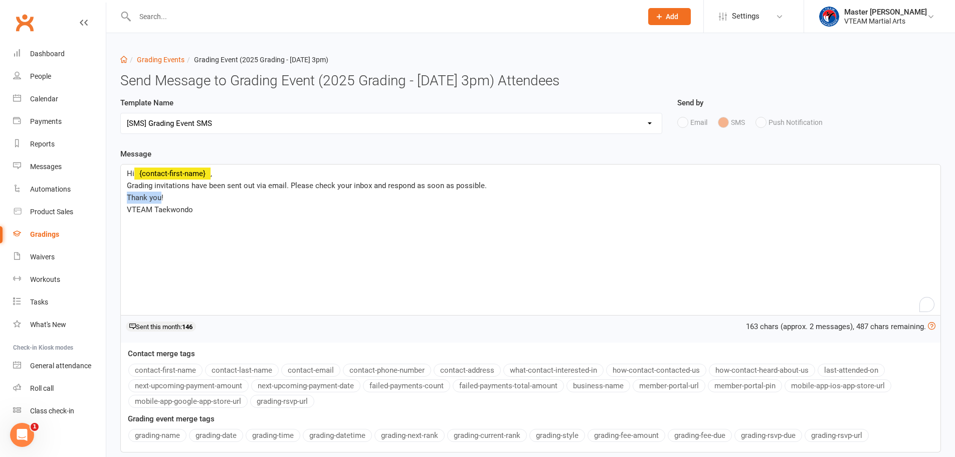
drag, startPoint x: 162, startPoint y: 196, endPoint x: 119, endPoint y: 196, distance: 43.1
click at [119, 196] on div "Template Name Select Template [Email] Gradings Announcement [Email] Confirmatio…" at bounding box center [530, 306] width 835 height 418
click at [255, 122] on select "Select Template [Email] Gradings Announcement [Email] Confirmation of Successfu…" at bounding box center [391, 123] width 541 height 20
click at [501, 40] on div "Dashboard Grading Events Grading Event (2025 Grading - Sat, 16/8 @ 3pm) Send Me…" at bounding box center [530, 274] width 849 height 482
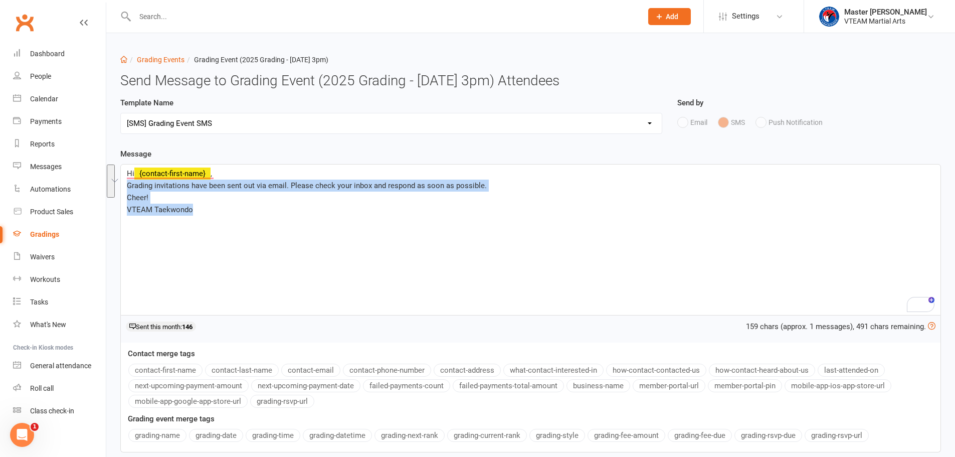
drag, startPoint x: 201, startPoint y: 209, endPoint x: 120, endPoint y: 190, distance: 83.5
click at [120, 190] on div "Template Name Select Template [Email] Gradings Announcement [Email] Confirmatio…" at bounding box center [530, 306] width 835 height 418
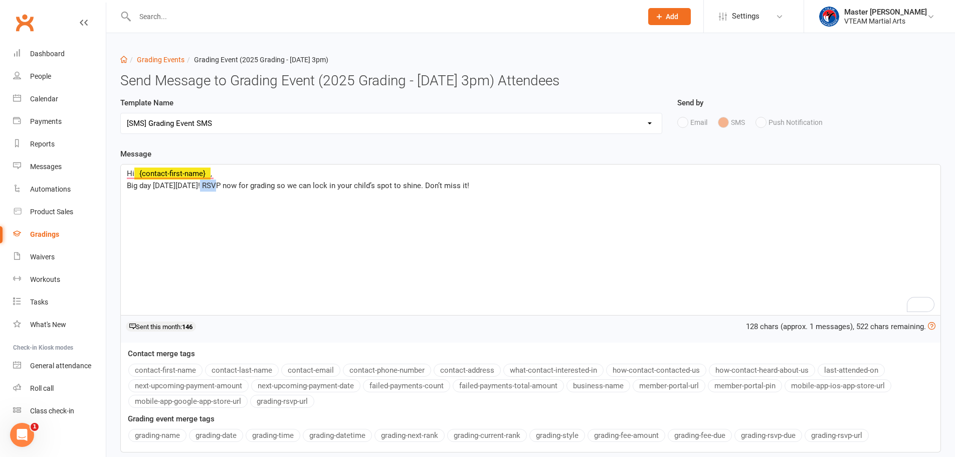
drag, startPoint x: 193, startPoint y: 186, endPoint x: 221, endPoint y: 233, distance: 54.3
click at [206, 186] on span "Big day this Sat, 16 Sept! RSVP now for grading so we can lock in your child’s …" at bounding box center [298, 185] width 342 height 9
drag, startPoint x: 440, startPoint y: 184, endPoint x: 503, endPoint y: 186, distance: 63.7
click at [503, 186] on p "Big day this Sat, 16 August! RSVP now for grading so we can lock in your child’…" at bounding box center [530, 185] width 807 height 12
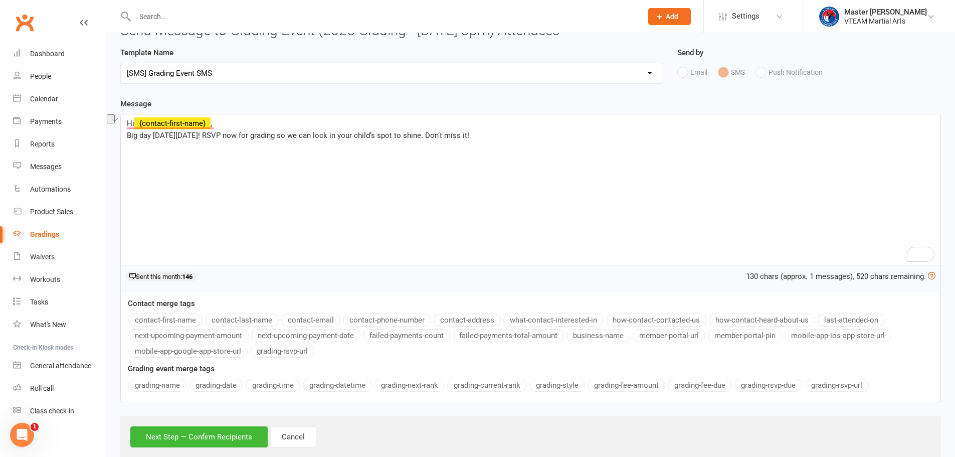
click at [384, 153] on div "Hi ﻿ {contact-first-name} , Big day this Sat, 16 August! RSVP now for grading s…" at bounding box center [530, 189] width 819 height 150
copy div "Hi ﻿ {contact-first-name} , Big day this Sat, 16 August! RSVP now for grading s…"
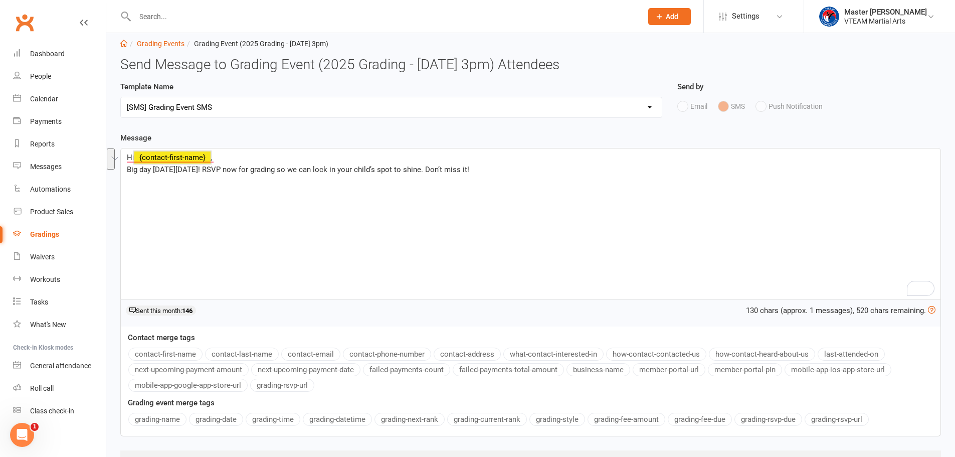
scroll to position [0, 0]
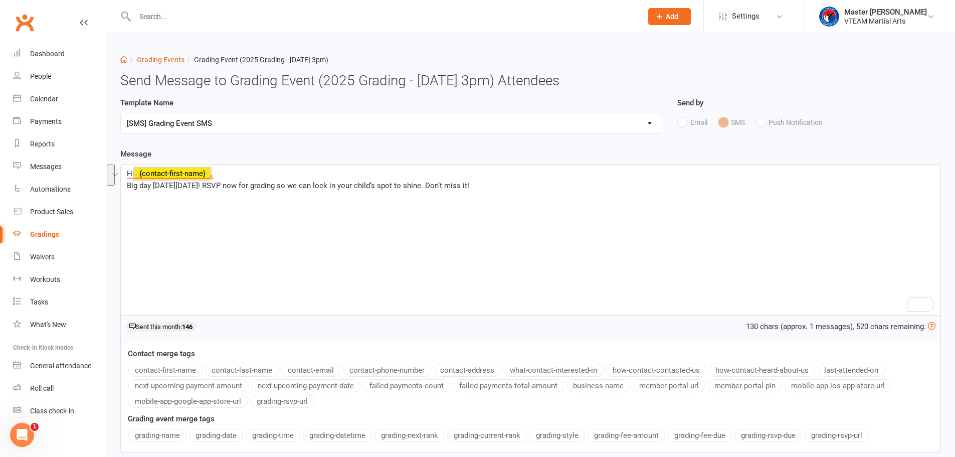
click at [258, 122] on select "Select Template [Email] Gradings Announcement [Email] Confirmation of Successfu…" at bounding box center [391, 123] width 541 height 20
click at [121, 113] on select "Select Template [Email] Gradings Announcement [Email] Confirmation of Successfu…" at bounding box center [391, 123] width 541 height 20
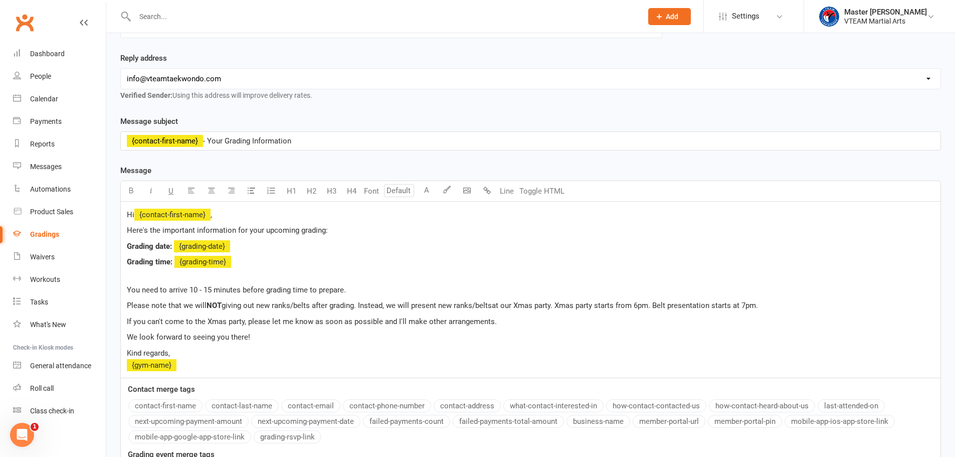
scroll to position [100, 0]
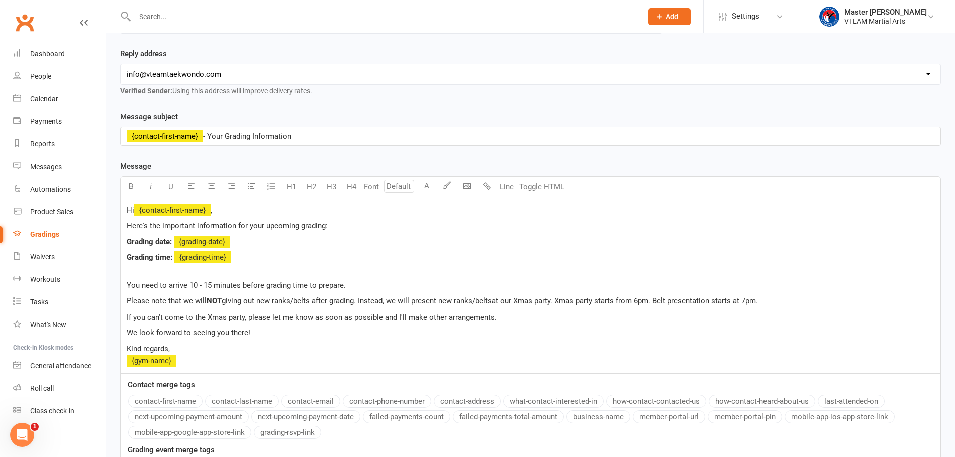
click at [229, 74] on select "hello@clubworx.com info@vteamtaekwondo.com" at bounding box center [530, 74] width 819 height 20
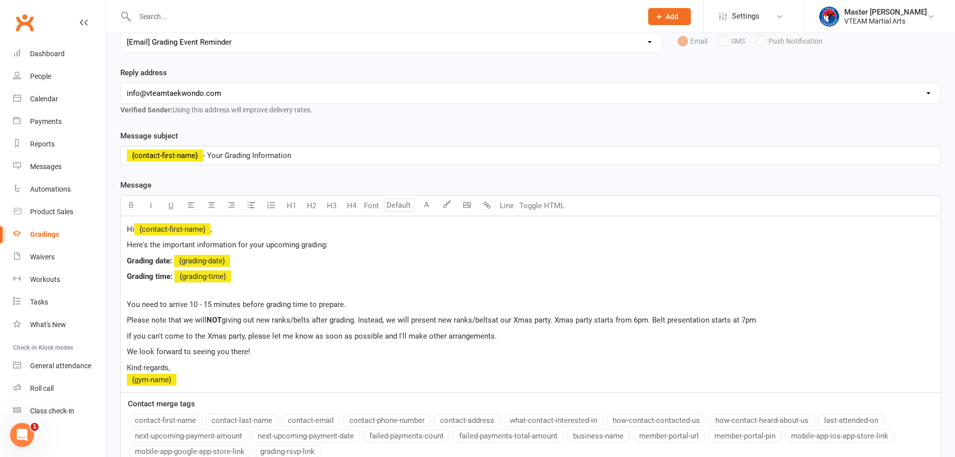
scroll to position [50, 0]
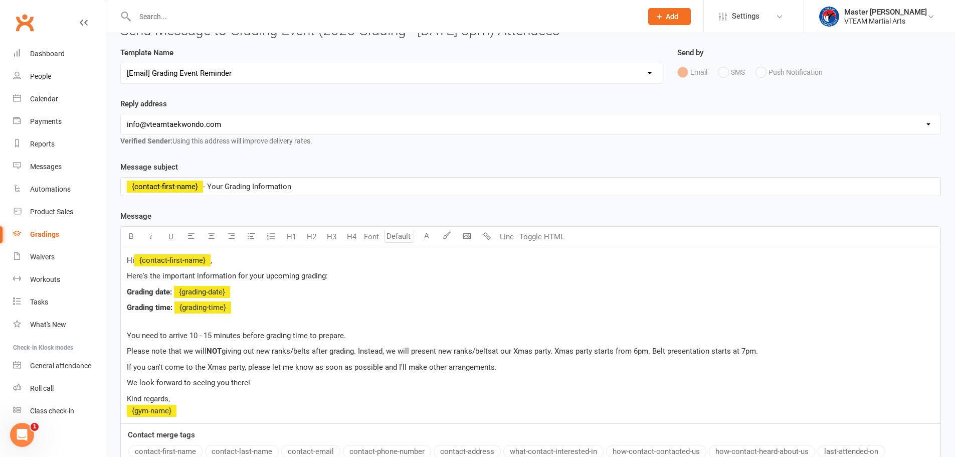
click at [241, 74] on select "Select Template [Email] Gradings Announcement [Email] Confirmation of Successfu…" at bounding box center [391, 73] width 541 height 20
click at [121, 63] on select "Select Template [Email] Gradings Announcement [Email] Confirmation of Successfu…" at bounding box center [391, 73] width 541 height 20
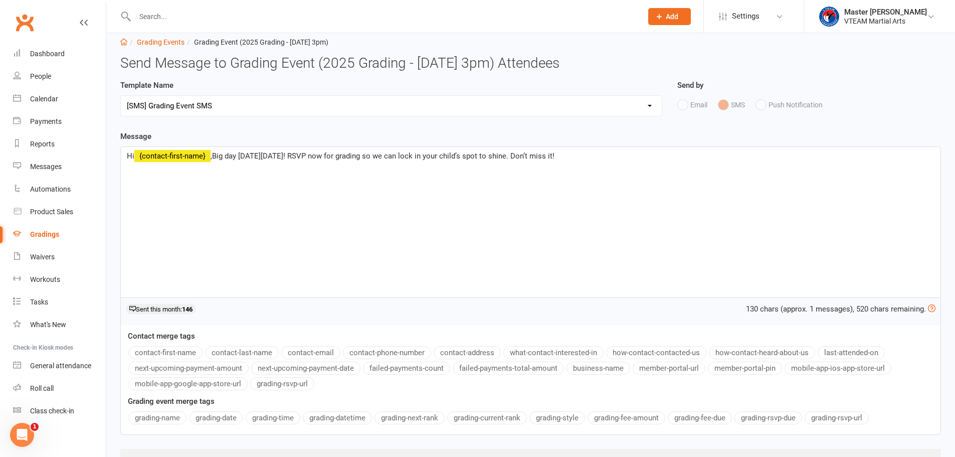
scroll to position [0, 0]
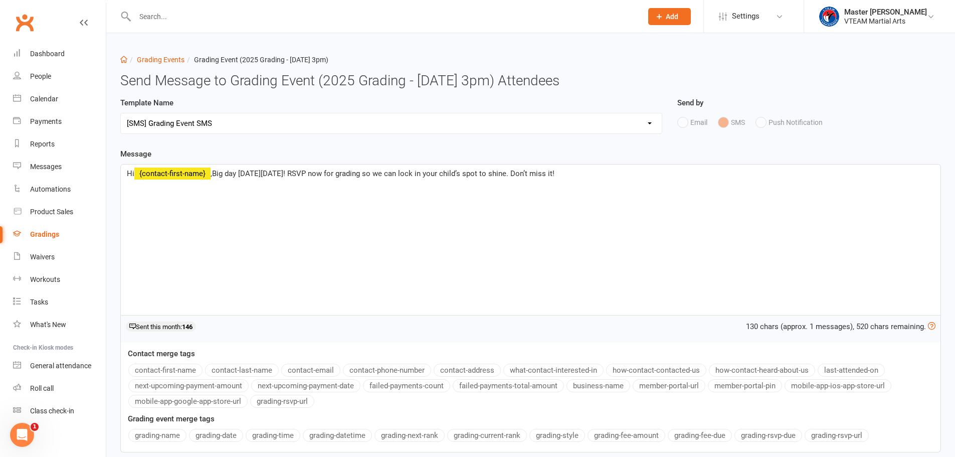
click at [233, 124] on select "Select Template [Email] Gradings Announcement [Email] Confirmation of Successfu…" at bounding box center [391, 123] width 541 height 20
click at [121, 113] on select "Select Template [Email] Gradings Announcement [Email] Confirmation of Successfu…" at bounding box center [391, 123] width 541 height 20
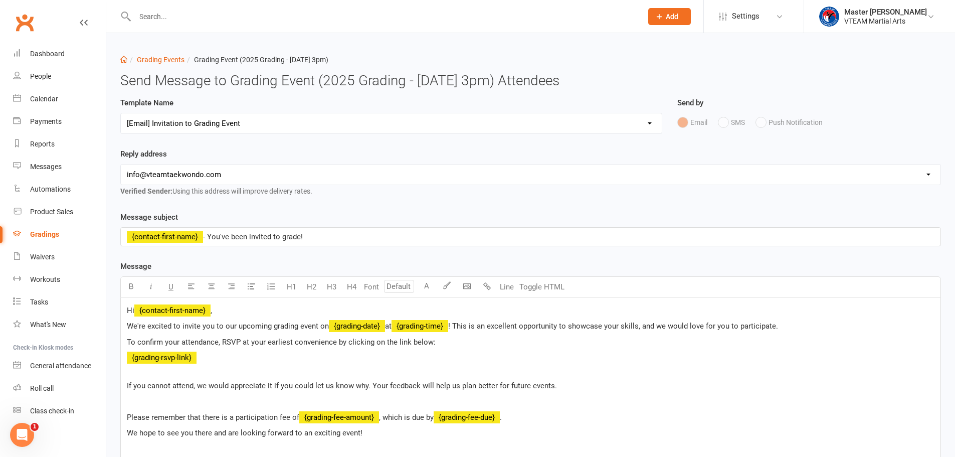
click at [303, 125] on select "Select Template [Email] Gradings Announcement [Email] Confirmation of Successfu…" at bounding box center [391, 123] width 541 height 20
select select "4"
click at [121, 113] on select "Select Template [Email] Gradings Announcement [Email] Confirmation of Successfu…" at bounding box center [391, 123] width 541 height 20
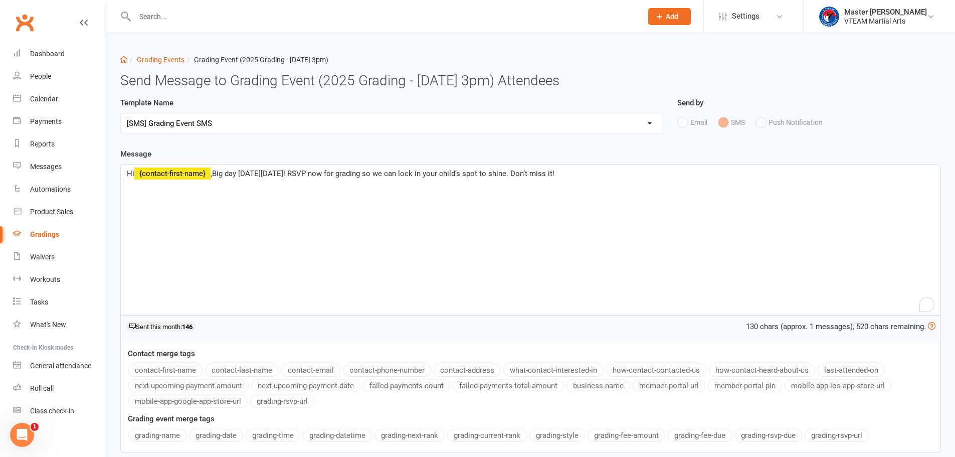
click at [216, 172] on span ",Big day this Sat, 16 August! RSVP now for grading so we can lock in your child…" at bounding box center [382, 173] width 344 height 9
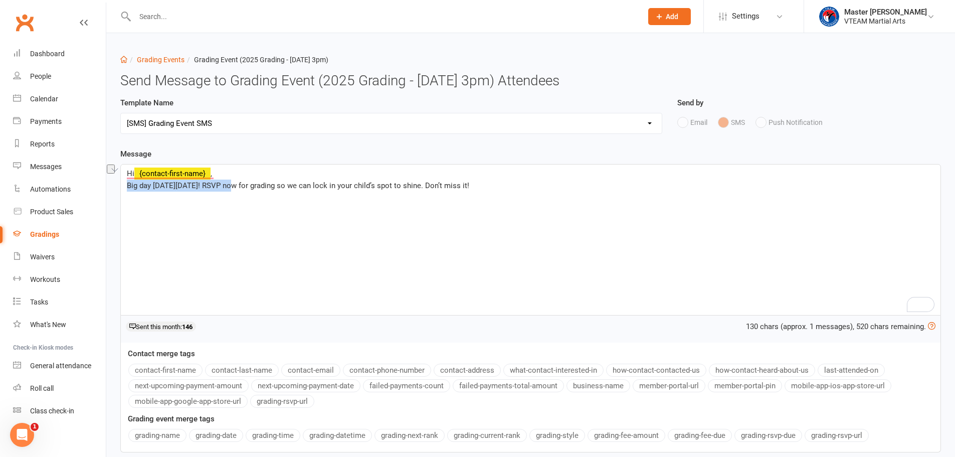
drag, startPoint x: 219, startPoint y: 185, endPoint x: 181, endPoint y: 222, distance: 52.1
click at [116, 191] on div "Template Name Select Template [Email] Gradings Announcement [Email] Confirmatio…" at bounding box center [530, 306] width 835 height 418
click at [201, 185] on span "RSVP now for grading so we can lock in your child’s spot to shine. Don’t miss i…" at bounding box center [260, 185] width 267 height 9
drag, startPoint x: 374, startPoint y: 184, endPoint x: 480, endPoint y: 188, distance: 106.3
click at [480, 188] on p "RSVP now for grading this Sat so we can lock in your child’s spot to shine. Don…" at bounding box center [530, 185] width 807 height 12
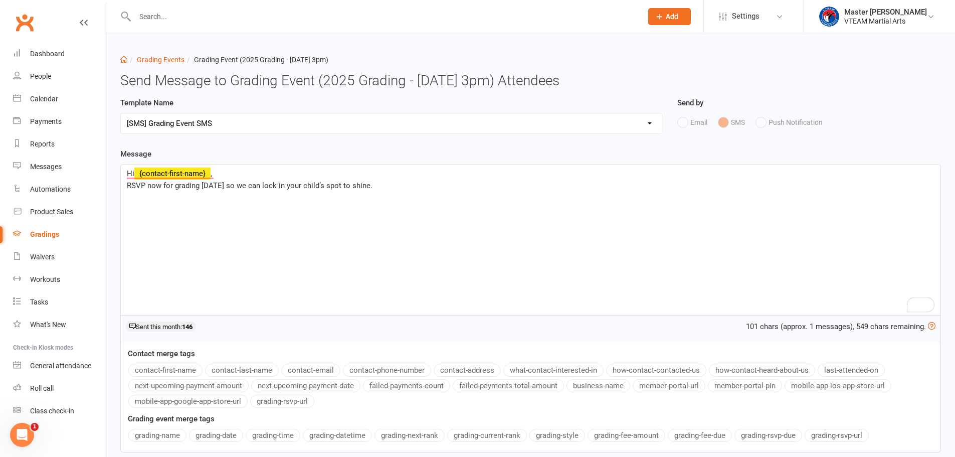
click at [852, 436] on button "grading-rsvp-url" at bounding box center [836, 435] width 64 height 13
click at [373, 188] on p "RSVP now for grading this Sat so we can lock in your child’s spot to shine." at bounding box center [530, 185] width 807 height 12
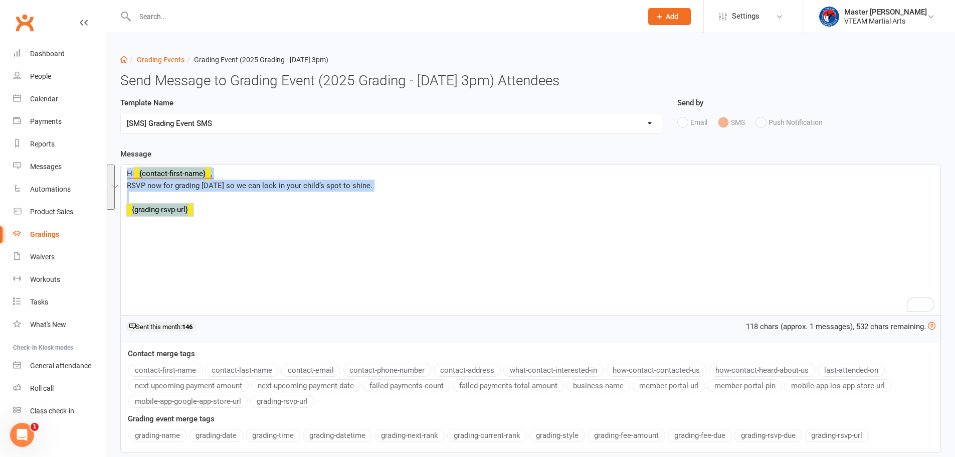
drag, startPoint x: 226, startPoint y: 210, endPoint x: 116, endPoint y: 177, distance: 114.2
click at [116, 176] on div "Template Name Select Template [Email] Gradings Announcement [Email] Confirmatio…" at bounding box center [530, 306] width 835 height 418
click at [330, 240] on div "Hi ﻿ {contact-first-name} , RSVP now for grading this Sat so we can lock in you…" at bounding box center [530, 239] width 819 height 150
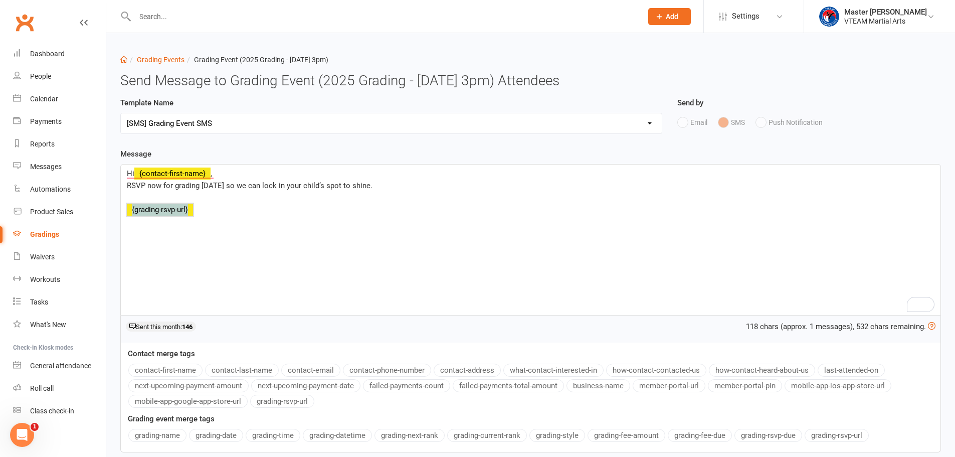
drag, startPoint x: 199, startPoint y: 208, endPoint x: 130, endPoint y: 207, distance: 69.7
click at [130, 207] on p "﻿ ﻿ {grading-rsvp-url} ﻿" at bounding box center [530, 209] width 807 height 12
copy p "﻿ {grading-rsvp-url} ﻿"
click at [233, 222] on div "Hi ﻿ {contact-first-name} , RSVP now for grading this Sat so we can lock in you…" at bounding box center [530, 239] width 819 height 150
drag, startPoint x: 380, startPoint y: 187, endPoint x: 117, endPoint y: 173, distance: 263.5
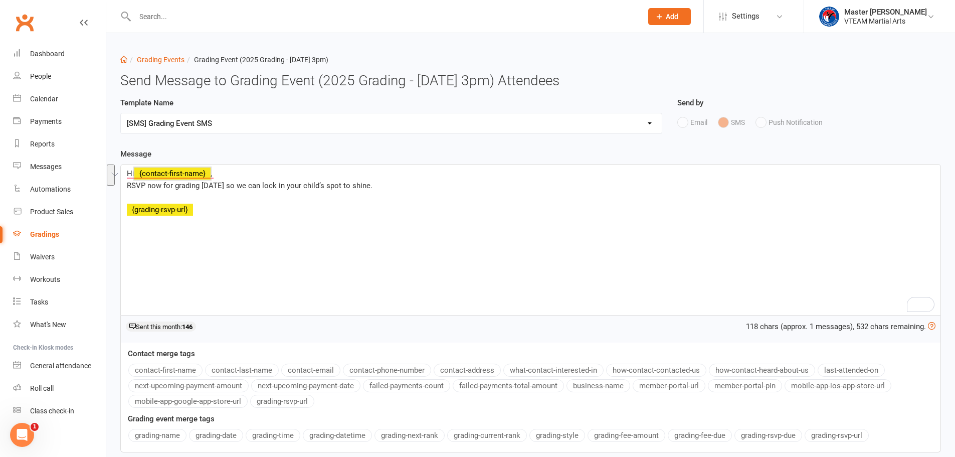
click at [118, 172] on div "Template Name Select Template [Email] Gradings Announcement [Email] Confirmatio…" at bounding box center [530, 306] width 835 height 418
click at [222, 185] on span "RSVP now for grading this Sat so we can lock in your child’s spot to shine." at bounding box center [250, 185] width 246 height 9
drag, startPoint x: 208, startPoint y: 184, endPoint x: 126, endPoint y: 189, distance: 82.3
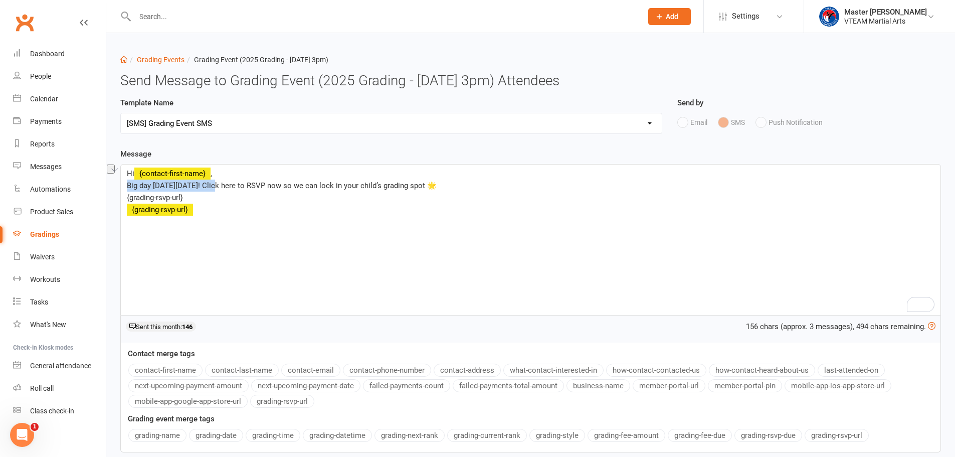
click at [126, 189] on div "Hi ﻿ {contact-first-name} , Big day this Sat, 16 Aug! Click here to RSVP now so…" at bounding box center [530, 239] width 819 height 150
drag, startPoint x: 196, startPoint y: 196, endPoint x: 122, endPoint y: 197, distance: 74.2
click at [122, 197] on div "Hi ﻿ {contact-first-name} , Big day this Sat, 16 Aug! Click here to RSVP now so…" at bounding box center [530, 239] width 819 height 150
drag, startPoint x: 47, startPoint y: 168, endPoint x: 58, endPoint y: 167, distance: 11.0
click at [47, 168] on div "Messages" at bounding box center [46, 166] width 32 height 8
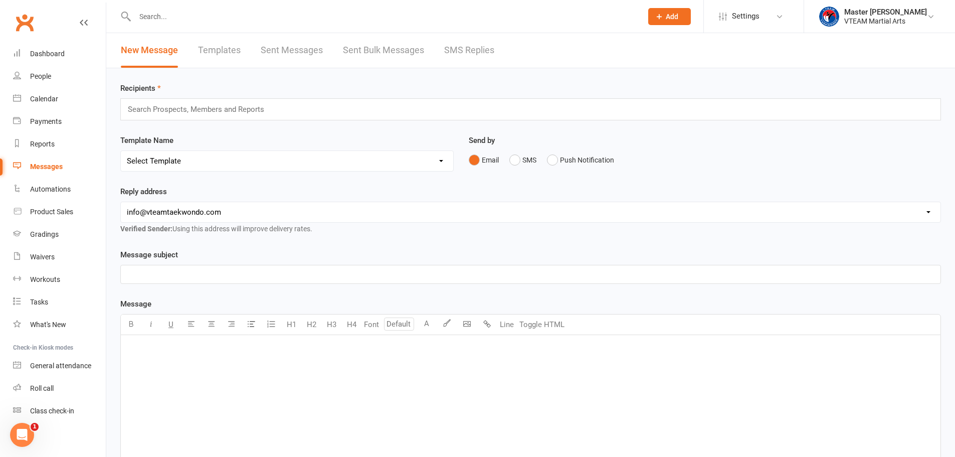
click at [228, 51] on link "Templates" at bounding box center [219, 50] width 43 height 35
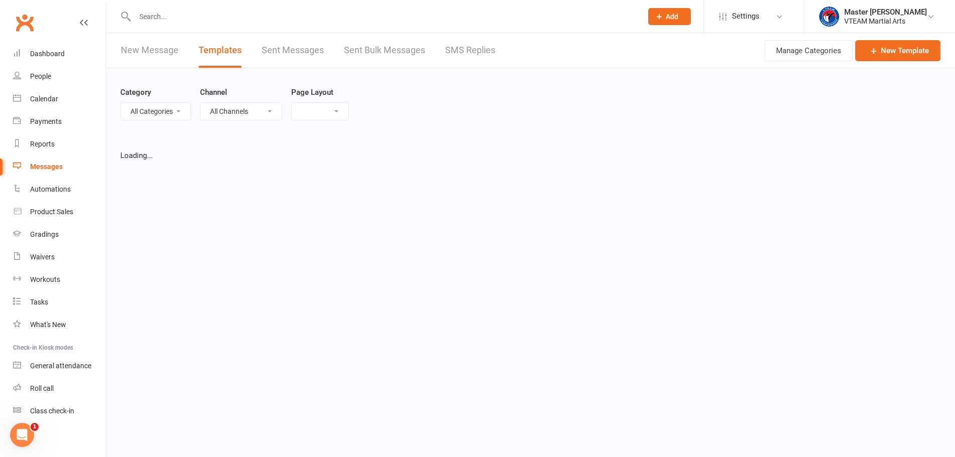
select select "list"
select select "100"
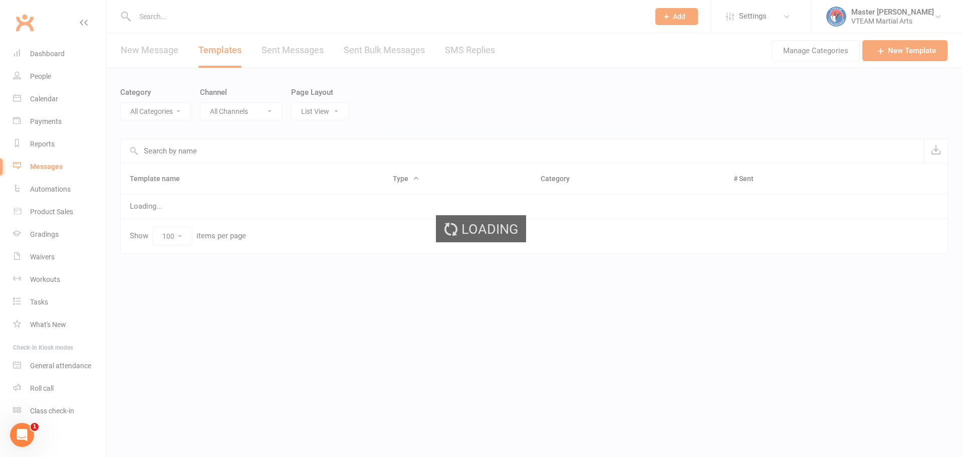
click at [172, 114] on select "All Categories" at bounding box center [156, 111] width 70 height 17
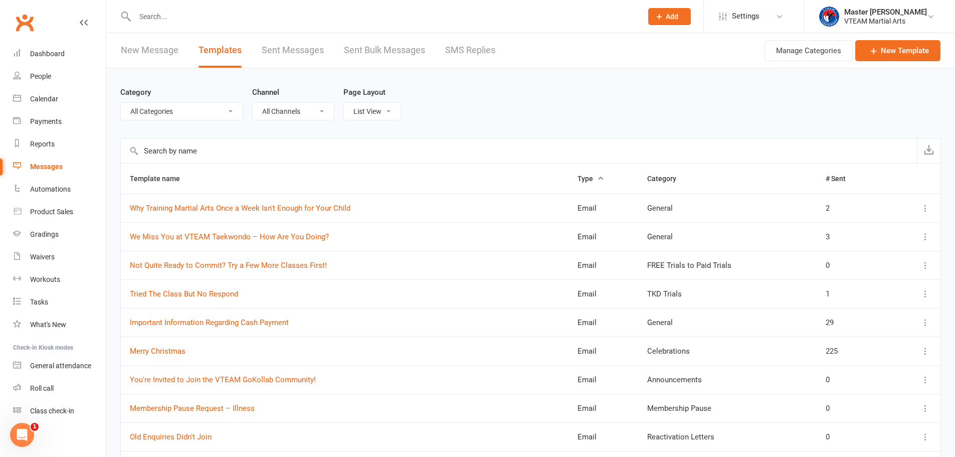
select select "6665"
click at [121, 103] on select "All Categories (No category) 7 Days After Trial 8 Weeks Womens Only - Viet Adul…" at bounding box center [182, 111] width 122 height 17
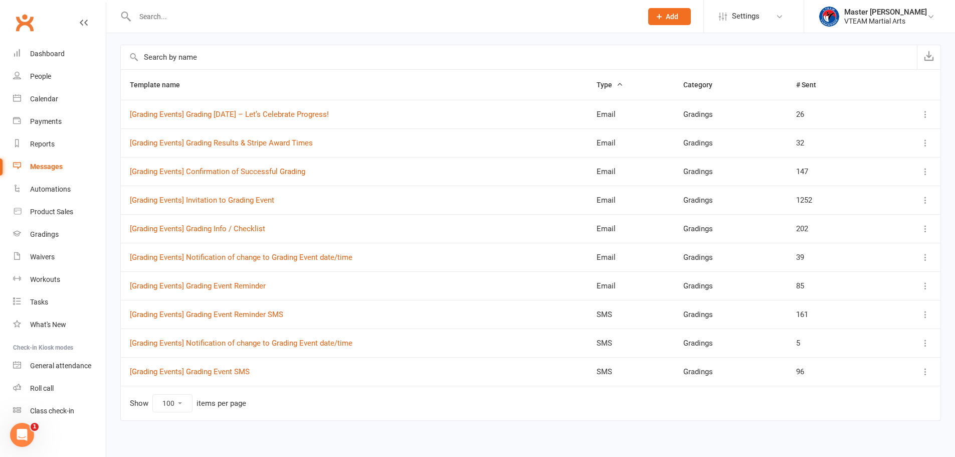
scroll to position [100, 0]
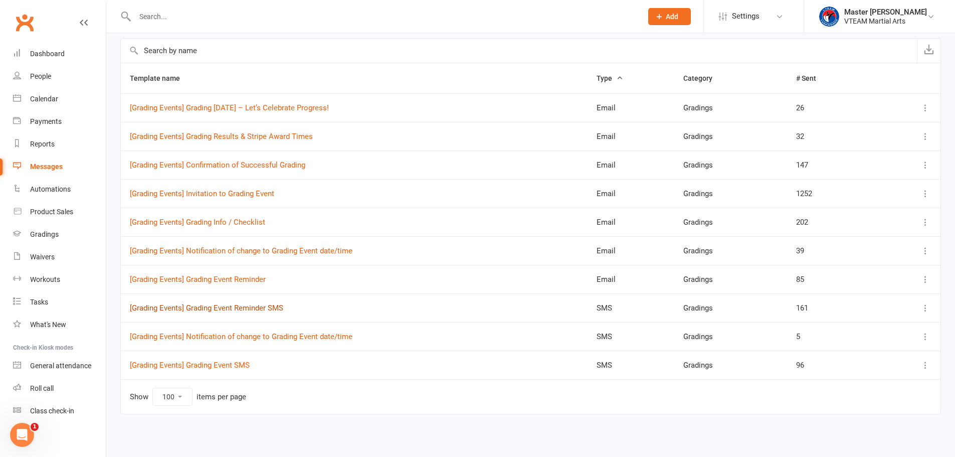
click at [267, 309] on link "[Grading Events] Grading Event Reminder SMS" at bounding box center [206, 307] width 153 height 9
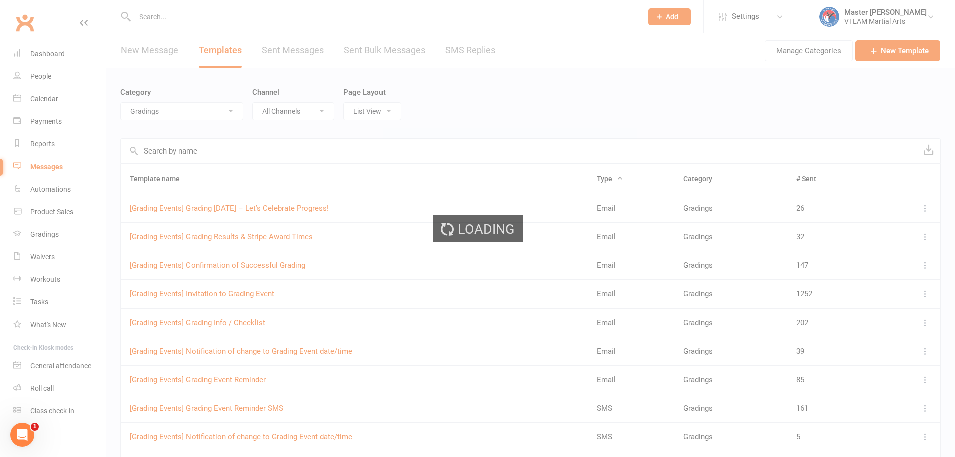
select select "grading_event_template"
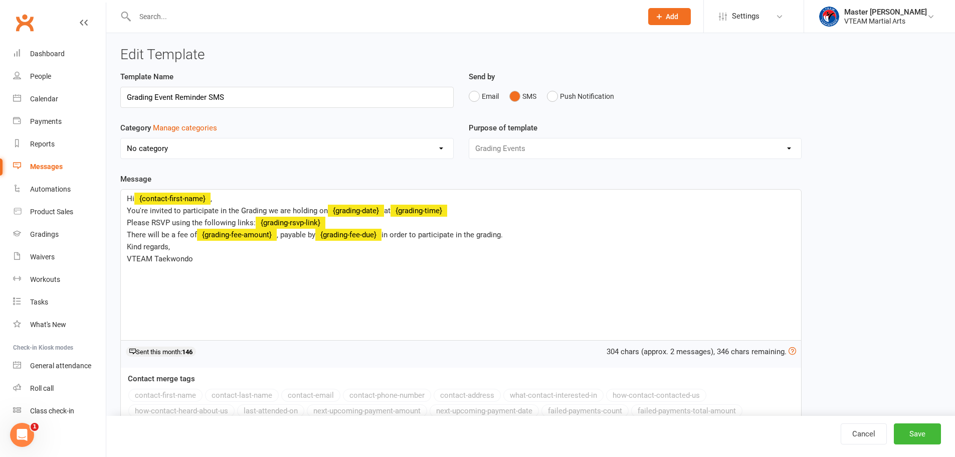
select select "6665"
click at [129, 212] on span "You're invited to participate in the Grading we are holding on" at bounding box center [227, 210] width 201 height 9
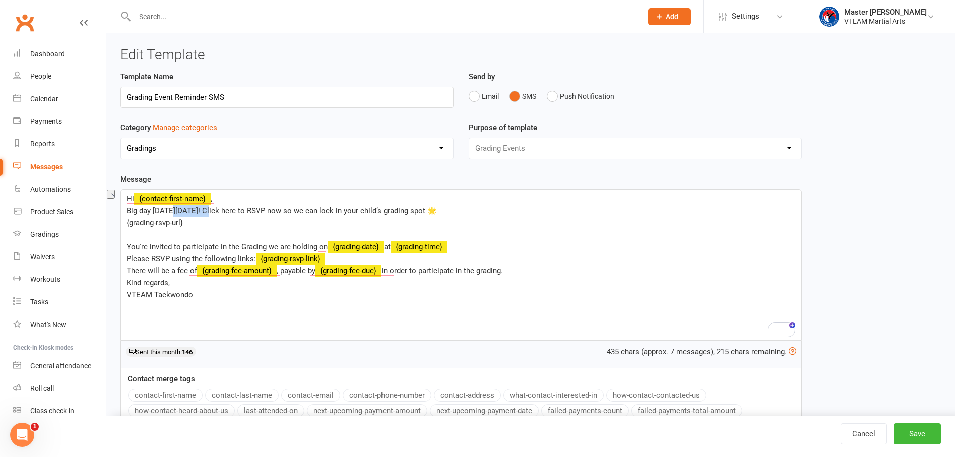
drag, startPoint x: 167, startPoint y: 209, endPoint x: 204, endPoint y: 209, distance: 36.6
click at [204, 209] on span "Big day this Sat, 16 Aug! Click here to RSVP now so we can lock in your child’s…" at bounding box center [282, 210] width 310 height 9
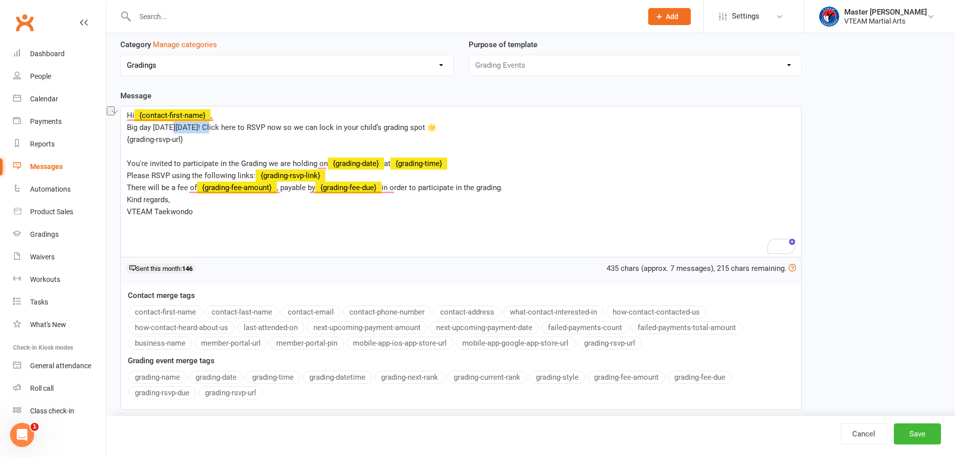
scroll to position [99, 0]
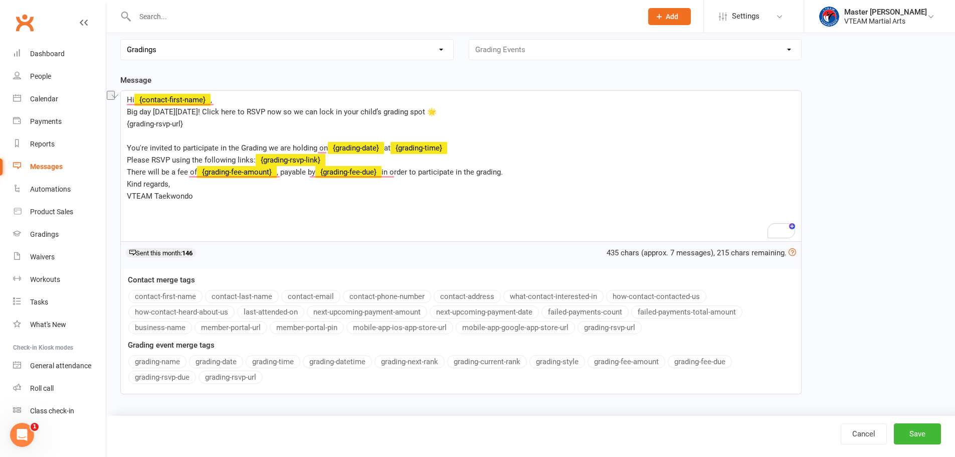
click at [228, 362] on button "grading-date" at bounding box center [216, 361] width 54 height 13
drag, startPoint x: 155, startPoint y: 128, endPoint x: 127, endPoint y: 129, distance: 28.1
click at [127, 129] on p "{grading-rsvp-url}" at bounding box center [461, 124] width 668 height 12
click at [165, 115] on span "Big day this" at bounding box center [146, 111] width 39 height 9
drag, startPoint x: 518, startPoint y: 174, endPoint x: 128, endPoint y: 149, distance: 391.2
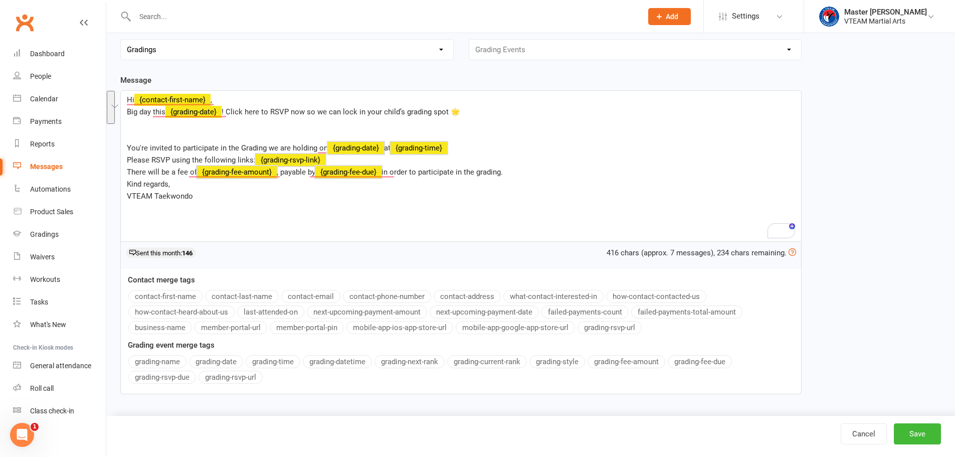
click at [128, 149] on div "Hi ﻿ {contact-first-name} , Big day this ﻿ {grading-date} ! Click here to RSVP …" at bounding box center [461, 166] width 680 height 150
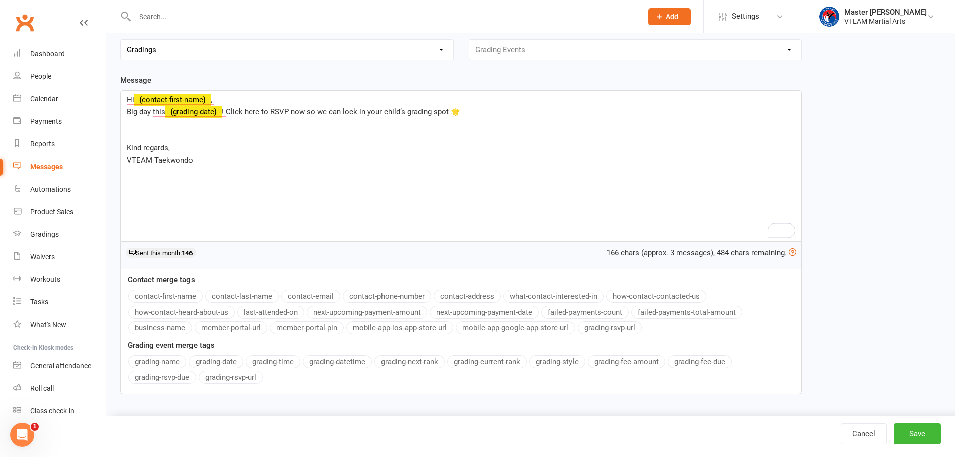
click at [156, 134] on p "﻿" at bounding box center [461, 136] width 668 height 12
click at [254, 377] on button "grading-rsvp-url" at bounding box center [230, 376] width 64 height 13
drag, startPoint x: 168, startPoint y: 157, endPoint x: 120, endPoint y: 151, distance: 48.5
click at [120, 151] on div "Template Name Grading Event Reminder SMS Send by Email SMS Push Notification Ca…" at bounding box center [461, 190] width 696 height 436
click at [922, 431] on button "Save" at bounding box center [917, 433] width 47 height 21
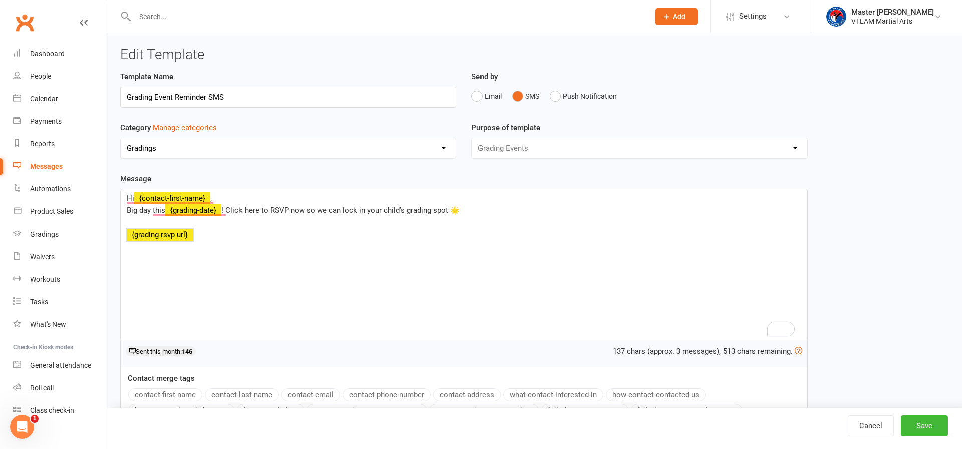
select select "100"
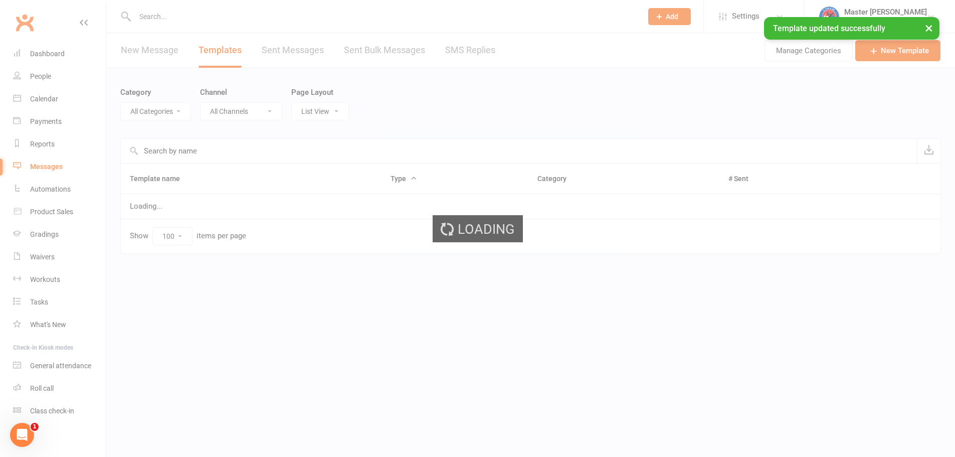
select select "6665"
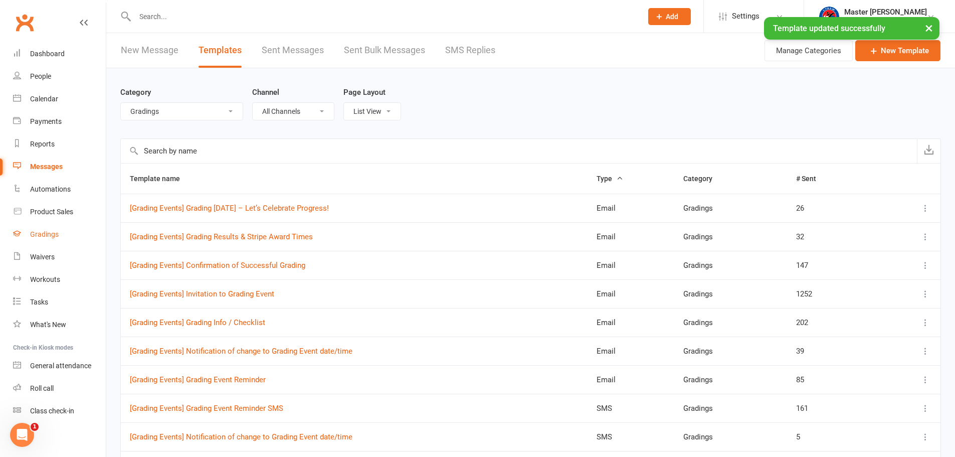
drag, startPoint x: 55, startPoint y: 235, endPoint x: 69, endPoint y: 233, distance: 14.2
click at [56, 235] on div "Gradings" at bounding box center [44, 234] width 29 height 8
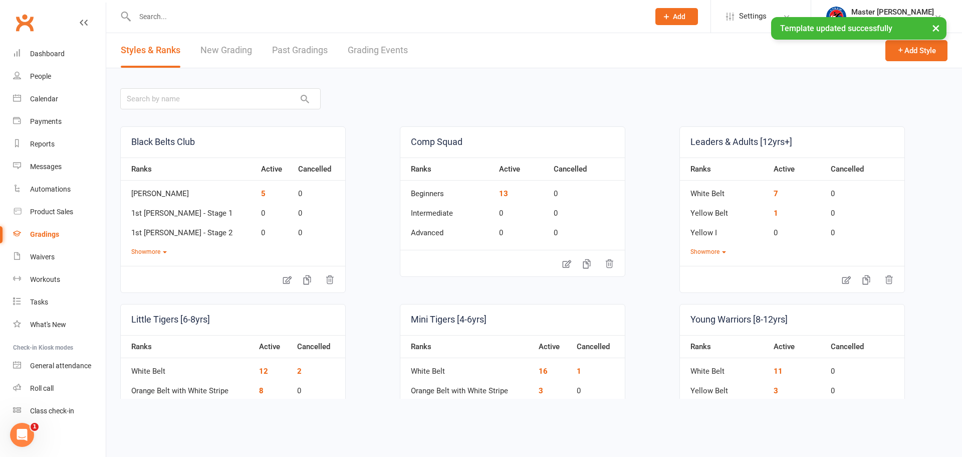
click at [378, 46] on link "Grading Events" at bounding box center [378, 50] width 60 height 35
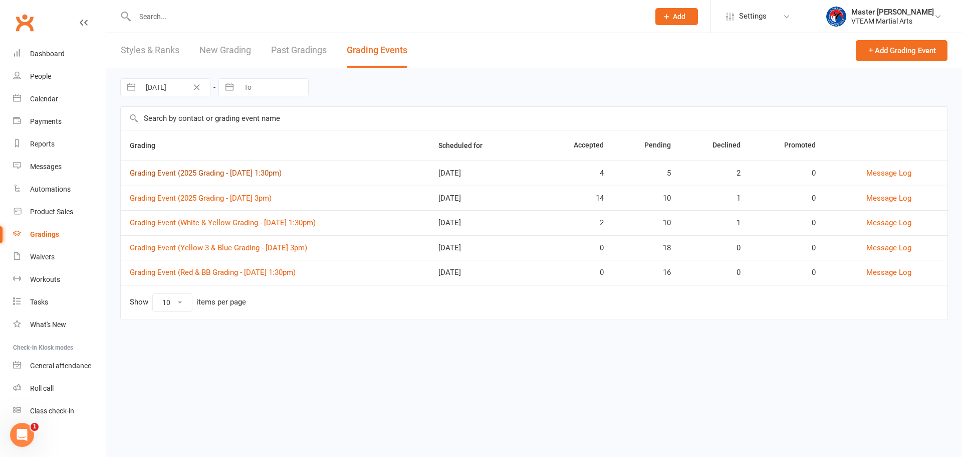
click at [260, 174] on link "Grading Event (2025 Grading - Sat, 16/8 @ 1:30pm)" at bounding box center [206, 172] width 152 height 9
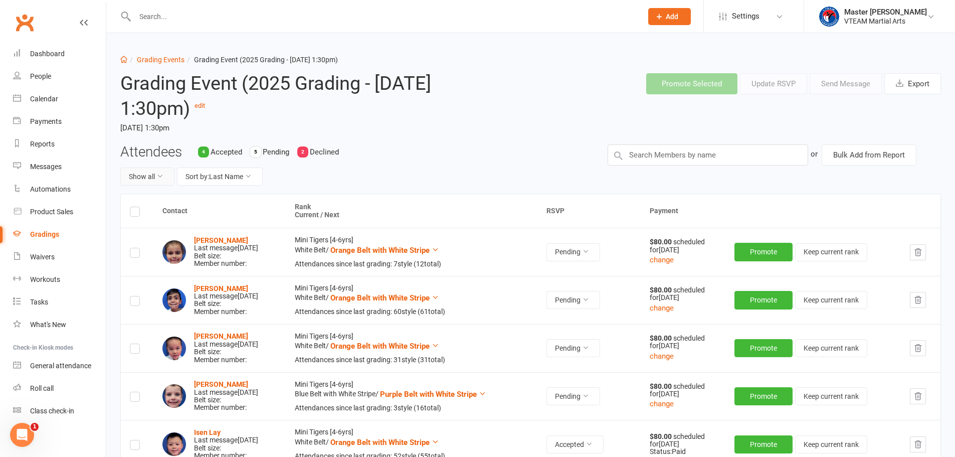
click at [157, 174] on icon at bounding box center [159, 175] width 7 height 7
click at [162, 258] on link "Pending only" at bounding box center [170, 260] width 99 height 20
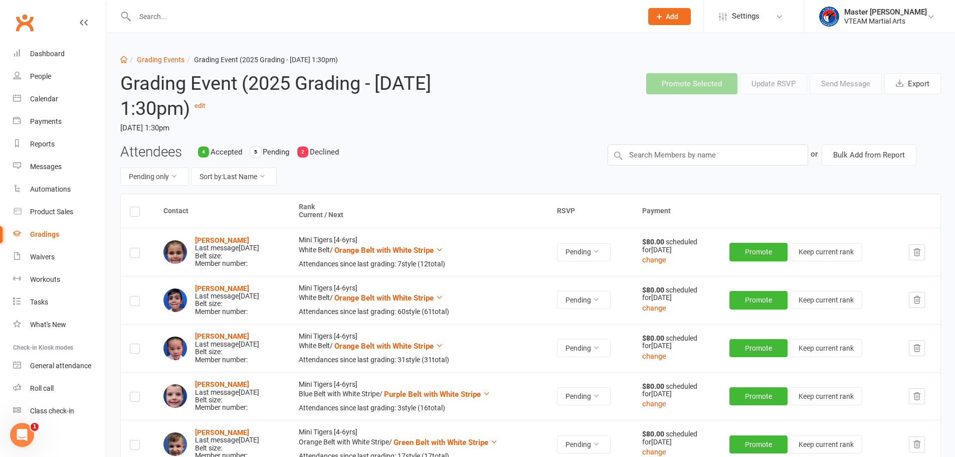
click at [136, 213] on label at bounding box center [135, 213] width 10 height 0
click at [136, 207] on input "checkbox" at bounding box center [135, 207] width 10 height 0
click at [783, 87] on button "Update RSVP" at bounding box center [773, 83] width 67 height 21
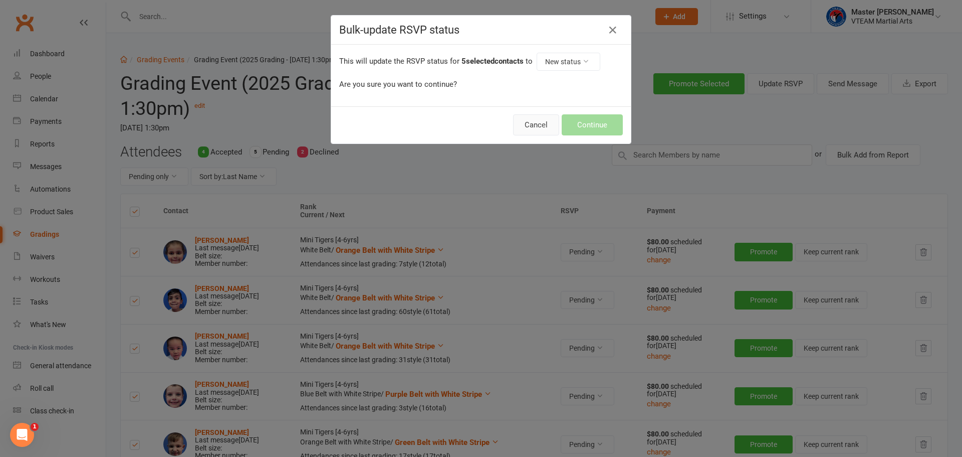
click at [546, 120] on button "Cancel" at bounding box center [536, 124] width 46 height 21
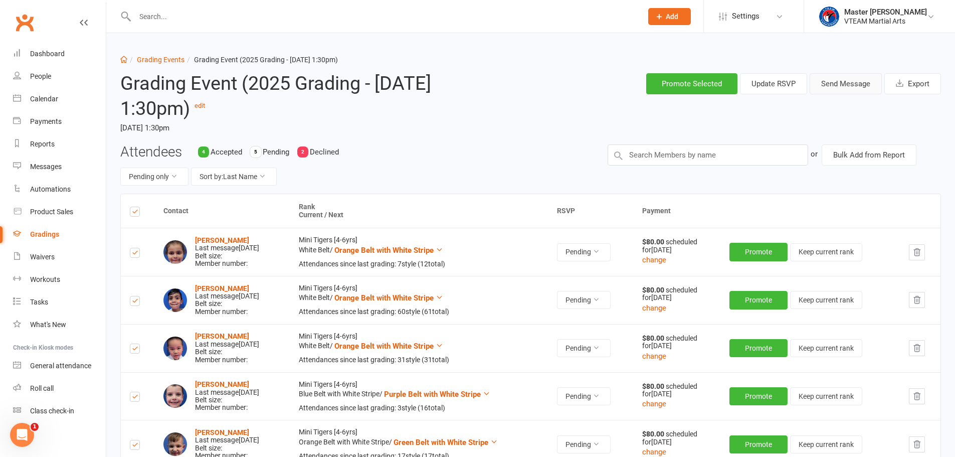
click at [854, 82] on button "Send Message" at bounding box center [845, 83] width 72 height 21
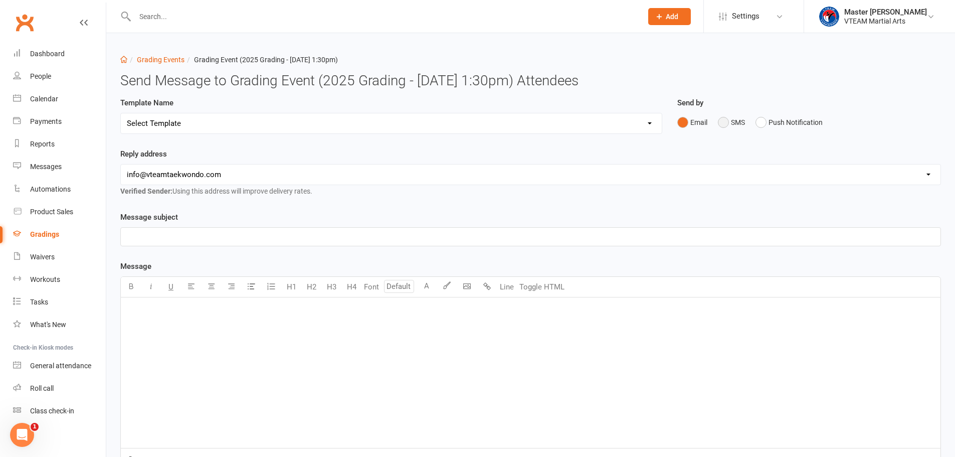
click at [728, 122] on button "SMS" at bounding box center [731, 122] width 27 height 19
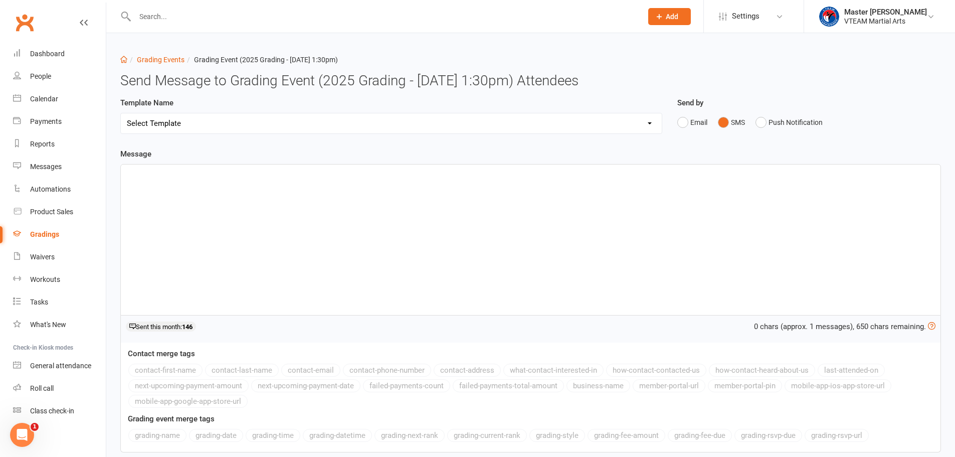
click at [379, 120] on select "Select Template [Email] Gradings Announcement [Email] Confirmation of Successfu…" at bounding box center [391, 123] width 541 height 20
select select "3"
click at [121, 113] on select "Select Template [Email] Gradings Announcement [Email] Confirmation of Successfu…" at bounding box center [391, 123] width 541 height 20
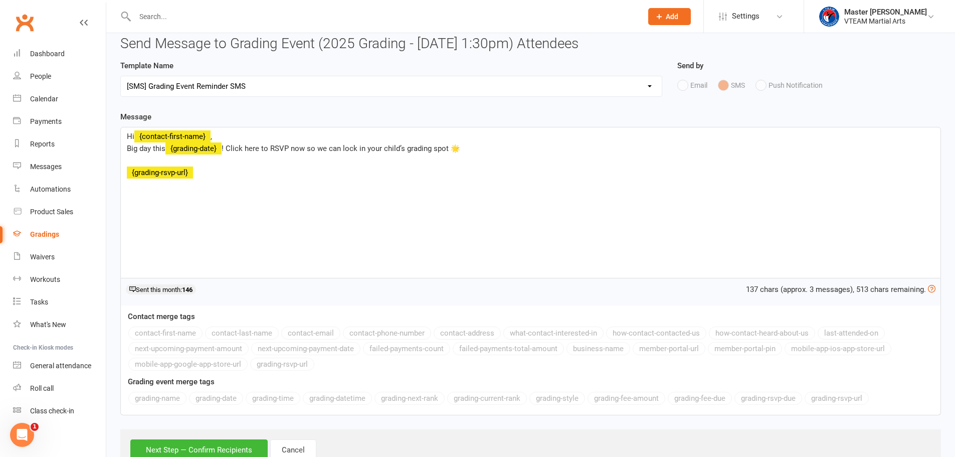
scroll to position [73, 0]
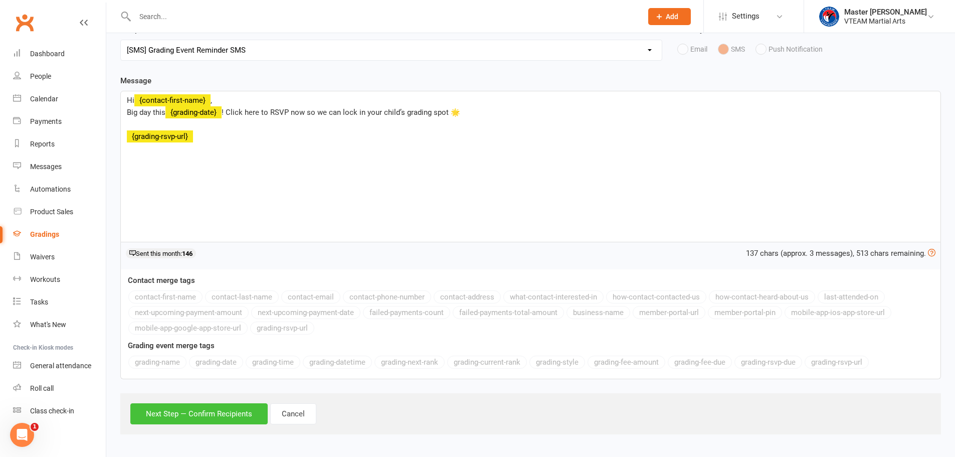
click at [206, 414] on button "Next Step — Confirm Recipients" at bounding box center [198, 413] width 137 height 21
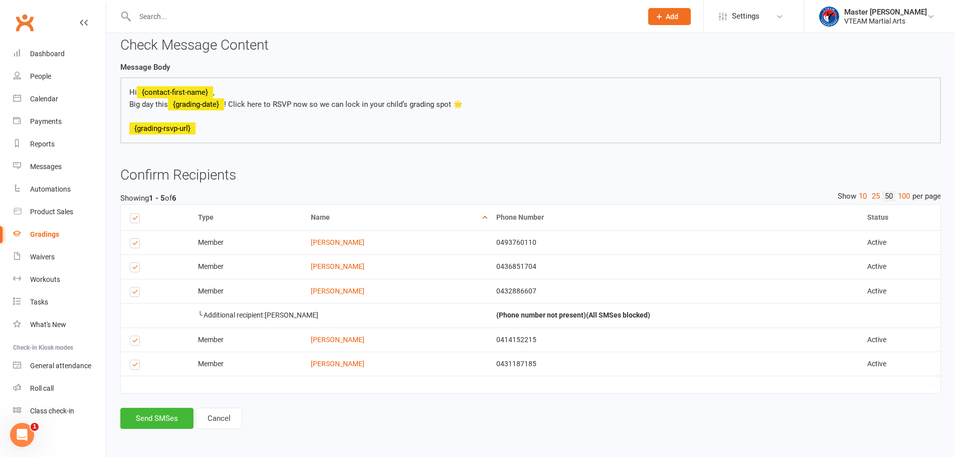
scroll to position [103, 0]
drag, startPoint x: 164, startPoint y: 417, endPoint x: 177, endPoint y: 411, distance: 14.1
click at [164, 417] on button "Send SMSes" at bounding box center [156, 417] width 73 height 21
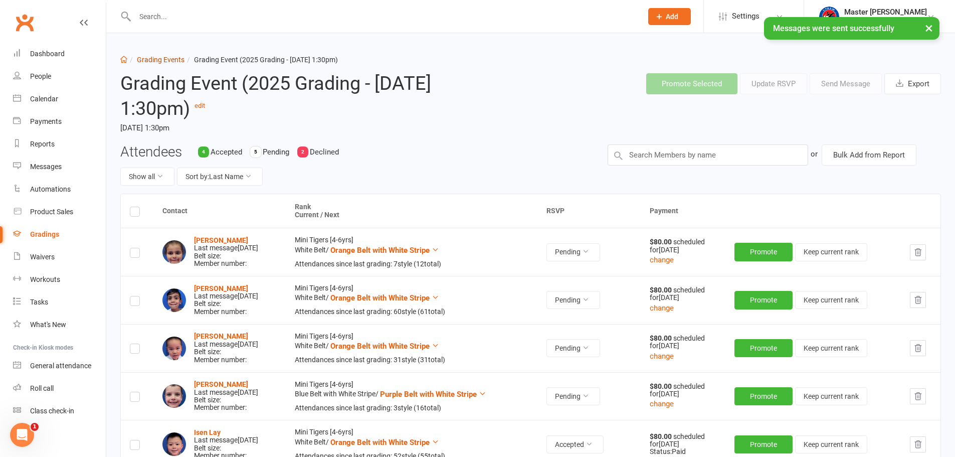
click at [158, 57] on link "Grading Events" at bounding box center [161, 60] width 48 height 8
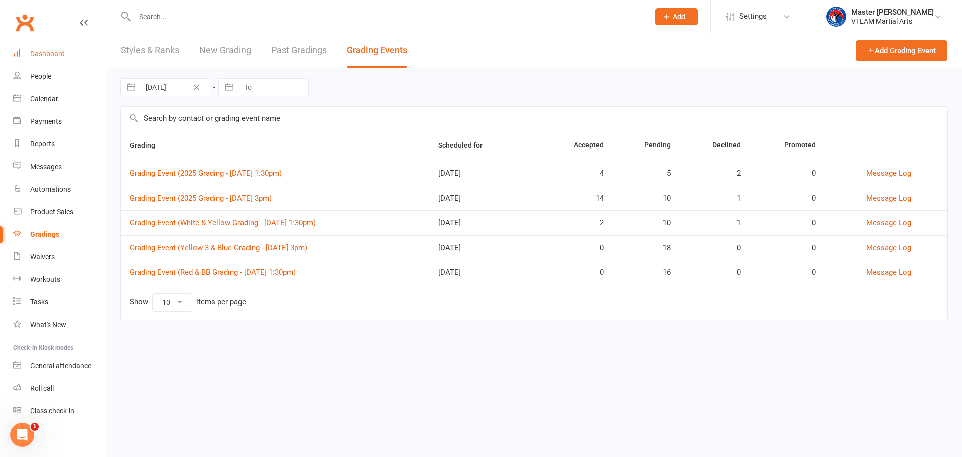
click at [58, 50] on div "Dashboard" at bounding box center [47, 54] width 35 height 8
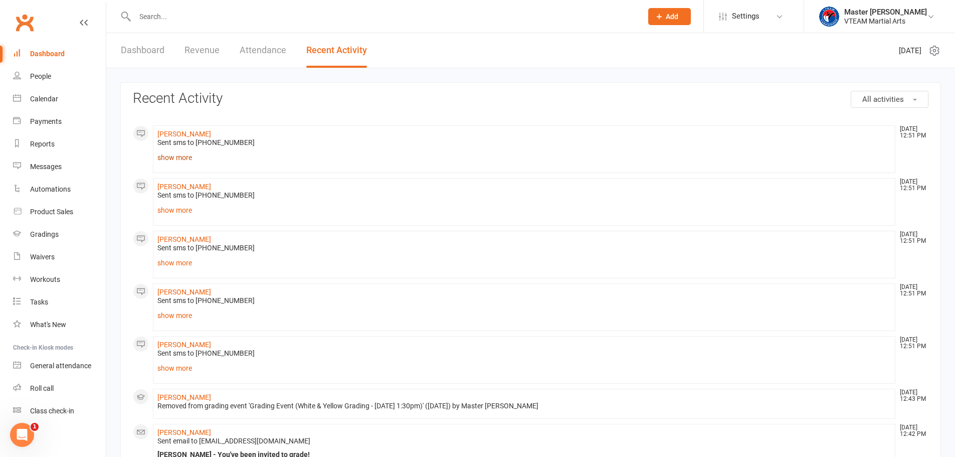
click at [180, 155] on link "show more" at bounding box center [523, 157] width 733 height 14
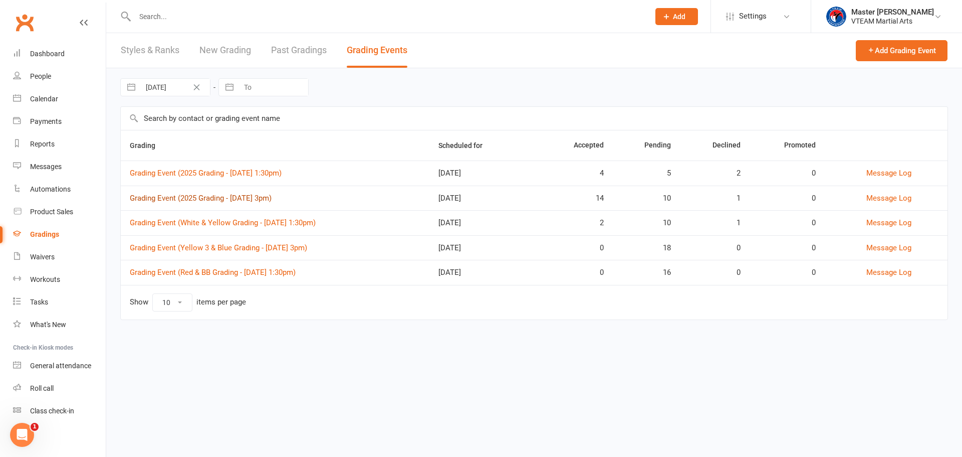
click at [205, 198] on link "Grading Event (2025 Grading - Sat, 16/8 @ 3pm)" at bounding box center [201, 197] width 142 height 9
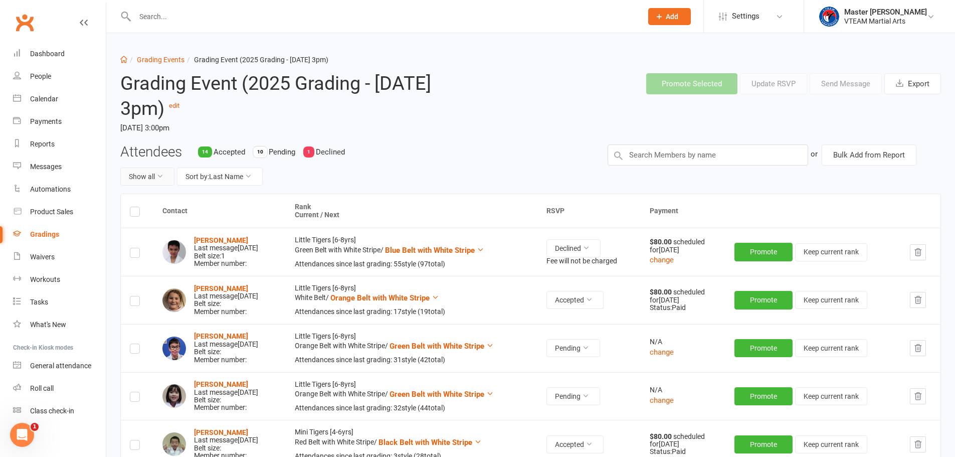
click at [148, 172] on button "Show all" at bounding box center [147, 176] width 54 height 18
click at [158, 257] on link "Pending only" at bounding box center [170, 260] width 99 height 20
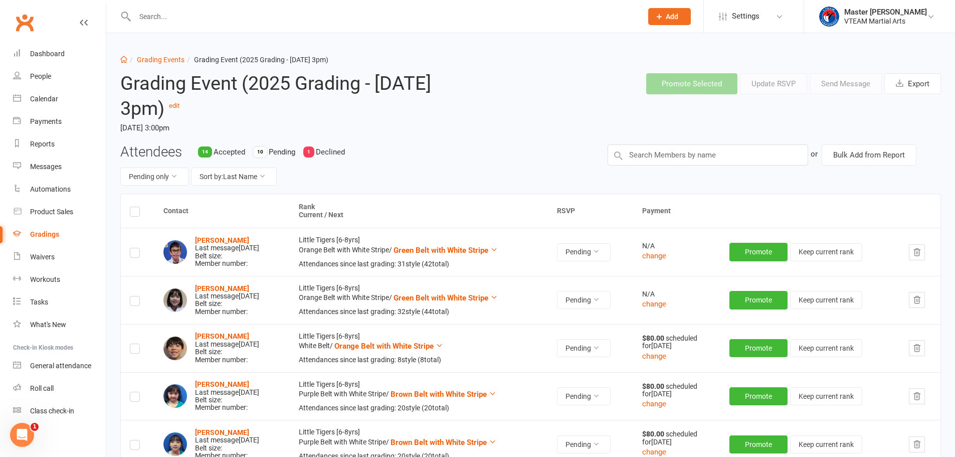
click at [133, 213] on label at bounding box center [135, 213] width 10 height 0
click at [133, 207] on input "checkbox" at bounding box center [135, 207] width 10 height 0
click at [848, 84] on button "Send Message" at bounding box center [845, 83] width 72 height 21
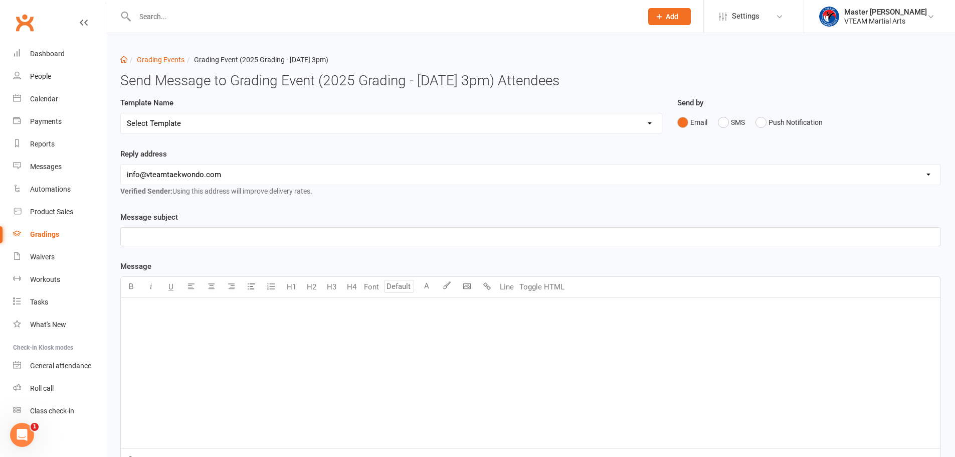
click at [524, 120] on select "Select Template [Email] Gradings Announcement [Email] Confirmation of Successfu…" at bounding box center [391, 123] width 541 height 20
select select "3"
click at [121, 113] on select "Select Template [Email] Gradings Announcement [Email] Confirmation of Successfu…" at bounding box center [391, 123] width 541 height 20
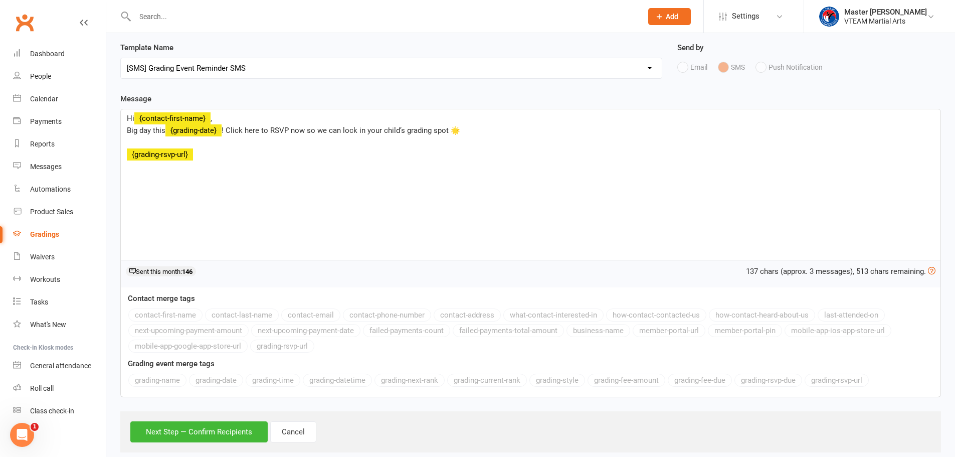
scroll to position [73, 0]
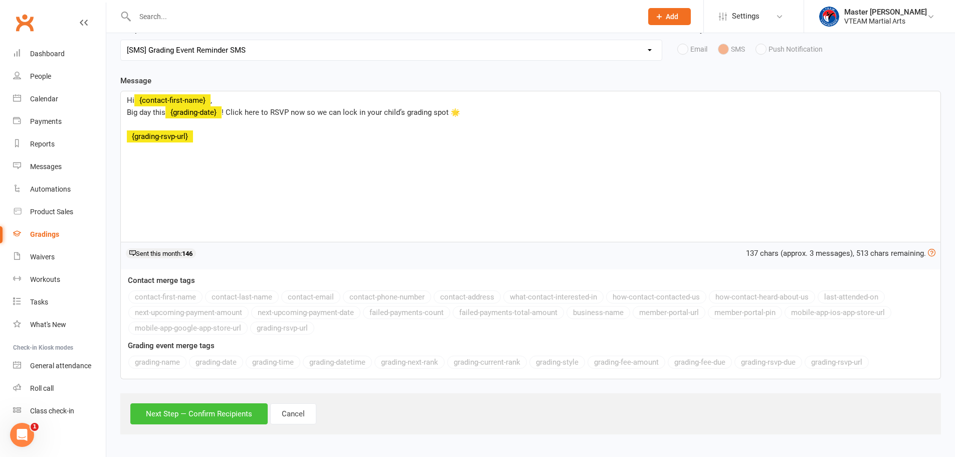
click at [233, 413] on button "Next Step — Confirm Recipients" at bounding box center [198, 413] width 137 height 21
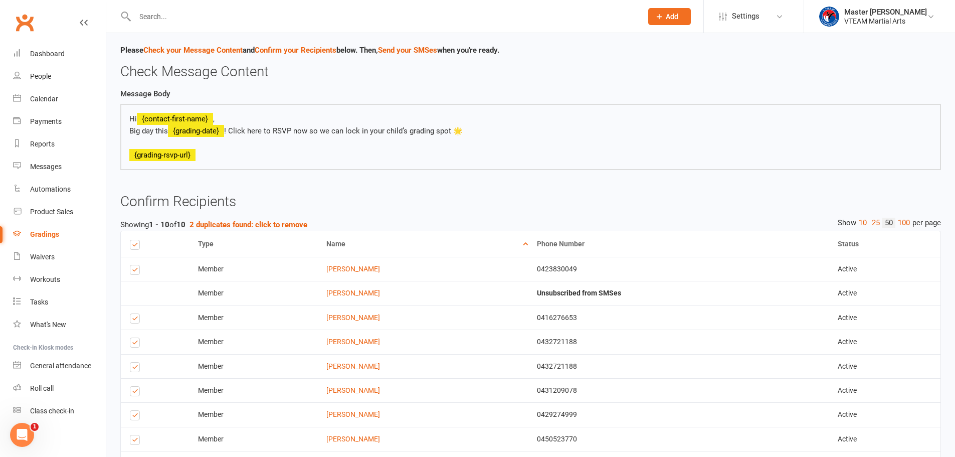
scroll to position [200, 0]
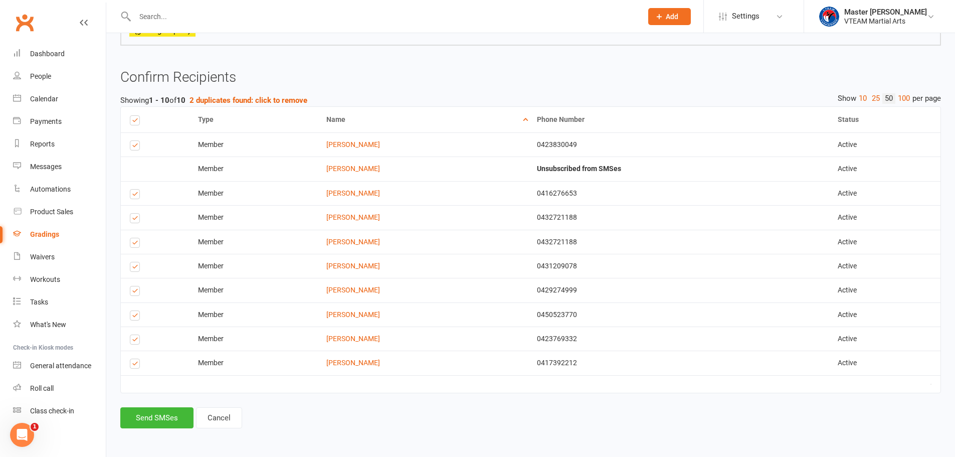
click at [132, 317] on label at bounding box center [137, 317] width 14 height 0
click at [132, 311] on input "checkbox" at bounding box center [133, 311] width 7 height 0
click at [161, 419] on button "Send SMSes" at bounding box center [156, 417] width 73 height 21
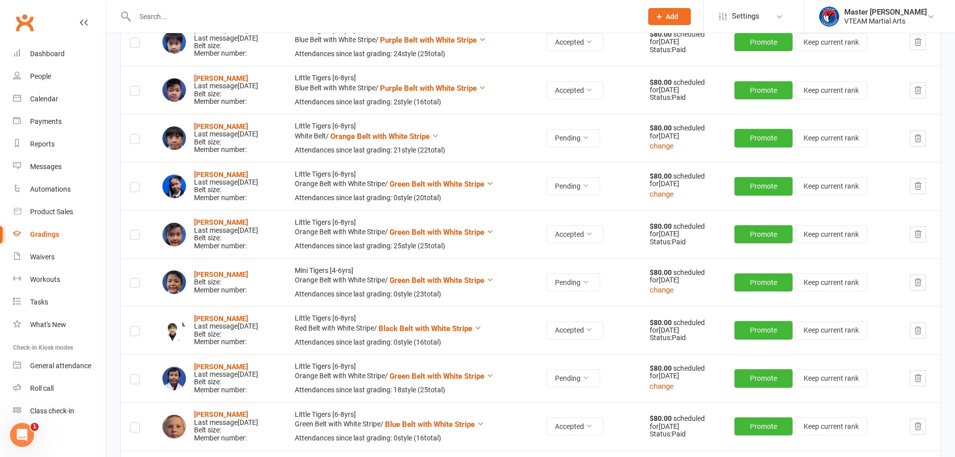
scroll to position [802, 0]
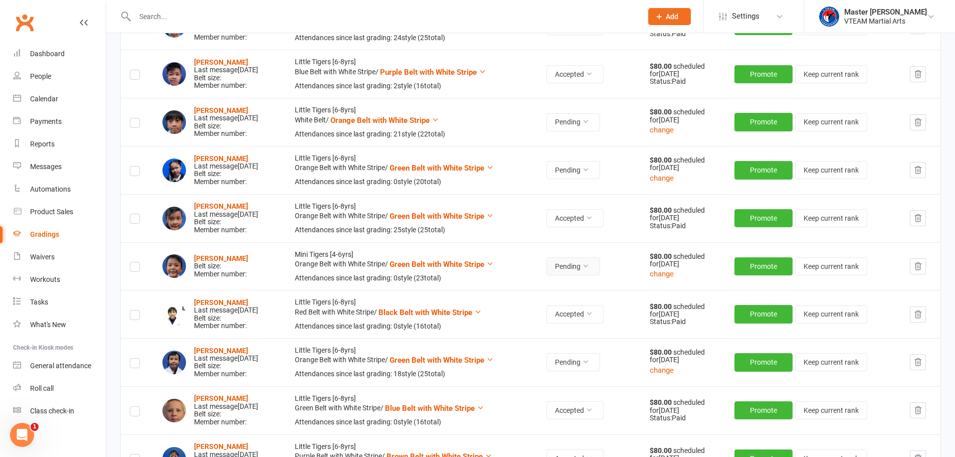
click at [600, 269] on button "Pending" at bounding box center [573, 266] width 54 height 18
click at [566, 291] on link "Accepted" at bounding box center [555, 289] width 99 height 20
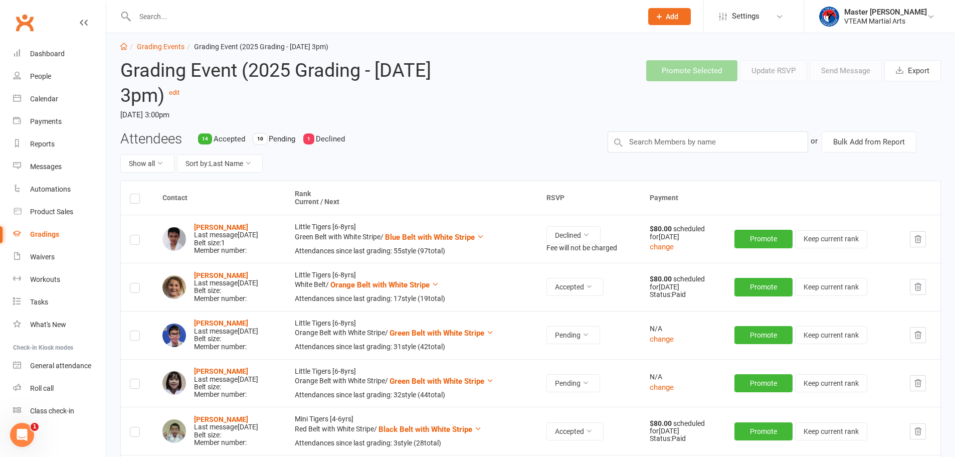
scroll to position [13, 0]
click at [159, 45] on link "Grading Events" at bounding box center [161, 47] width 48 height 8
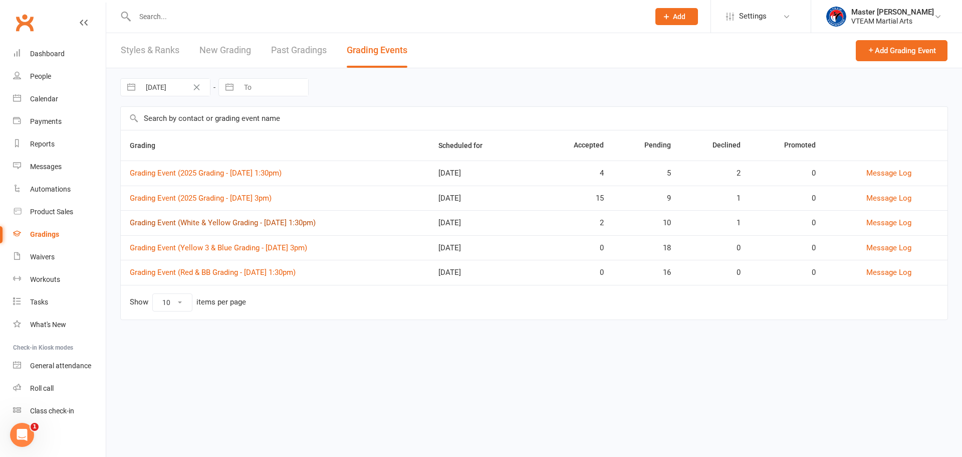
click at [265, 219] on link "Grading Event (White & Yellow Grading - Sat, 30/8 @ 1:30pm)" at bounding box center [223, 222] width 186 height 9
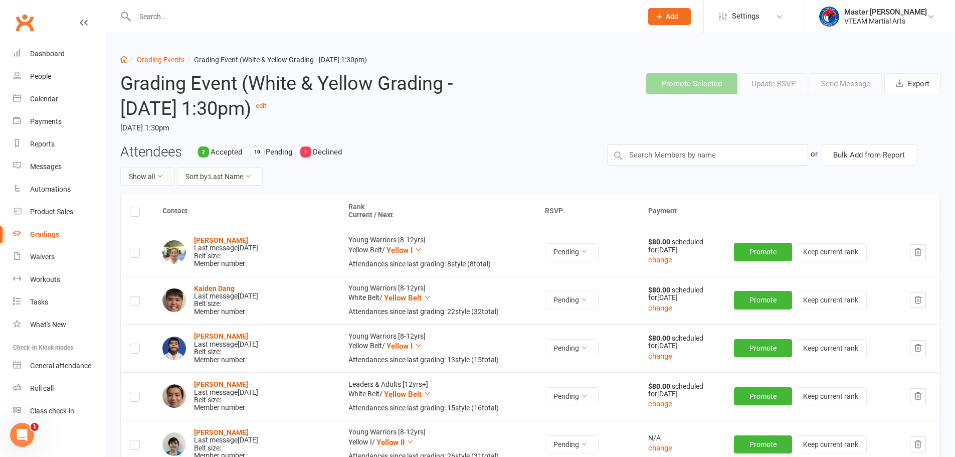
click at [137, 175] on button "Show all" at bounding box center [147, 176] width 54 height 18
click at [159, 256] on link "Pending only" at bounding box center [170, 260] width 99 height 20
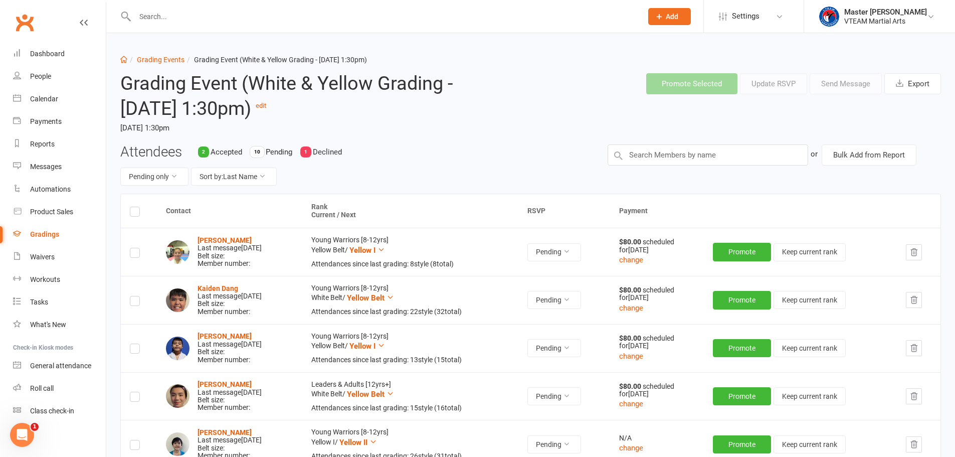
click at [133, 213] on label at bounding box center [135, 213] width 10 height 0
click at [133, 207] on input "checkbox" at bounding box center [135, 207] width 10 height 0
click at [853, 77] on button "Send Message" at bounding box center [845, 83] width 72 height 21
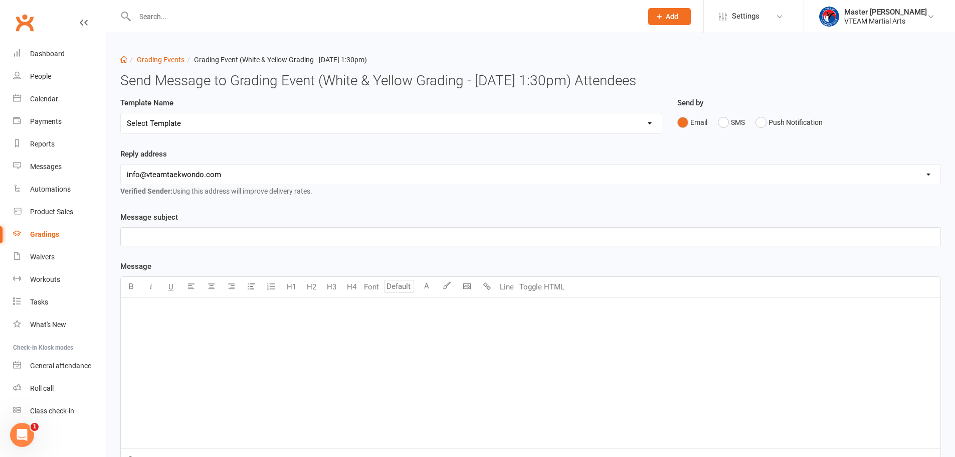
drag, startPoint x: 514, startPoint y: 129, endPoint x: 490, endPoint y: 133, distance: 24.4
click at [514, 129] on select "Select Template [Email] Gradings Announcement [Email] Confirmation of Successfu…" at bounding box center [391, 123] width 541 height 20
select select "3"
click at [121, 113] on select "Select Template [Email] Gradings Announcement [Email] Confirmation of Successfu…" at bounding box center [391, 123] width 541 height 20
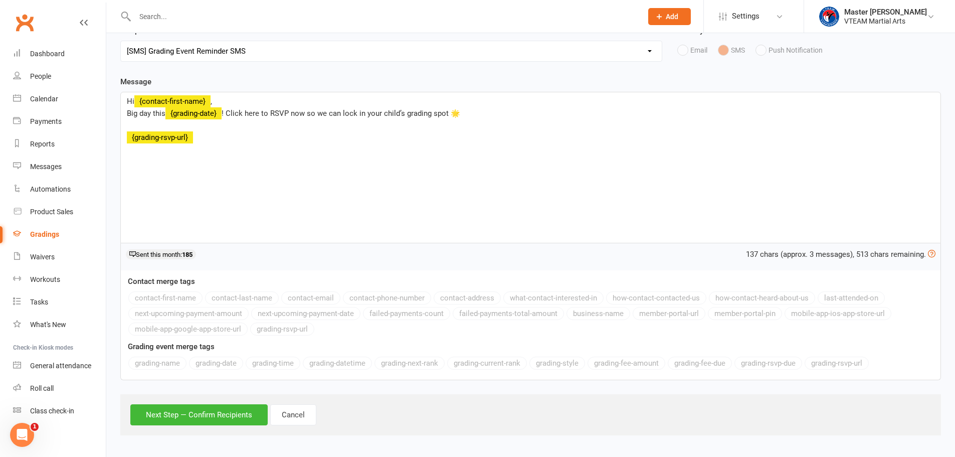
scroll to position [73, 0]
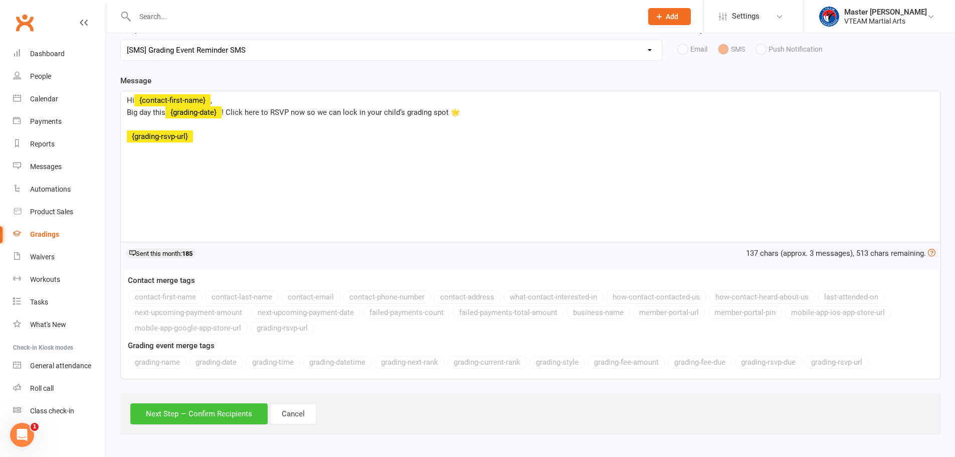
click at [237, 414] on button "Next Step — Confirm Recipients" at bounding box center [198, 413] width 137 height 21
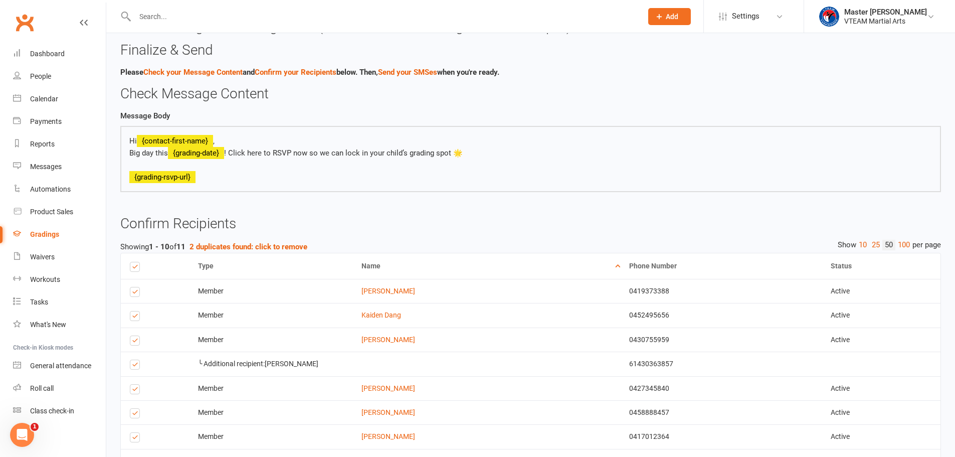
scroll to position [225, 0]
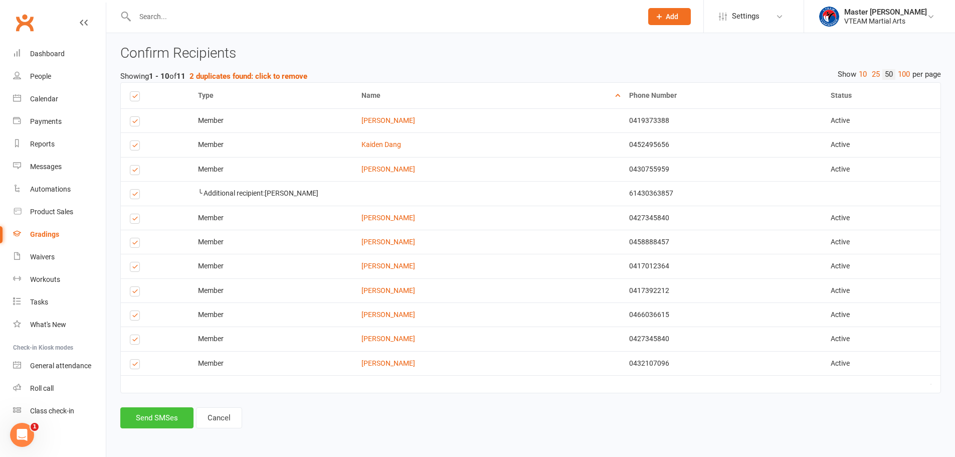
click at [160, 415] on button "Send SMSes" at bounding box center [156, 417] width 73 height 21
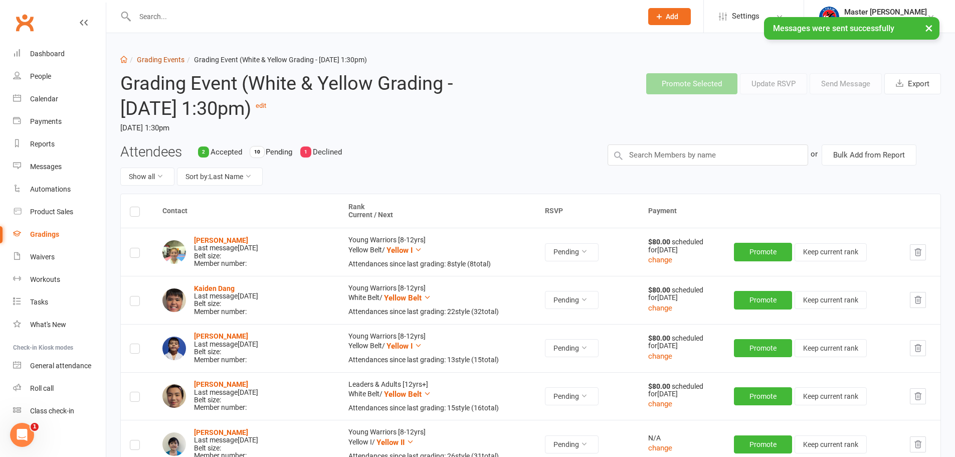
click at [166, 60] on link "Grading Events" at bounding box center [161, 60] width 48 height 8
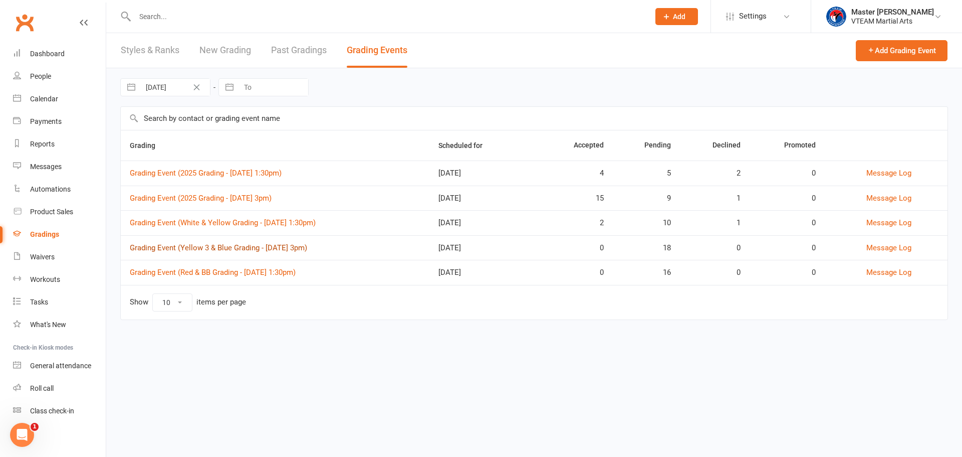
click at [284, 244] on link "Grading Event (Yellow 3 & Blue Grading - Sat, 30/8 @ 3pm)" at bounding box center [218, 247] width 177 height 9
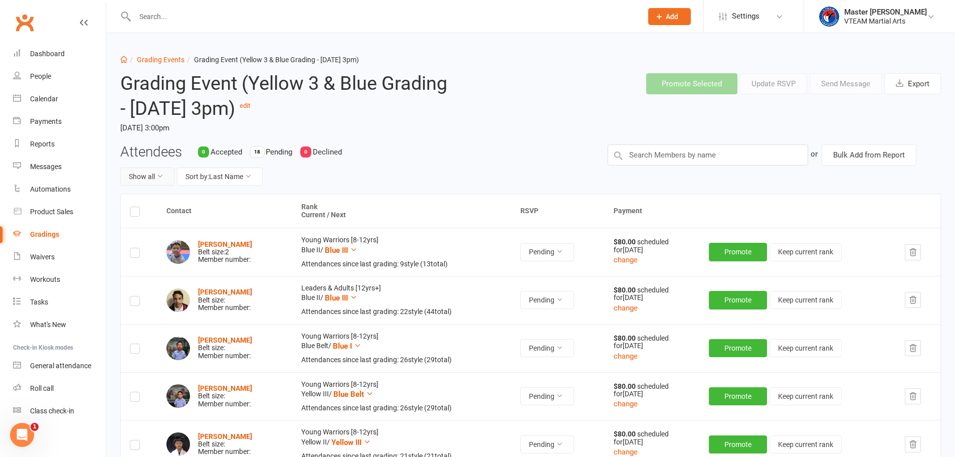
click at [158, 179] on icon at bounding box center [159, 175] width 7 height 7
click at [464, 173] on div "Show all Sort by: Last Name" at bounding box center [356, 176] width 472 height 18
click at [158, 179] on button "Show all" at bounding box center [147, 176] width 54 height 18
click at [446, 151] on div "Attendees 0 Accepted 18 Pending 0 Declined Show all Sort by: Last Name" at bounding box center [356, 169] width 487 height 50
click at [134, 213] on label at bounding box center [135, 213] width 10 height 0
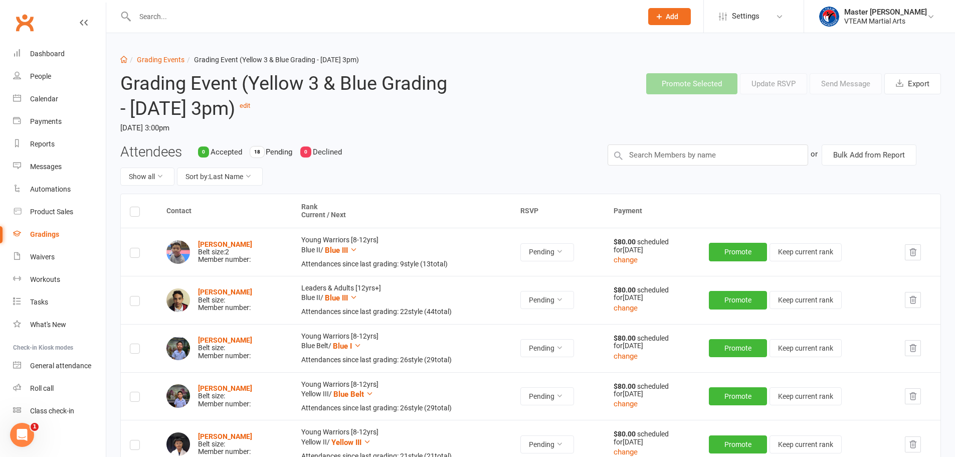
click at [134, 207] on input "checkbox" at bounding box center [135, 207] width 10 height 0
click at [829, 82] on button "Send Message" at bounding box center [845, 83] width 72 height 21
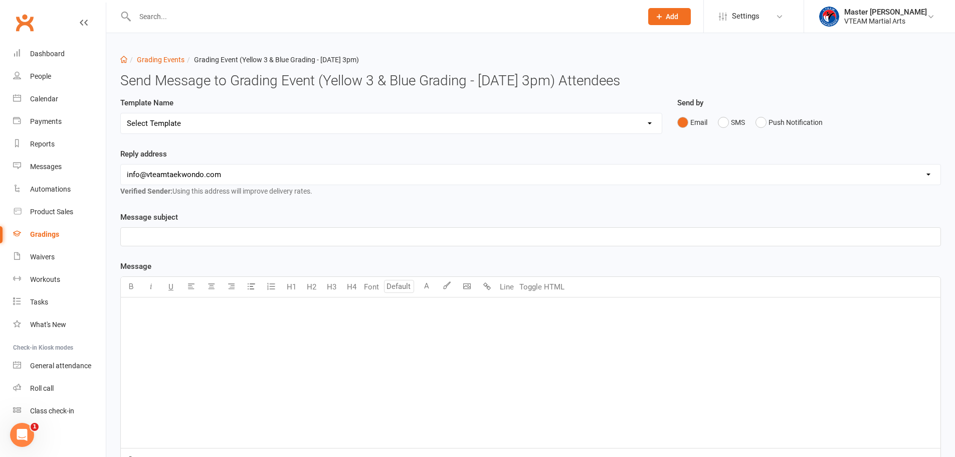
click at [375, 124] on select "Select Template [Email] Gradings Announcement [Email] Confirmation of Successfu…" at bounding box center [391, 123] width 541 height 20
select select "8"
click at [121, 113] on select "Select Template [Email] Gradings Announcement [Email] Confirmation of Successfu…" at bounding box center [391, 123] width 541 height 20
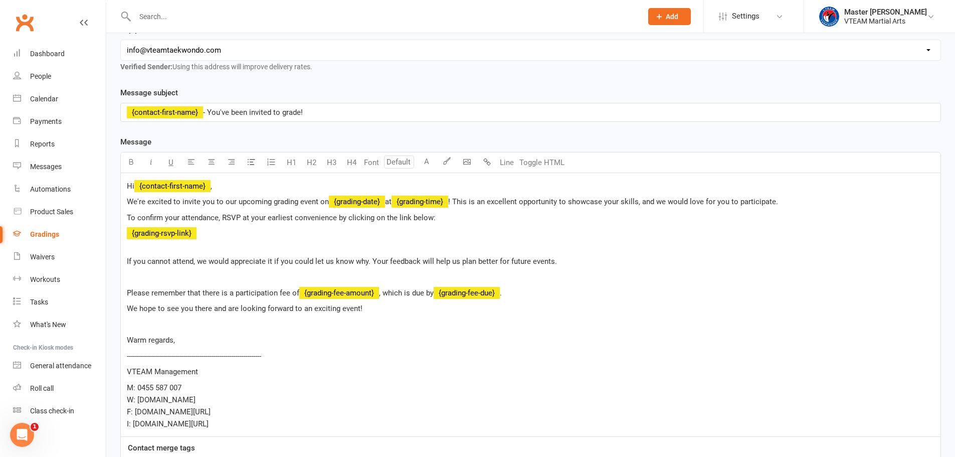
scroll to position [150, 0]
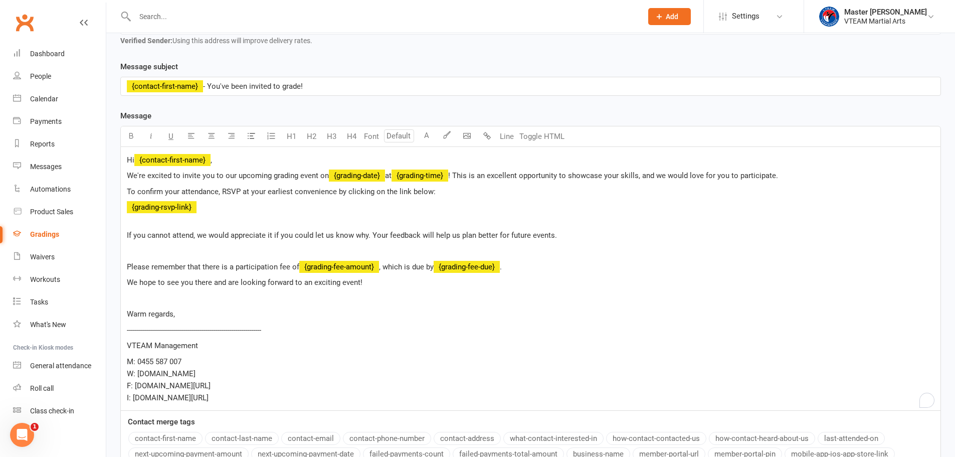
click at [212, 158] on span "," at bounding box center [211, 159] width 2 height 9
click at [127, 176] on span "We're excited to invite you to our upcoming grading event on" at bounding box center [228, 175] width 202 height 9
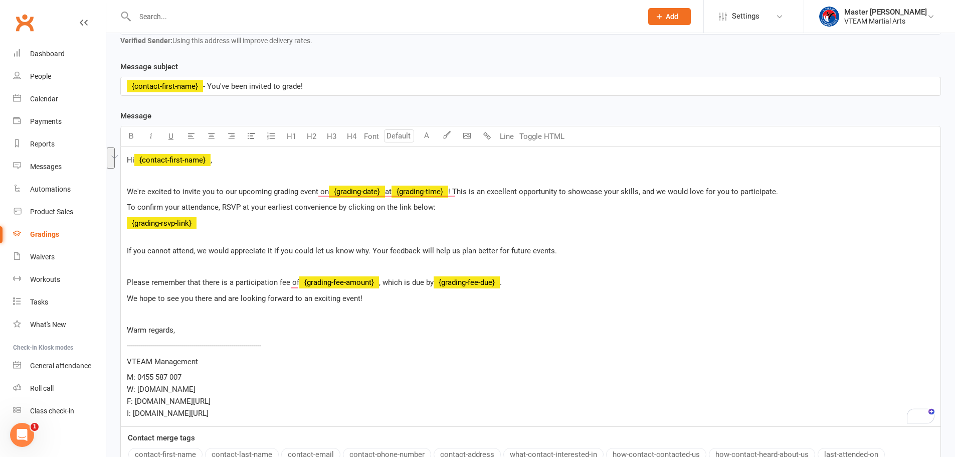
drag, startPoint x: 253, startPoint y: 412, endPoint x: 114, endPoint y: 397, distance: 139.1
click at [114, 397] on div "Template Name Select Template [Email] Gradings Announcement [Email] Confirmatio…" at bounding box center [530, 272] width 835 height 653
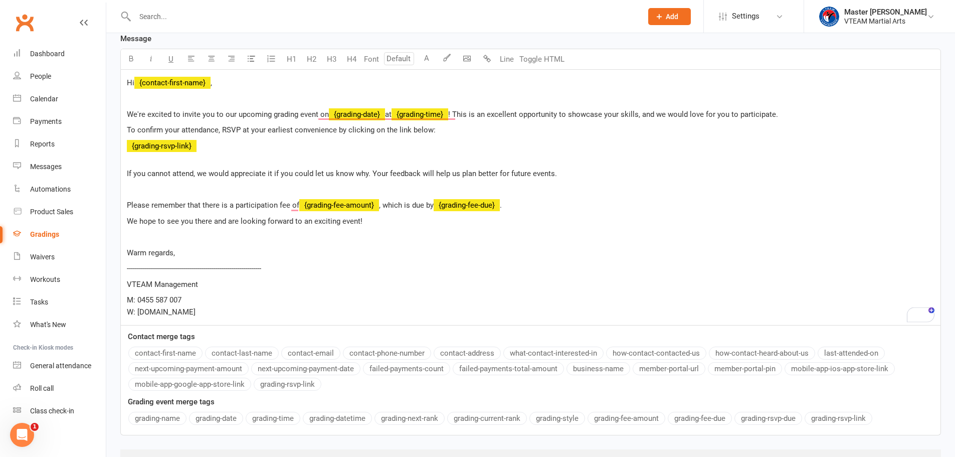
scroll to position [284, 0]
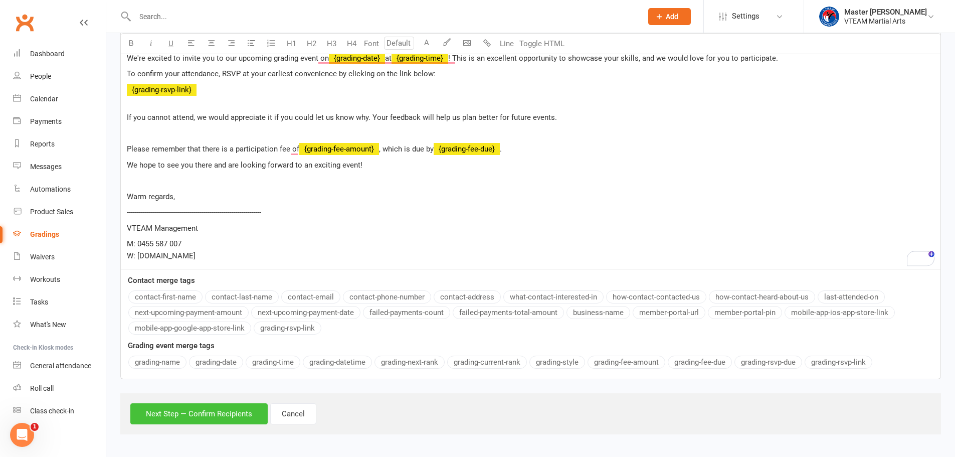
click at [246, 414] on button "Next Step — Confirm Recipients" at bounding box center [198, 413] width 137 height 21
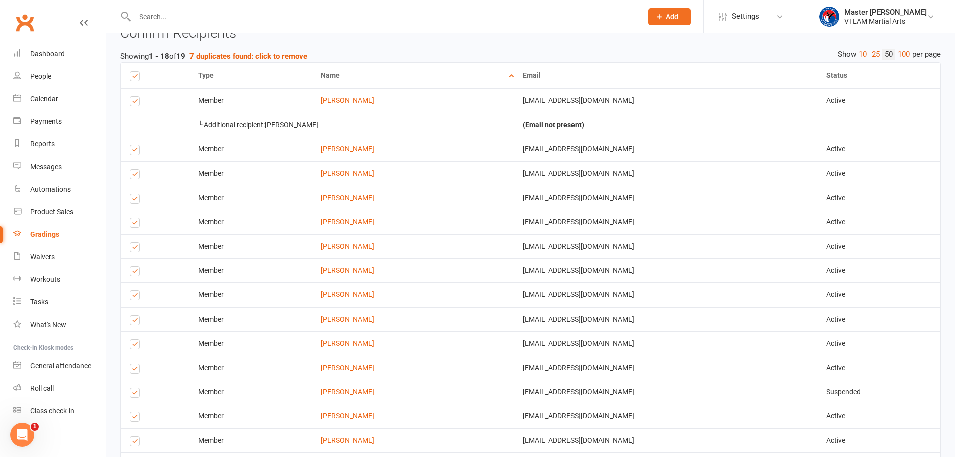
scroll to position [660, 0]
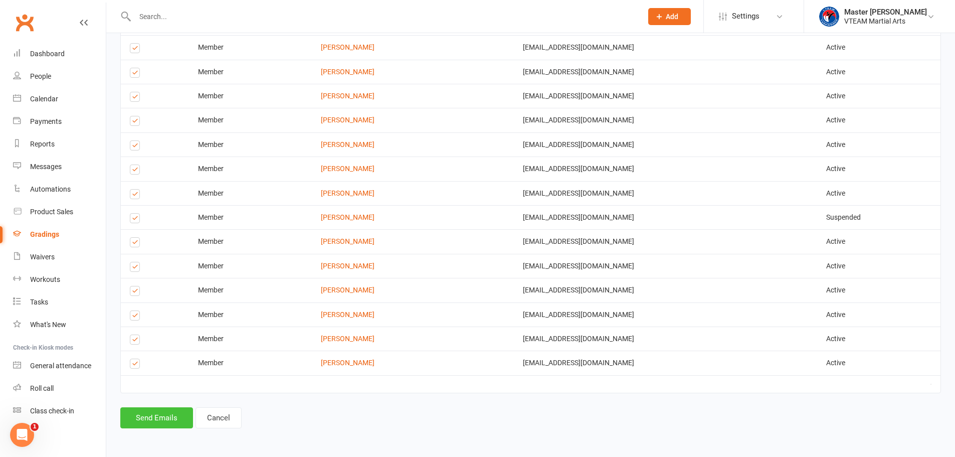
drag, startPoint x: 165, startPoint y: 418, endPoint x: 171, endPoint y: 415, distance: 6.7
click at [165, 418] on button "Send Emails" at bounding box center [156, 417] width 73 height 21
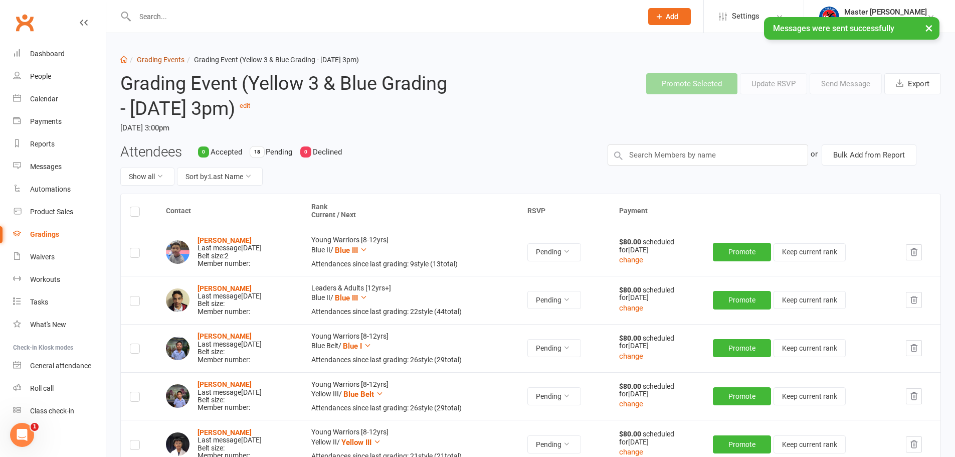
click at [168, 56] on link "Grading Events" at bounding box center [161, 60] width 48 height 8
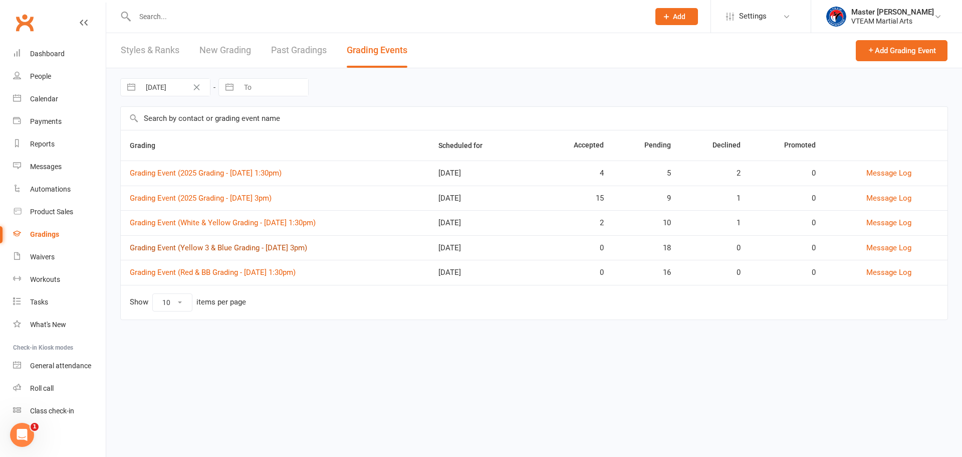
click at [257, 246] on link "Grading Event (Yellow 3 & Blue Grading - Sat, 30/8 @ 3pm)" at bounding box center [218, 247] width 177 height 9
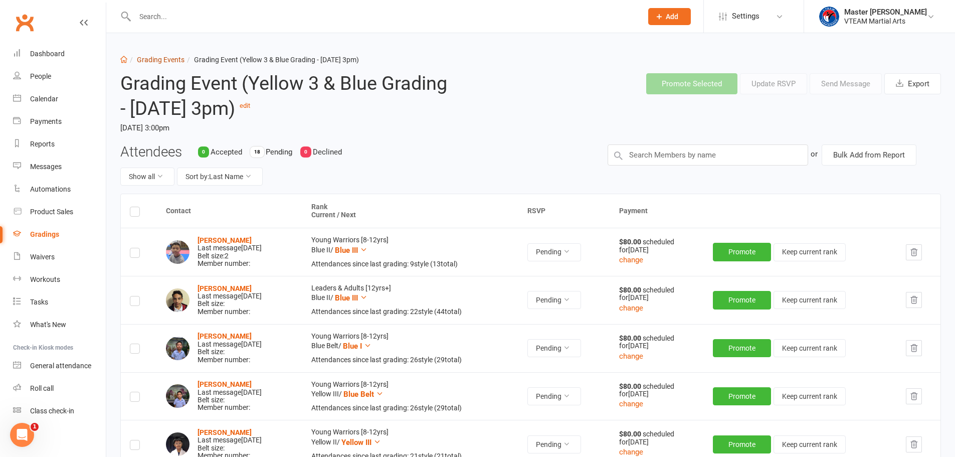
click at [160, 59] on link "Grading Events" at bounding box center [161, 60] width 48 height 8
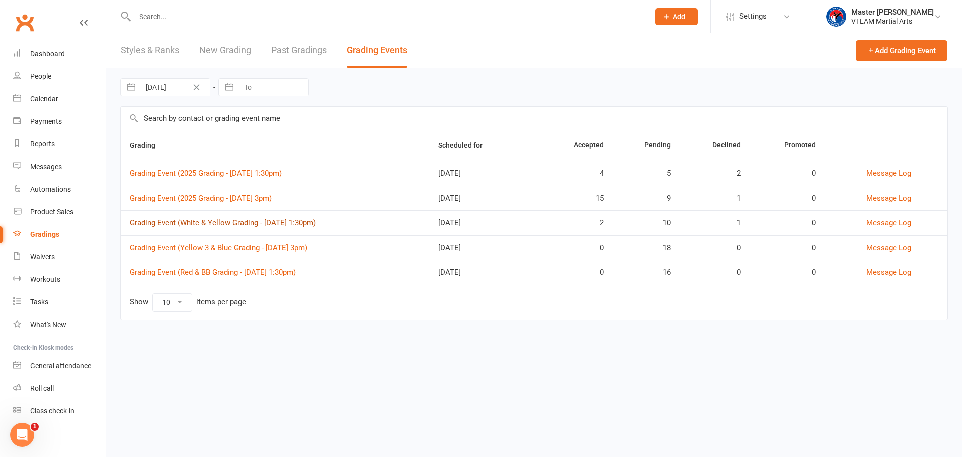
click at [219, 221] on link "Grading Event (White & Yellow Grading - Sat, 30/8 @ 1:30pm)" at bounding box center [223, 222] width 186 height 9
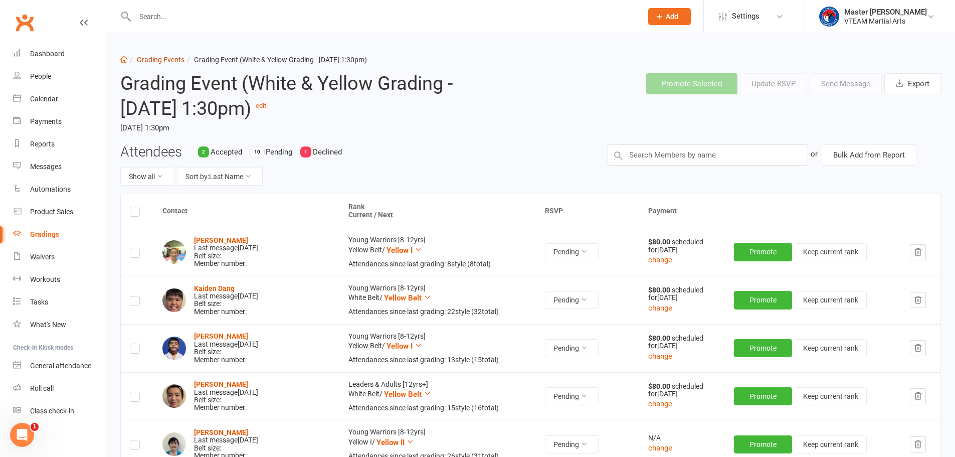
click at [165, 58] on link "Grading Events" at bounding box center [161, 60] width 48 height 8
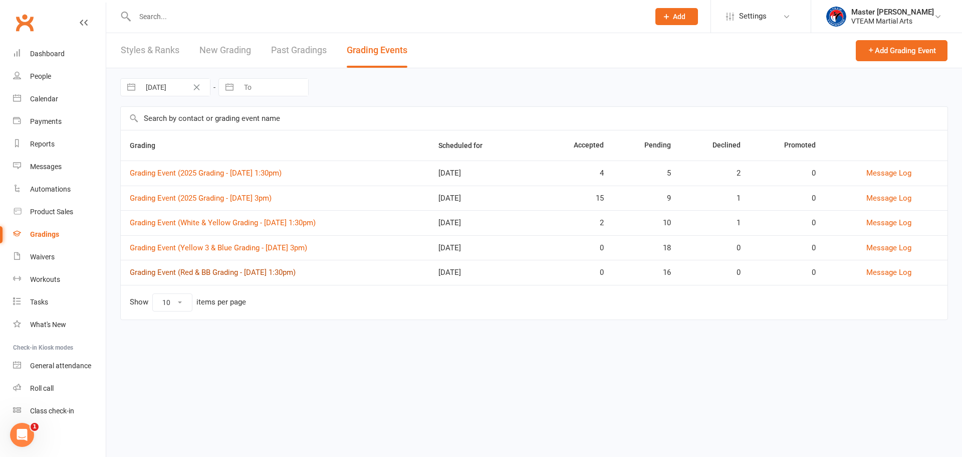
click at [222, 271] on link "Grading Event (Red & BB Grading - Sat, 06/9 @ 1:30pm)" at bounding box center [213, 272] width 166 height 9
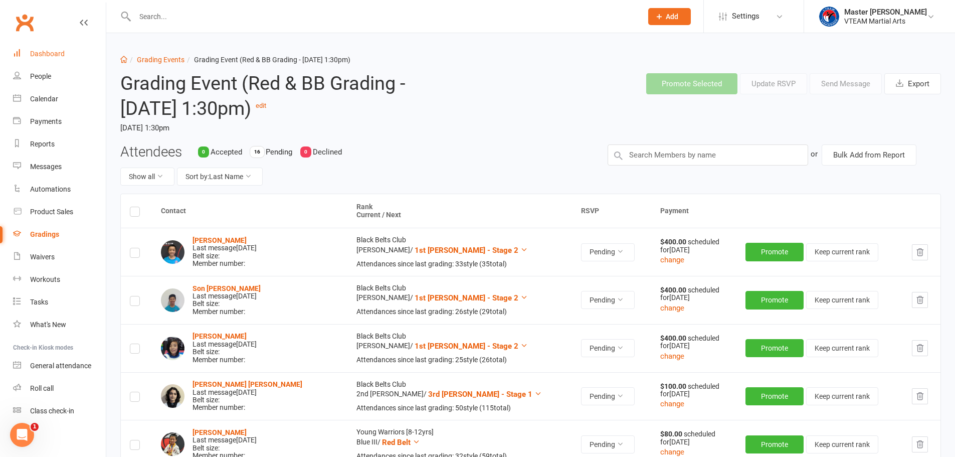
click at [47, 51] on div "Dashboard" at bounding box center [47, 54] width 35 height 8
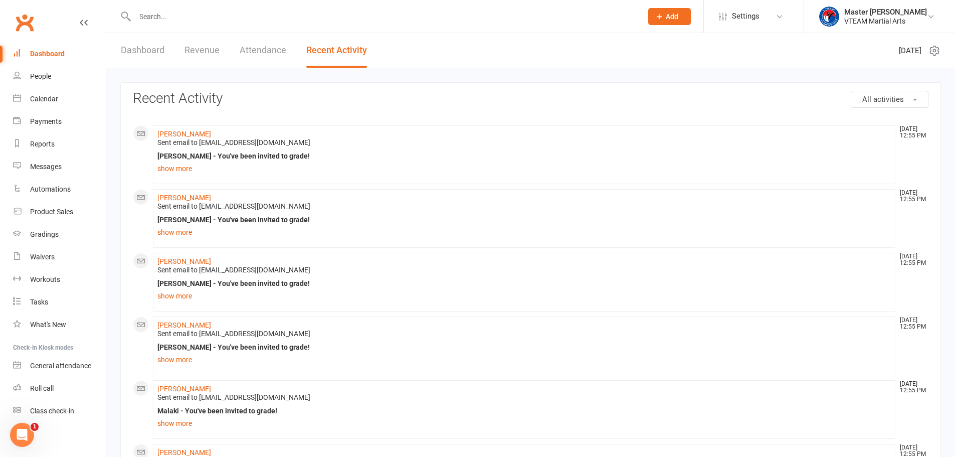
click at [133, 49] on link "Dashboard" at bounding box center [143, 50] width 44 height 35
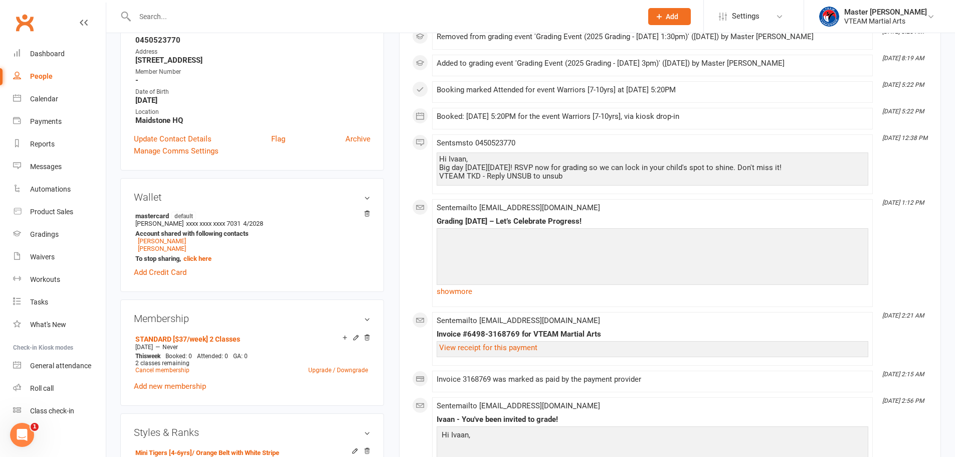
scroll to position [301, 0]
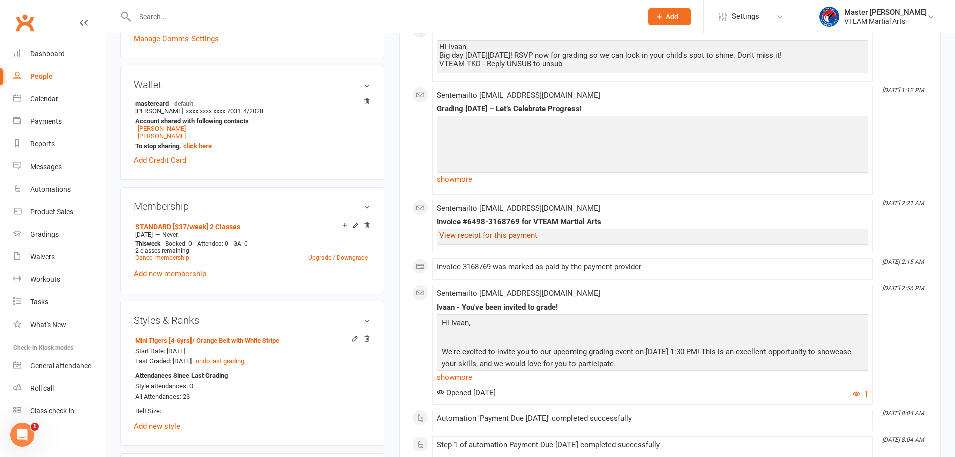
click at [460, 237] on link "View receipt for this payment" at bounding box center [488, 235] width 98 height 9
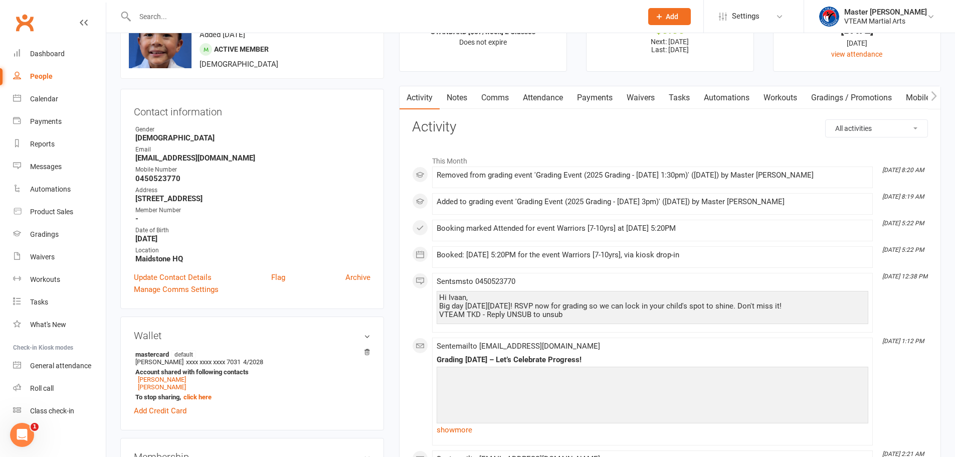
scroll to position [0, 0]
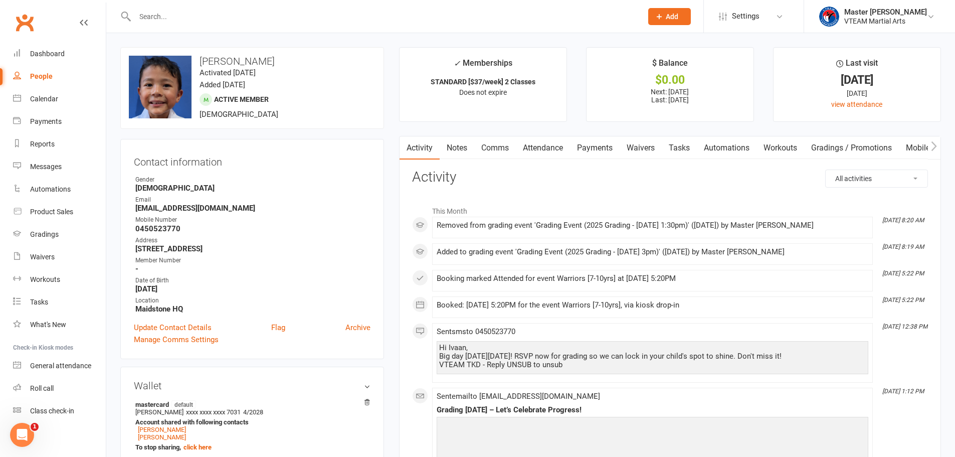
click at [601, 151] on link "Payments" at bounding box center [595, 147] width 50 height 23
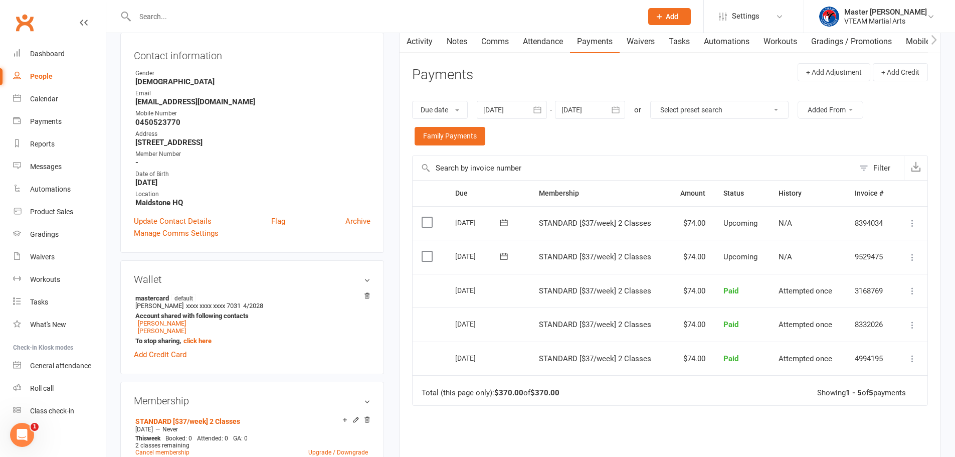
scroll to position [150, 0]
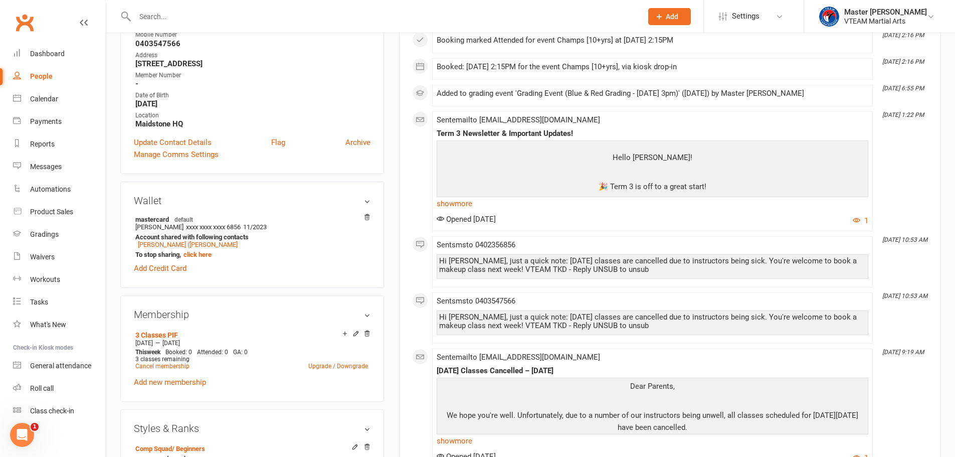
scroll to position [50, 0]
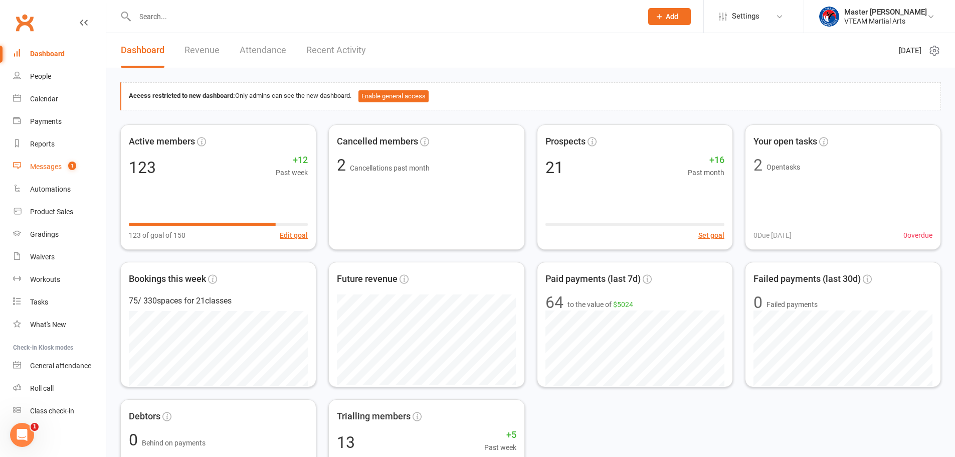
click at [51, 168] on div "Messages" at bounding box center [46, 166] width 32 height 8
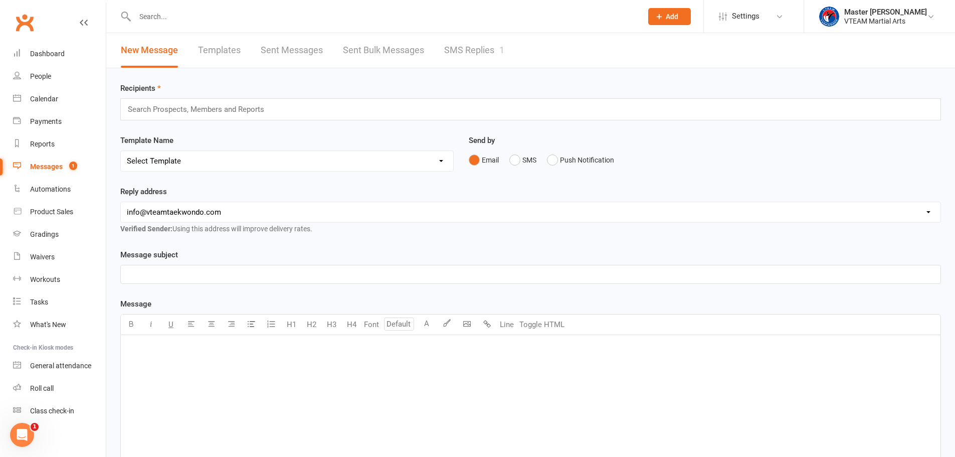
click at [471, 51] on link "SMS Replies 1" at bounding box center [474, 50] width 60 height 35
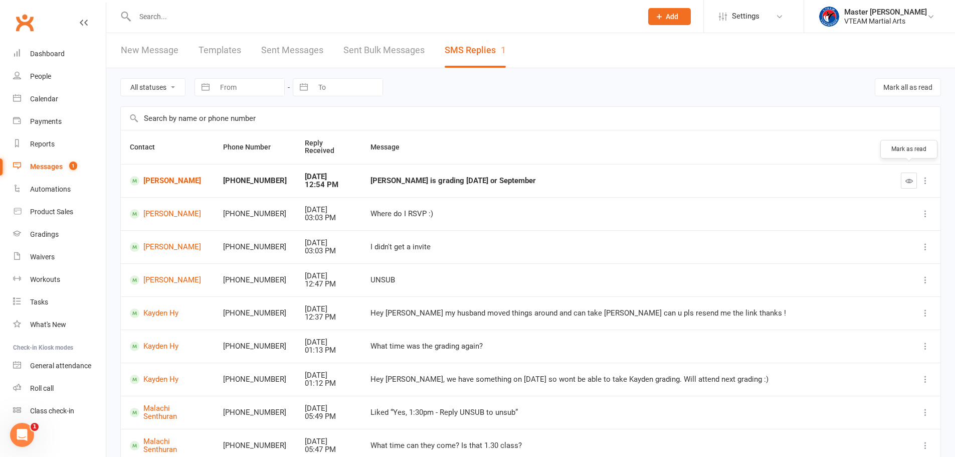
click at [909, 177] on icon "button" at bounding box center [909, 181] width 8 height 8
click at [202, 176] on link "[PERSON_NAME]" at bounding box center [167, 181] width 75 height 10
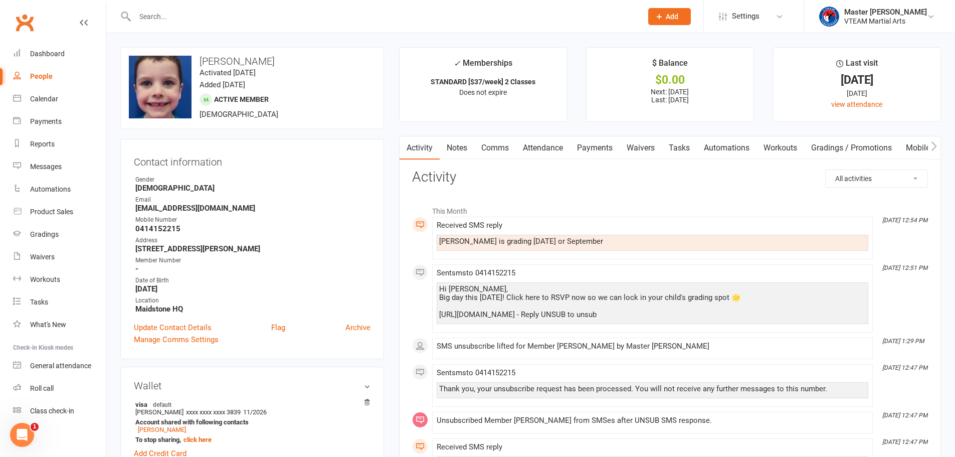
click at [496, 146] on link "Comms" at bounding box center [495, 147] width 42 height 23
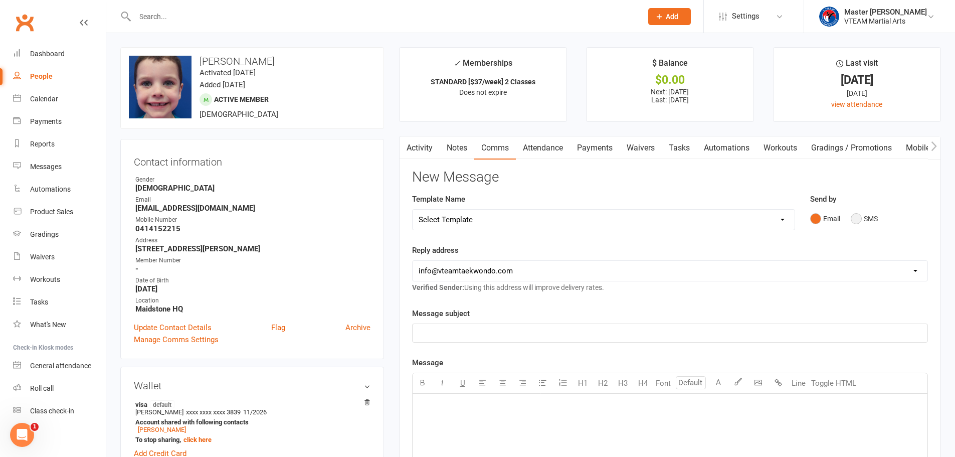
drag, startPoint x: 866, startPoint y: 220, endPoint x: 849, endPoint y: 233, distance: 21.5
click at [865, 220] on button "SMS" at bounding box center [864, 218] width 27 height 19
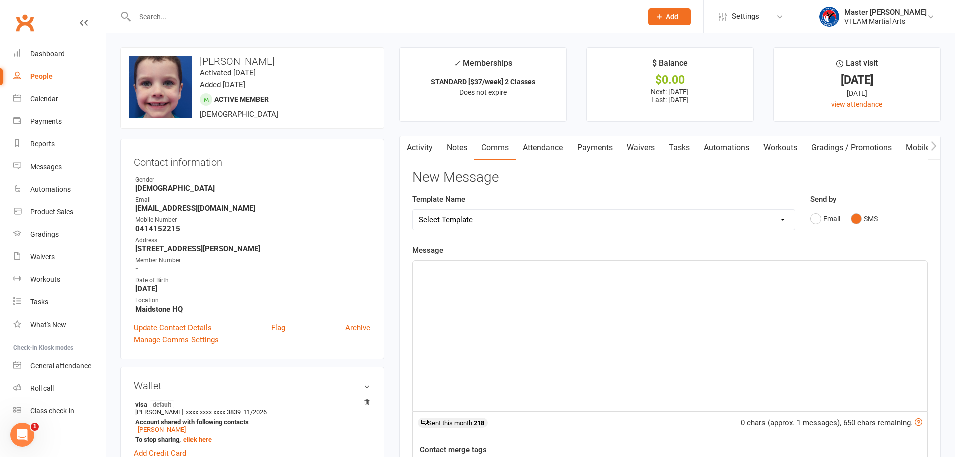
click at [763, 303] on div "﻿" at bounding box center [669, 336] width 515 height 150
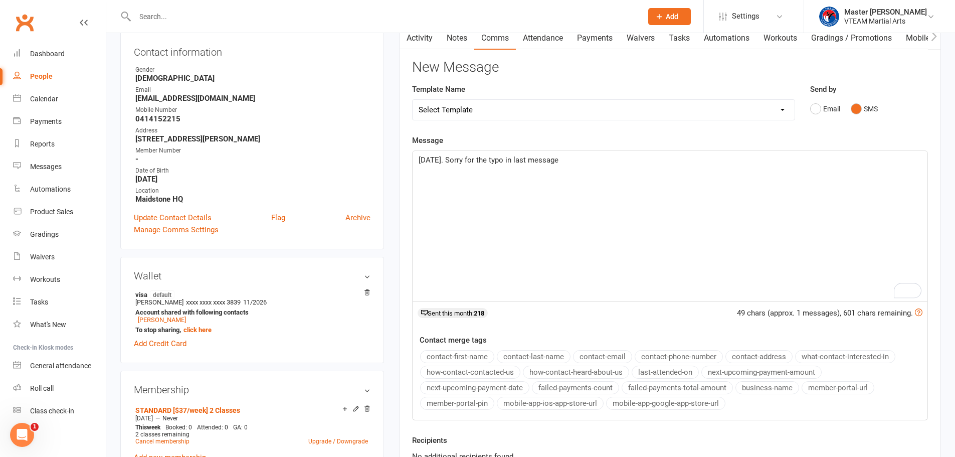
scroll to position [251, 0]
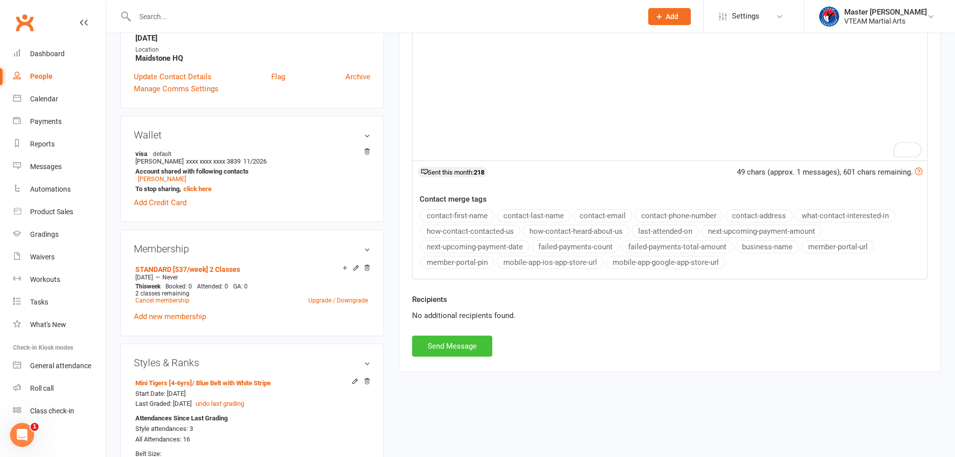
click at [476, 347] on button "Send Message" at bounding box center [452, 345] width 80 height 21
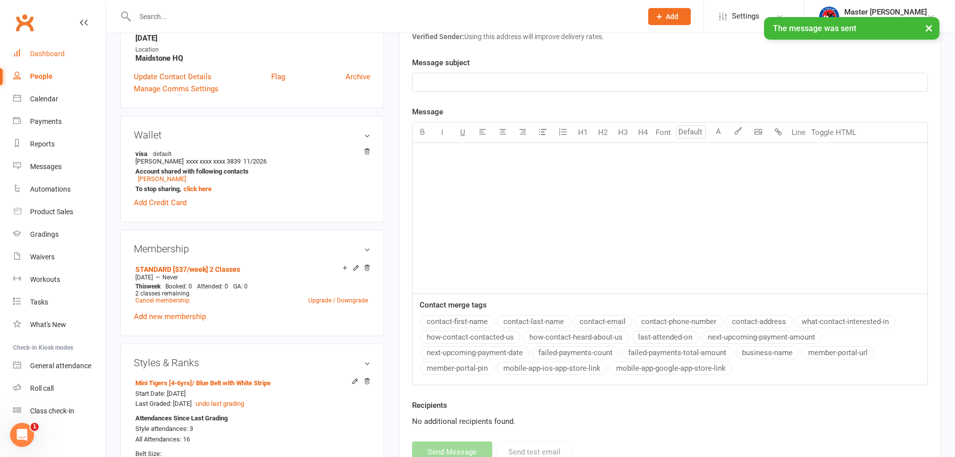
drag, startPoint x: 57, startPoint y: 52, endPoint x: 63, endPoint y: 52, distance: 5.5
click at [57, 52] on div "Dashboard" at bounding box center [47, 54] width 35 height 8
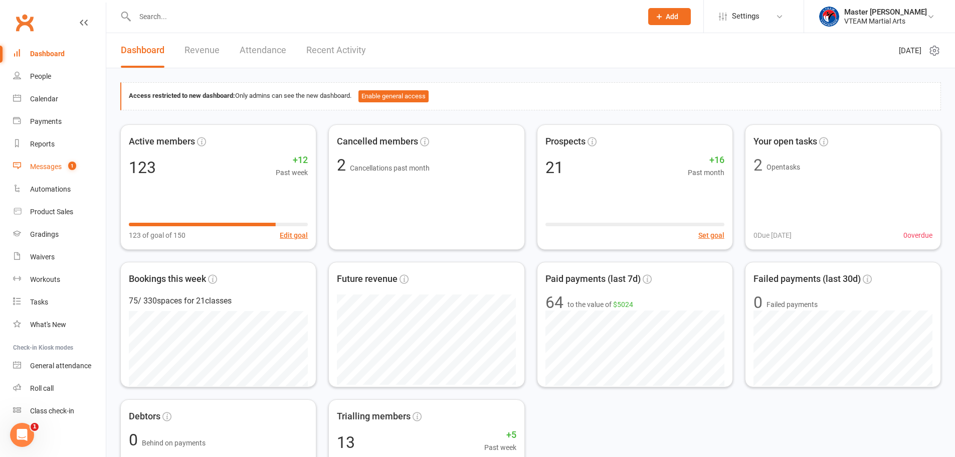
click at [58, 170] on div "Messages" at bounding box center [46, 166] width 32 height 8
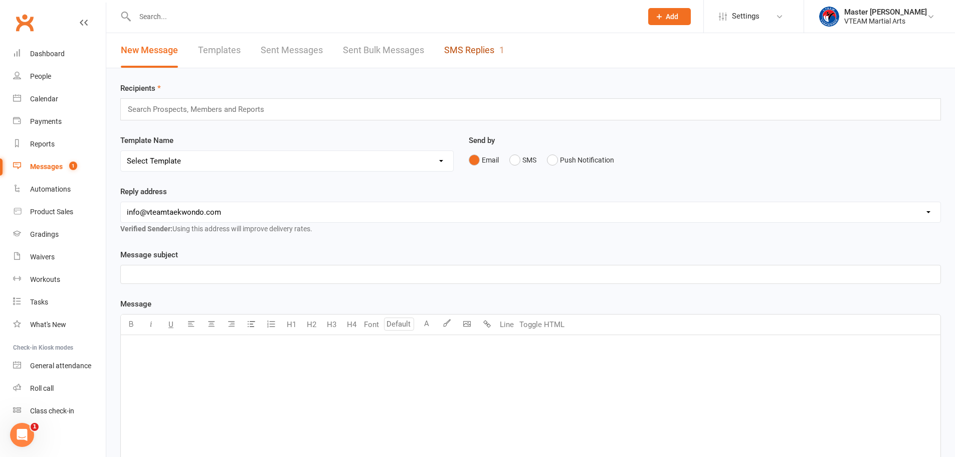
click at [457, 50] on link "SMS Replies 1" at bounding box center [474, 50] width 60 height 35
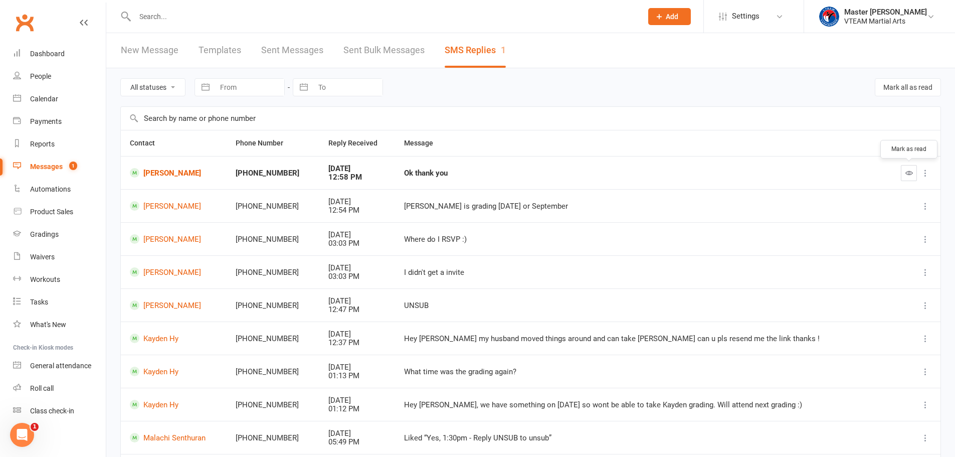
click at [908, 169] on icon "button" at bounding box center [909, 173] width 8 height 8
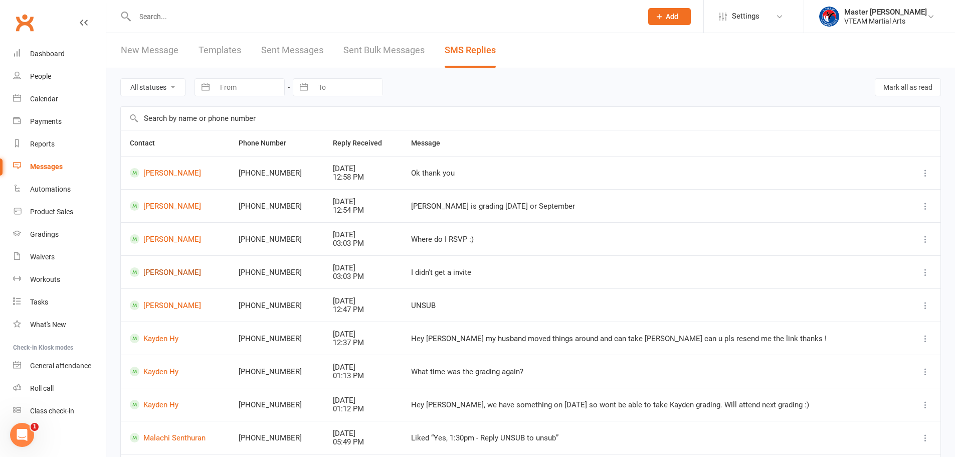
click at [166, 267] on link "[PERSON_NAME]" at bounding box center [175, 272] width 91 height 10
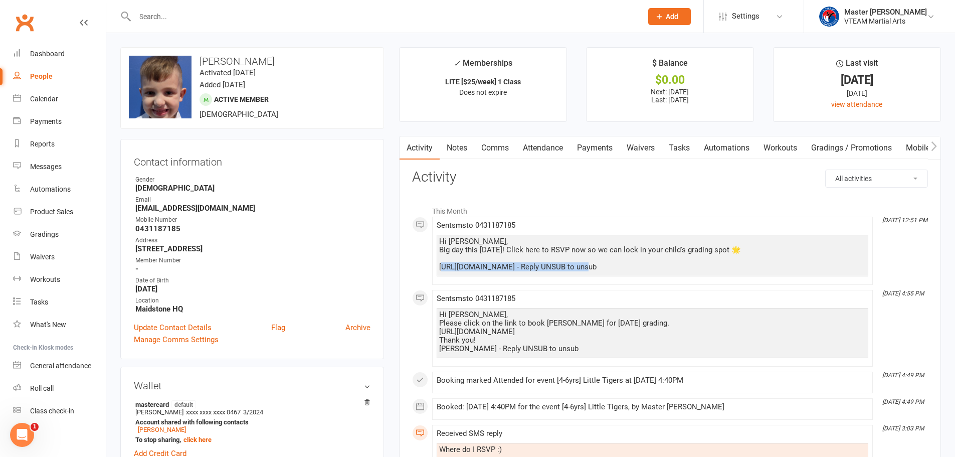
drag, startPoint x: 581, startPoint y: 266, endPoint x: 441, endPoint y: 265, distance: 140.3
click at [437, 265] on div "Hi [PERSON_NAME], Big day this [DATE]! Click here to RSVP now so we can lock in…" at bounding box center [653, 256] width 432 height 42
click at [59, 54] on div "Dashboard" at bounding box center [47, 54] width 35 height 8
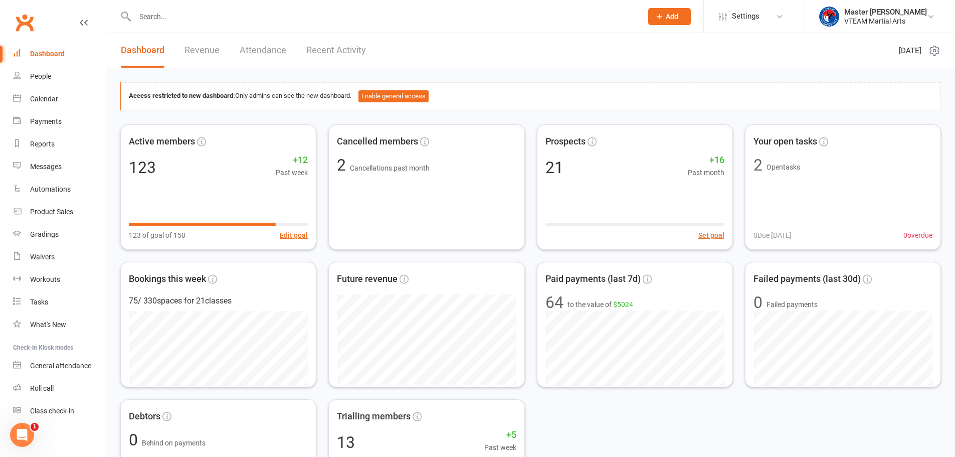
click at [327, 47] on link "Recent Activity" at bounding box center [336, 50] width 60 height 35
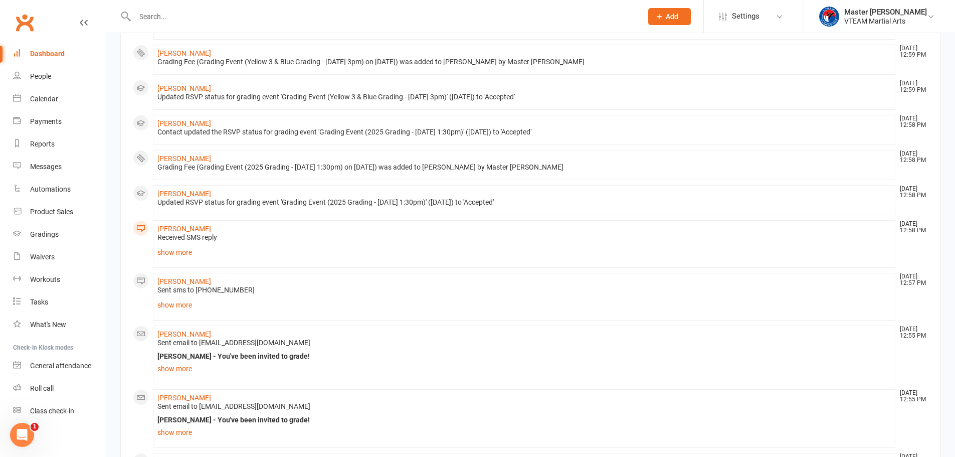
scroll to position [401, 0]
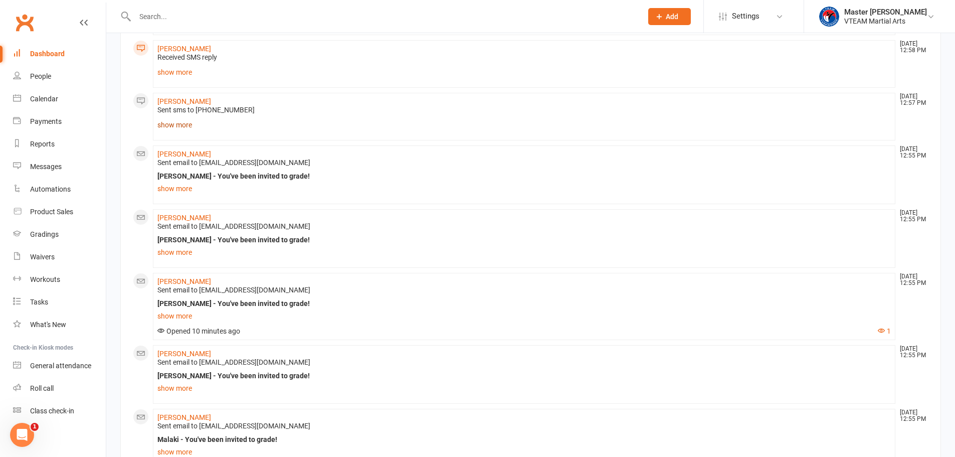
click at [186, 123] on link "show more" at bounding box center [523, 125] width 733 height 14
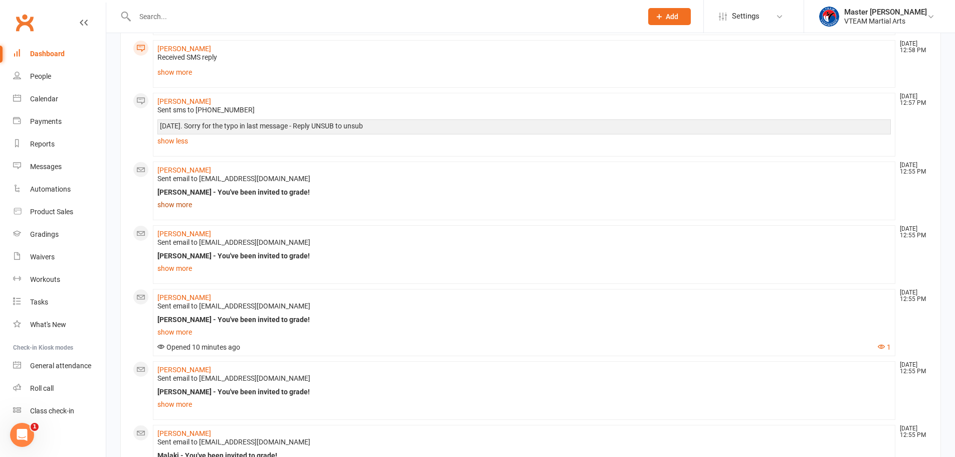
click at [177, 205] on link "show more" at bounding box center [523, 204] width 733 height 14
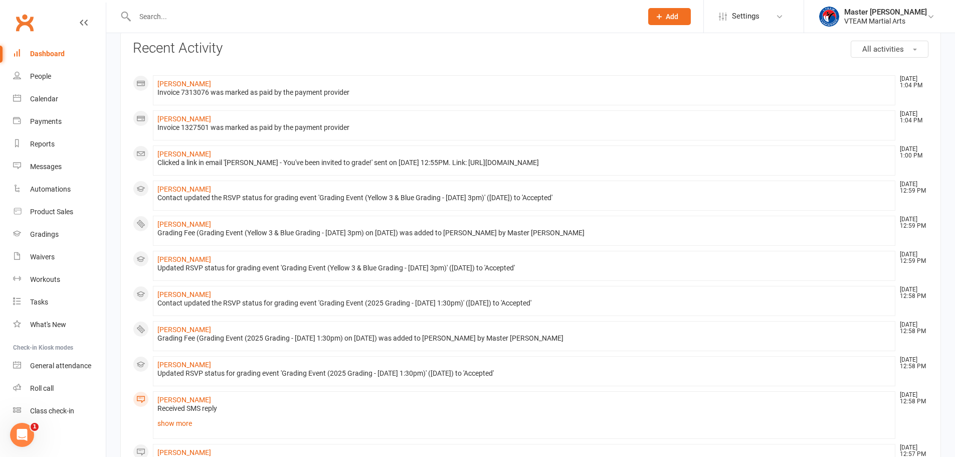
scroll to position [0, 0]
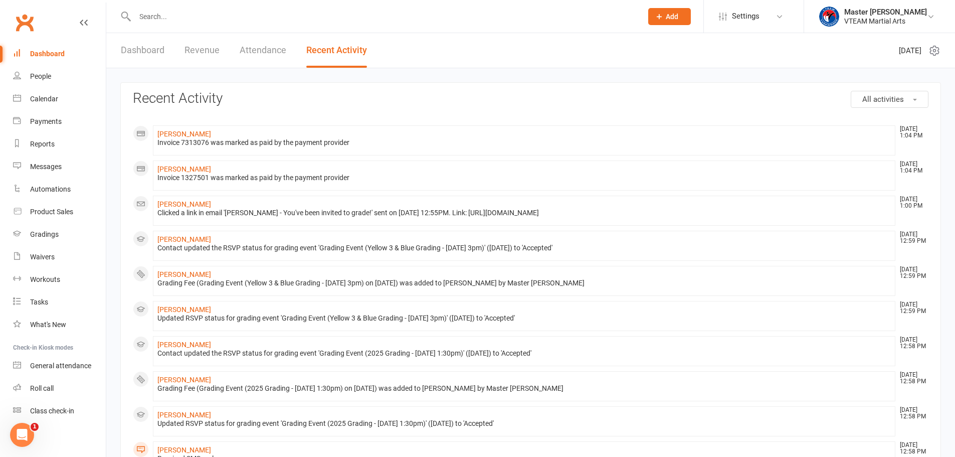
click at [139, 54] on link "Dashboard" at bounding box center [143, 50] width 44 height 35
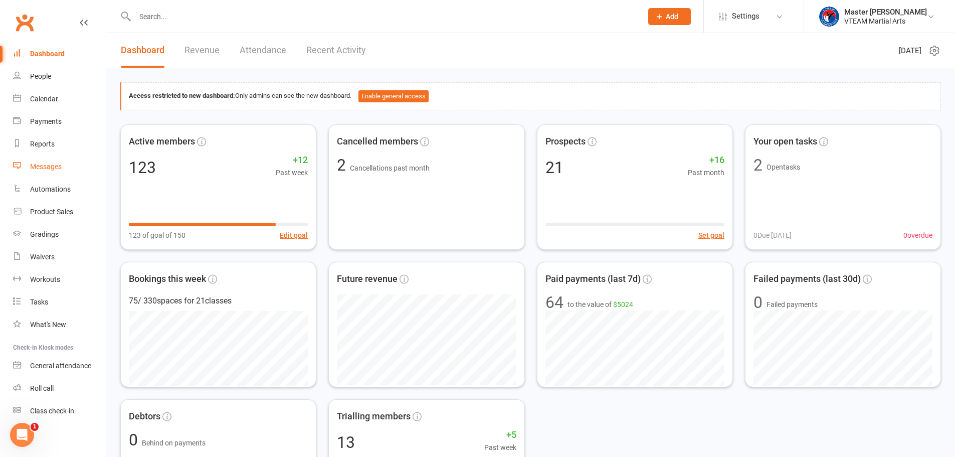
drag, startPoint x: 50, startPoint y: 168, endPoint x: 85, endPoint y: 167, distance: 35.1
click at [51, 168] on div "Messages" at bounding box center [46, 166] width 32 height 8
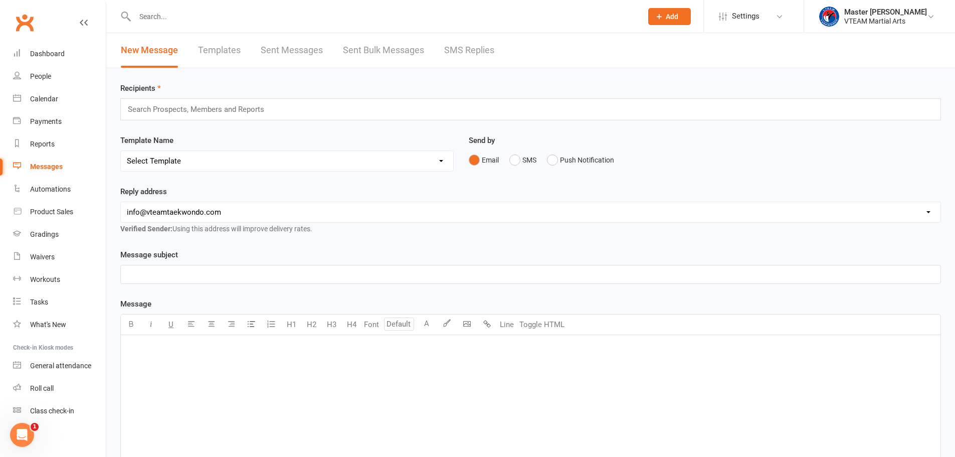
click at [473, 50] on link "SMS Replies" at bounding box center [469, 50] width 50 height 35
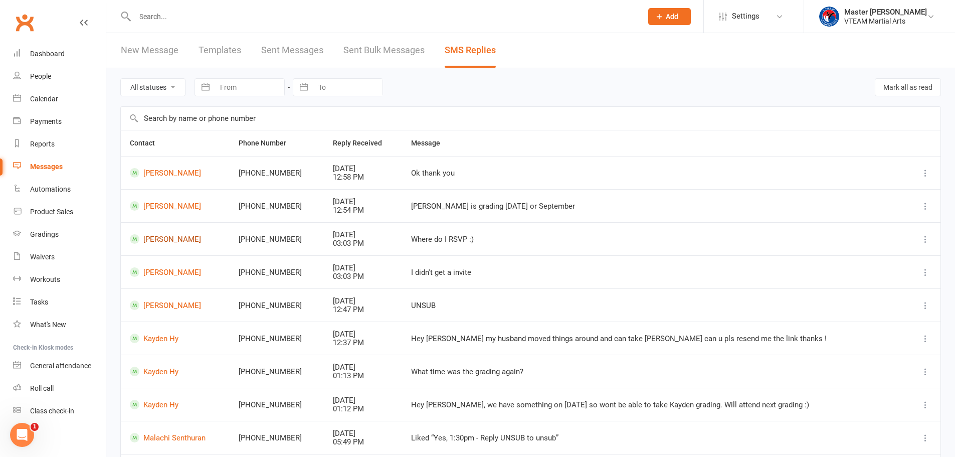
click at [170, 238] on link "[PERSON_NAME]" at bounding box center [175, 239] width 91 height 10
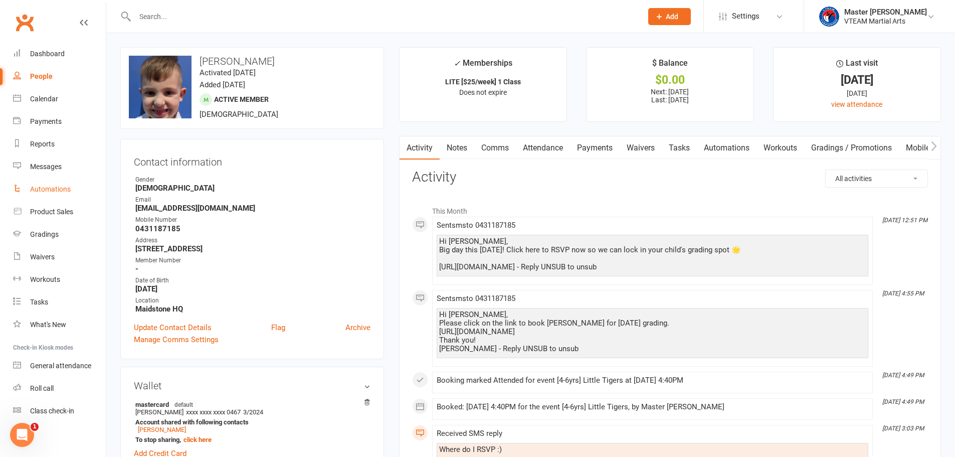
click at [56, 188] on div "Automations" at bounding box center [50, 189] width 41 height 8
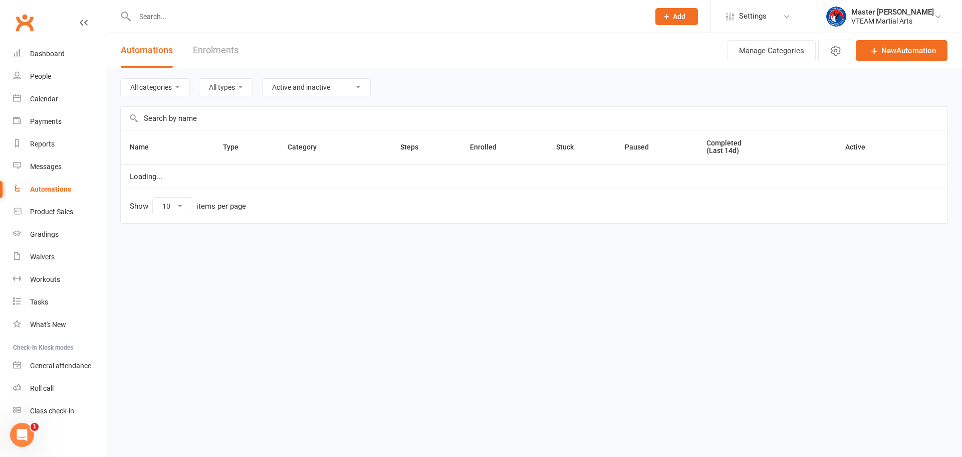
select select "100"
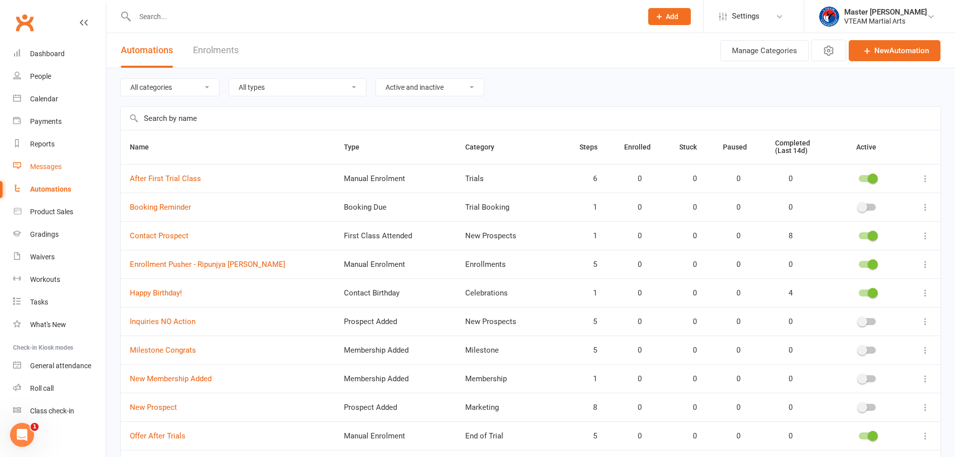
click at [50, 167] on div "Messages" at bounding box center [46, 166] width 32 height 8
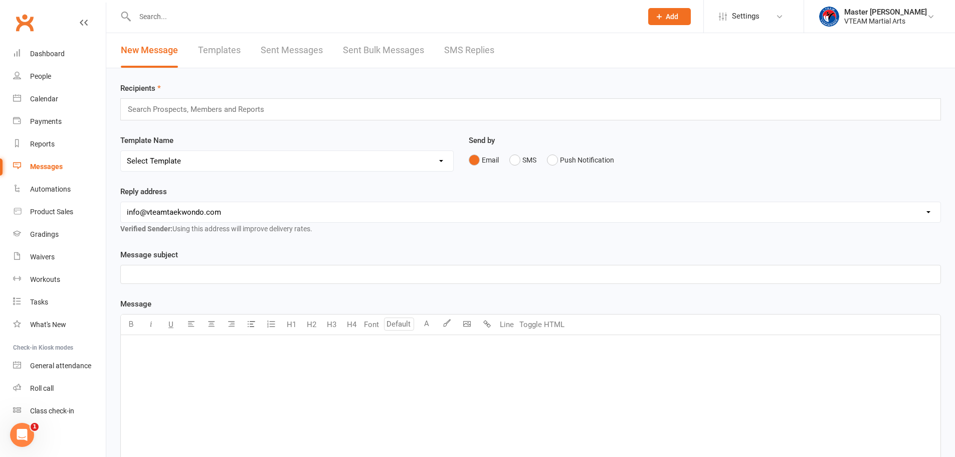
click at [225, 51] on link "Templates" at bounding box center [219, 50] width 43 height 35
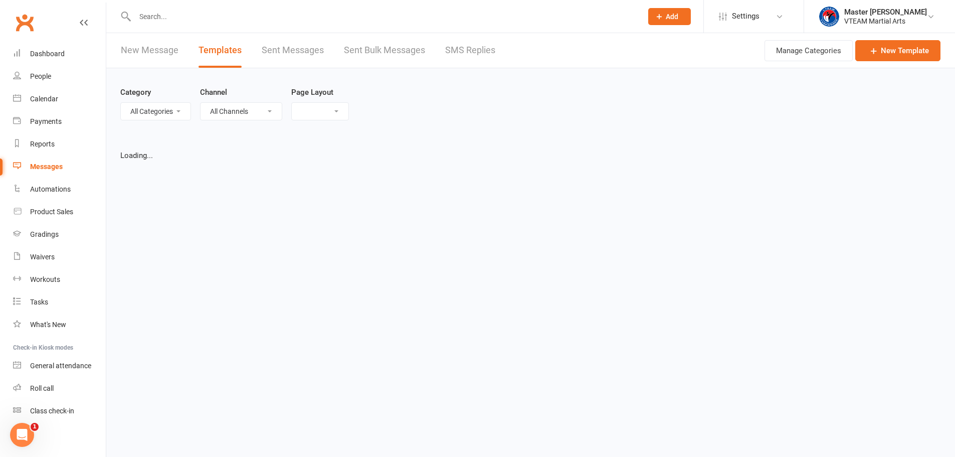
select select "list"
select select "100"
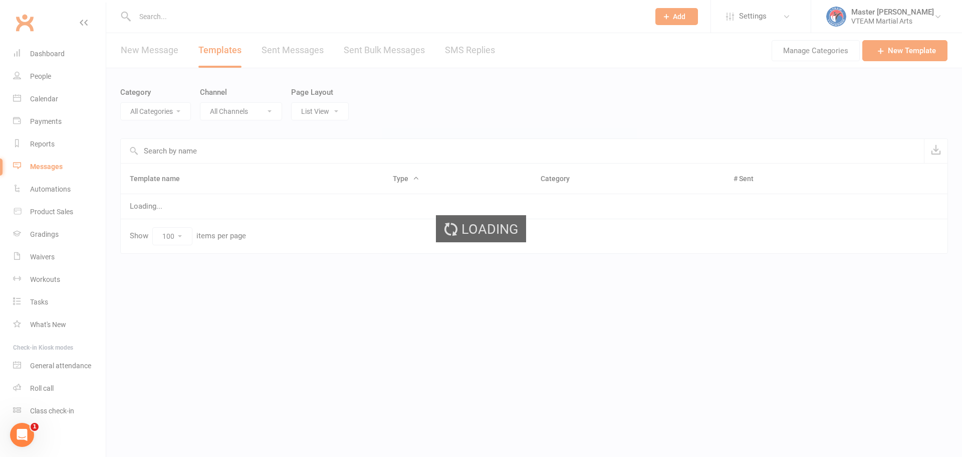
select select "6665"
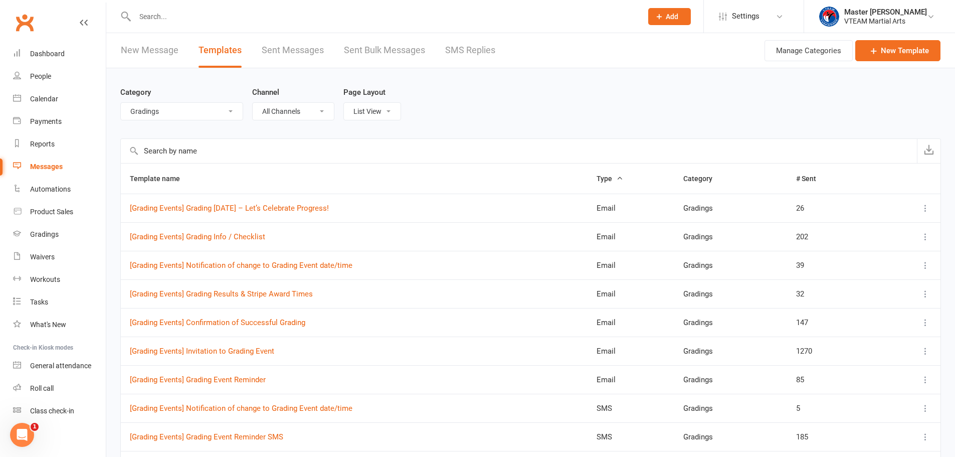
click at [194, 113] on select "All Categories (No category) 7 Days After Trial 8 Weeks Womens Only - Viet Adul…" at bounding box center [182, 111] width 122 height 17
click at [121, 103] on select "All Categories (No category) 7 Days After Trial 8 Weeks Womens Only - Viet Adul…" at bounding box center [182, 111] width 122 height 17
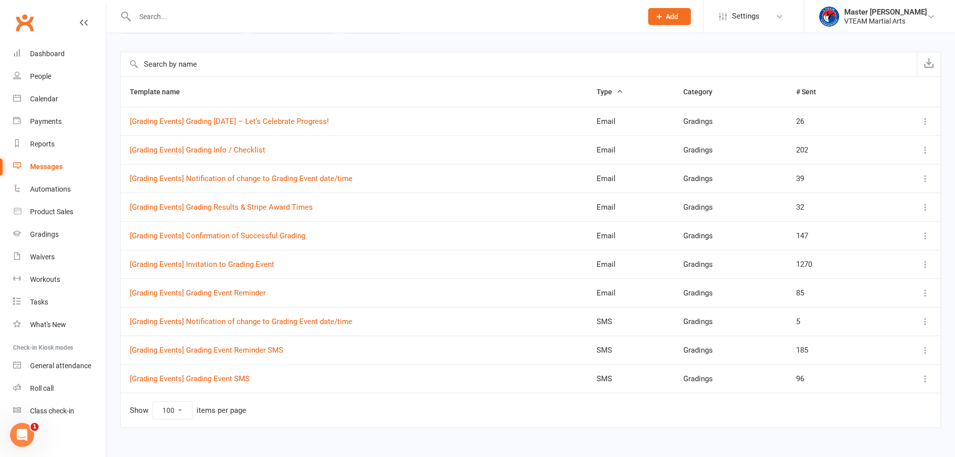
scroll to position [100, 0]
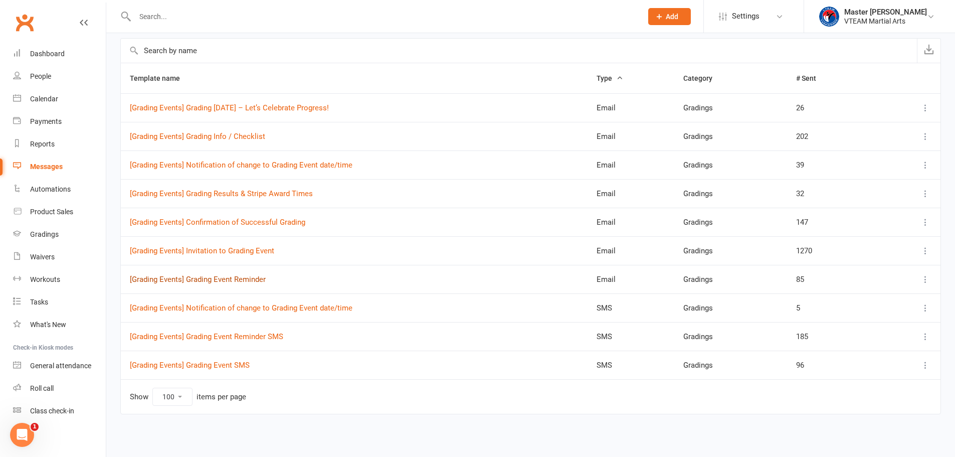
click at [253, 278] on link "[Grading Events] Grading Event Reminder" at bounding box center [198, 279] width 136 height 9
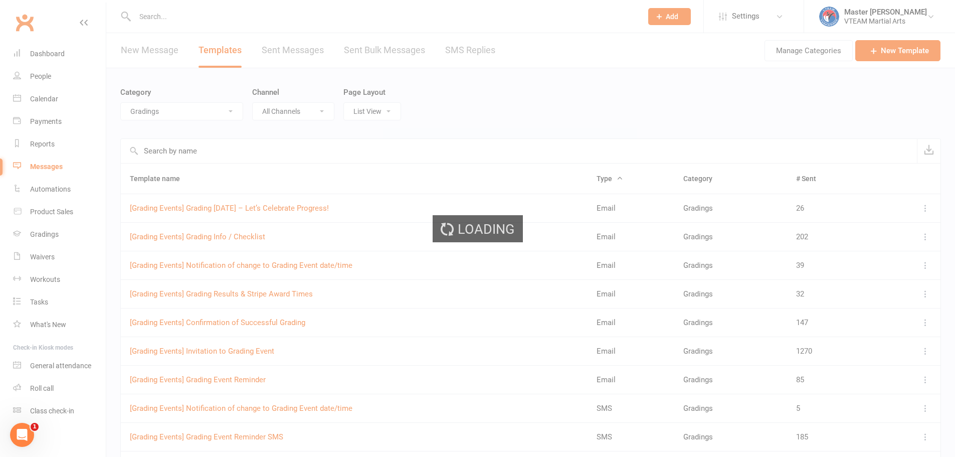
select select "grading_event_template"
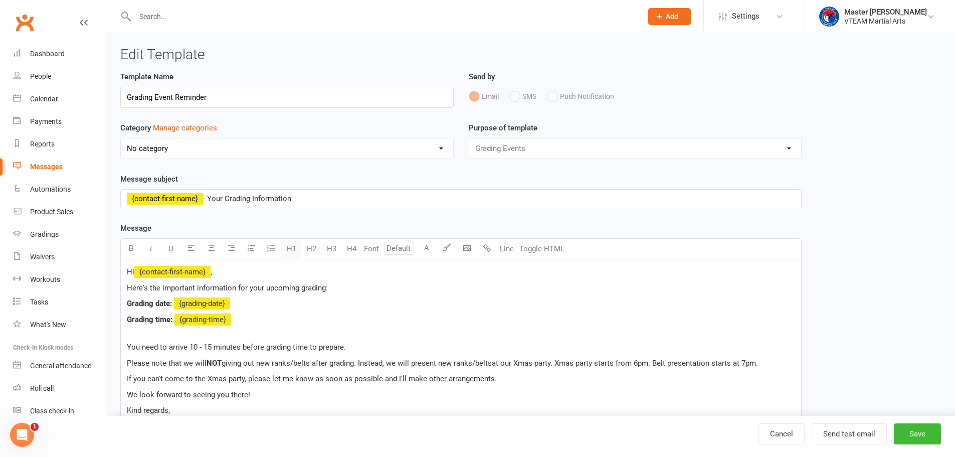
select select "6665"
select select "100"
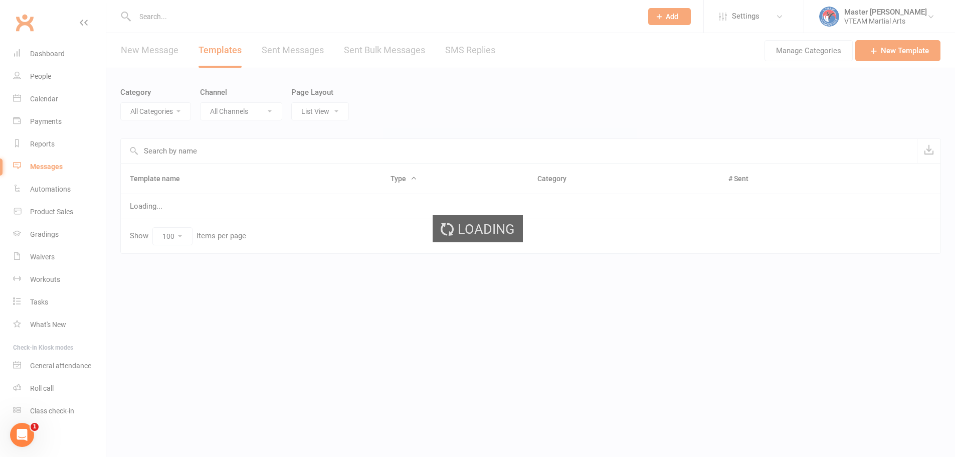
select select "6665"
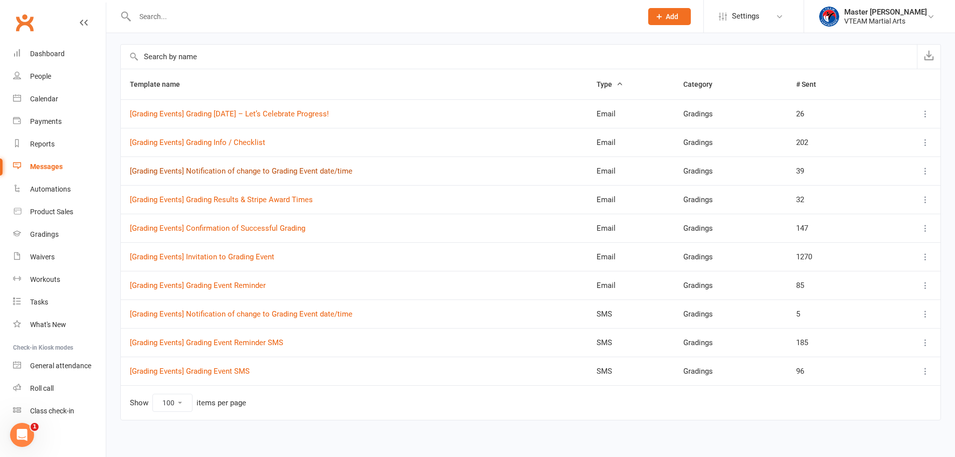
scroll to position [100, 0]
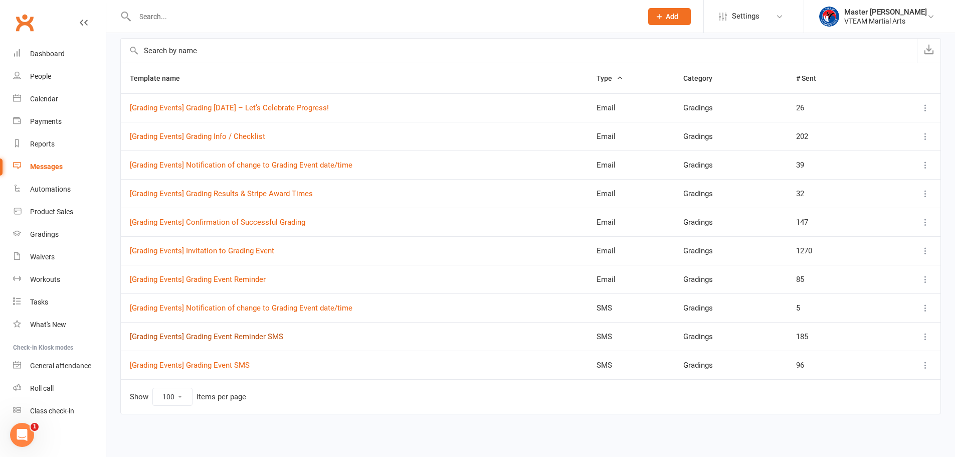
click at [261, 333] on link "[Grading Events] Grading Event Reminder SMS" at bounding box center [206, 336] width 153 height 9
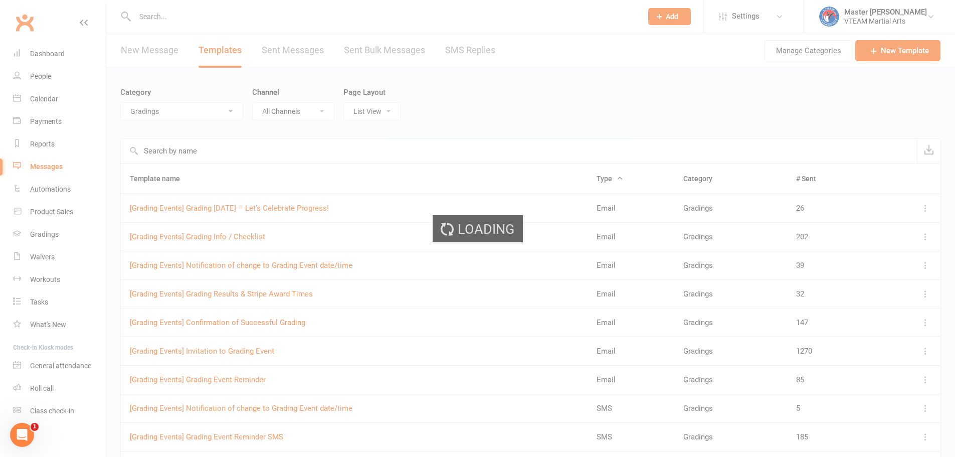
select select "grading_event_template"
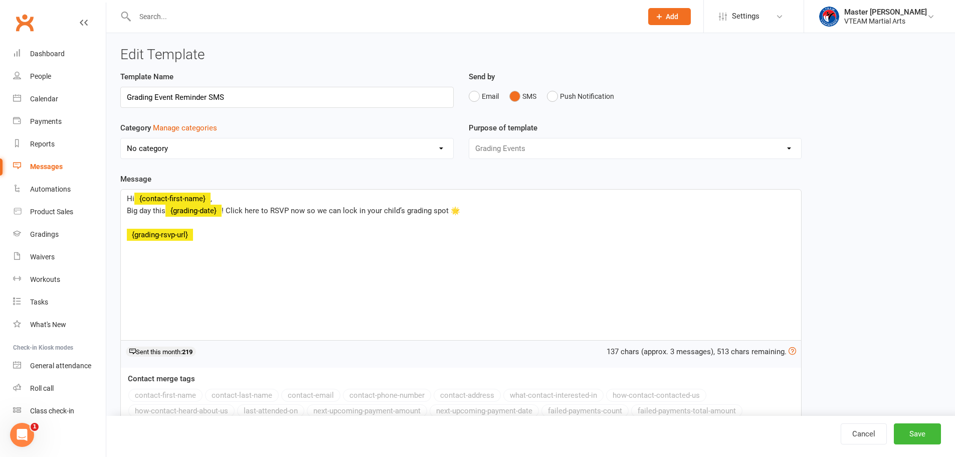
select select "6665"
drag, startPoint x: 175, startPoint y: 96, endPoint x: 119, endPoint y: 96, distance: 55.6
click at [119, 96] on div "Template Name Grading Event Reminder SMS" at bounding box center [287, 96] width 348 height 51
drag, startPoint x: 173, startPoint y: 96, endPoint x: 215, endPoint y: 98, distance: 42.1
click at [215, 98] on input "Reminder SMS" at bounding box center [286, 97] width 333 height 21
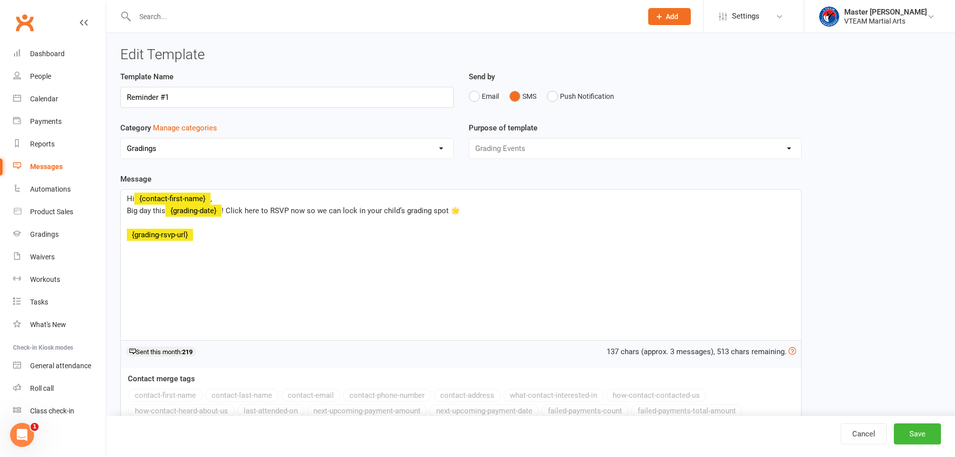
click at [128, 96] on input "Reminder #1" at bounding box center [286, 97] width 333 height 21
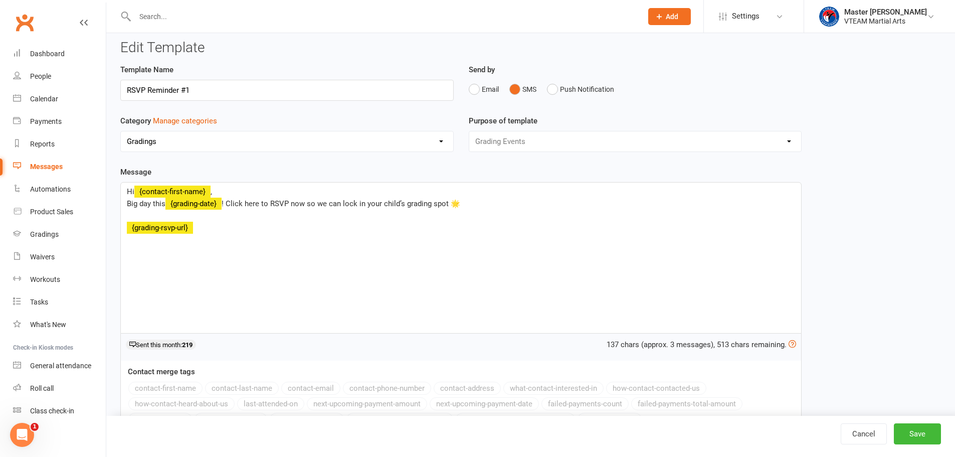
scroll to position [50, 0]
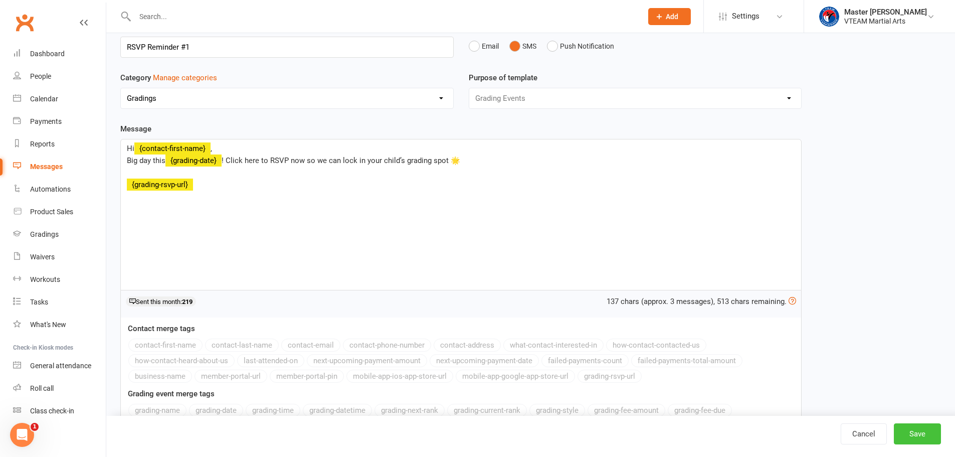
type input "RSVP Reminder #1"
click at [908, 427] on button "Save" at bounding box center [917, 433] width 47 height 21
select select "100"
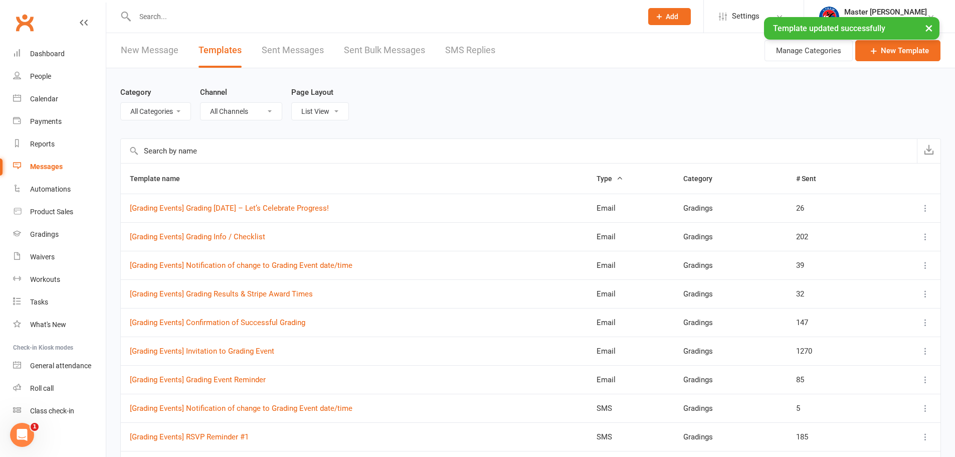
select select "6665"
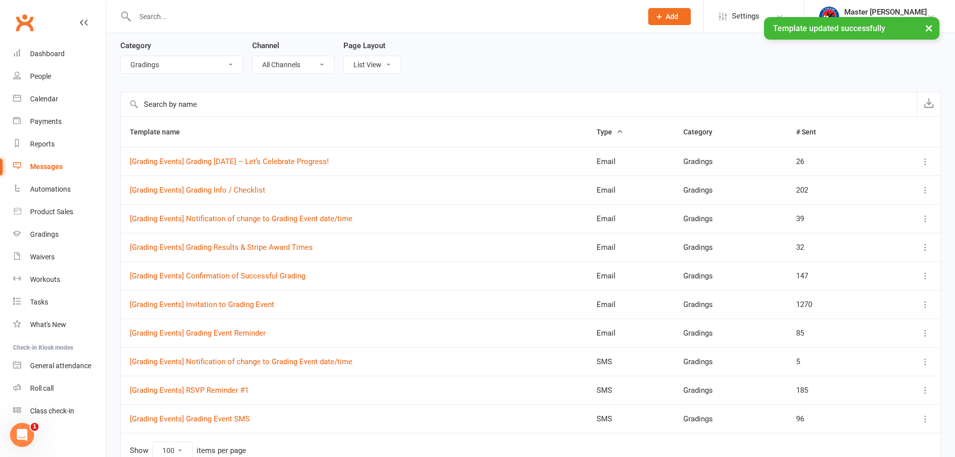
scroll to position [100, 0]
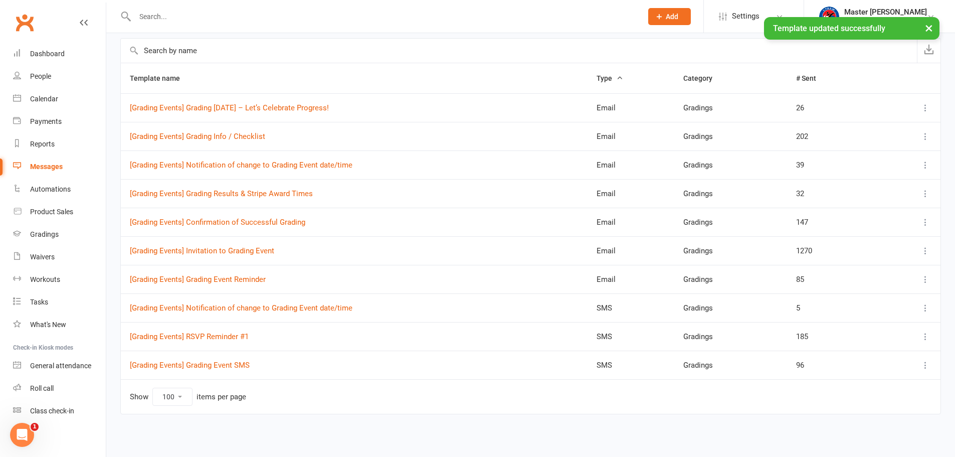
click at [926, 334] on icon at bounding box center [925, 336] width 10 height 10
click at [893, 395] on link "Duplicate" at bounding box center [873, 396] width 99 height 20
click at [248, 393] on link "[Grading Events] RSVP Reminder #1 (1)" at bounding box center [195, 393] width 130 height 9
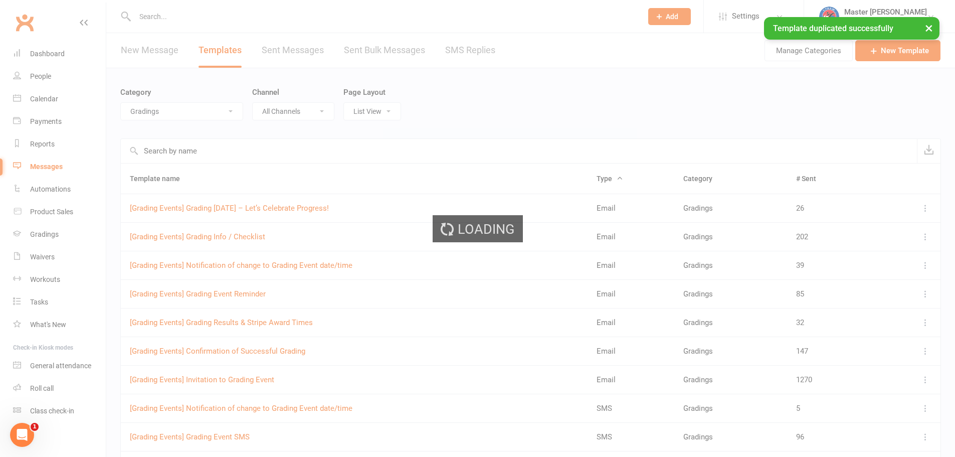
select select "grading_event_template"
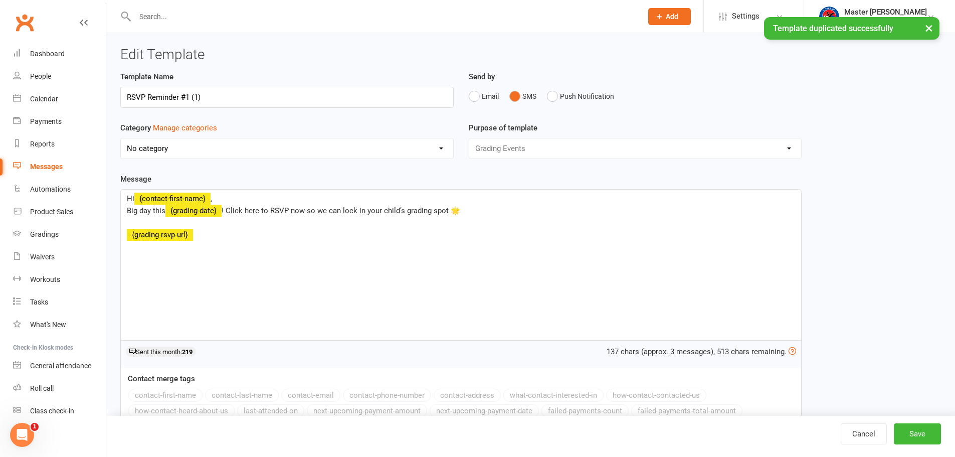
select select "6665"
drag, startPoint x: 186, startPoint y: 97, endPoint x: 245, endPoint y: 98, distance: 58.2
click at [245, 98] on input "RSVP Reminder #1 (1)" at bounding box center [286, 97] width 333 height 21
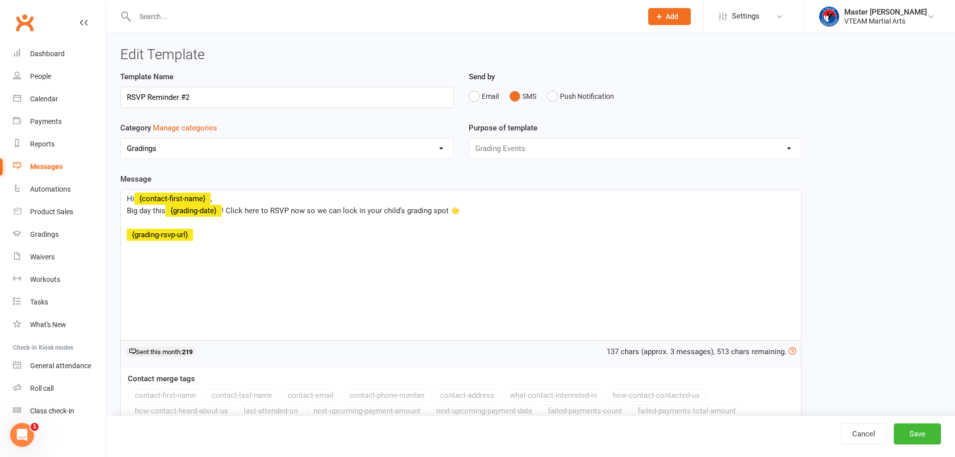
type input "RSVP Reminder #2"
click at [860, 433] on link "Cancel" at bounding box center [863, 433] width 46 height 21
select select "100"
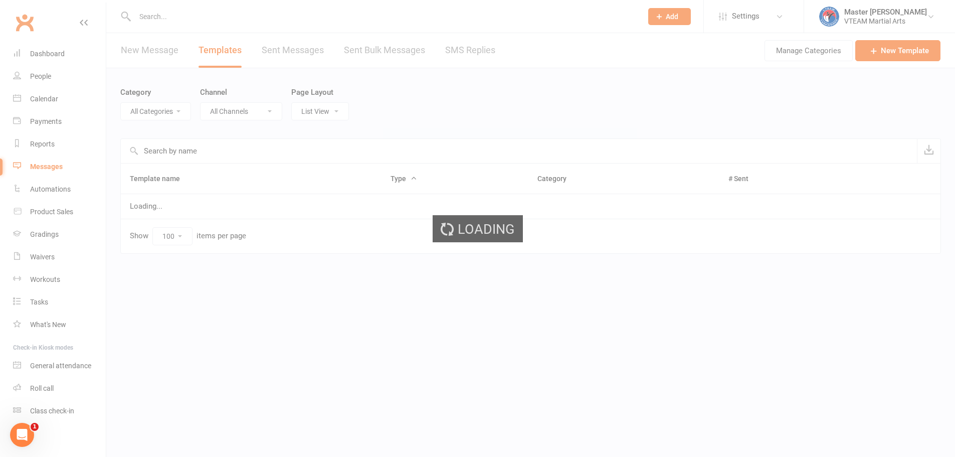
select select "6665"
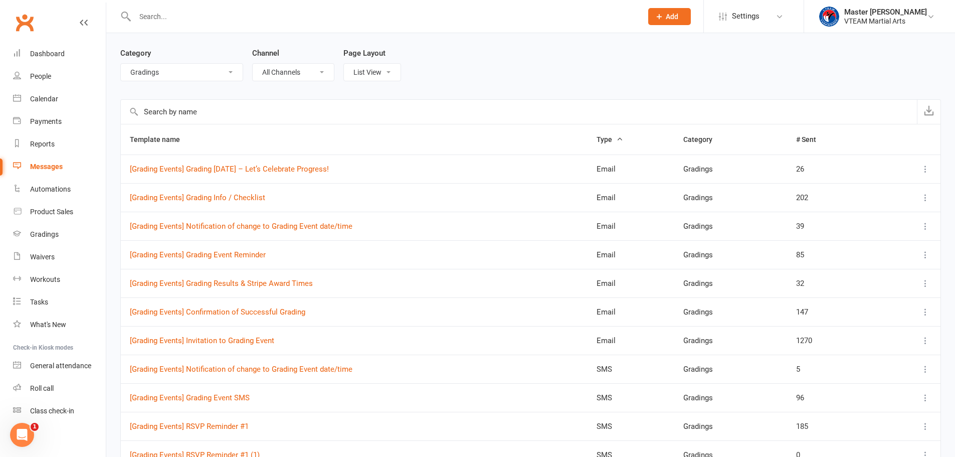
scroll to position [100, 0]
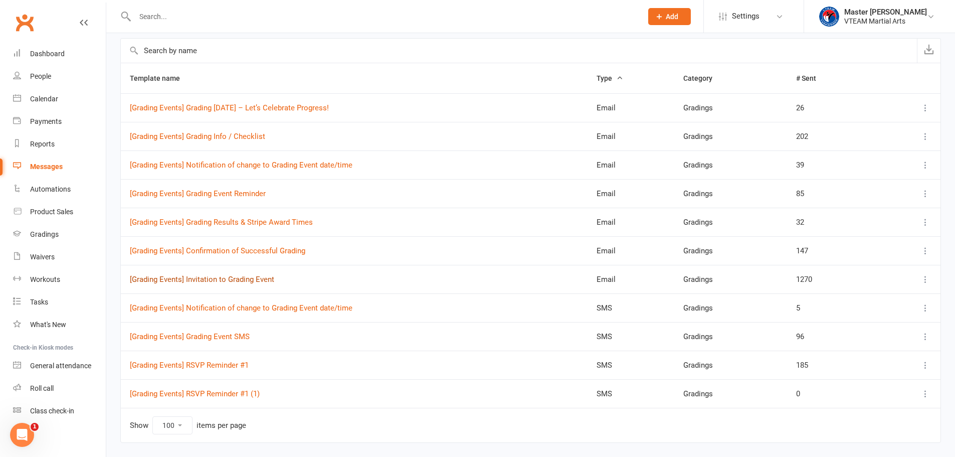
click at [246, 278] on link "[Grading Events] Invitation to Grading Event" at bounding box center [202, 279] width 144 height 9
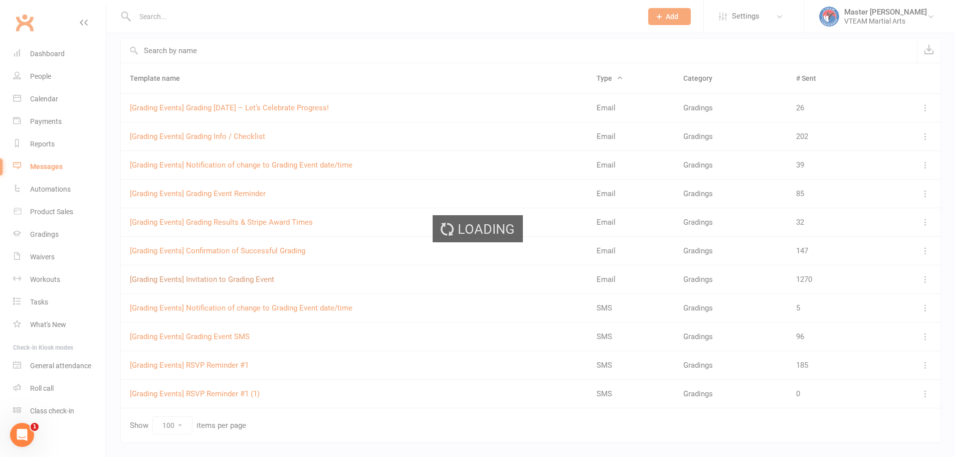
select select "grading_event_template"
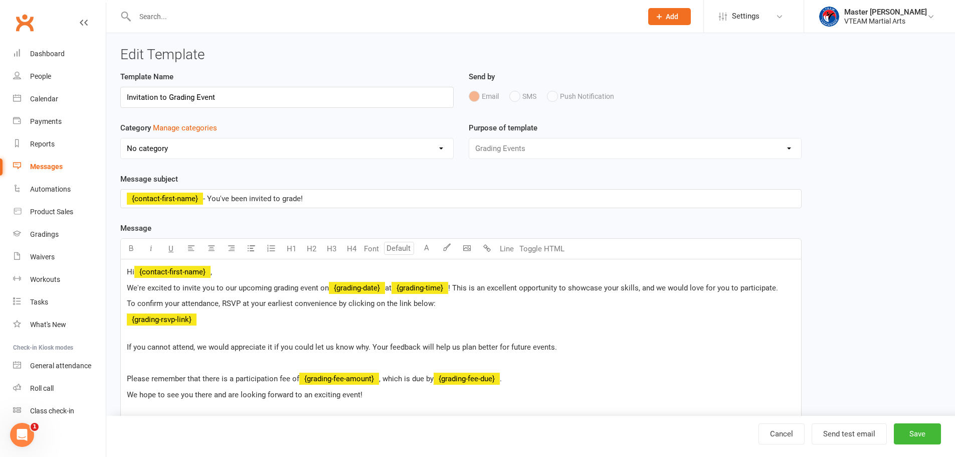
select select "6665"
click at [441, 307] on p "To confirm your attendance, RSVP at your earliest convenience by clicking on th…" at bounding box center [461, 303] width 668 height 12
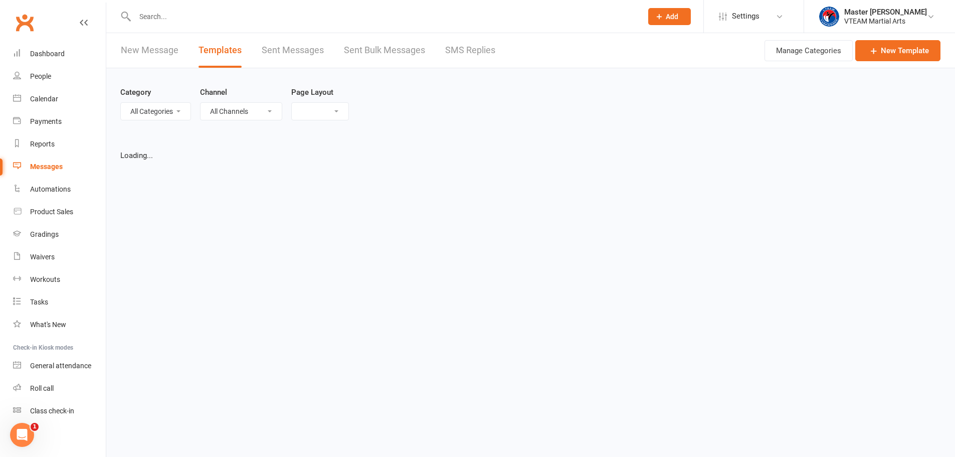
select select "list"
select select "100"
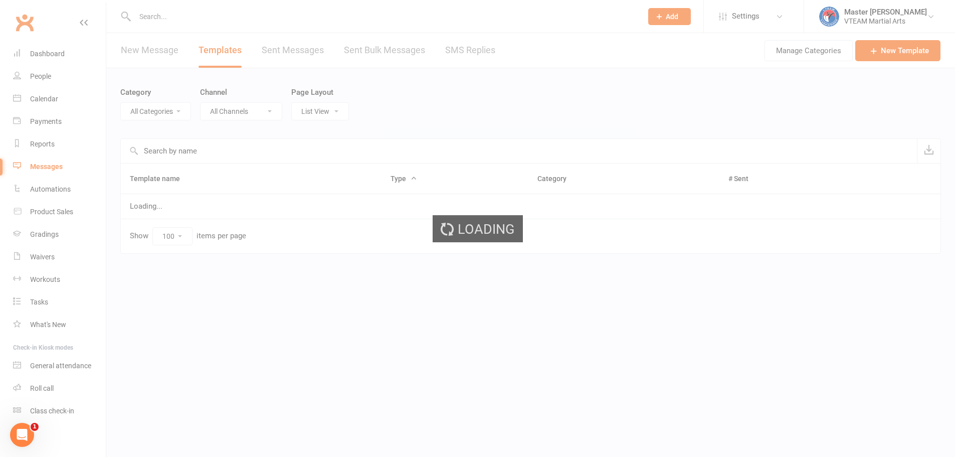
select select "6665"
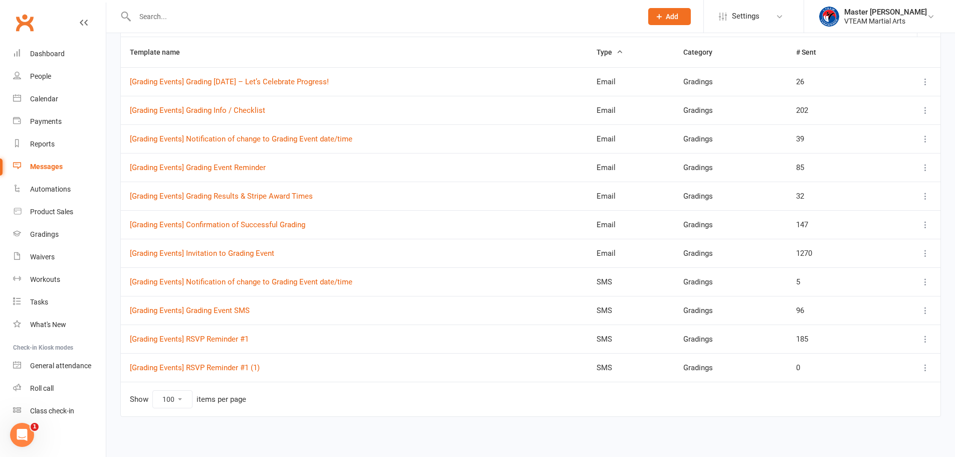
scroll to position [129, 0]
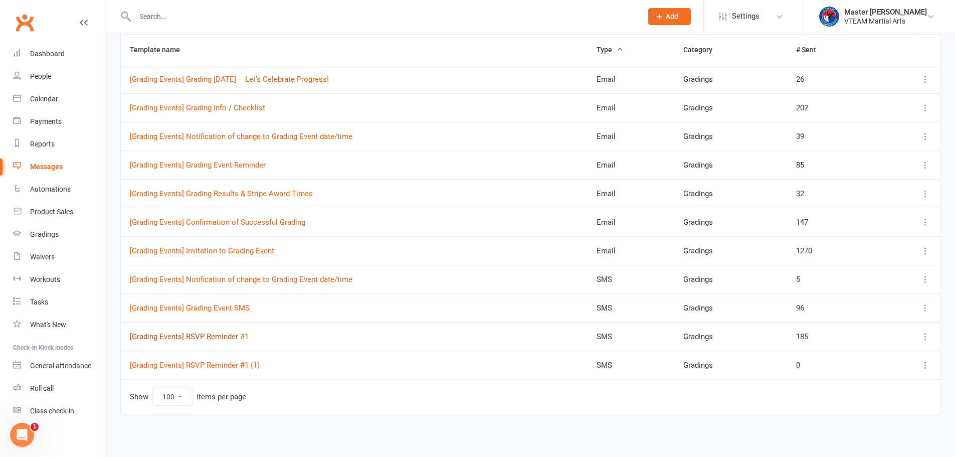
click at [237, 339] on link "[Grading Events] RSVP Reminder #1" at bounding box center [189, 336] width 119 height 9
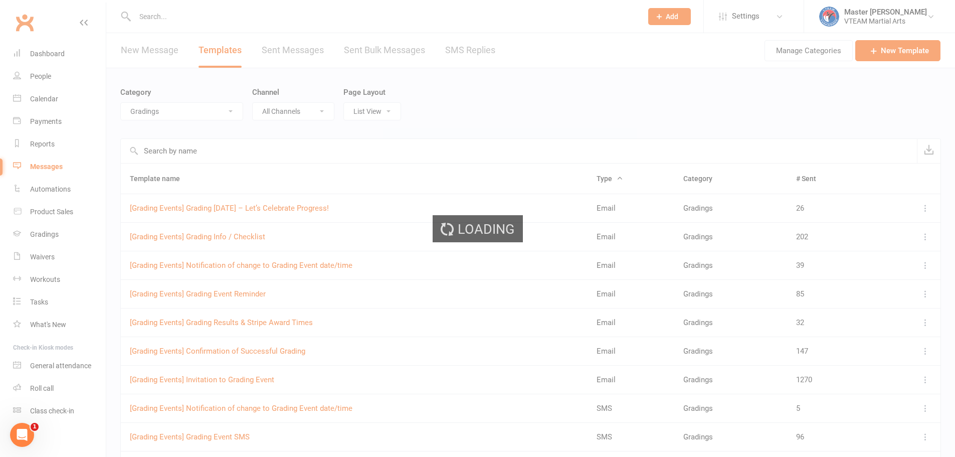
select select "grading_event_template"
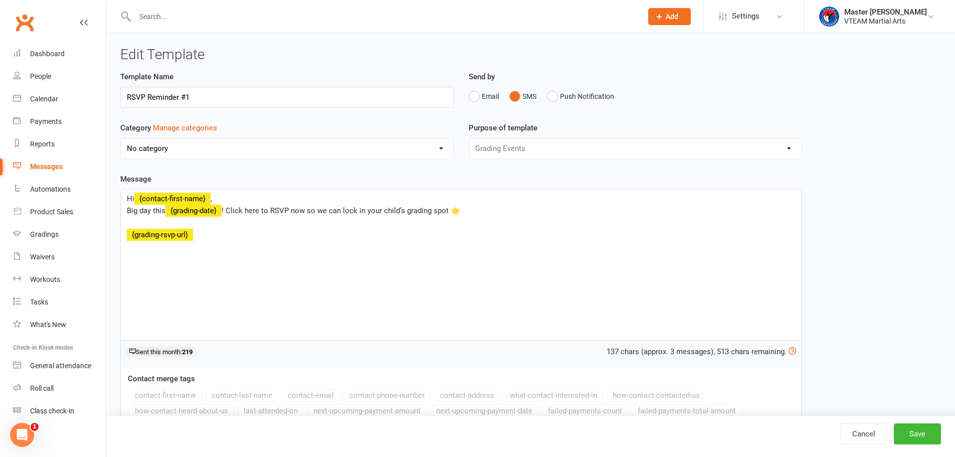
select select "6665"
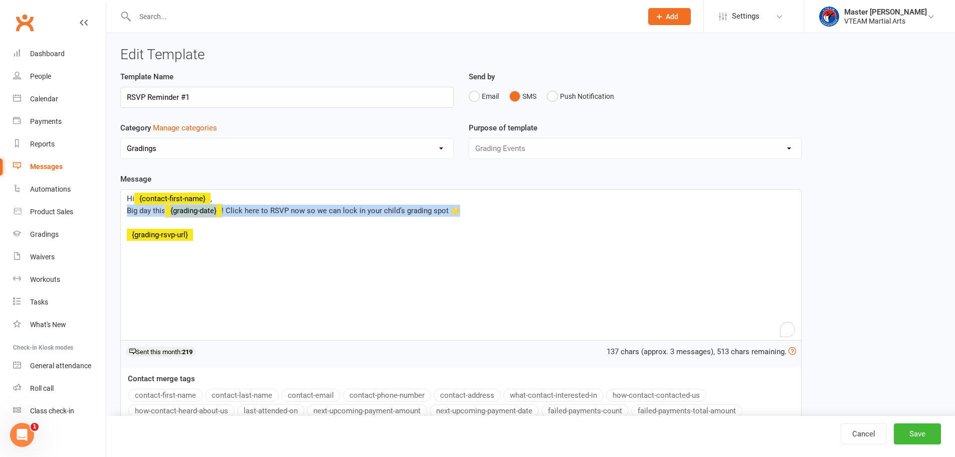
drag, startPoint x: 126, startPoint y: 212, endPoint x: 460, endPoint y: 213, distance: 333.8
click at [460, 213] on div "Hi ﻿ {contact-first-name} , Big day this ﻿ {grading-date} ! Click here to RSVP …" at bounding box center [461, 264] width 680 height 150
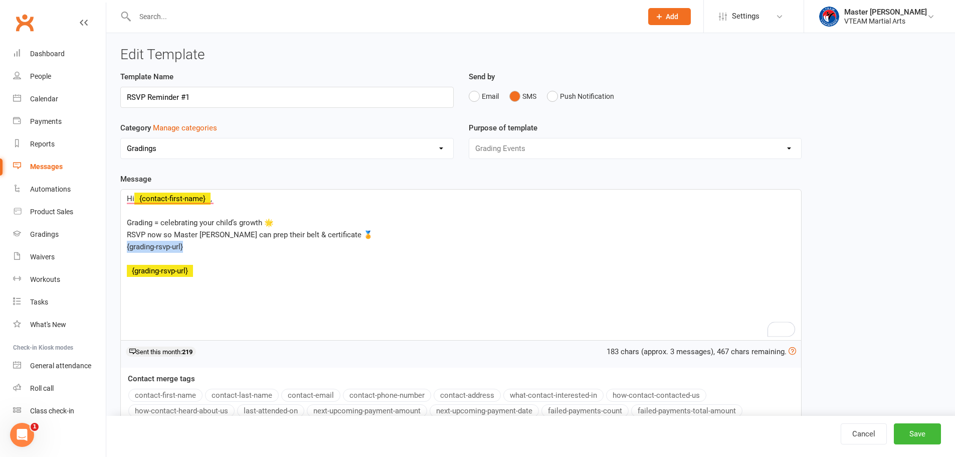
drag, startPoint x: 148, startPoint y: 248, endPoint x: 124, endPoint y: 249, distance: 24.6
click at [124, 249] on div "Hi ﻿ {contact-first-name} , ﻿ Grading = celebrating your child’s growth 🌟 RSVP …" at bounding box center [461, 264] width 680 height 150
click at [289, 224] on p "Grading = celebrating your child’s growth 🌟" at bounding box center [461, 223] width 668 height 12
click at [916, 436] on button "Save" at bounding box center [917, 433] width 47 height 21
select select "100"
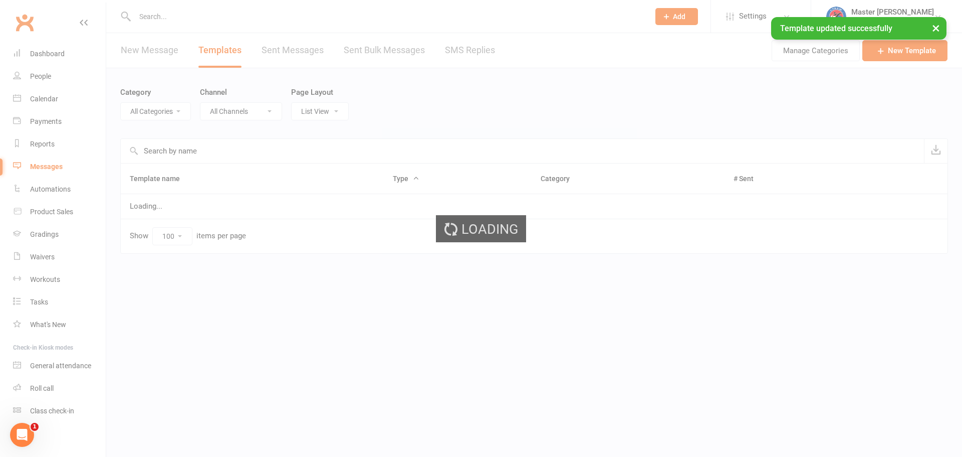
select select "6665"
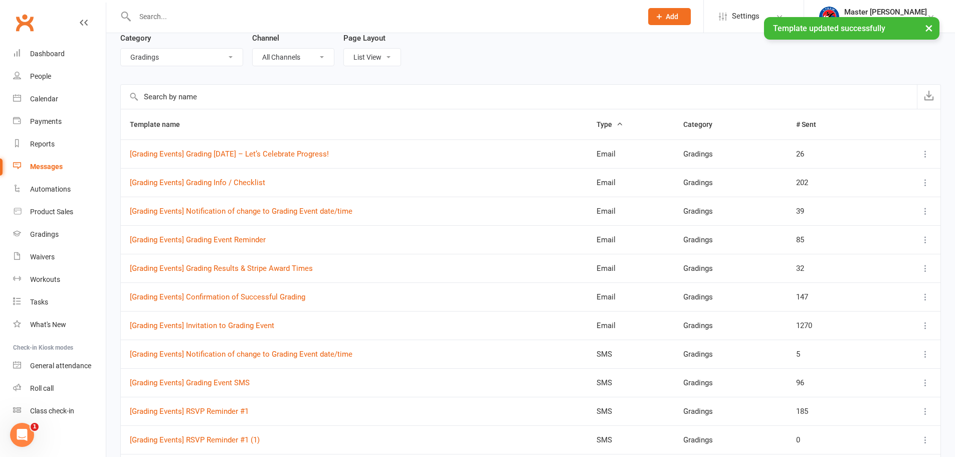
scroll to position [129, 0]
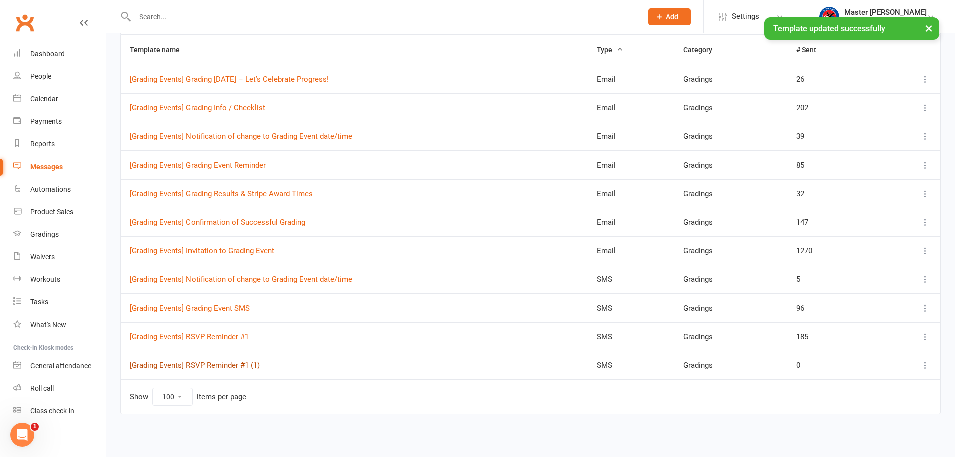
click at [242, 363] on link "[Grading Events] RSVP Reminder #1 (1)" at bounding box center [195, 364] width 130 height 9
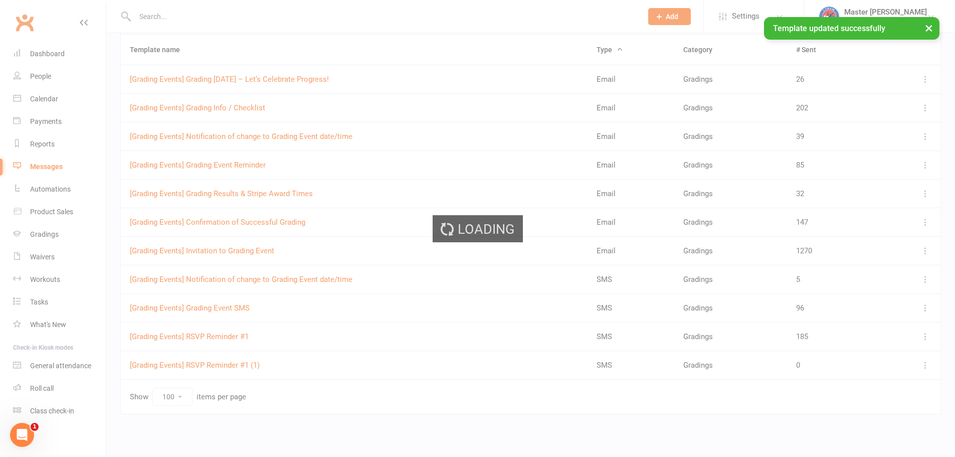
select select "grading_event_template"
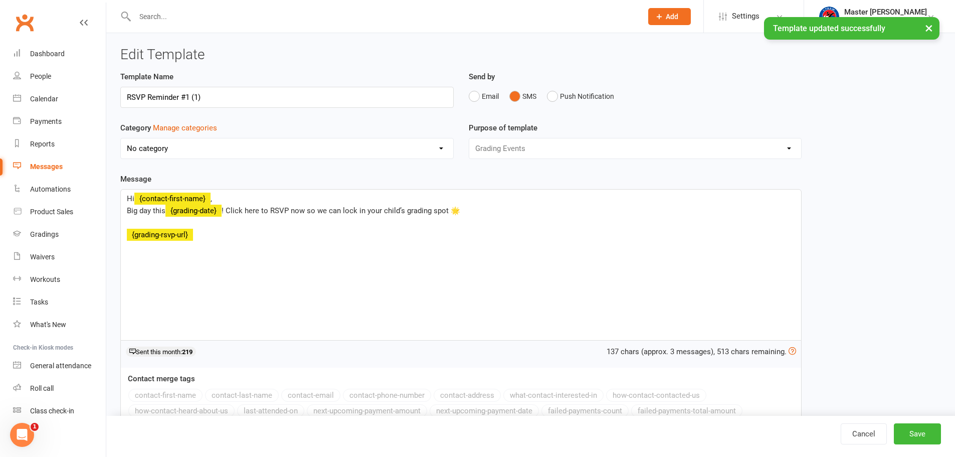
select select "6665"
drag, startPoint x: 186, startPoint y: 97, endPoint x: 259, endPoint y: 99, distance: 72.7
click at [259, 99] on input "RSVP Reminder #1 (1)" at bounding box center [286, 97] width 333 height 21
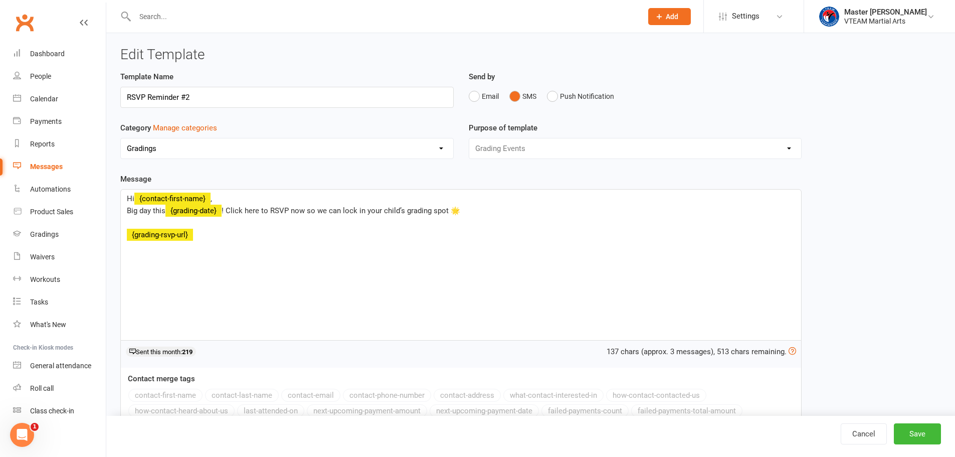
type input "RSVP Reminder #2"
click at [351, 213] on span "! Click here to RSVP now so we can lock in your child’s grading spot 🌟" at bounding box center [341, 210] width 239 height 9
click at [230, 199] on p "Hi ﻿ {contact-first-name} ," at bounding box center [461, 198] width 668 height 12
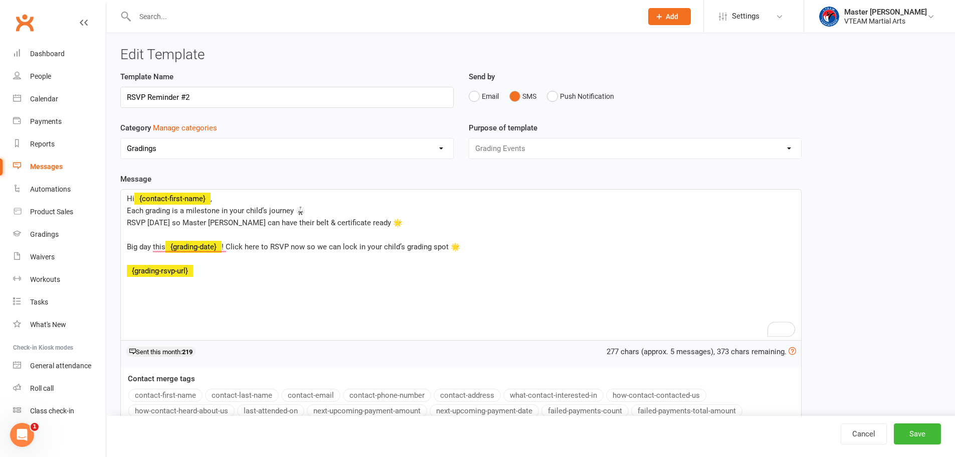
click at [308, 210] on p "Each grading is a milestone in your child’s journey 🥋" at bounding box center [461, 210] width 668 height 12
click at [358, 220] on p "RSVP today so Master Eric can have their belt & certificate ready 🌟" at bounding box center [461, 223] width 668 height 12
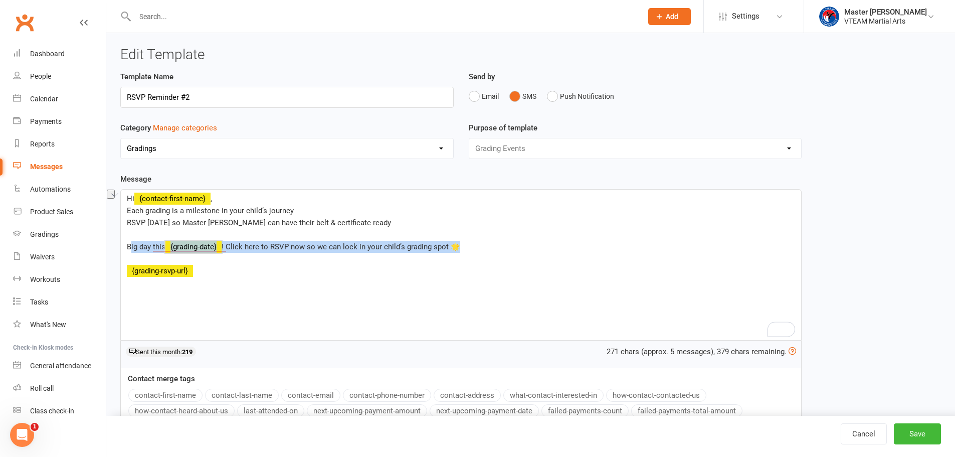
drag, startPoint x: 467, startPoint y: 248, endPoint x: 129, endPoint y: 247, distance: 337.3
click at [129, 247] on p "Big day this ﻿ {grading-date} ! Click here to RSVP now so we can lock in your c…" at bounding box center [461, 247] width 668 height 12
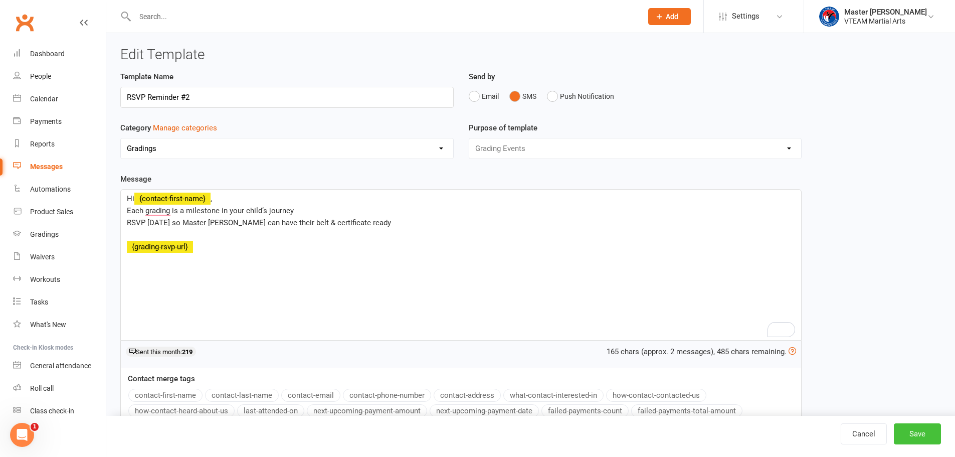
click at [925, 436] on button "Save" at bounding box center [917, 433] width 47 height 21
select select "100"
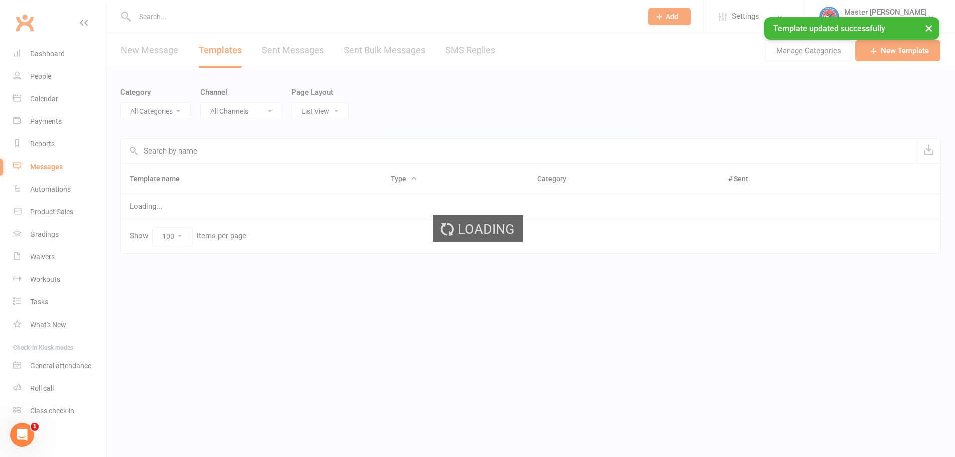
select select "6665"
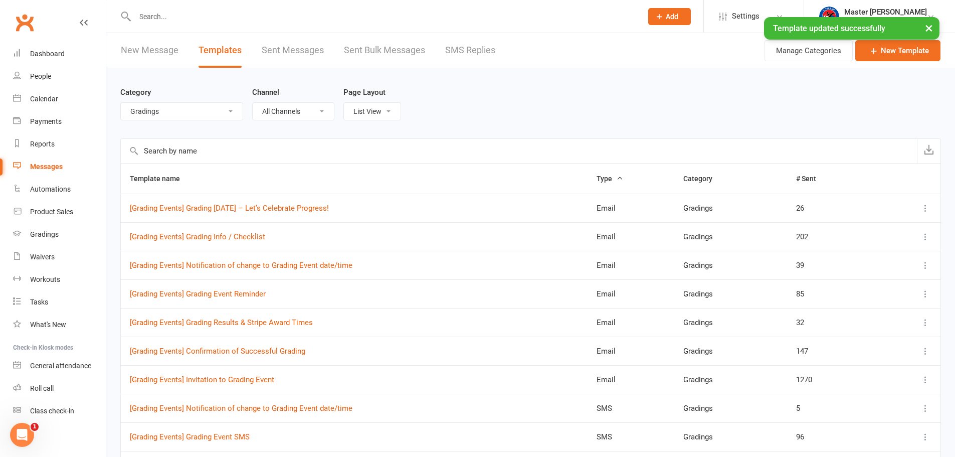
scroll to position [129, 0]
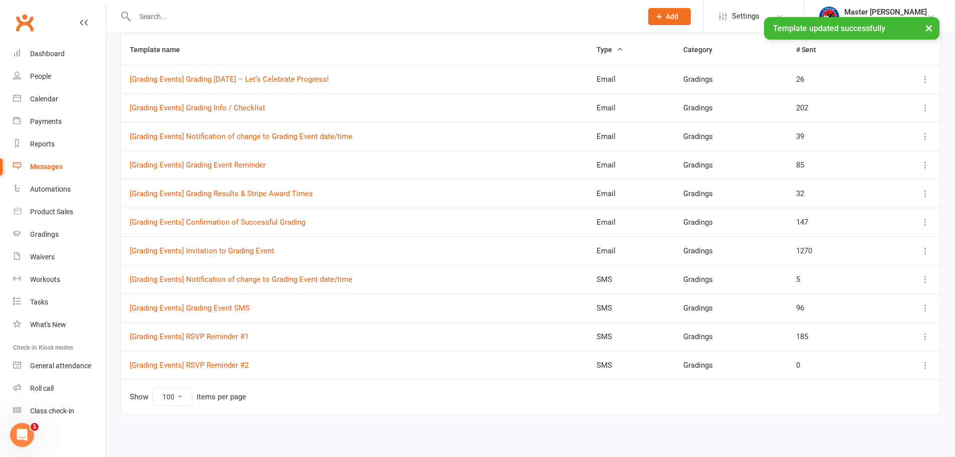
click at [926, 363] on icon at bounding box center [925, 365] width 10 height 10
click at [869, 427] on link "Duplicate" at bounding box center [873, 424] width 99 height 20
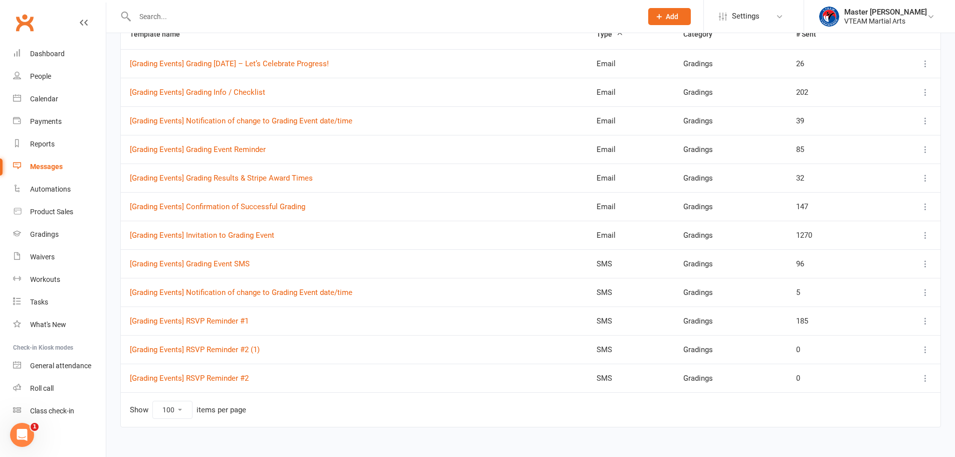
scroll to position [157, 0]
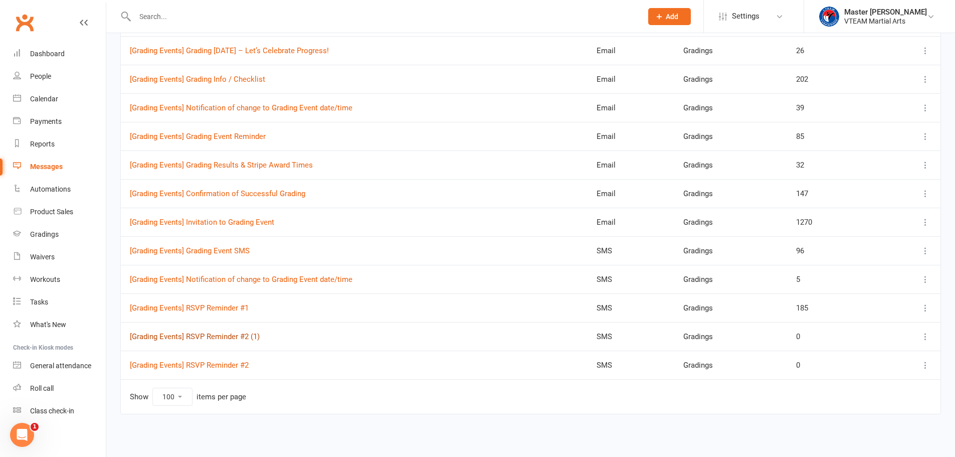
click at [240, 337] on link "[Grading Events] RSVP Reminder #2 (1)" at bounding box center [195, 336] width 130 height 9
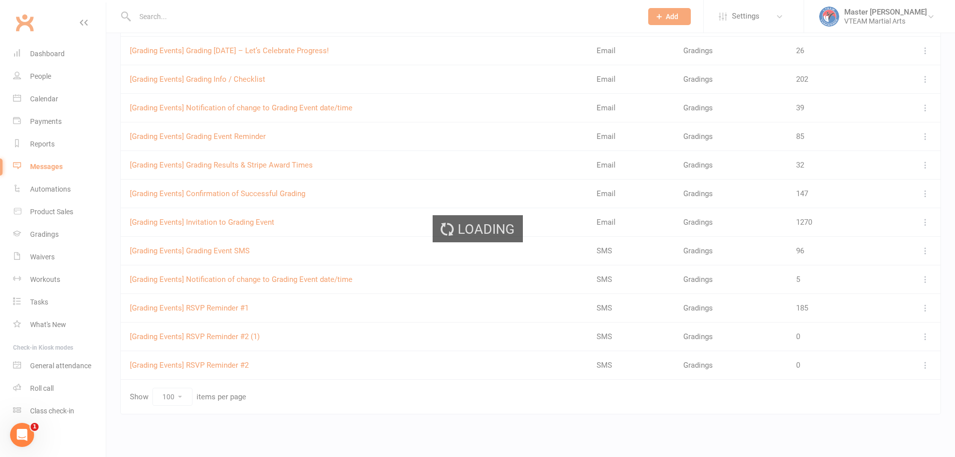
select select "grading_event_template"
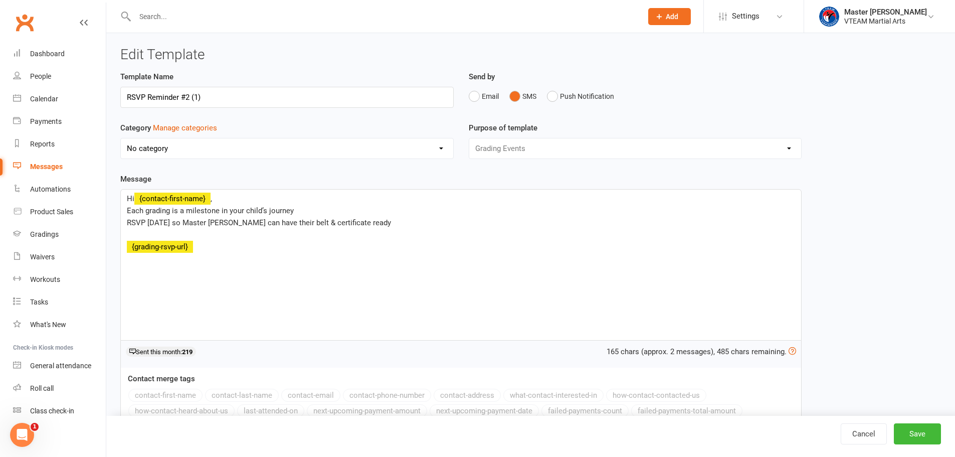
select select "6665"
drag, startPoint x: 186, startPoint y: 96, endPoint x: 252, endPoint y: 94, distance: 65.2
click at [252, 94] on input "RSVP Reminder #2 (1)" at bounding box center [286, 97] width 333 height 21
type input "RSVP Reminder #3"
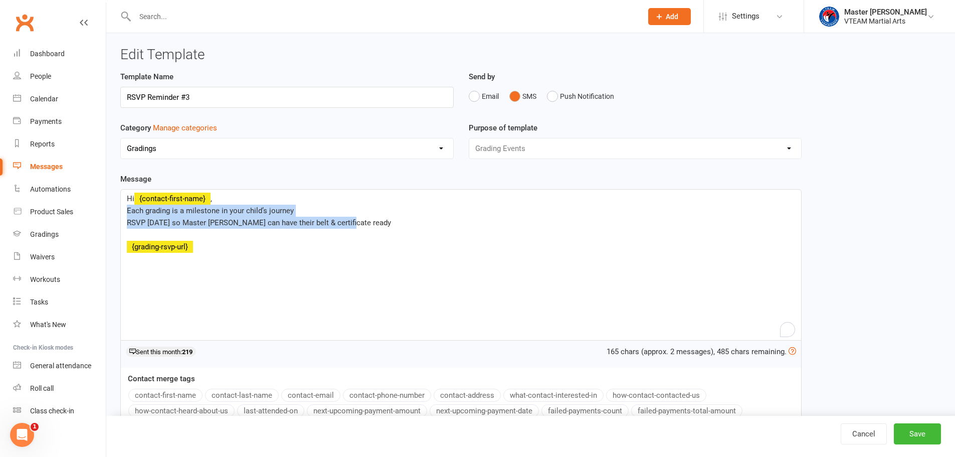
drag, startPoint x: 351, startPoint y: 222, endPoint x: 117, endPoint y: 209, distance: 233.9
click at [117, 209] on div "Template Name RSVP Reminder #3 Send by Email SMS Push Notification Category Man…" at bounding box center [461, 289] width 696 height 436
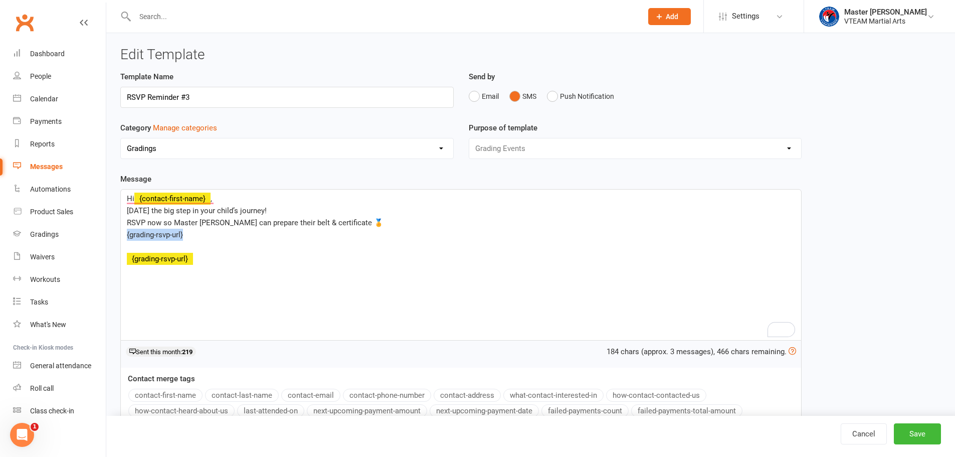
drag, startPoint x: 200, startPoint y: 236, endPoint x: 124, endPoint y: 236, distance: 76.7
click at [124, 236] on div "Hi ﻿ {contact-first-name} , Tomorrow’s the big step in your child’s journey! RS…" at bounding box center [461, 264] width 680 height 150
click at [353, 221] on p "RSVP now so Master Eric can prepare their belt & certificate 🏅" at bounding box center [461, 223] width 668 height 12
click at [919, 433] on button "Save" at bounding box center [917, 433] width 47 height 21
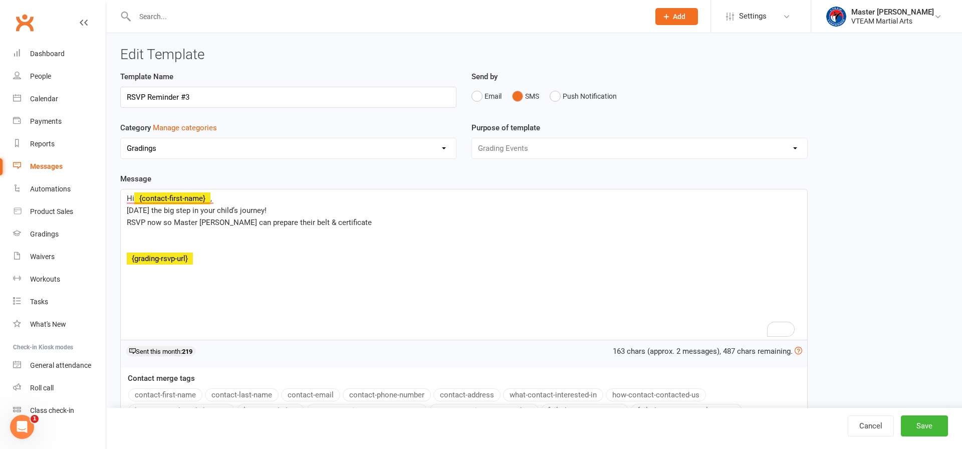
select select "100"
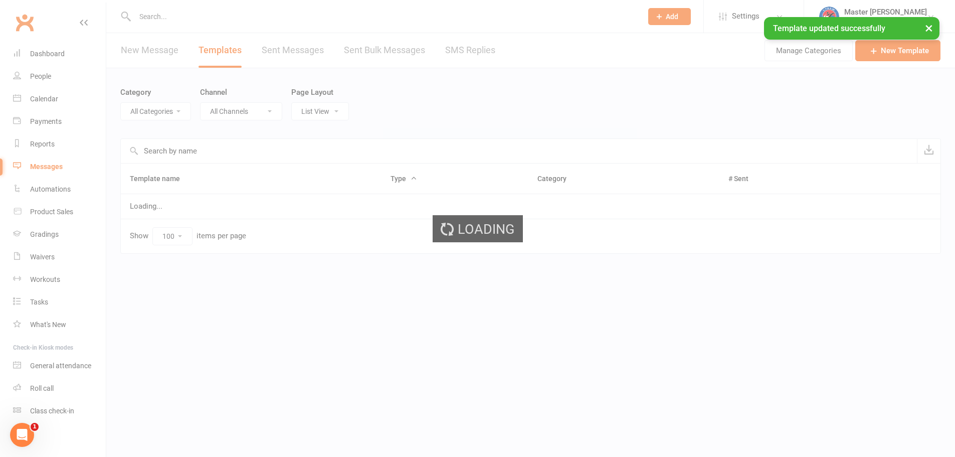
select select "6665"
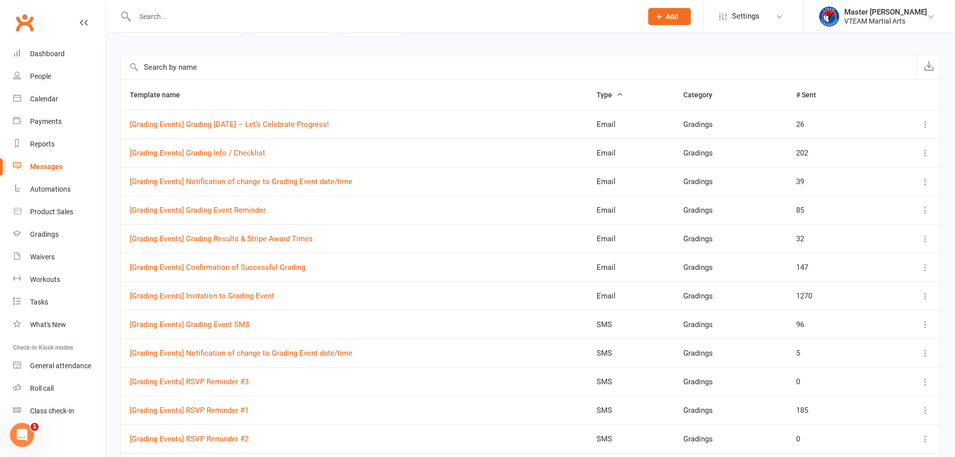
scroll to position [7, 0]
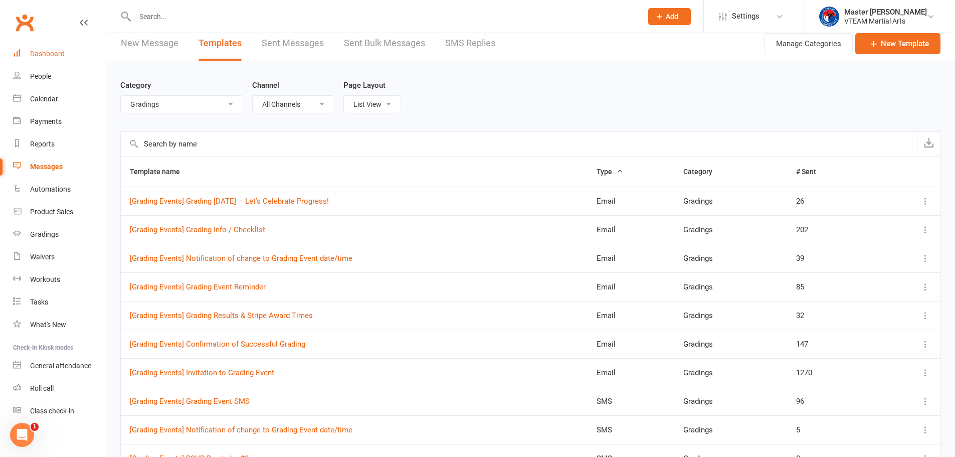
click at [54, 54] on div "Dashboard" at bounding box center [47, 54] width 35 height 8
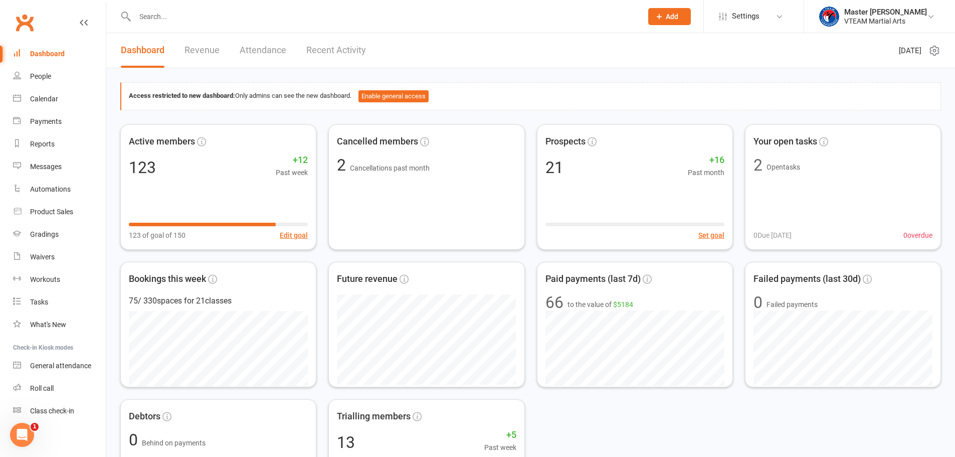
click at [348, 50] on link "Recent Activity" at bounding box center [336, 50] width 60 height 35
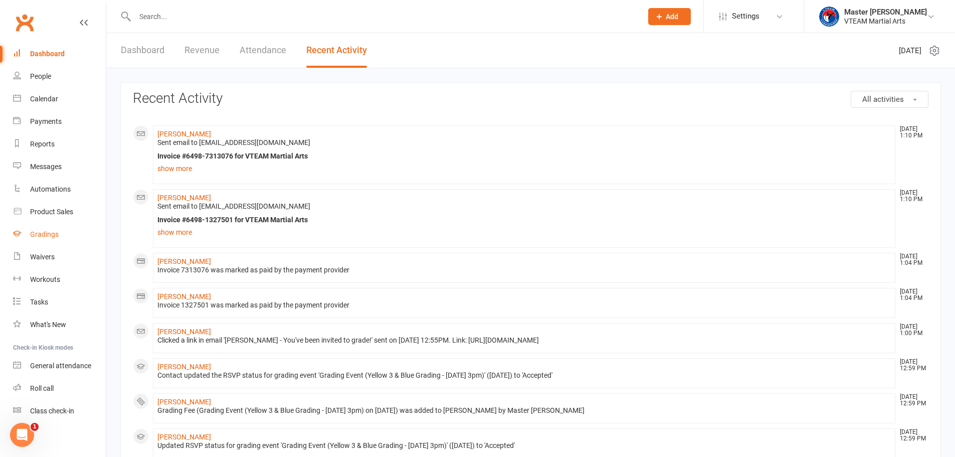
click at [42, 235] on div "Gradings" at bounding box center [44, 234] width 29 height 8
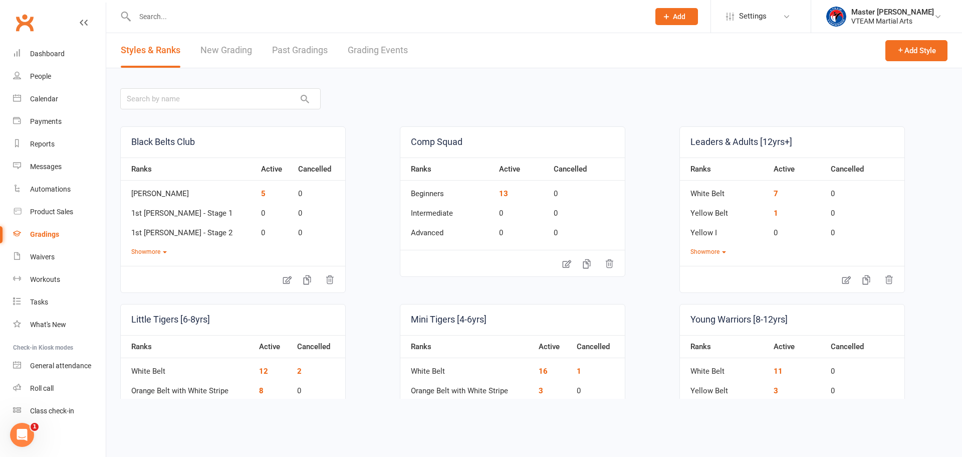
click at [381, 54] on link "Grading Events" at bounding box center [378, 50] width 60 height 35
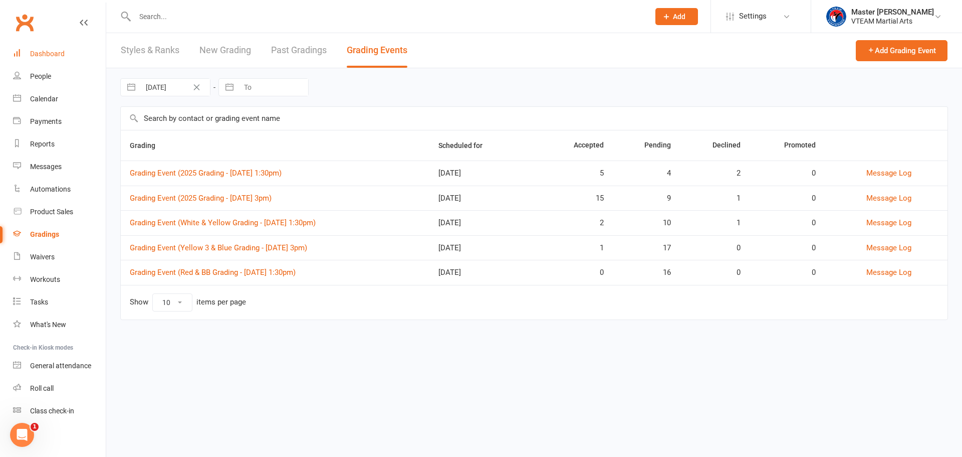
click at [55, 53] on div "Dashboard" at bounding box center [47, 54] width 35 height 8
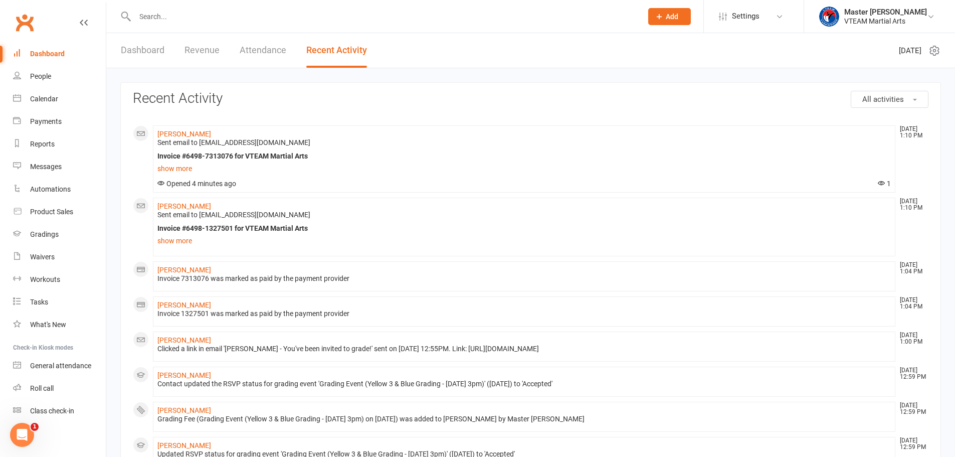
click at [130, 47] on link "Dashboard" at bounding box center [143, 50] width 44 height 35
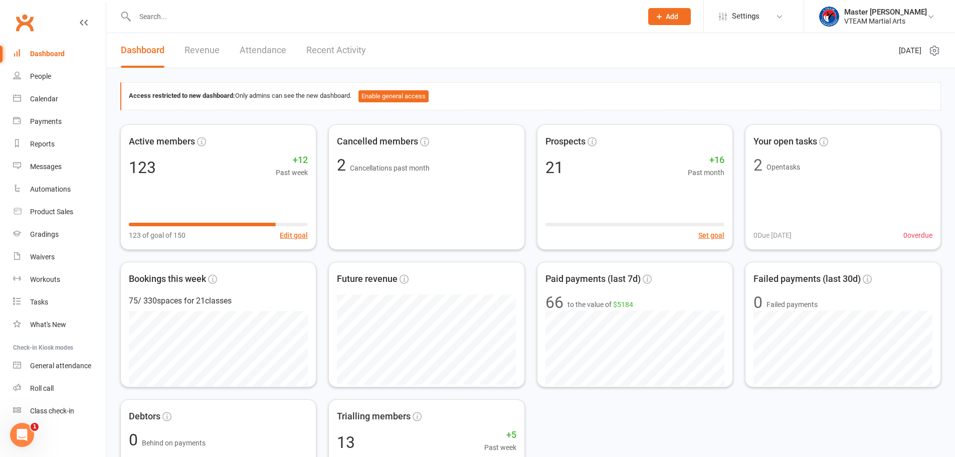
click at [225, 14] on input "text" at bounding box center [383, 17] width 503 height 14
paste input "[EMAIL_ADDRESS][DOMAIN_NAME]"
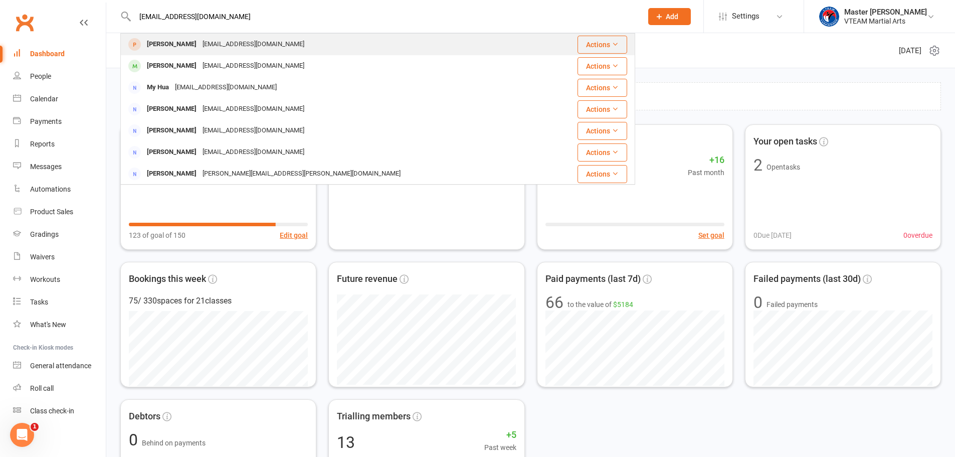
type input "[EMAIL_ADDRESS][DOMAIN_NAME]"
click at [266, 45] on div "[PERSON_NAME] [EMAIL_ADDRESS][DOMAIN_NAME]" at bounding box center [334, 44] width 427 height 21
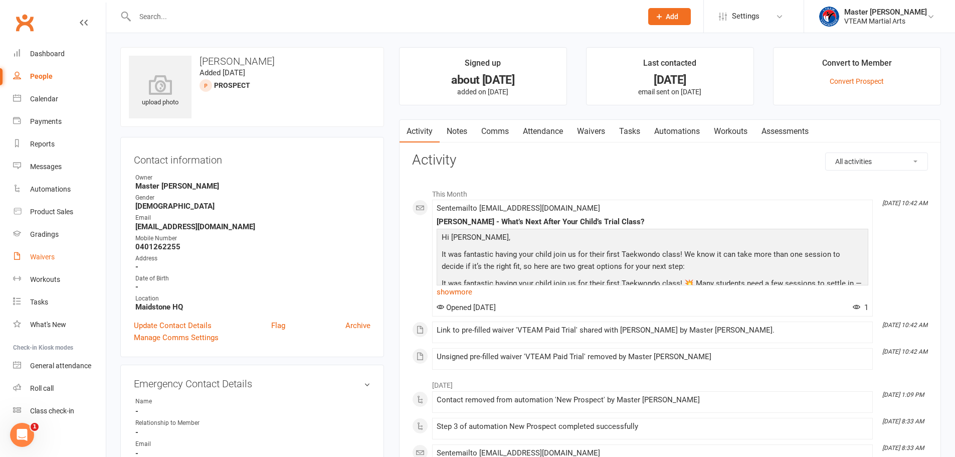
click at [49, 256] on div "Waivers" at bounding box center [42, 257] width 25 height 8
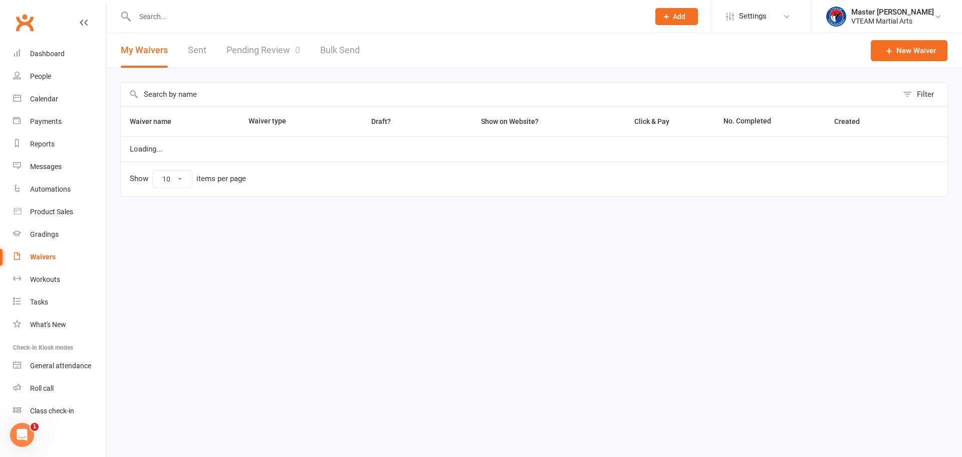
select select "100"
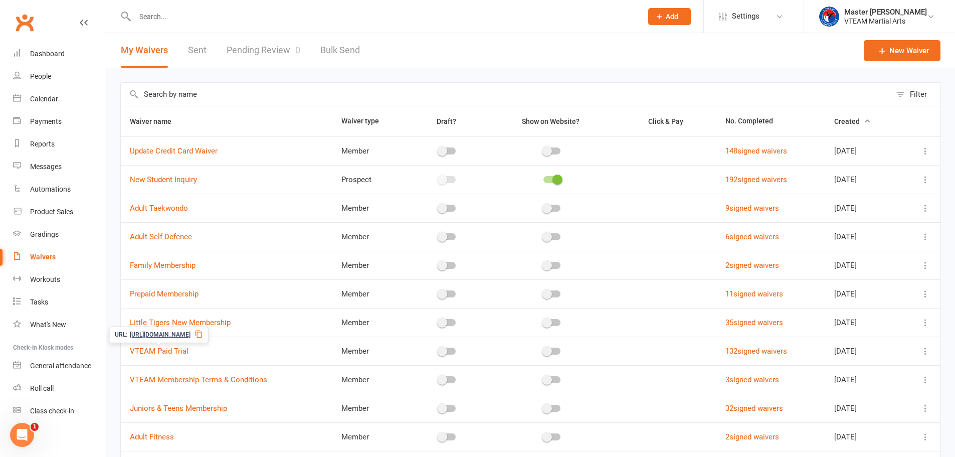
click at [202, 335] on icon at bounding box center [198, 334] width 8 height 8
click at [67, 53] on link "Dashboard" at bounding box center [59, 54] width 93 height 23
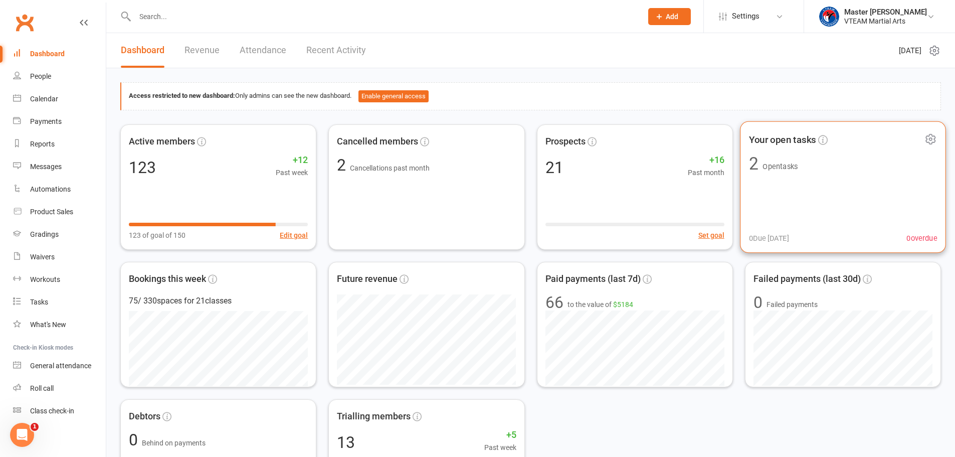
click at [816, 172] on div "Your open tasks 2 Open tasks 0 Due [DATE] 0 overdue" at bounding box center [843, 187] width 206 height 132
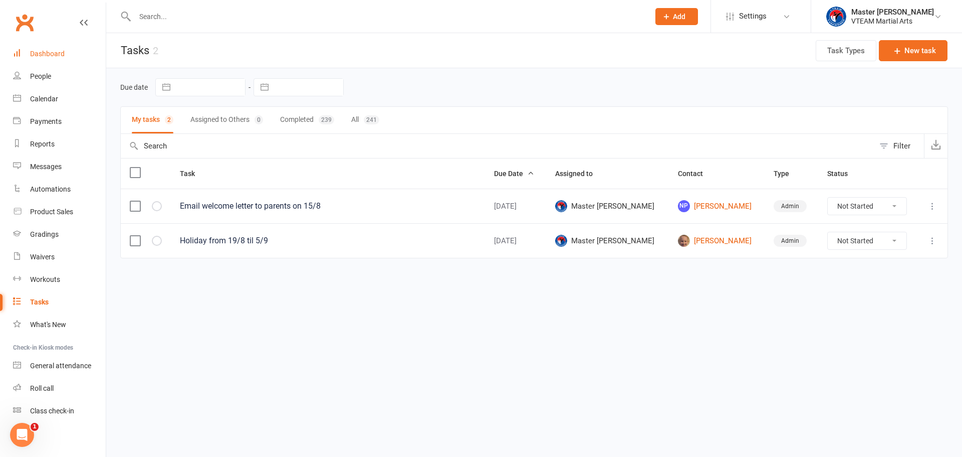
click at [62, 47] on link "Dashboard" at bounding box center [59, 54] width 93 height 23
